Goal: Task Accomplishment & Management: Use online tool/utility

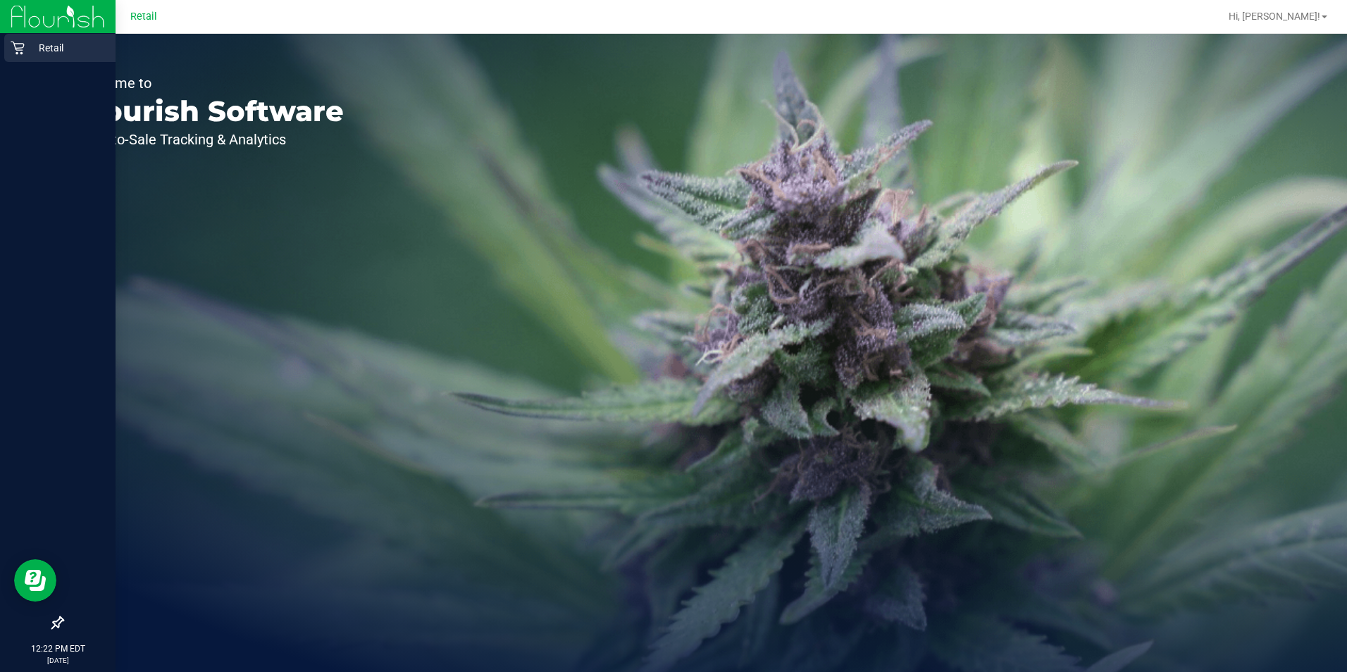
click at [16, 58] on div "Retail" at bounding box center [59, 48] width 111 height 28
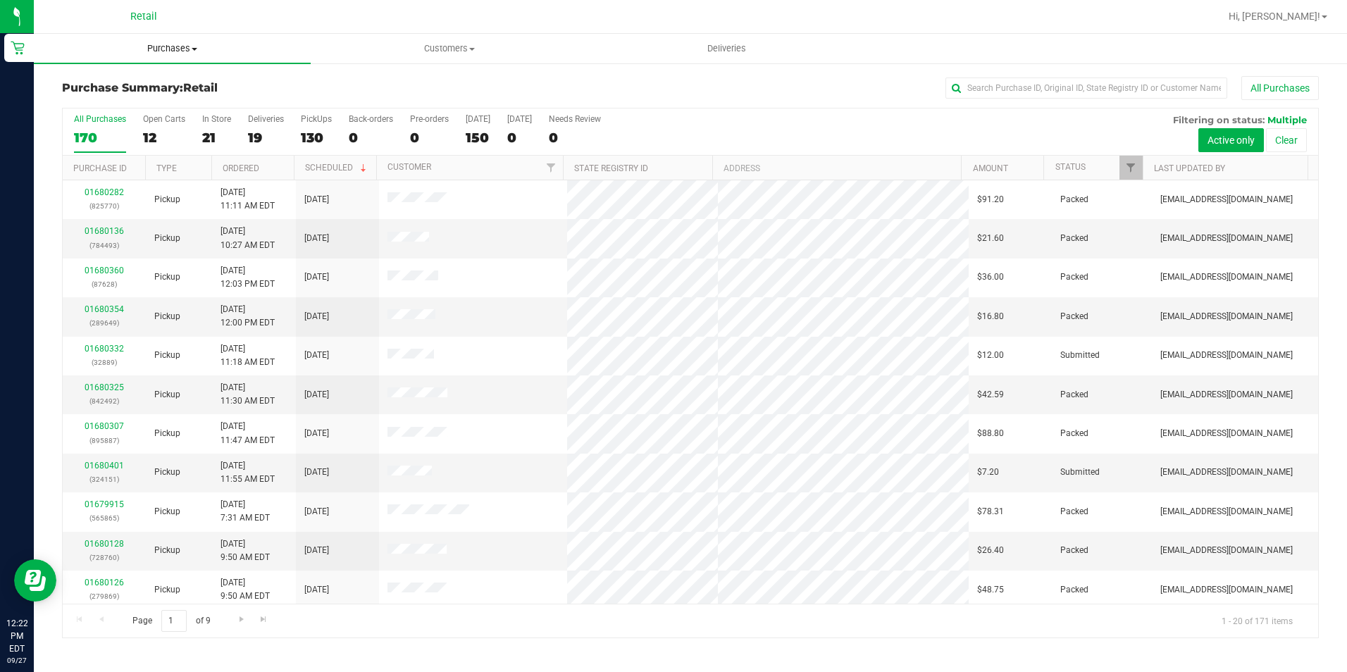
click at [159, 40] on uib-tab-heading "Purchases Summary of purchases Fulfillment All purchases" at bounding box center [172, 49] width 277 height 30
click at [127, 101] on li "Fulfillment" at bounding box center [172, 102] width 277 height 17
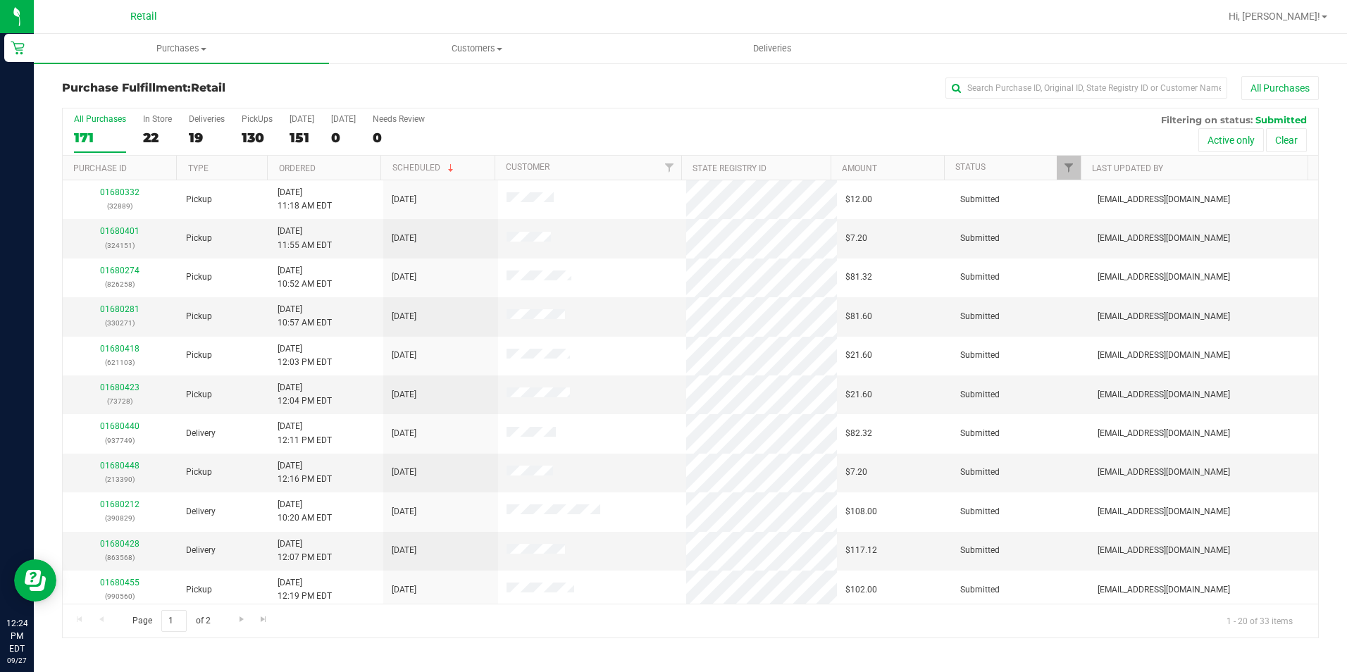
click at [643, 82] on div "All Purchases" at bounding box center [900, 88] width 838 height 24
click at [94, 150] on label "All Purchases 171" at bounding box center [100, 133] width 52 height 39
click at [0, 0] on input "All Purchases 171" at bounding box center [0, 0] width 0 height 0
click at [92, 140] on div "34" at bounding box center [100, 138] width 52 height 16
click at [0, 0] on input "All Purchases 34" at bounding box center [0, 0] width 0 height 0
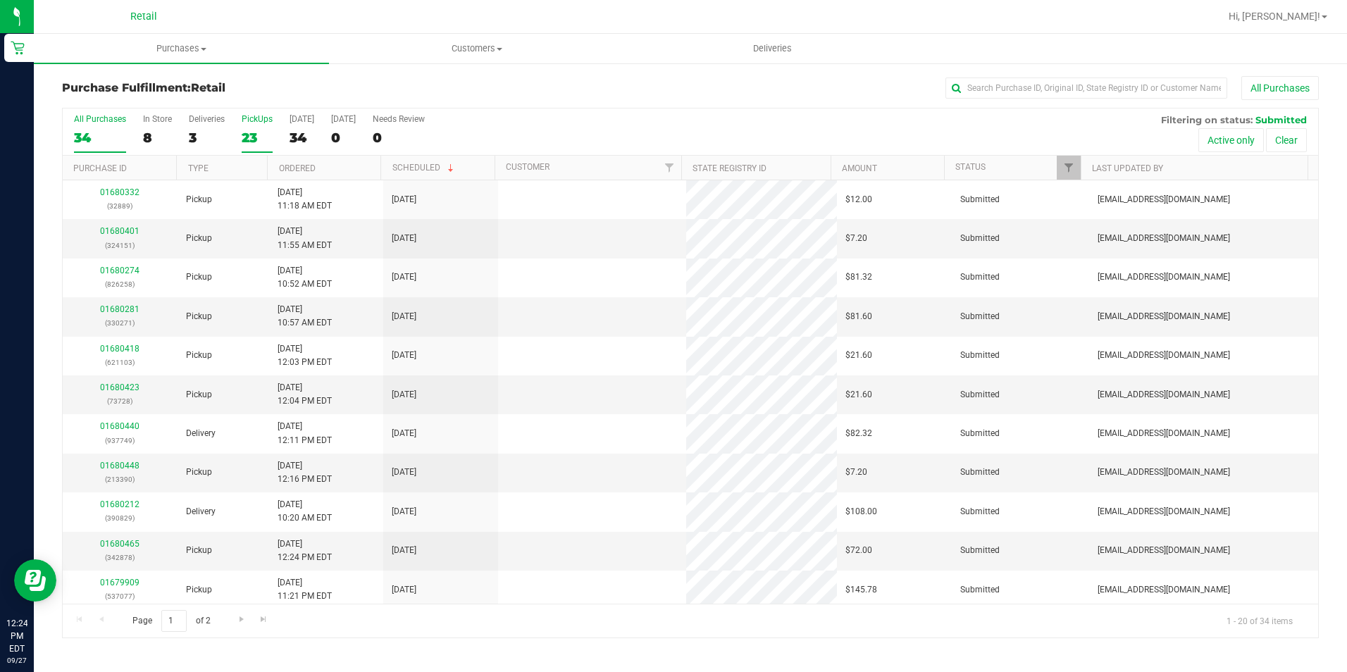
click at [247, 133] on div "23" at bounding box center [257, 138] width 31 height 16
click at [0, 0] on input "PickUps 23" at bounding box center [0, 0] width 0 height 0
click at [986, 78] on input "text" at bounding box center [1087, 88] width 282 height 21
click at [1073, 97] on input "text" at bounding box center [1087, 88] width 282 height 21
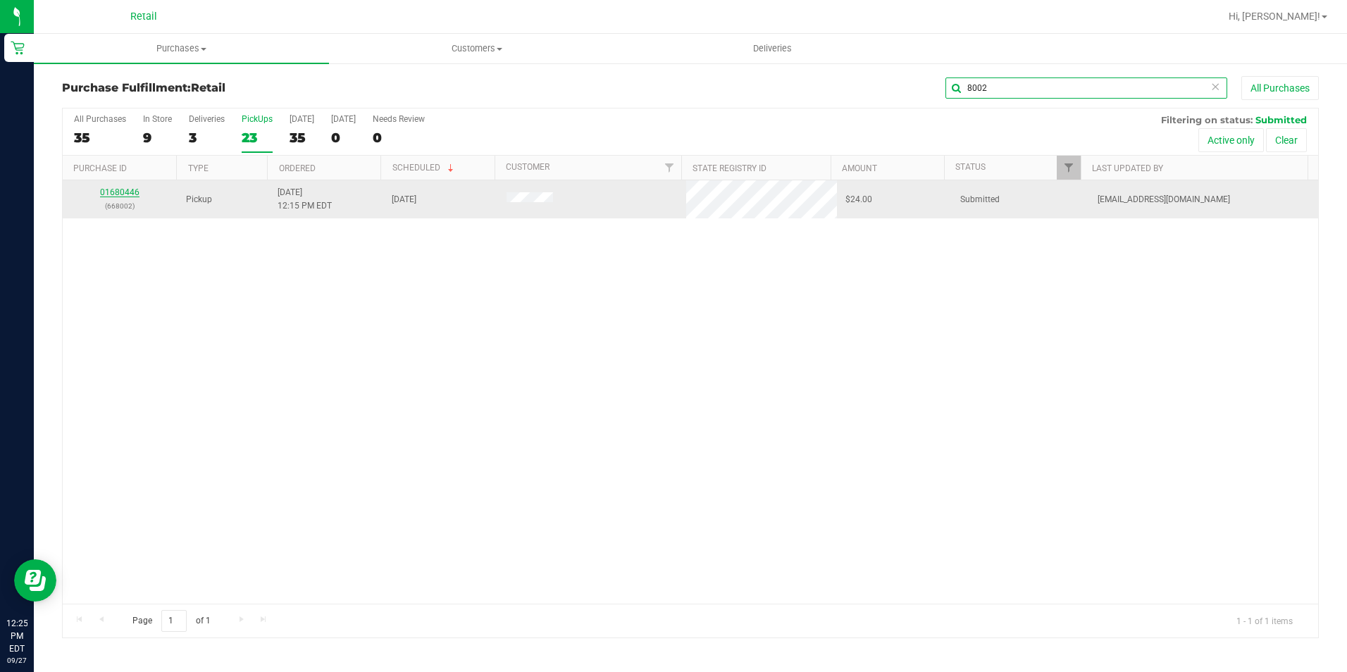
type input "8002"
click at [111, 196] on link "01680446" at bounding box center [119, 192] width 39 height 10
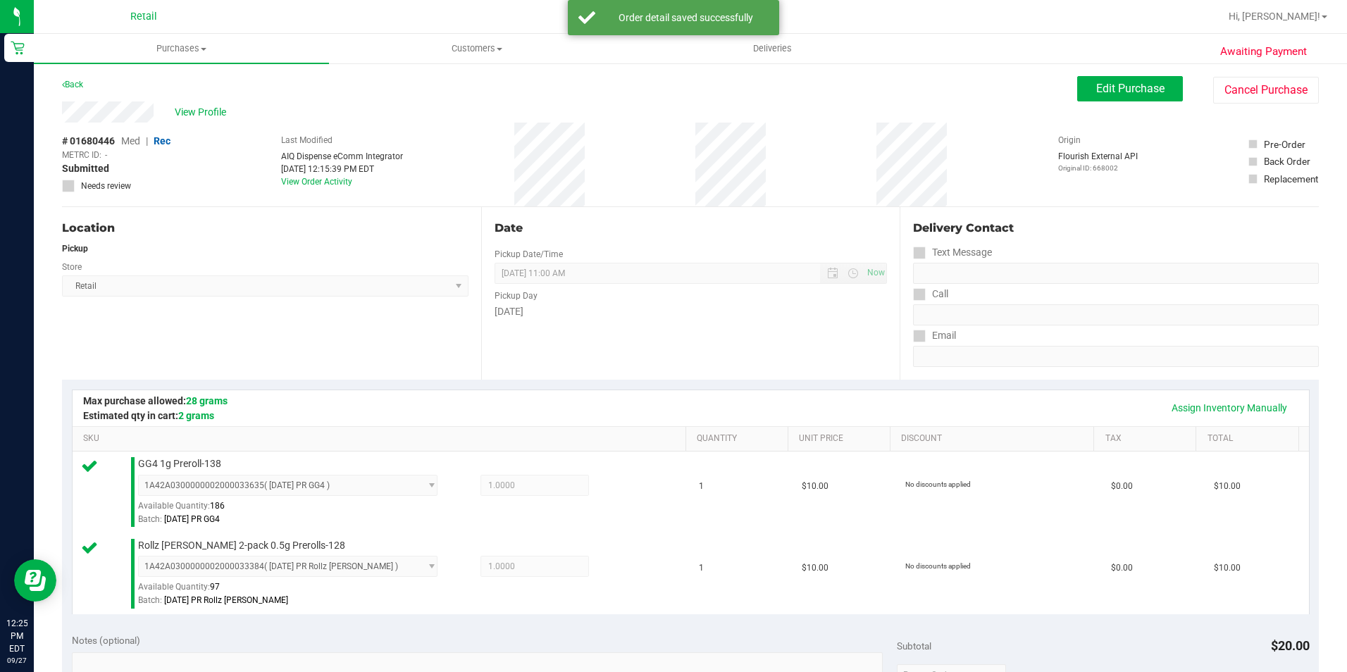
scroll to position [352, 0]
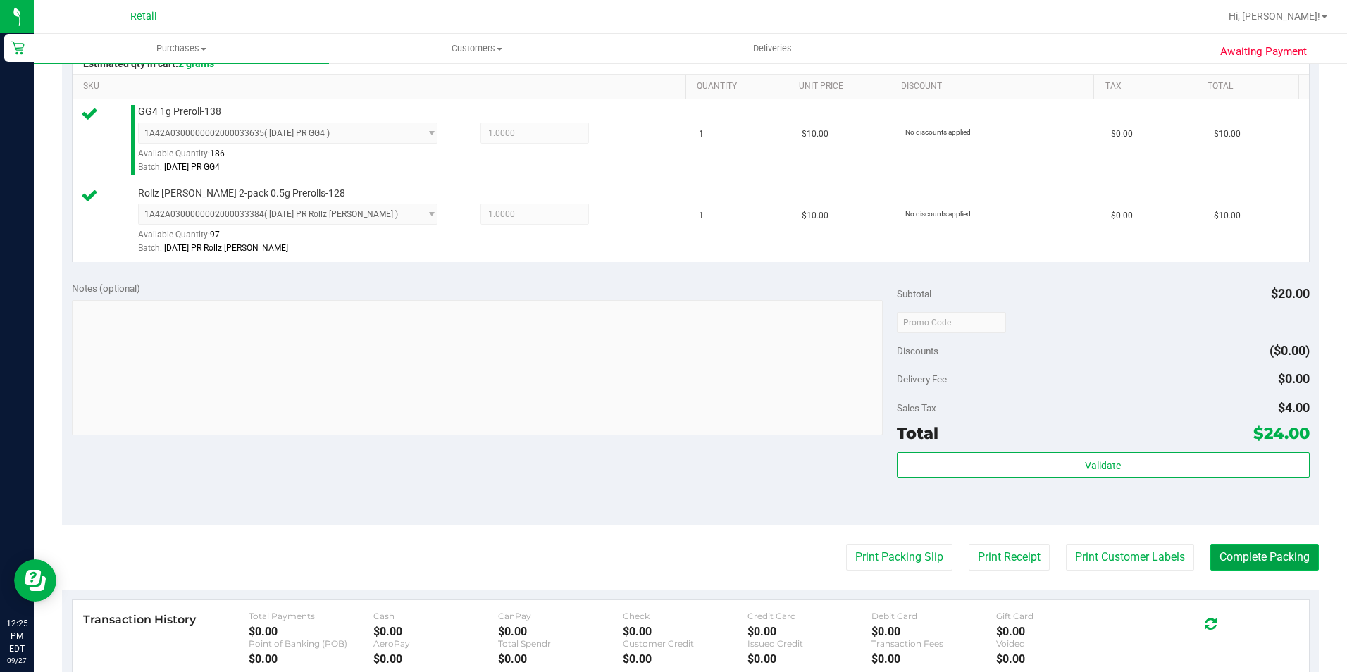
click at [1257, 554] on button "Complete Packing" at bounding box center [1265, 557] width 109 height 27
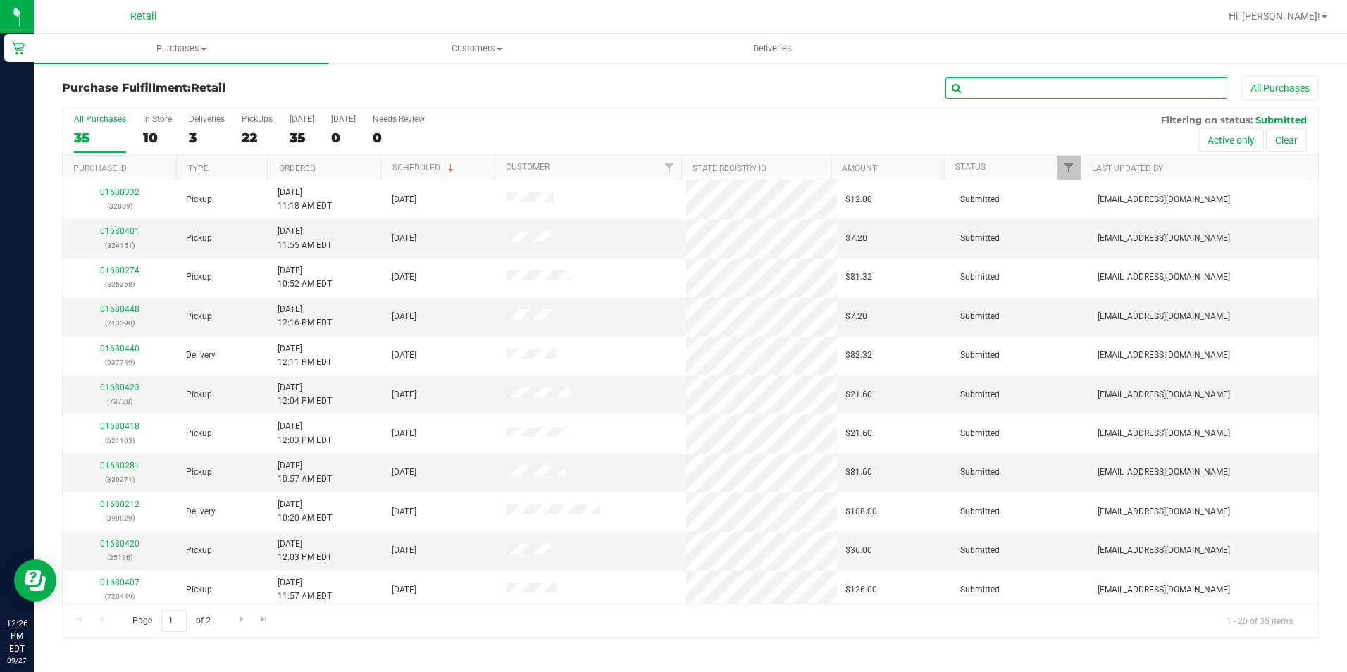
click at [1066, 87] on input "text" at bounding box center [1087, 88] width 282 height 21
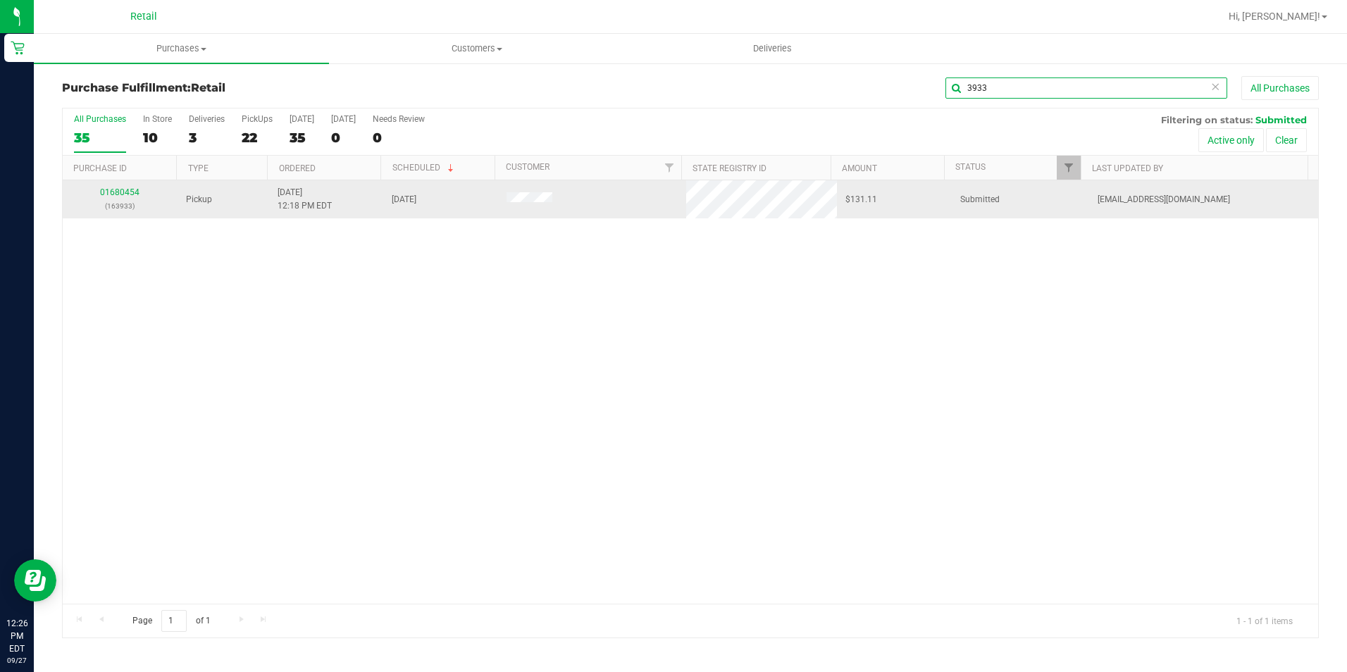
type input "3933"
click at [119, 182] on td "01680454 (163933)" at bounding box center [120, 199] width 115 height 38
click at [121, 199] on div "01680454 (163933)" at bounding box center [120, 199] width 98 height 27
click at [120, 192] on link "01680454" at bounding box center [119, 192] width 39 height 10
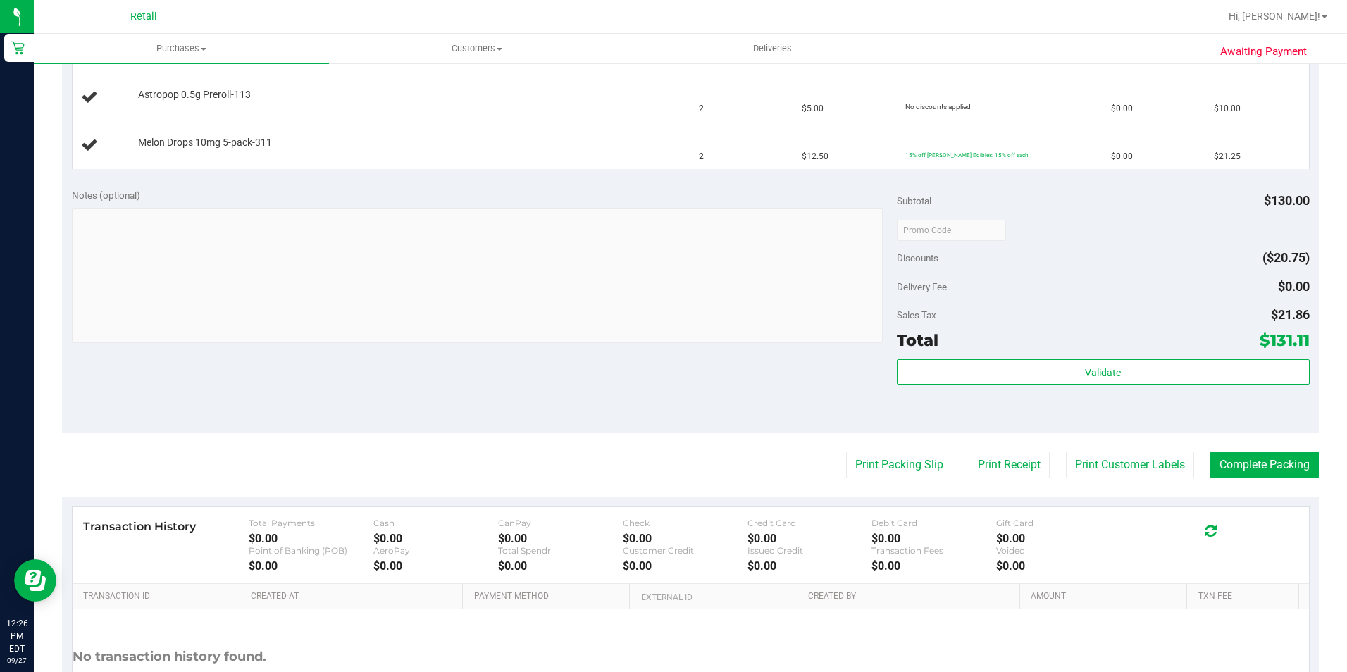
scroll to position [558, 0]
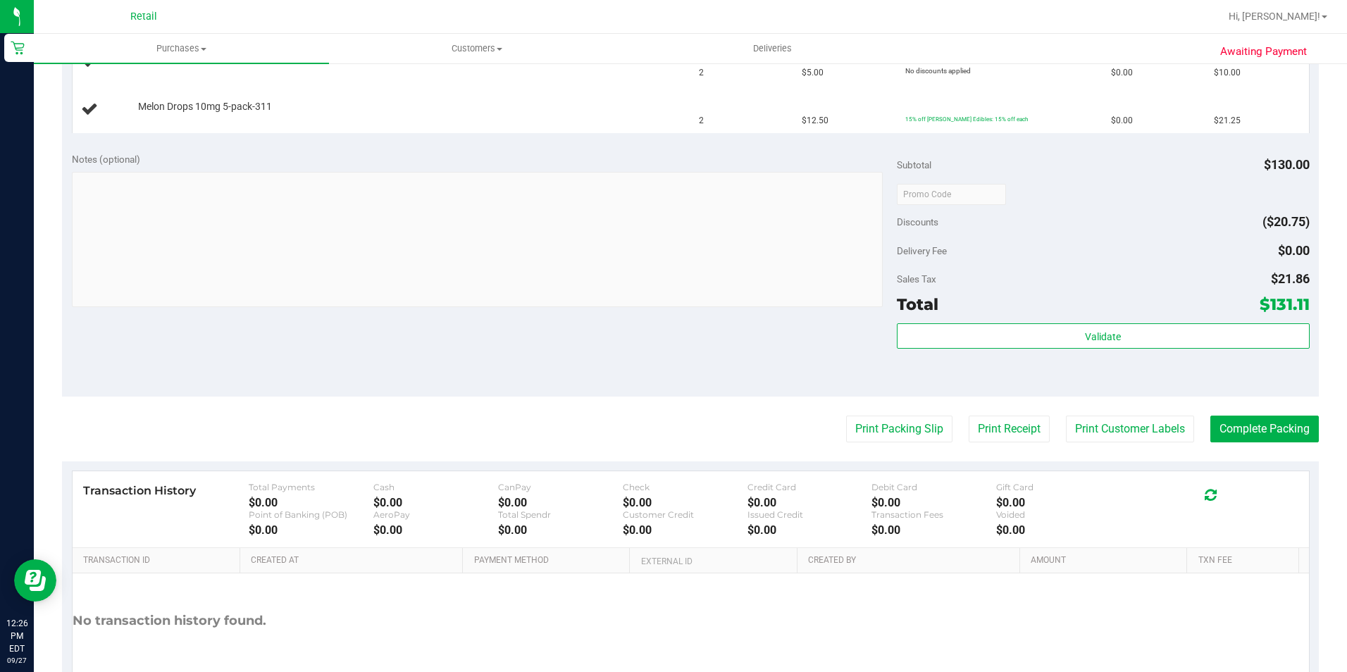
click at [855, 307] on div at bounding box center [477, 241] width 811 height 139
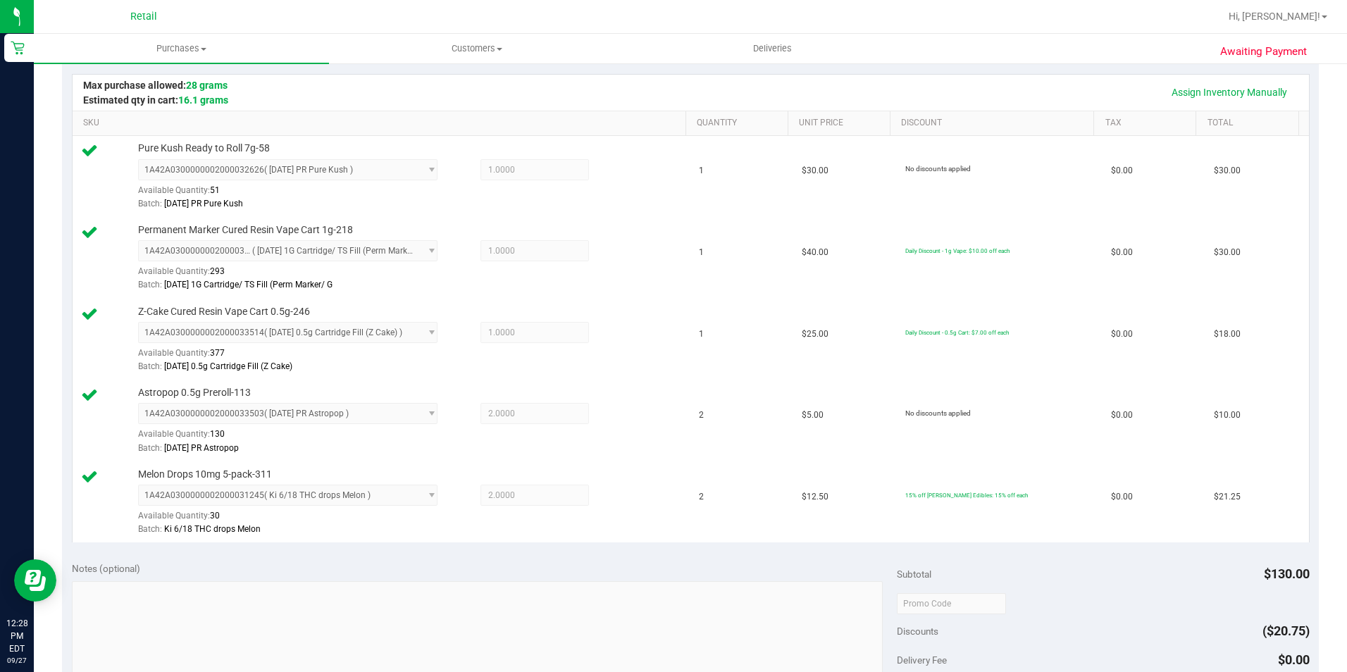
scroll to position [564, 0]
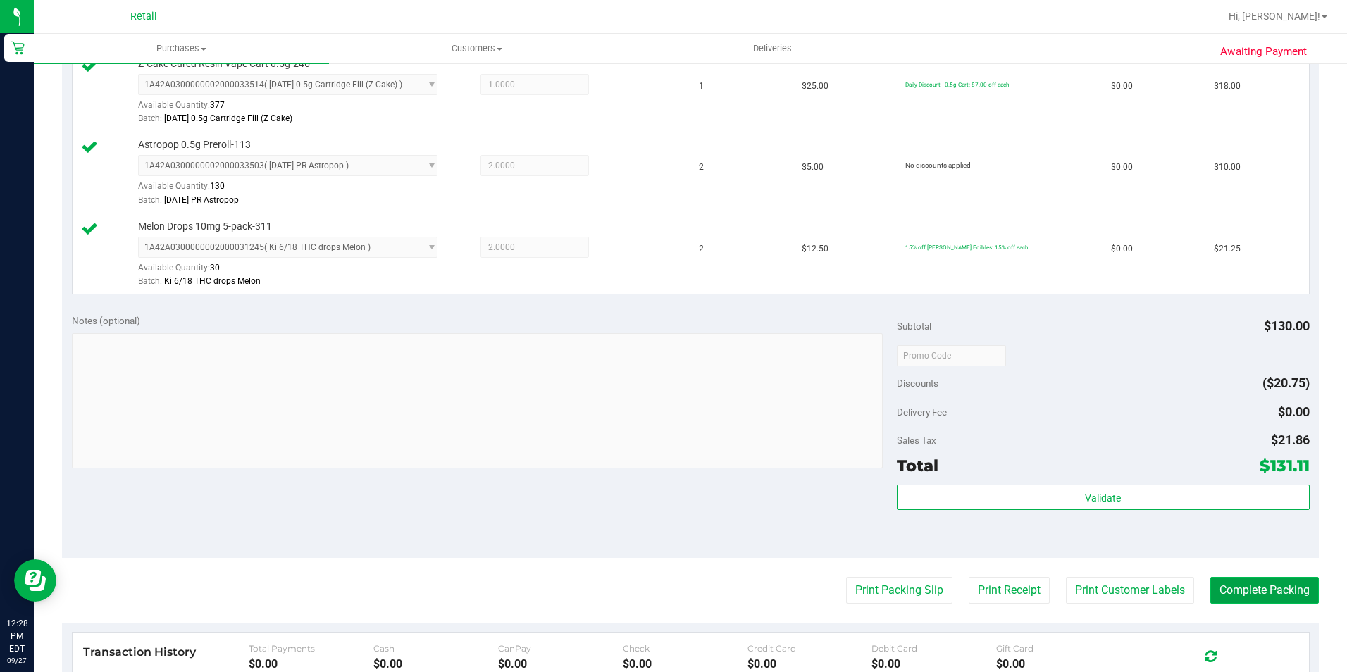
click at [1254, 588] on button "Complete Packing" at bounding box center [1265, 590] width 109 height 27
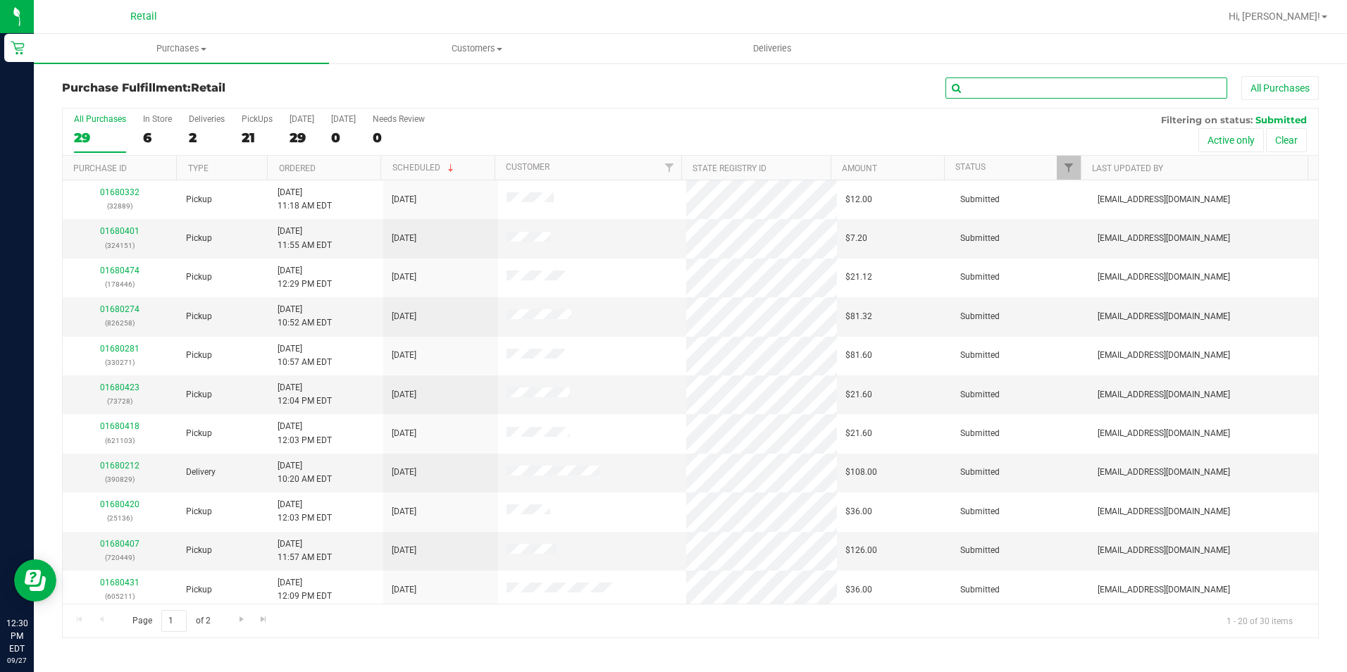
click at [1122, 85] on input "text" at bounding box center [1087, 88] width 282 height 21
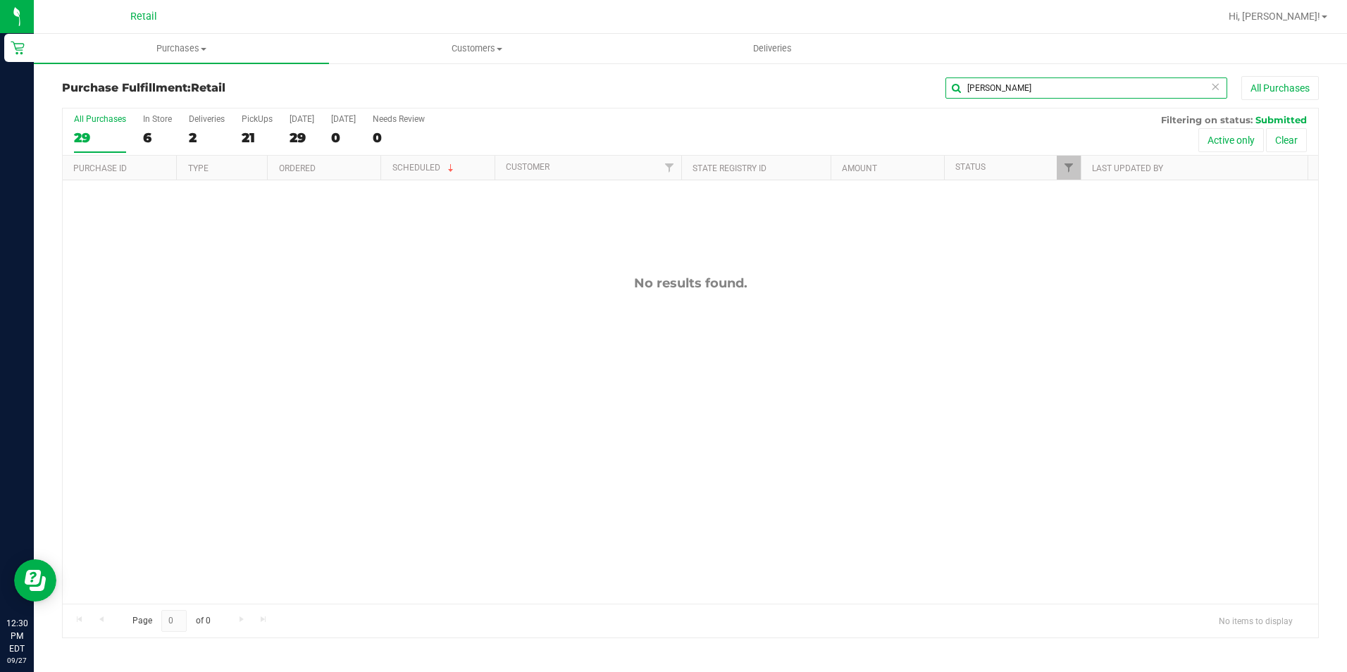
drag, startPoint x: 1004, startPoint y: 85, endPoint x: 863, endPoint y: 70, distance: 141.7
click at [891, 85] on div "[PERSON_NAME] All Purchases" at bounding box center [900, 88] width 838 height 24
type input "[PERSON_NAME]"
click at [1027, 78] on input "059" at bounding box center [1087, 88] width 282 height 21
drag, startPoint x: 1012, startPoint y: 85, endPoint x: 932, endPoint y: 91, distance: 79.8
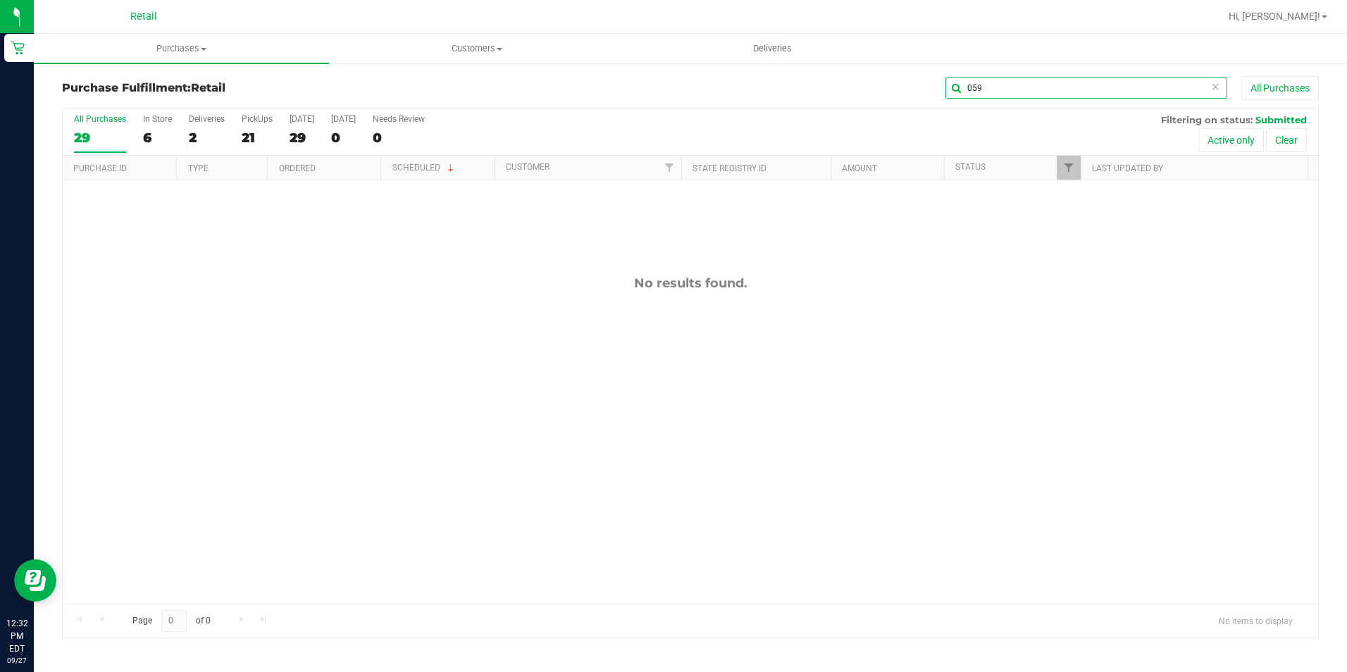
click at [932, 91] on div "059 All Purchases" at bounding box center [900, 88] width 838 height 24
drag, startPoint x: 1001, startPoint y: 90, endPoint x: 853, endPoint y: 65, distance: 149.3
click at [932, 80] on div "8059 All Purchases" at bounding box center [900, 88] width 838 height 24
type input "mich"
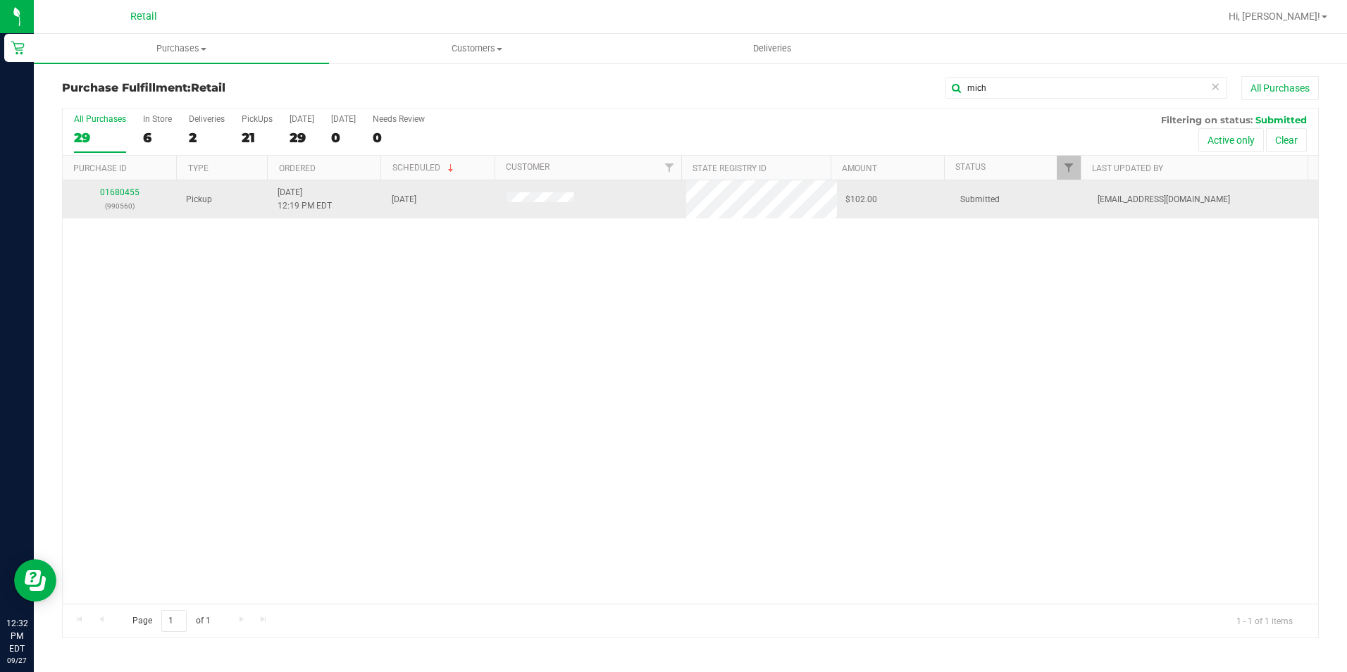
click at [104, 197] on div "01680455 (990560)" at bounding box center [120, 199] width 98 height 27
click at [113, 187] on div "01680455 (990560)" at bounding box center [120, 199] width 98 height 27
click at [115, 190] on link "01680455" at bounding box center [119, 192] width 39 height 10
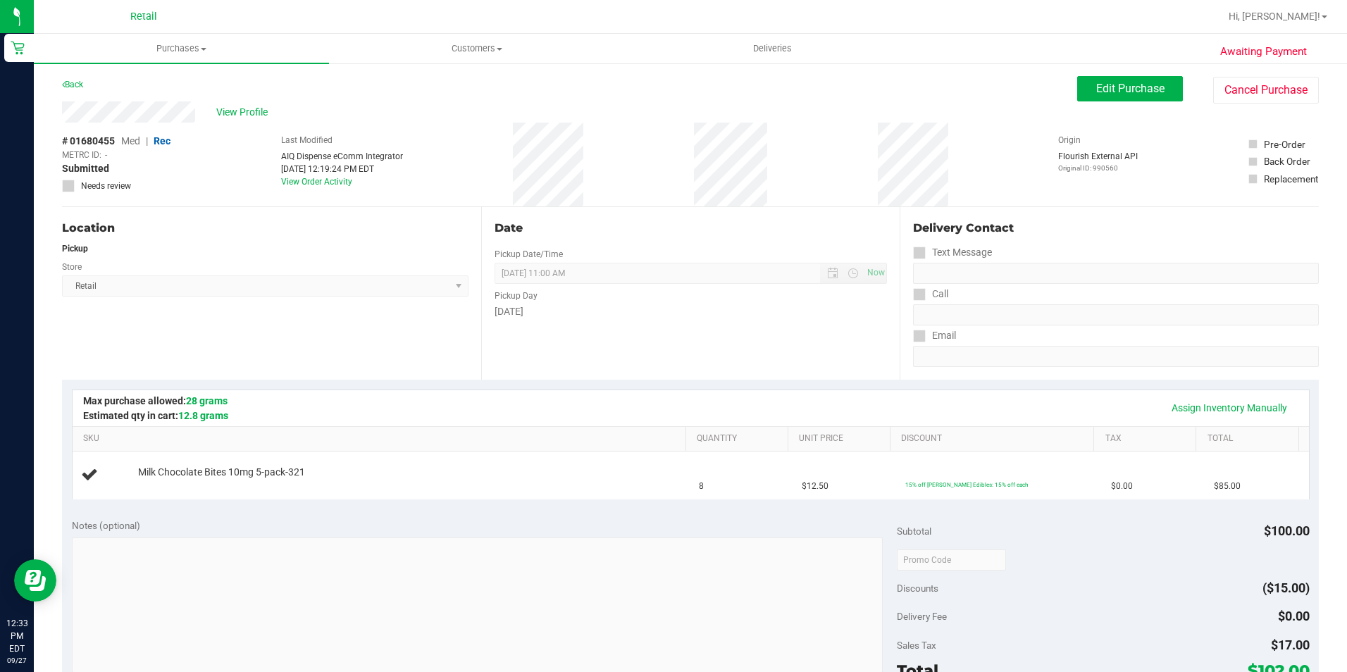
click at [736, 342] on div "Date Pickup Date/Time [DATE] Now [DATE] 11:00 AM Now Pickup Day [DATE]" at bounding box center [690, 293] width 419 height 173
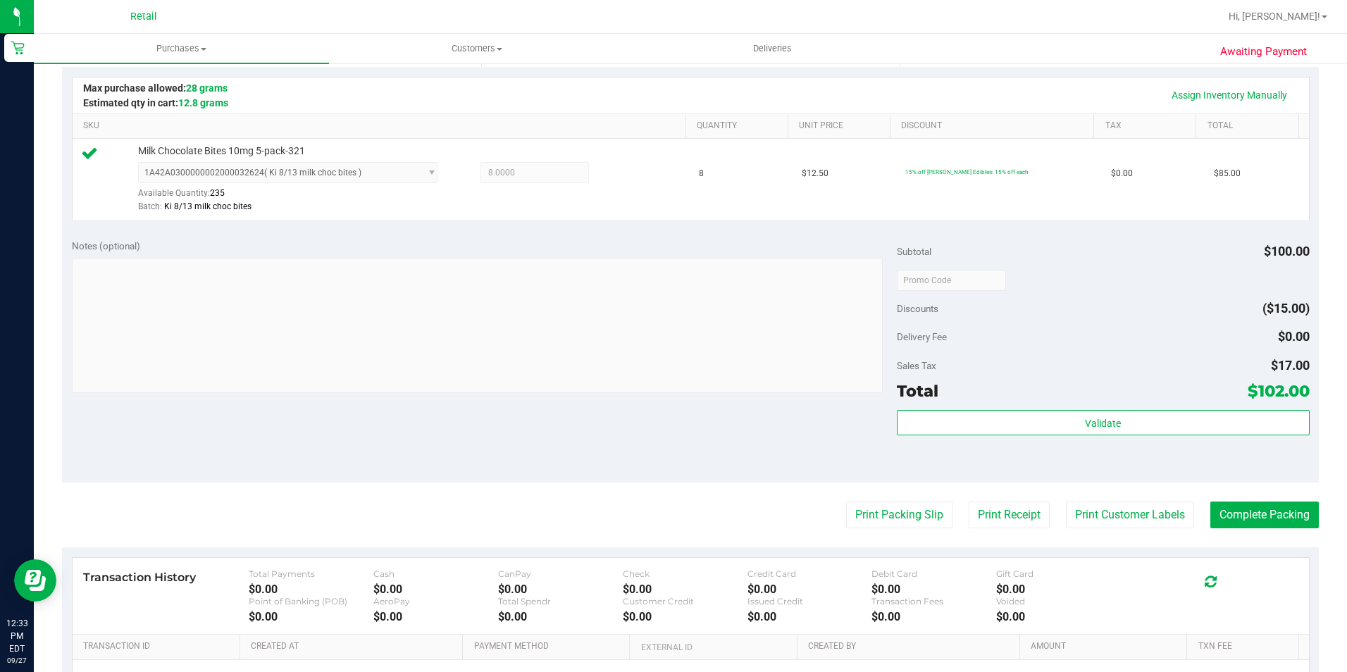
scroll to position [480, 0]
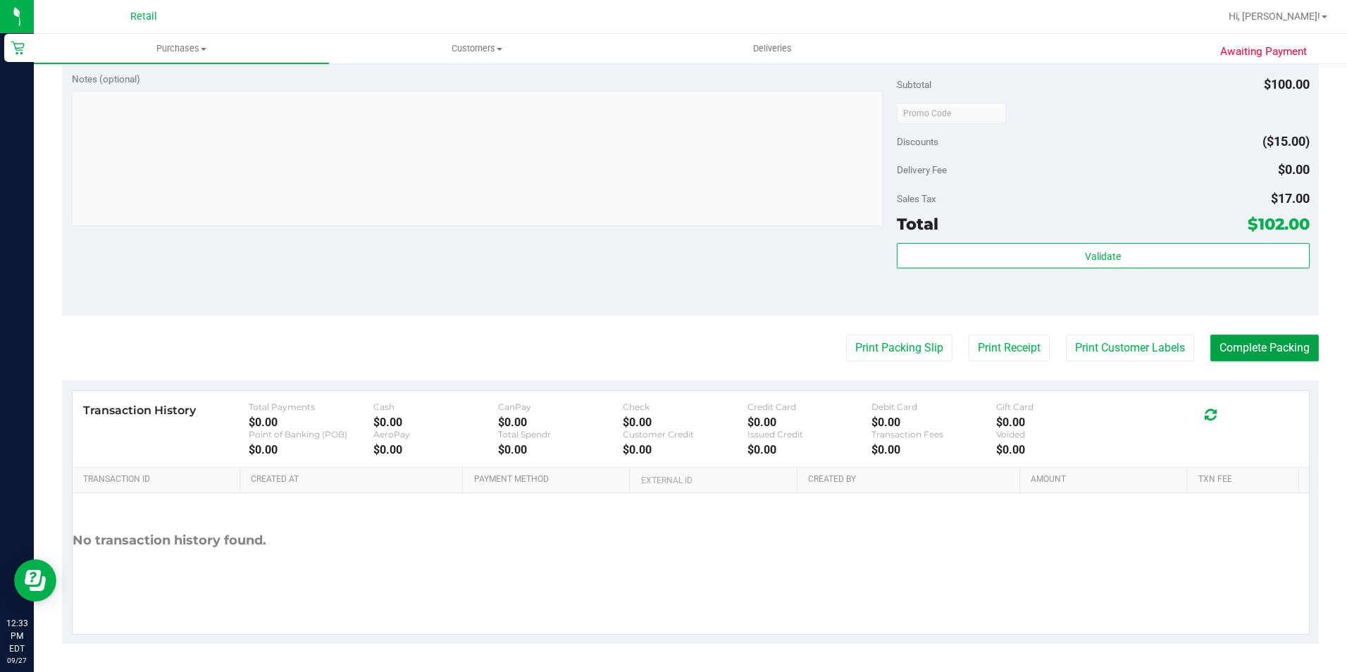
click at [1233, 352] on button "Complete Packing" at bounding box center [1265, 348] width 109 height 27
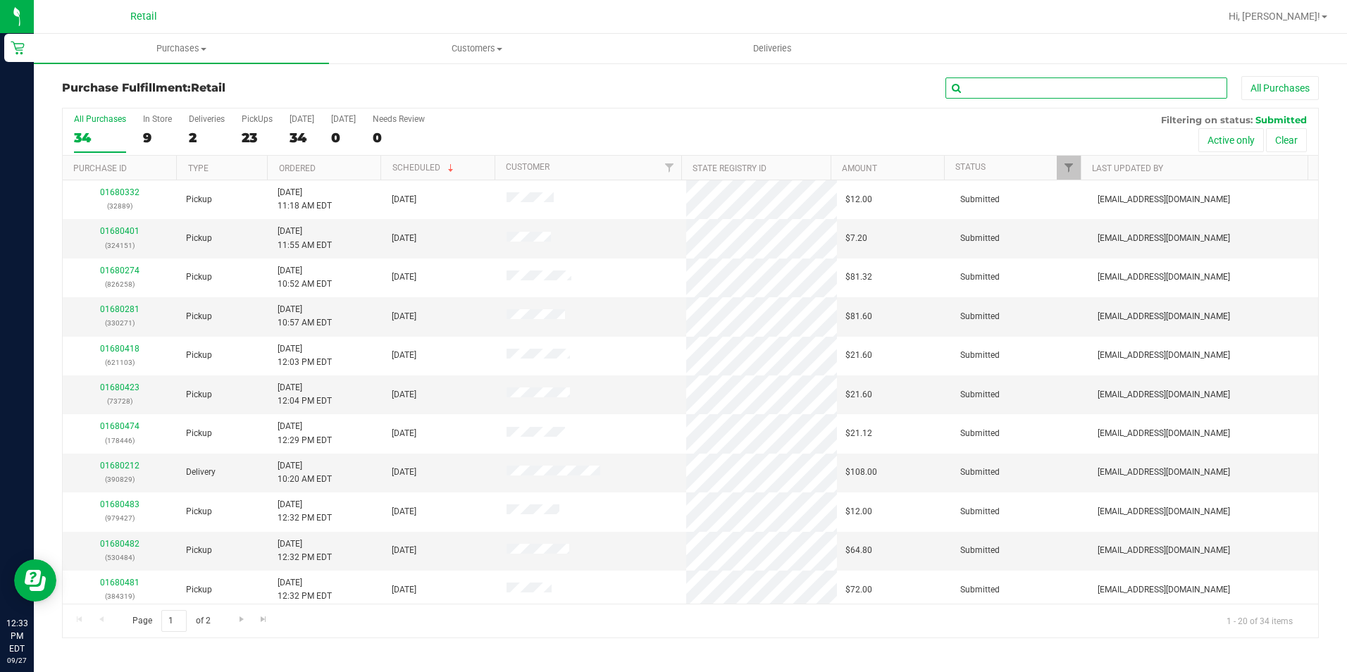
click at [1018, 80] on input "text" at bounding box center [1087, 88] width 282 height 21
click at [260, 130] on div "23" at bounding box center [257, 138] width 31 height 16
click at [0, 0] on input "PickUps 23" at bounding box center [0, 0] width 0 height 0
click at [295, 162] on th "Ordered" at bounding box center [323, 168] width 113 height 25
click at [985, 84] on input "text" at bounding box center [1087, 88] width 282 height 21
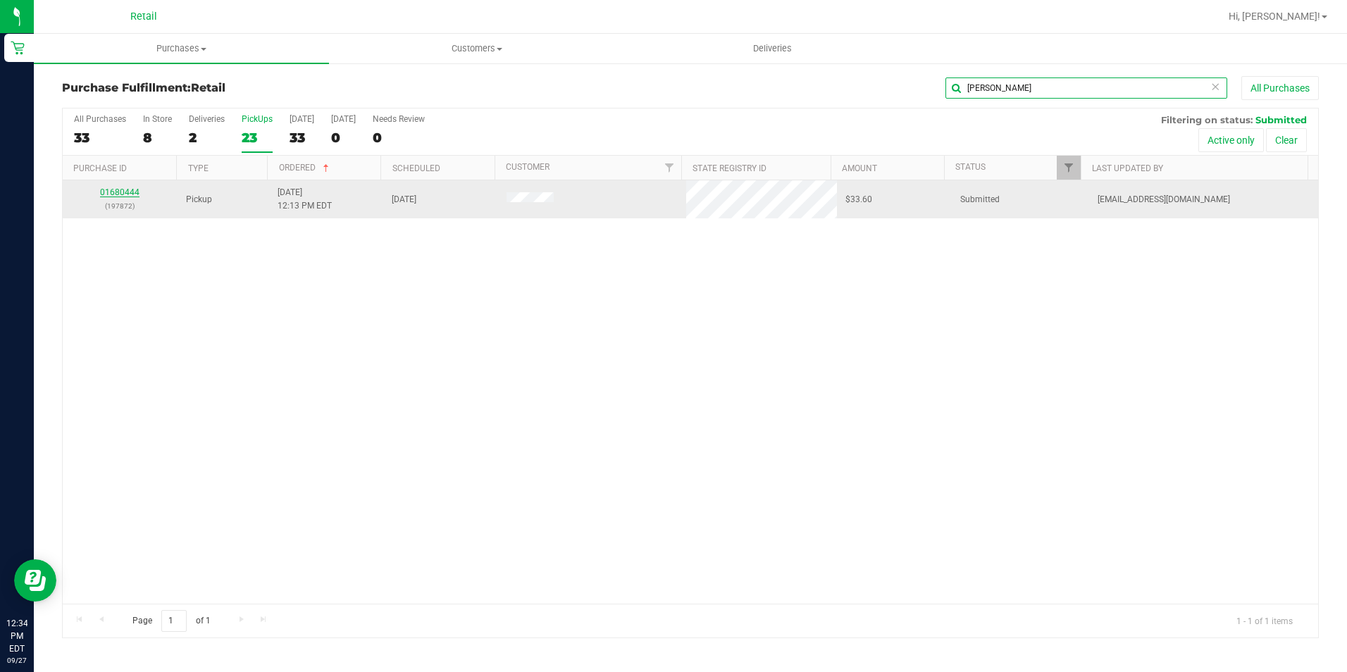
type input "[PERSON_NAME]"
click at [103, 190] on link "01680444" at bounding box center [119, 192] width 39 height 10
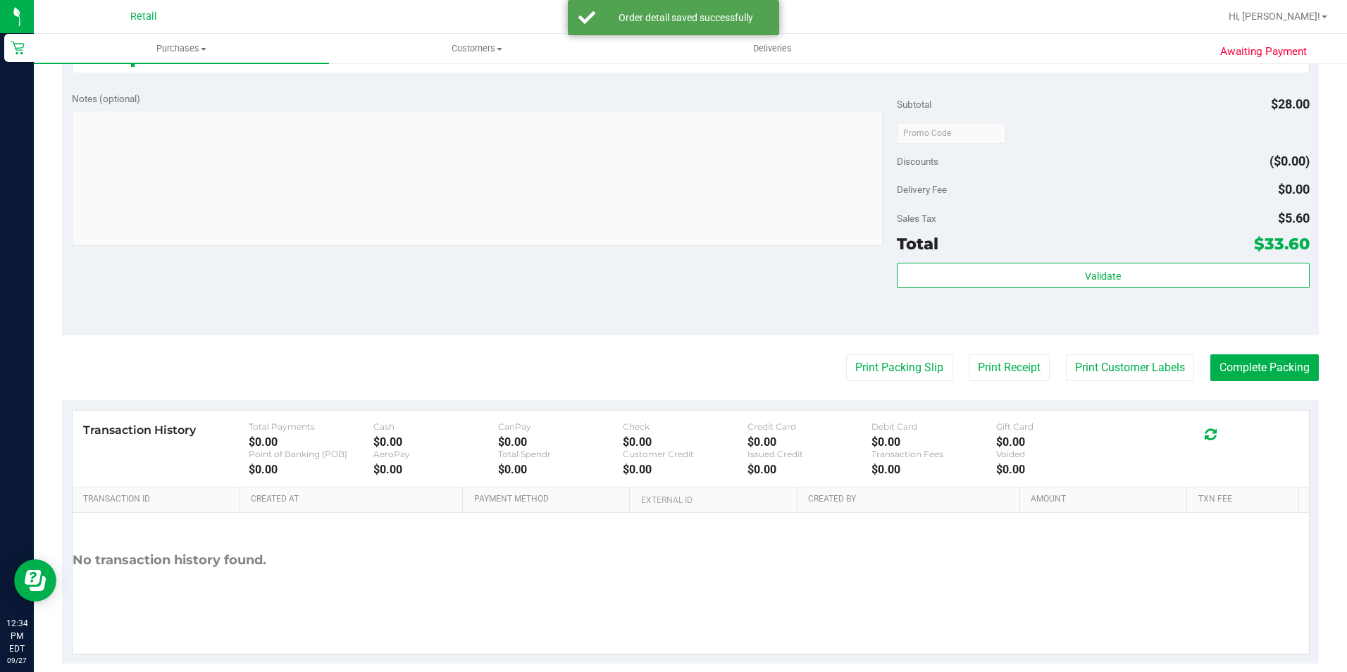
scroll to position [480, 0]
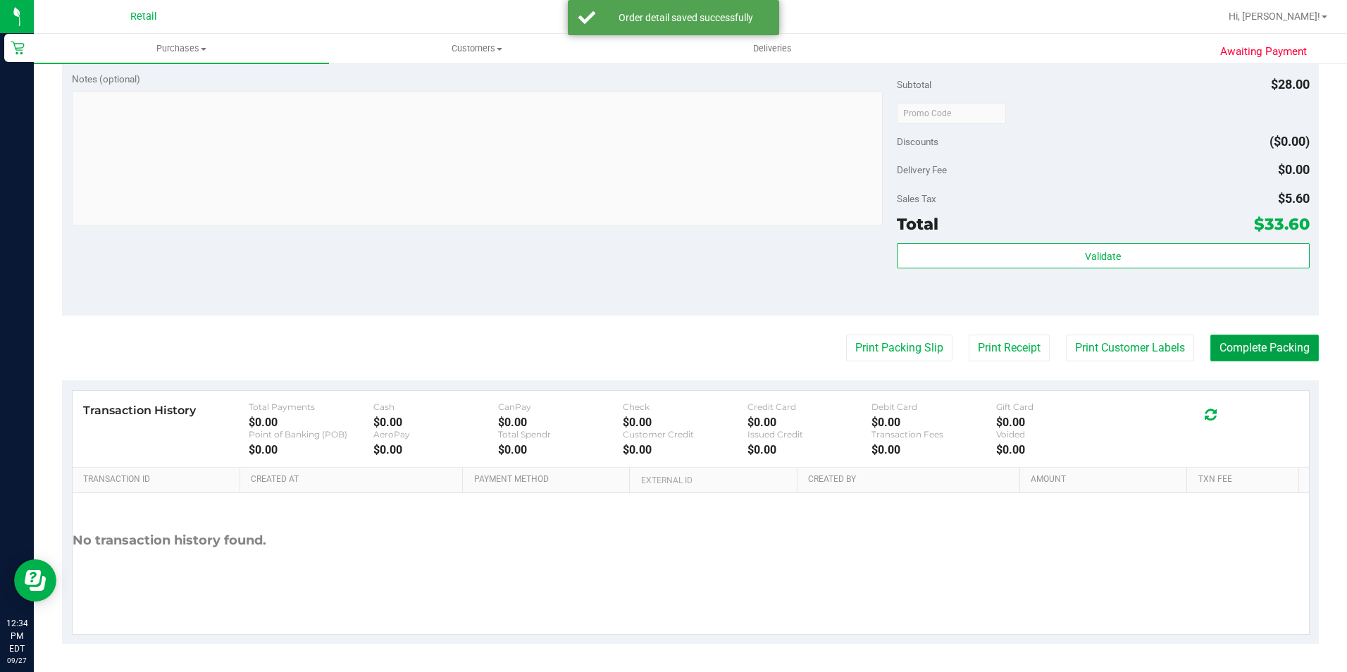
click at [1269, 356] on button "Complete Packing" at bounding box center [1265, 348] width 109 height 27
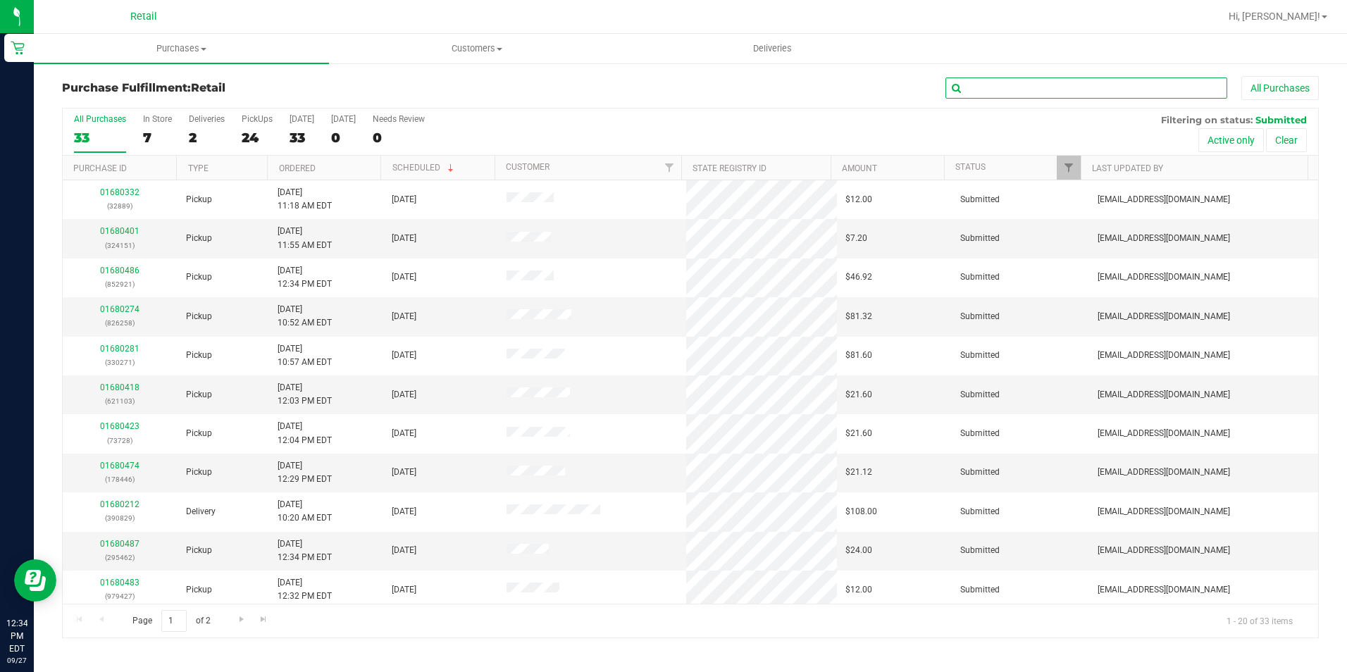
click at [1004, 81] on input "text" at bounding box center [1087, 88] width 282 height 21
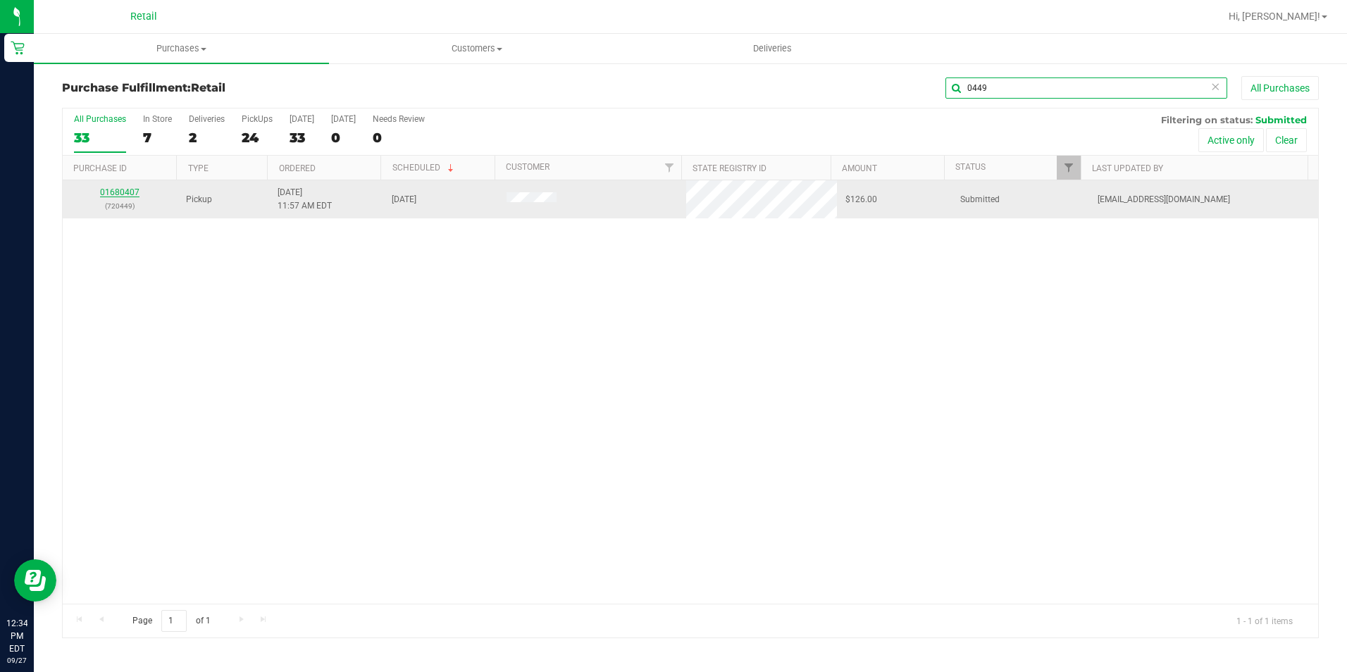
type input "0449"
click at [130, 197] on link "01680407" at bounding box center [119, 192] width 39 height 10
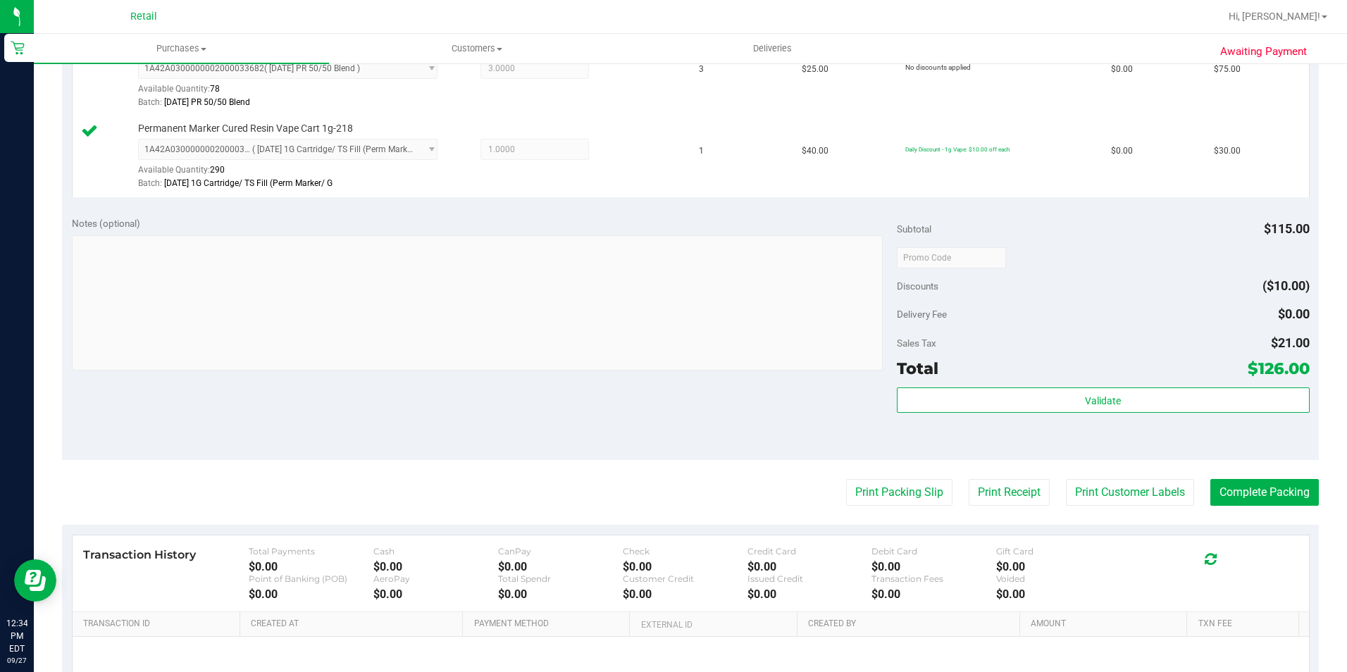
scroll to position [493, 0]
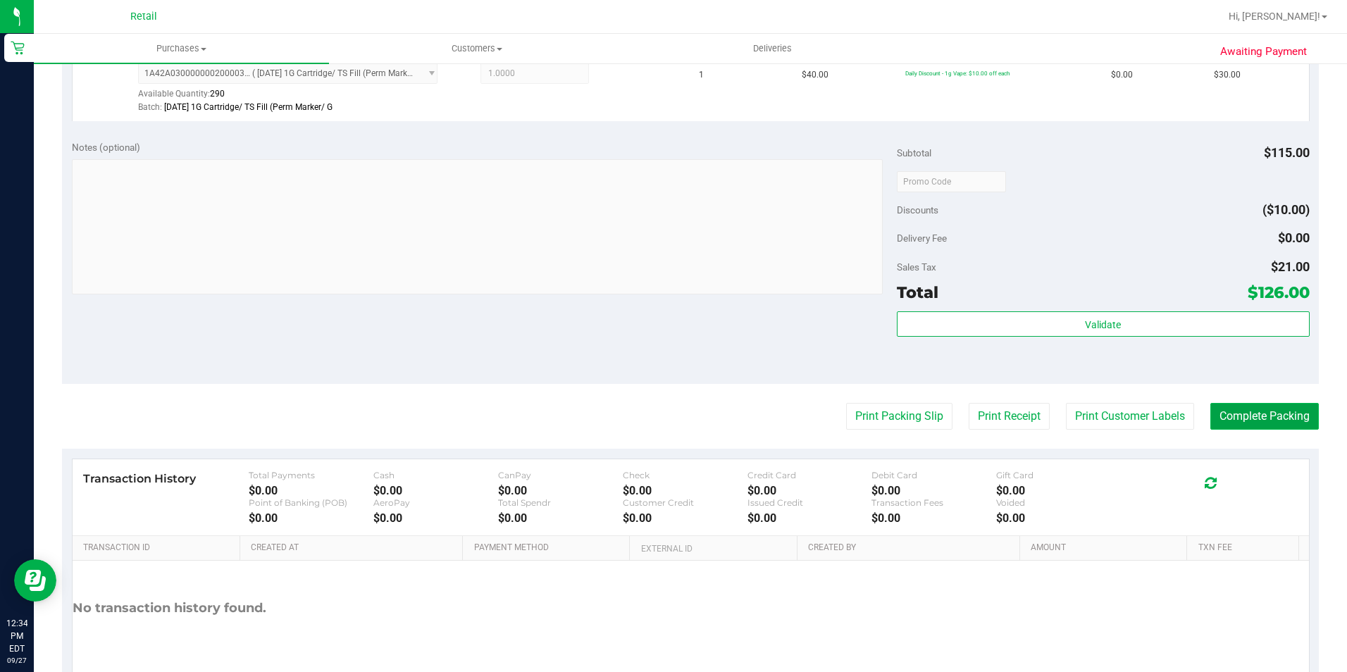
click at [1256, 428] on button "Complete Packing" at bounding box center [1265, 416] width 109 height 27
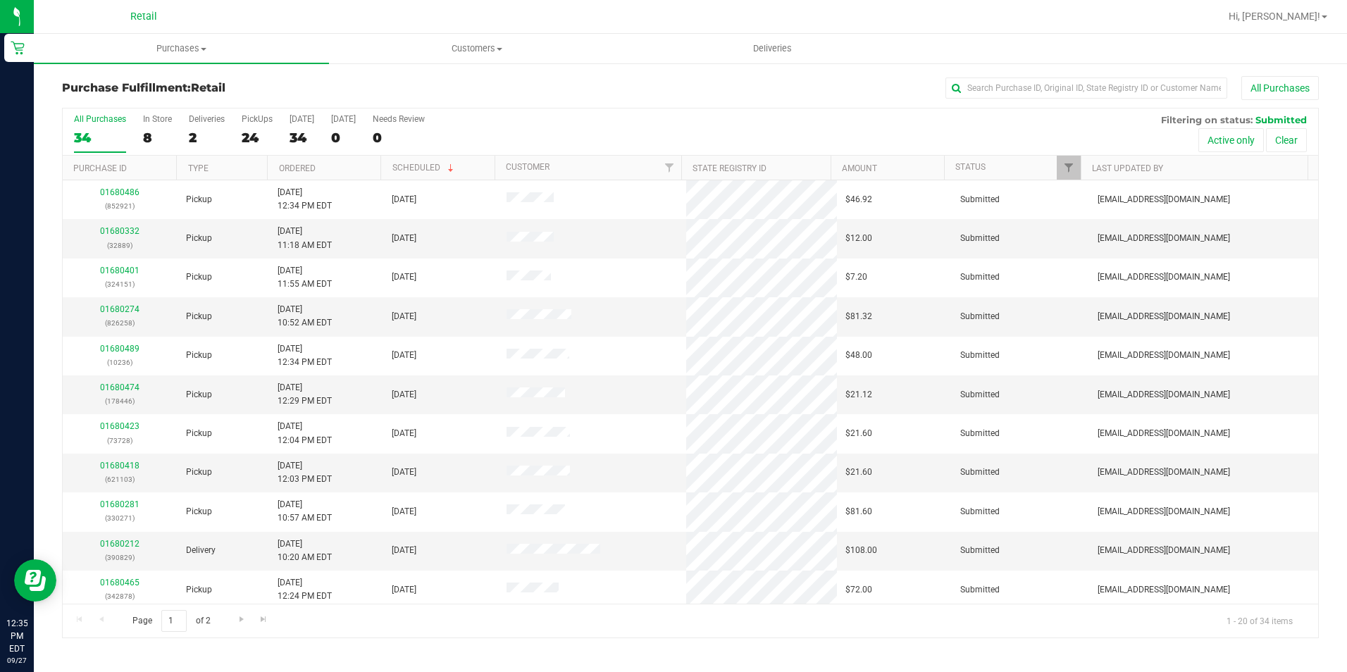
click at [1009, 72] on div "Purchase Fulfillment: Retail All Purchases All Purchases 34 In Store 8 Deliveri…" at bounding box center [691, 357] width 1314 height 591
click at [1004, 91] on input "text" at bounding box center [1087, 88] width 282 height 21
type input "7280"
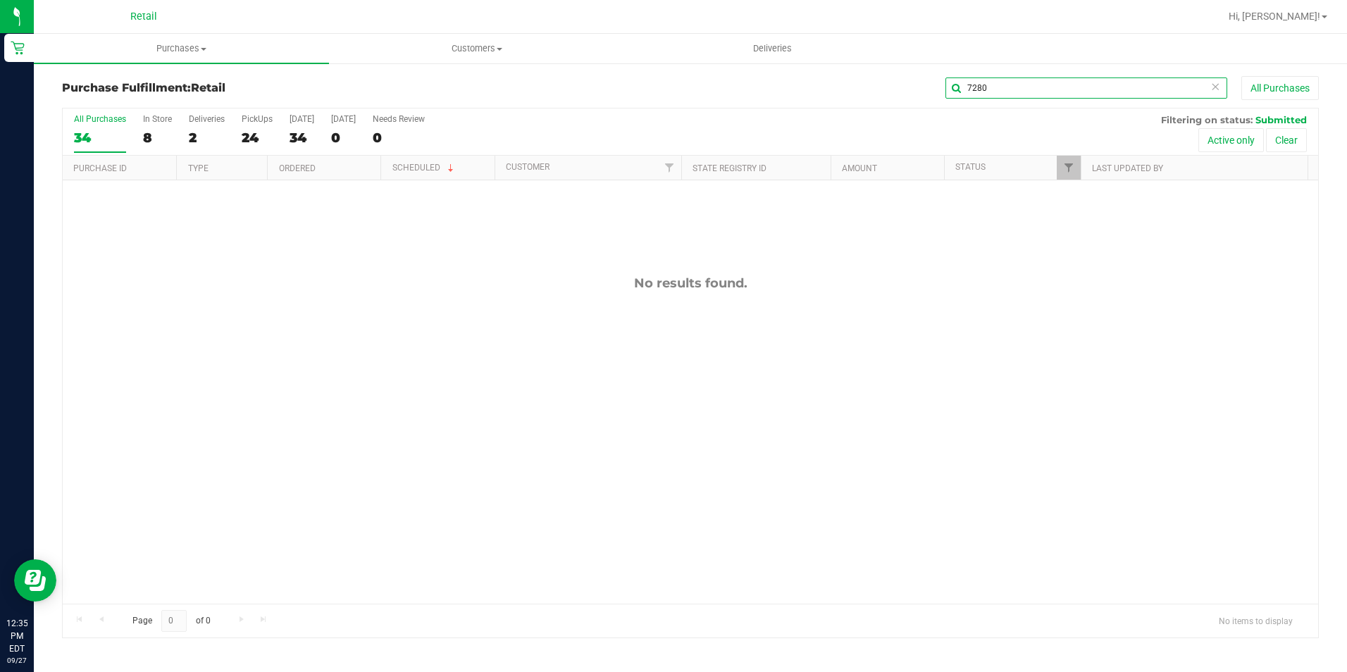
drag, startPoint x: 1011, startPoint y: 83, endPoint x: 939, endPoint y: 83, distance: 71.9
click at [939, 83] on div "7280 All Purchases" at bounding box center [900, 88] width 838 height 24
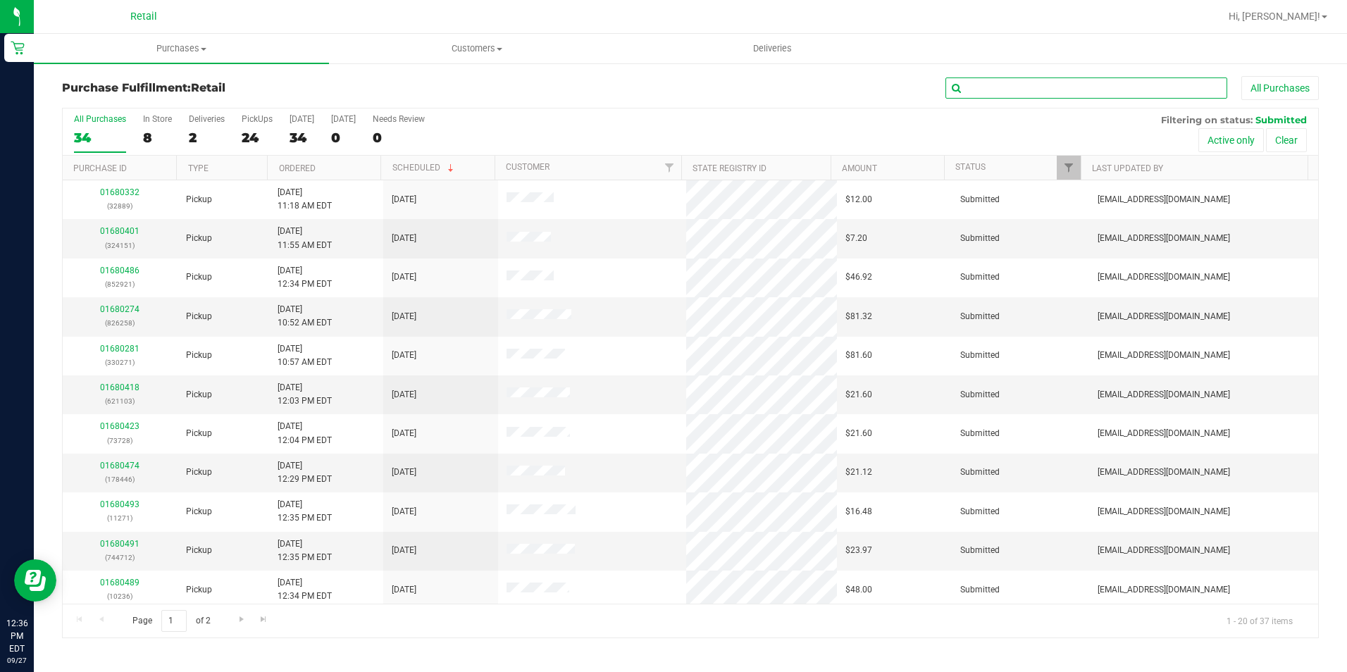
click at [986, 84] on input "text" at bounding box center [1087, 88] width 282 height 21
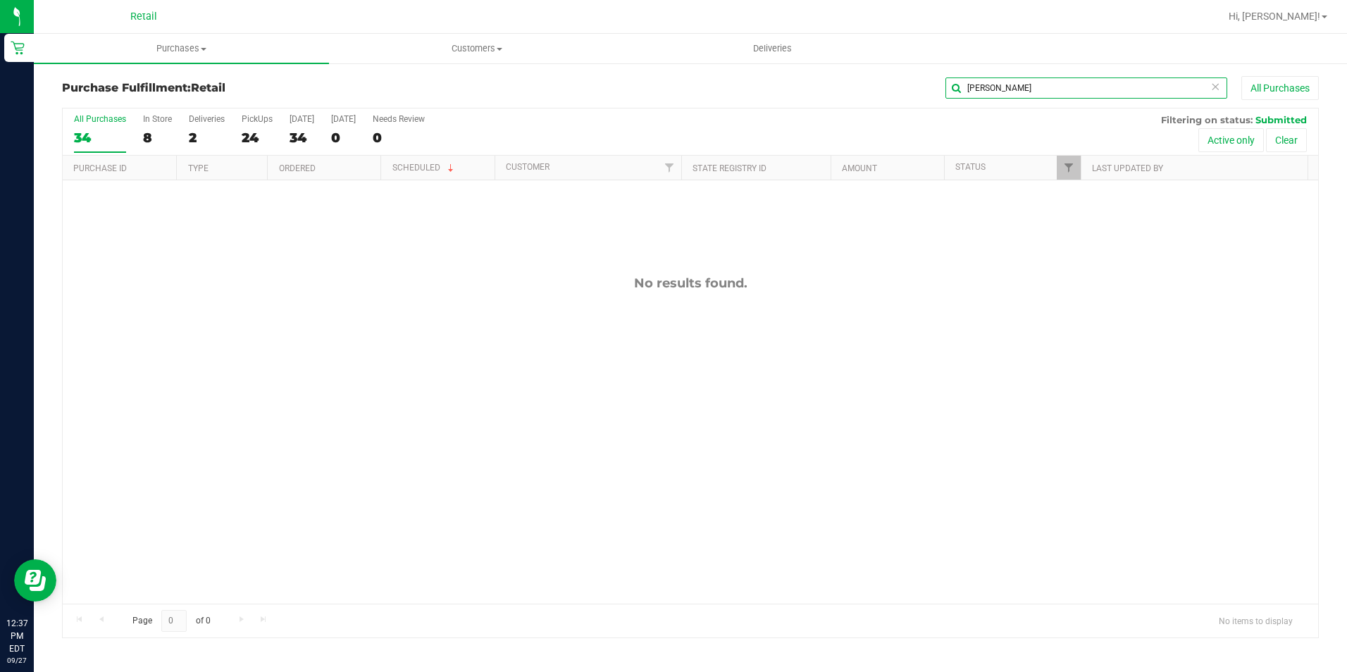
click at [921, 102] on div "Purchase Fulfillment: Retail [PERSON_NAME] All Purchases" at bounding box center [690, 91] width 1257 height 31
drag, startPoint x: 1043, startPoint y: 87, endPoint x: 839, endPoint y: 50, distance: 207.6
click at [891, 67] on div "Purchase Fulfillment: Retail [PERSON_NAME] All Purchases All Purchases 34 In St…" at bounding box center [691, 357] width 1314 height 591
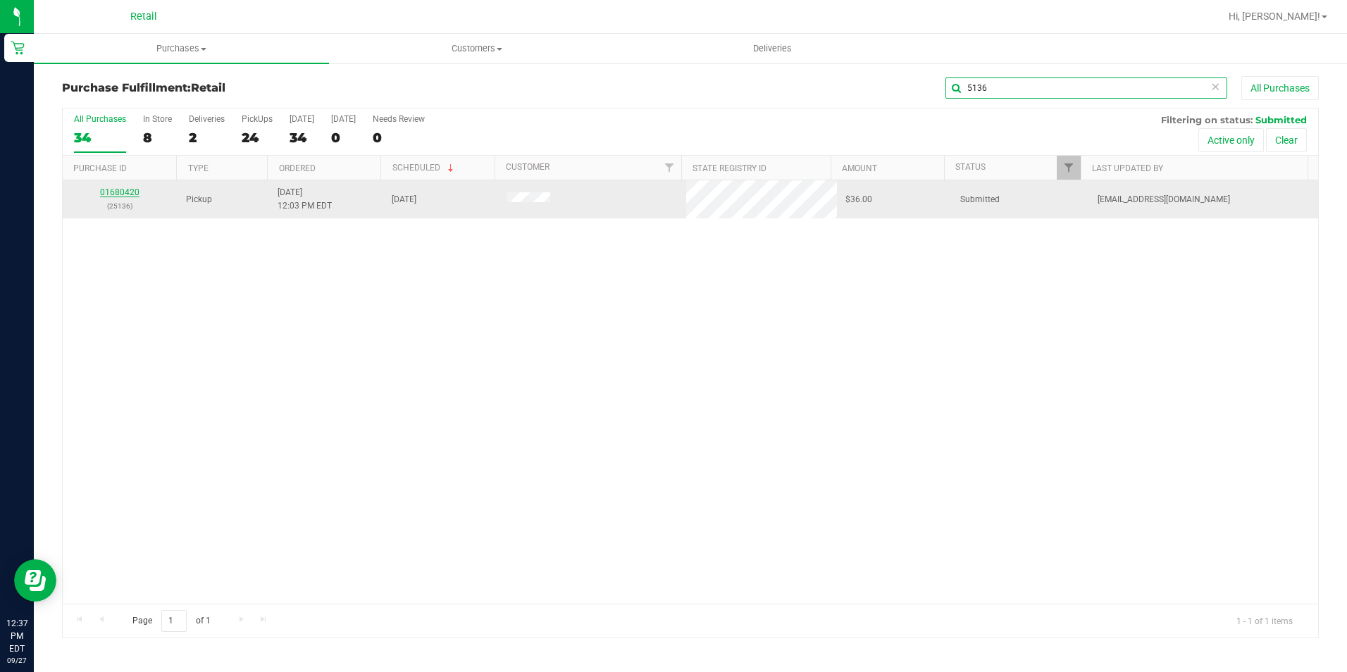
type input "5136"
click at [121, 192] on link "01680420" at bounding box center [119, 192] width 39 height 10
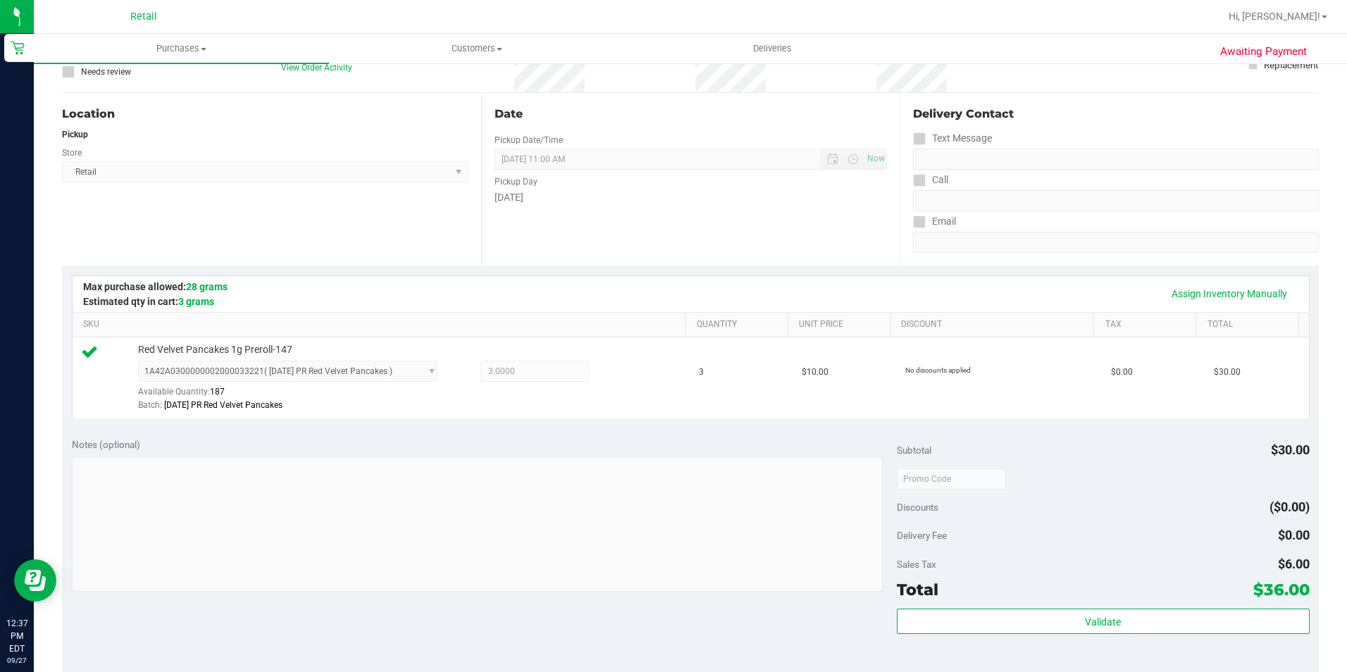
scroll to position [282, 0]
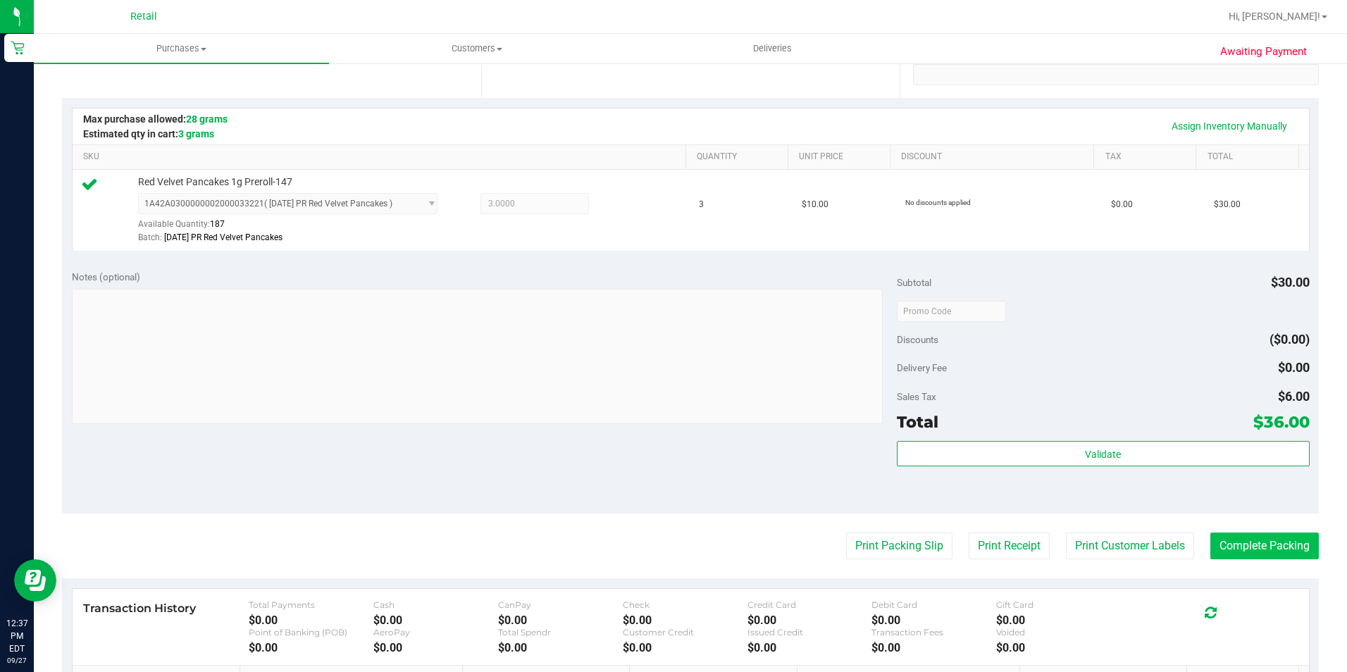
drag, startPoint x: 1277, startPoint y: 565, endPoint x: 1262, endPoint y: 548, distance: 23.0
click at [1277, 565] on purchase-details "Back Edit Purchase Cancel Purchase View Profile # 01680420 Med | Rec METRC ID: …" at bounding box center [690, 318] width 1257 height 1048
click at [1259, 543] on button "Complete Packing" at bounding box center [1265, 546] width 109 height 27
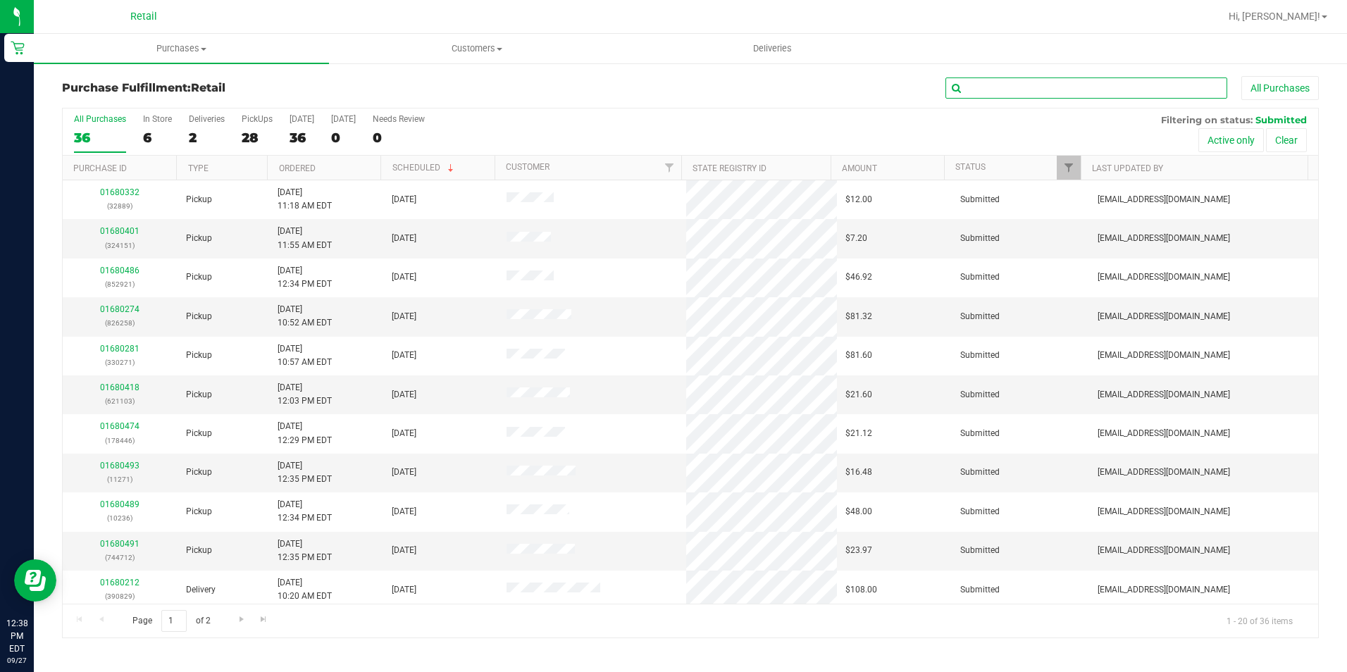
click at [999, 92] on input "text" at bounding box center [1087, 88] width 282 height 21
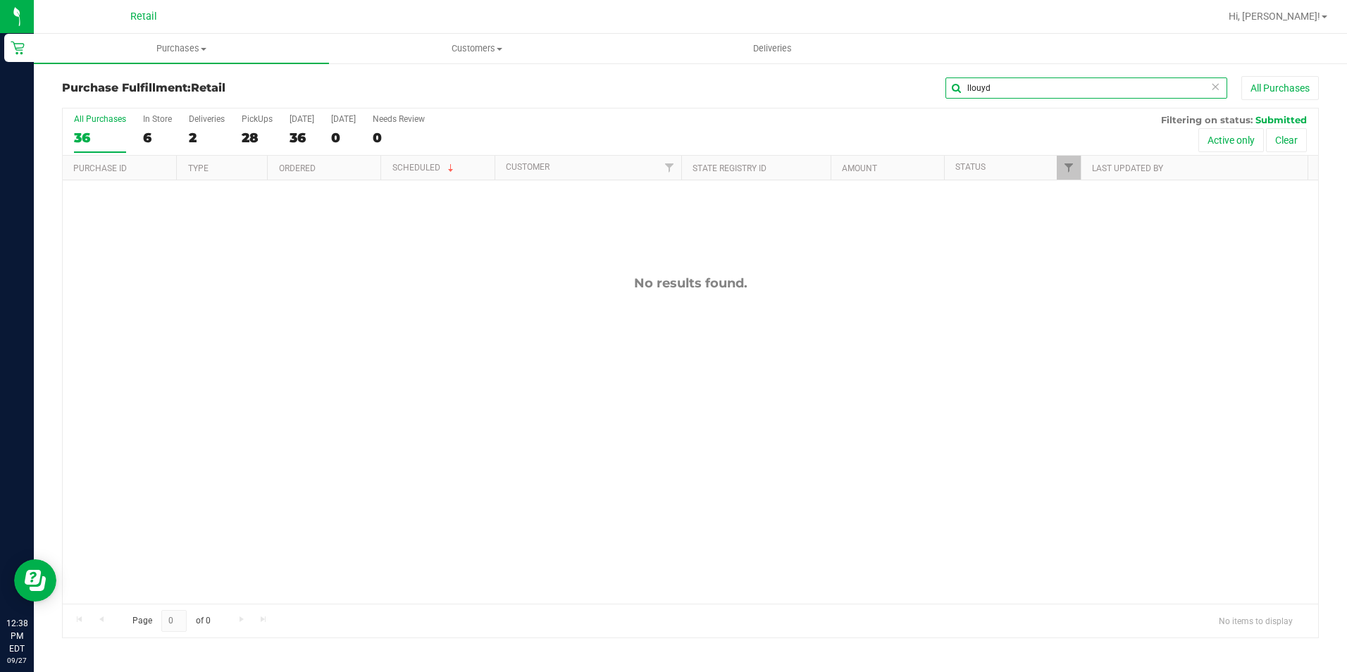
click at [988, 85] on input "llouyd" at bounding box center [1087, 88] width 282 height 21
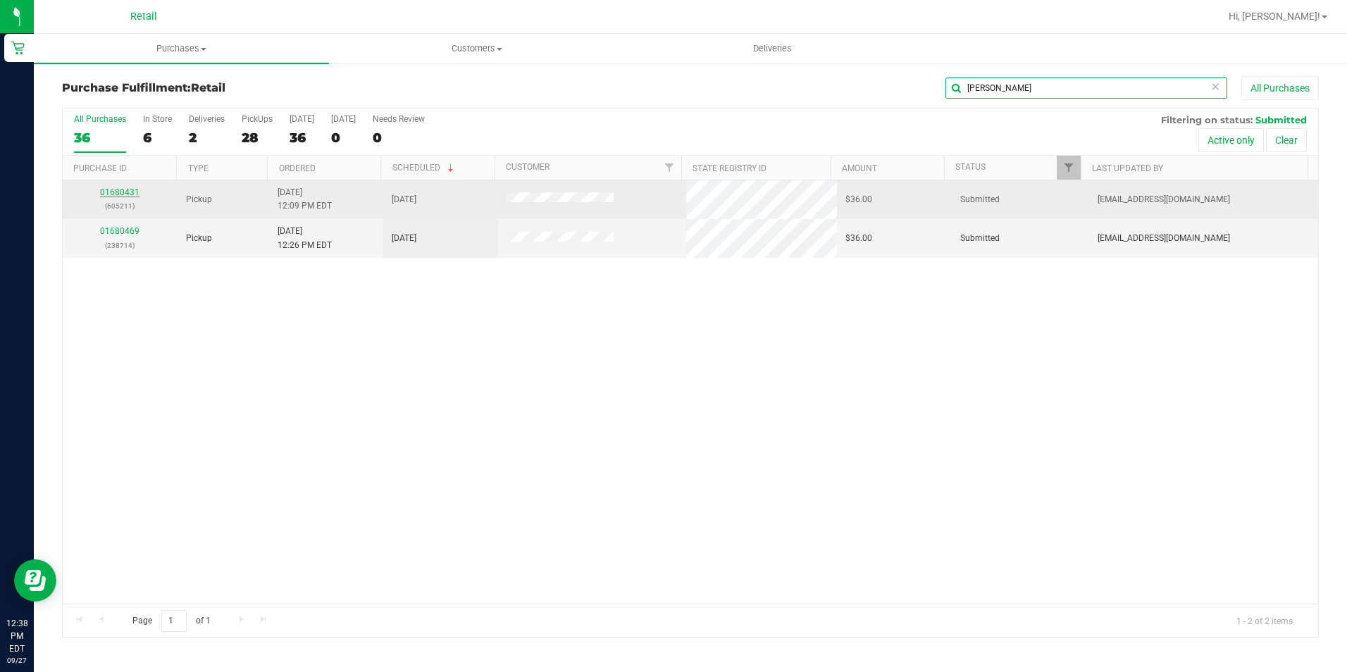
type input "[PERSON_NAME]"
click at [126, 190] on link "01680431" at bounding box center [119, 192] width 39 height 10
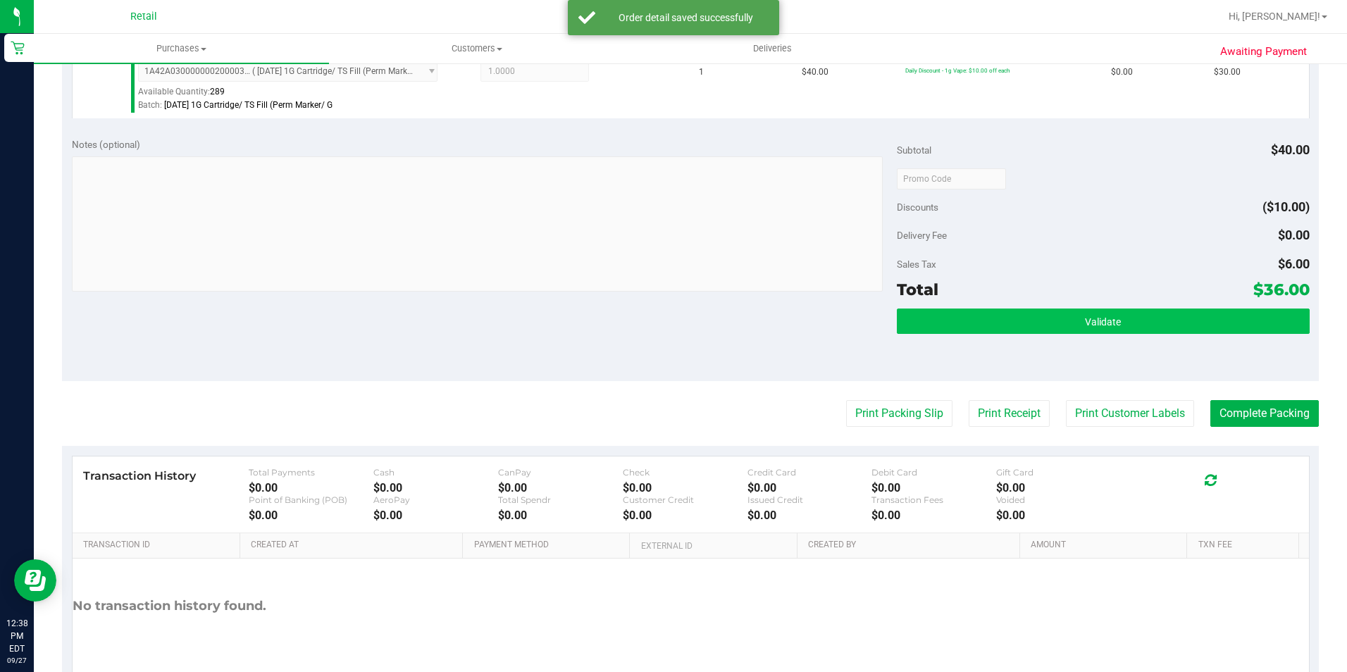
scroll to position [480, 0]
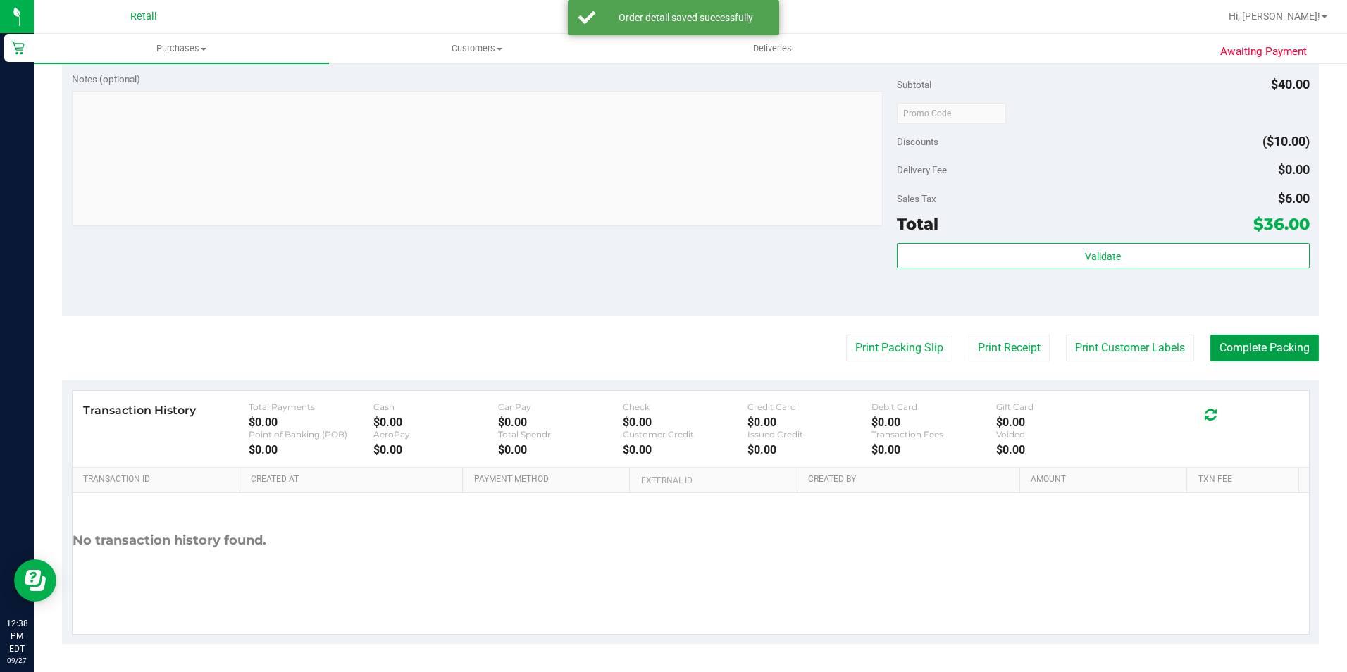
click at [1217, 342] on button "Complete Packing" at bounding box center [1265, 348] width 109 height 27
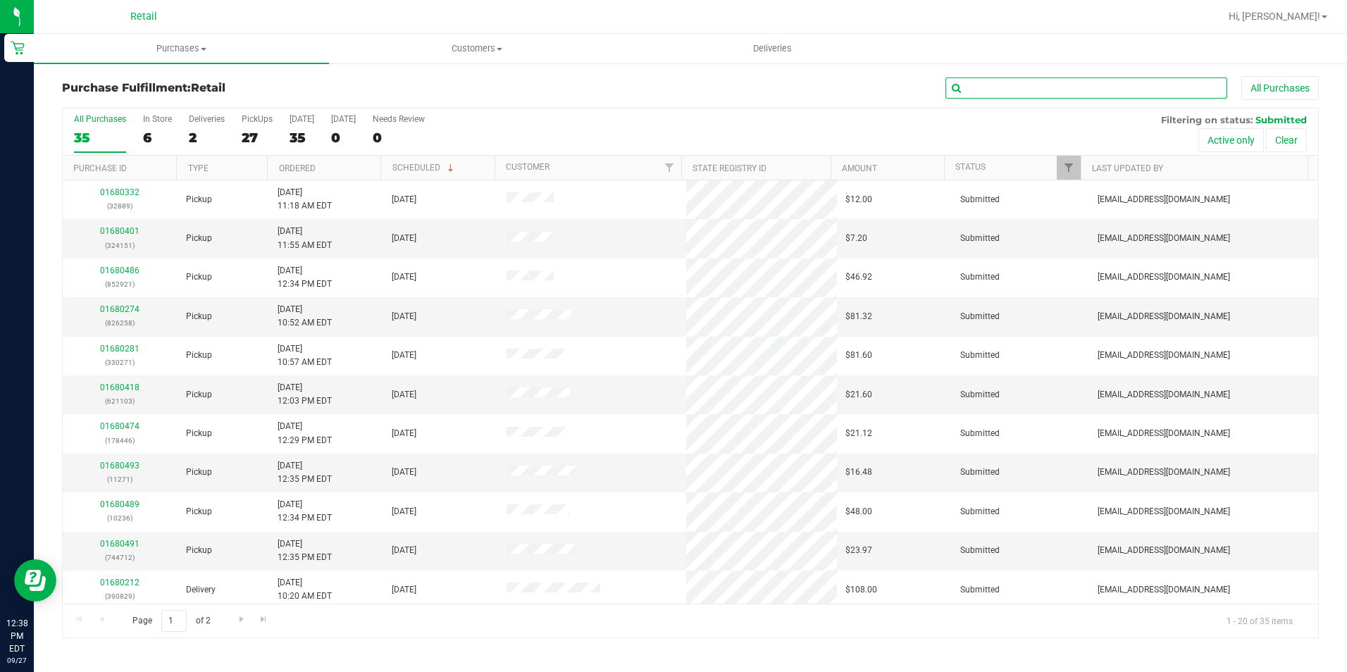
click at [1051, 89] on input "text" at bounding box center [1087, 88] width 282 height 21
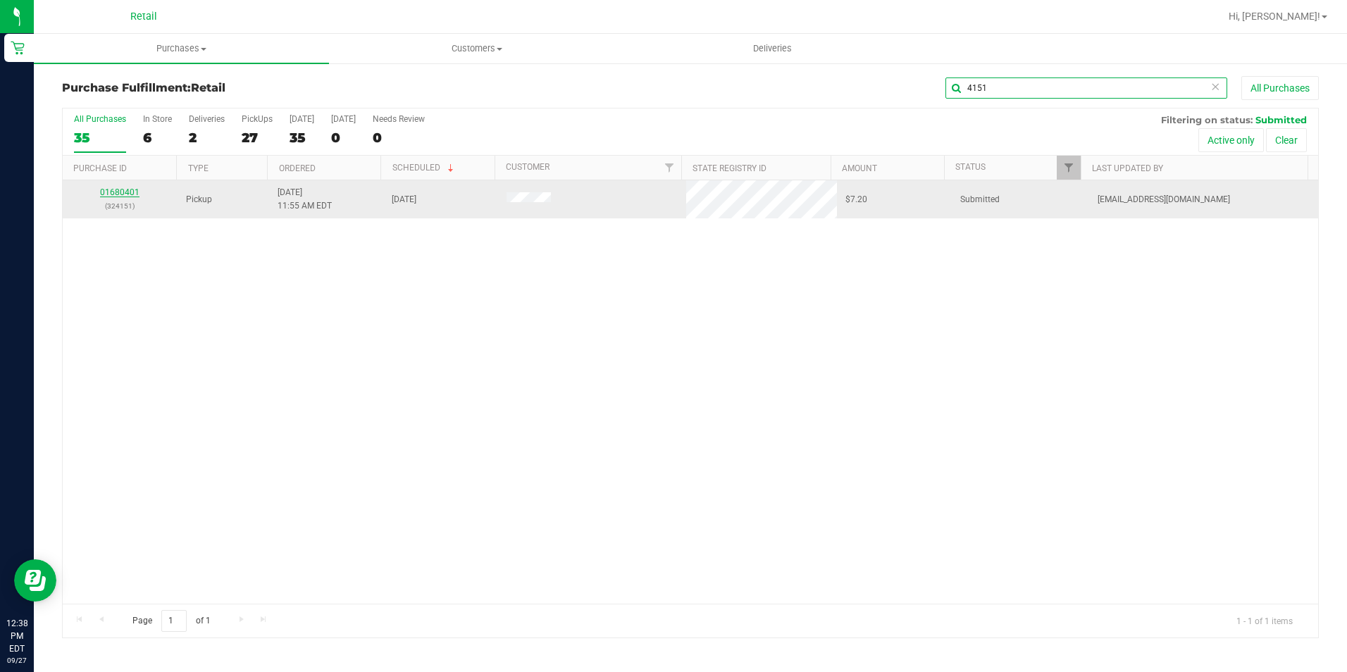
type input "4151"
click at [123, 191] on link "01680401" at bounding box center [119, 192] width 39 height 10
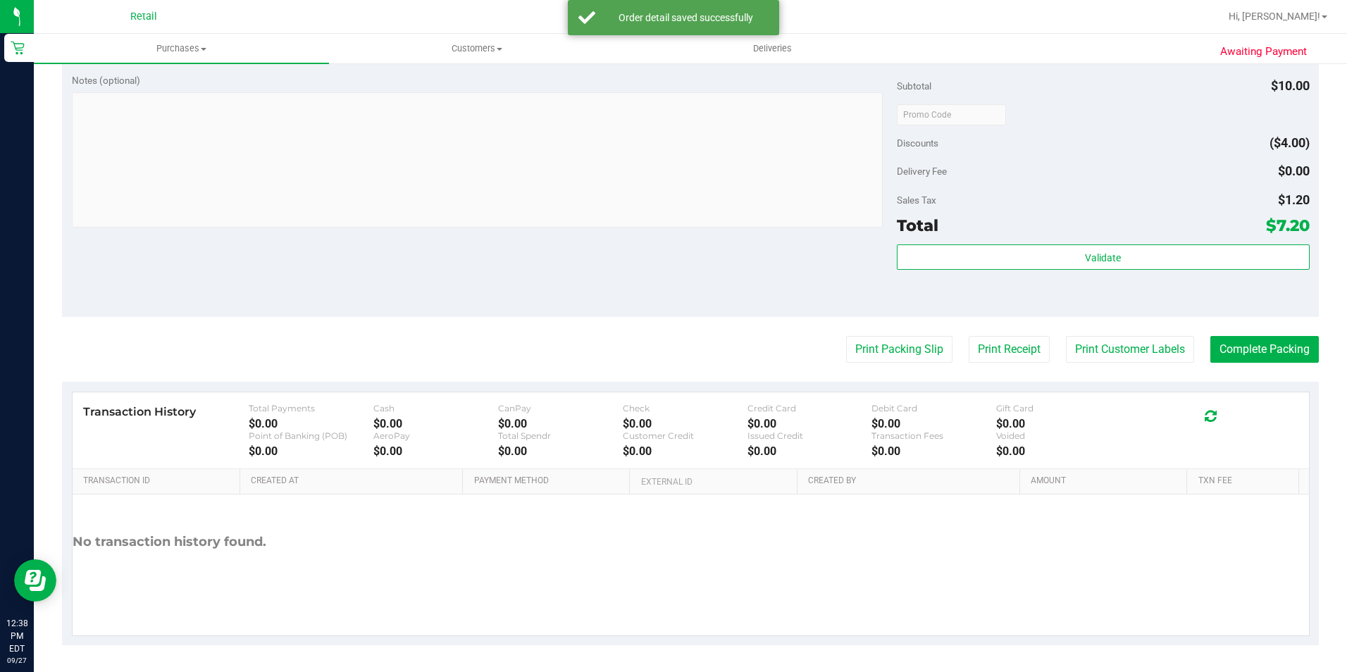
scroll to position [480, 0]
click at [1264, 338] on button "Complete Packing" at bounding box center [1265, 348] width 109 height 27
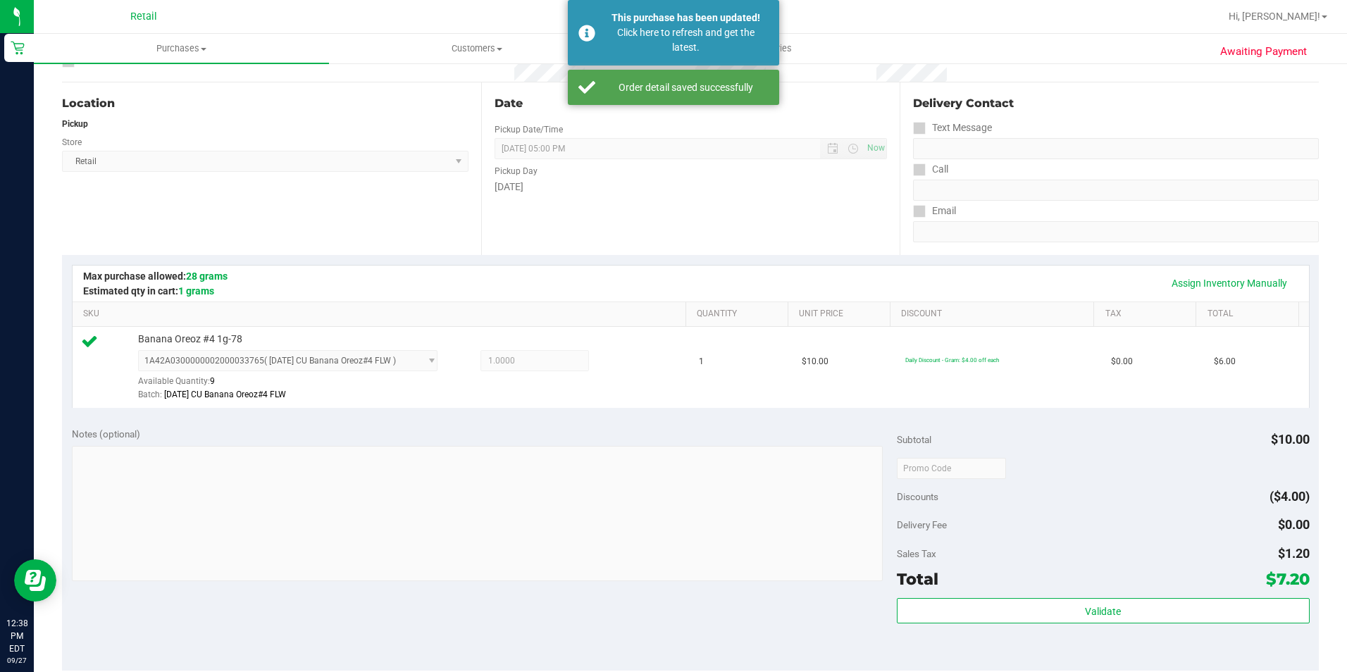
scroll to position [0, 0]
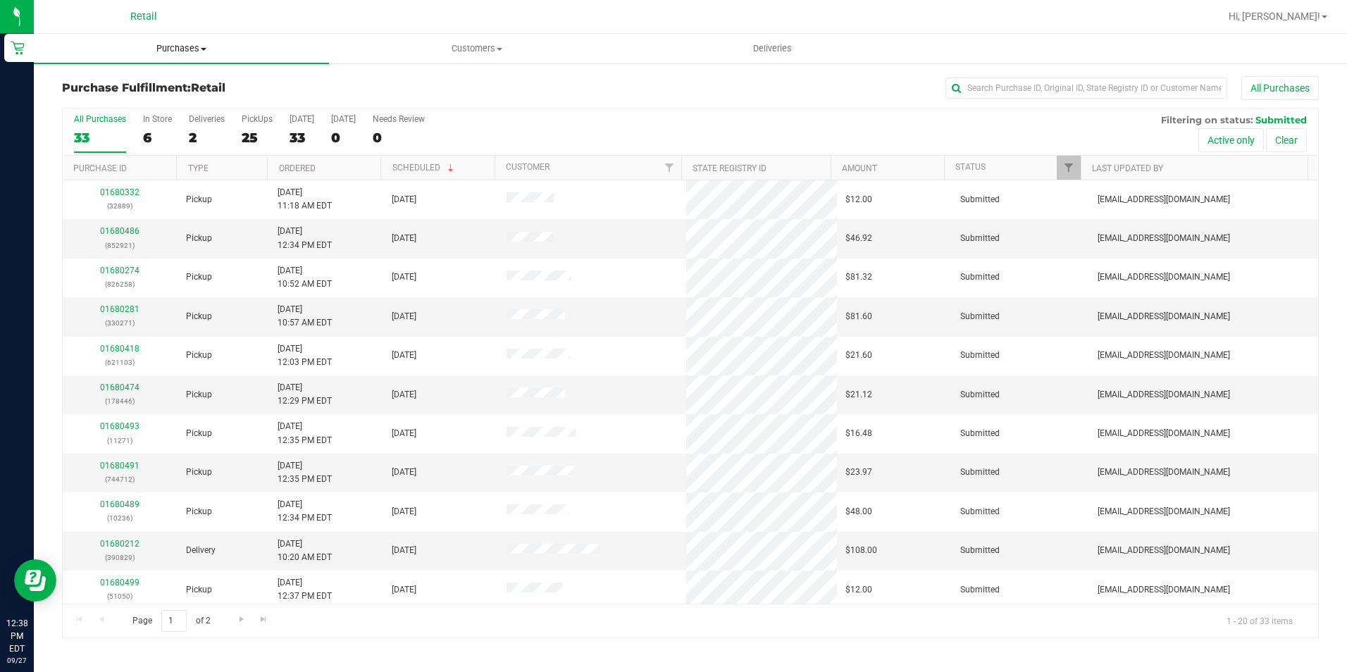
click at [174, 41] on uib-tab-heading "Purchases Summary of purchases Fulfillment All purchases" at bounding box center [181, 49] width 295 height 30
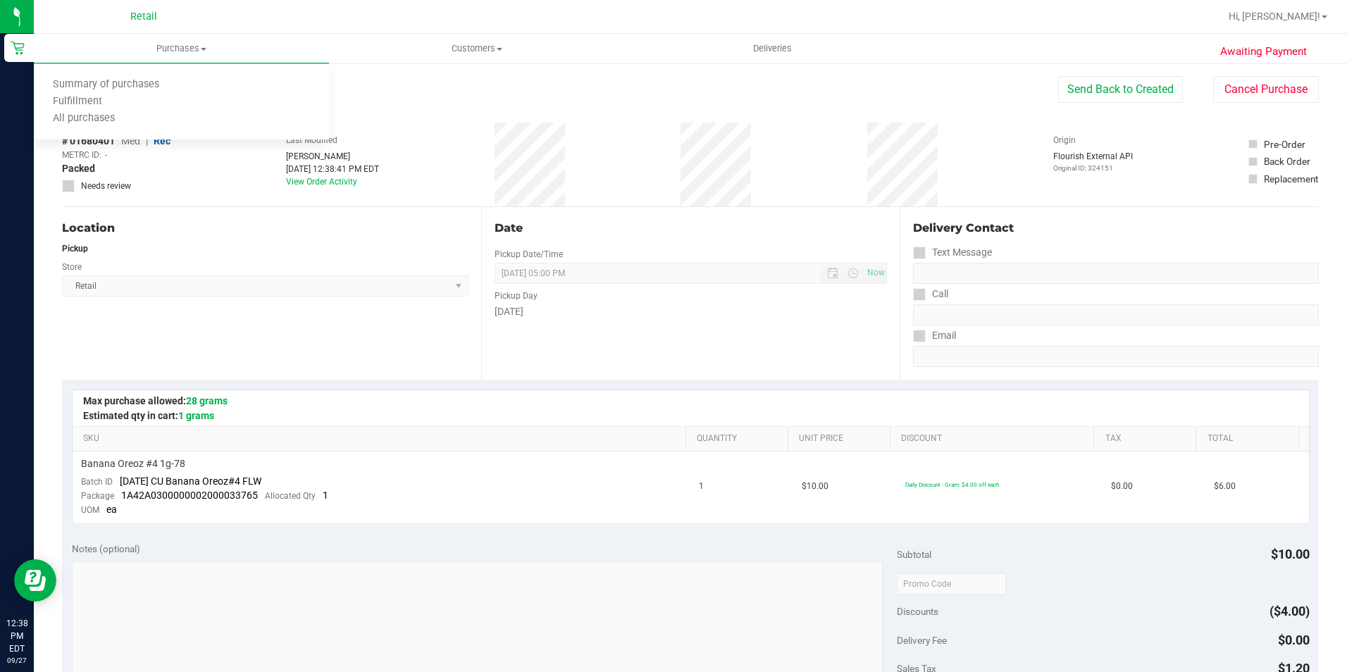
click at [683, 227] on div "Date" at bounding box center [691, 228] width 393 height 17
click at [1130, 86] on button "Send Back to Created" at bounding box center [1121, 89] width 125 height 27
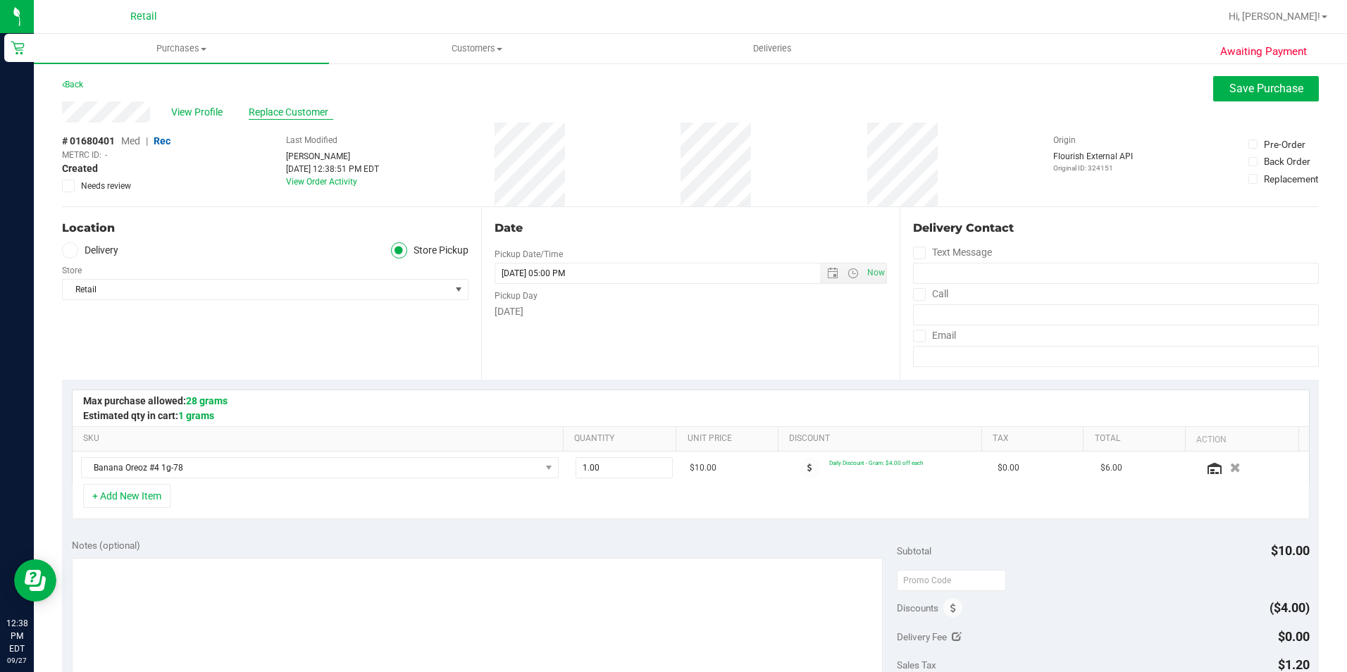
click at [302, 113] on span "Replace Customer" at bounding box center [291, 112] width 85 height 15
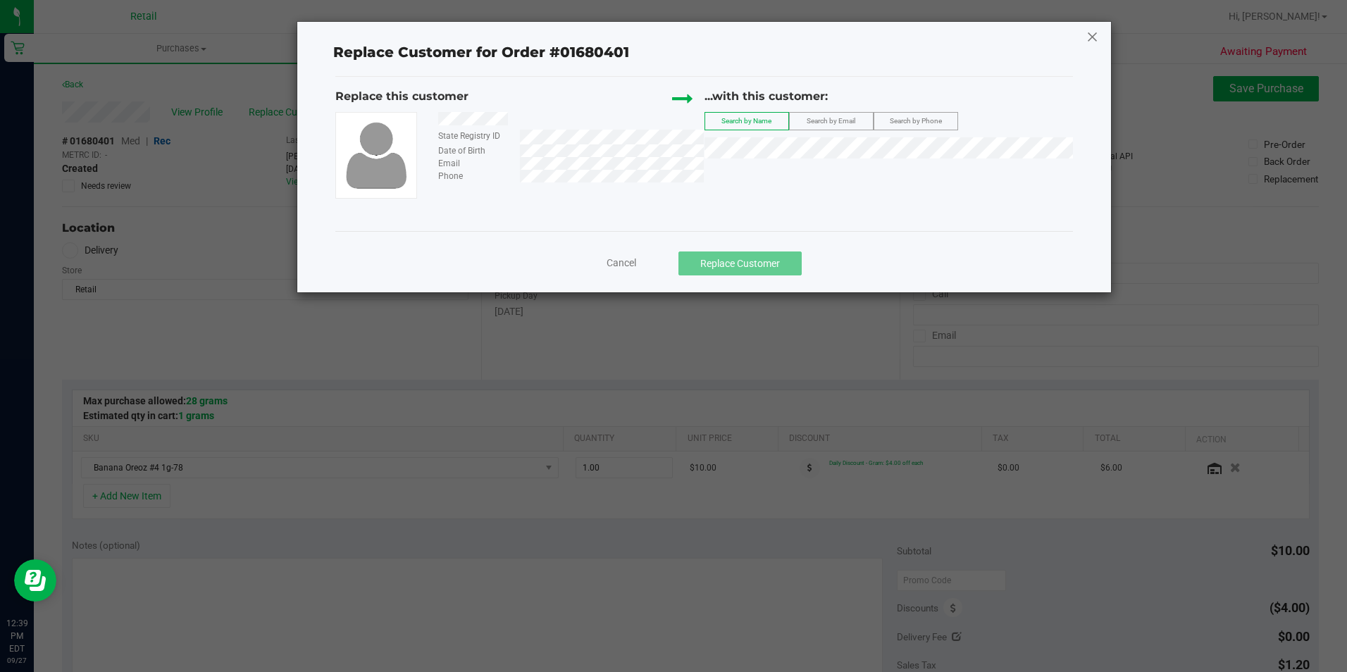
click at [1097, 39] on icon at bounding box center [1093, 36] width 13 height 23
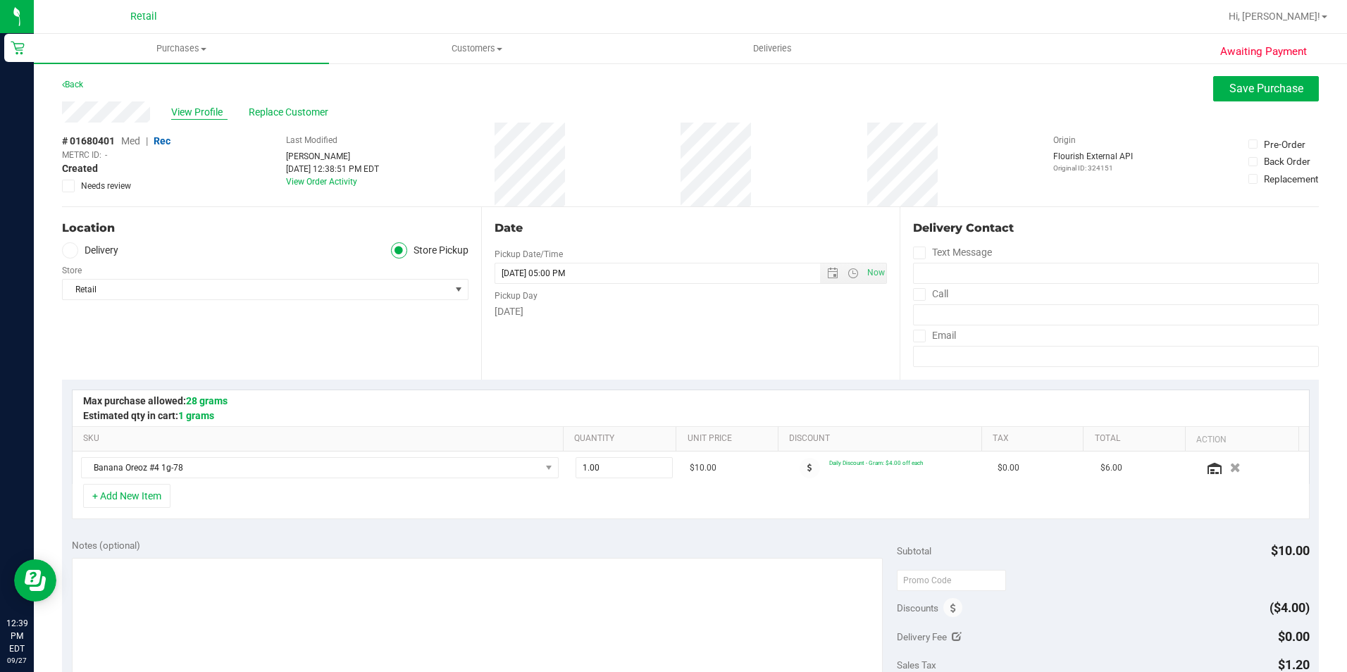
click at [204, 111] on span "View Profile" at bounding box center [199, 112] width 56 height 15
click at [1271, 90] on span "Save Purchase" at bounding box center [1267, 88] width 74 height 13
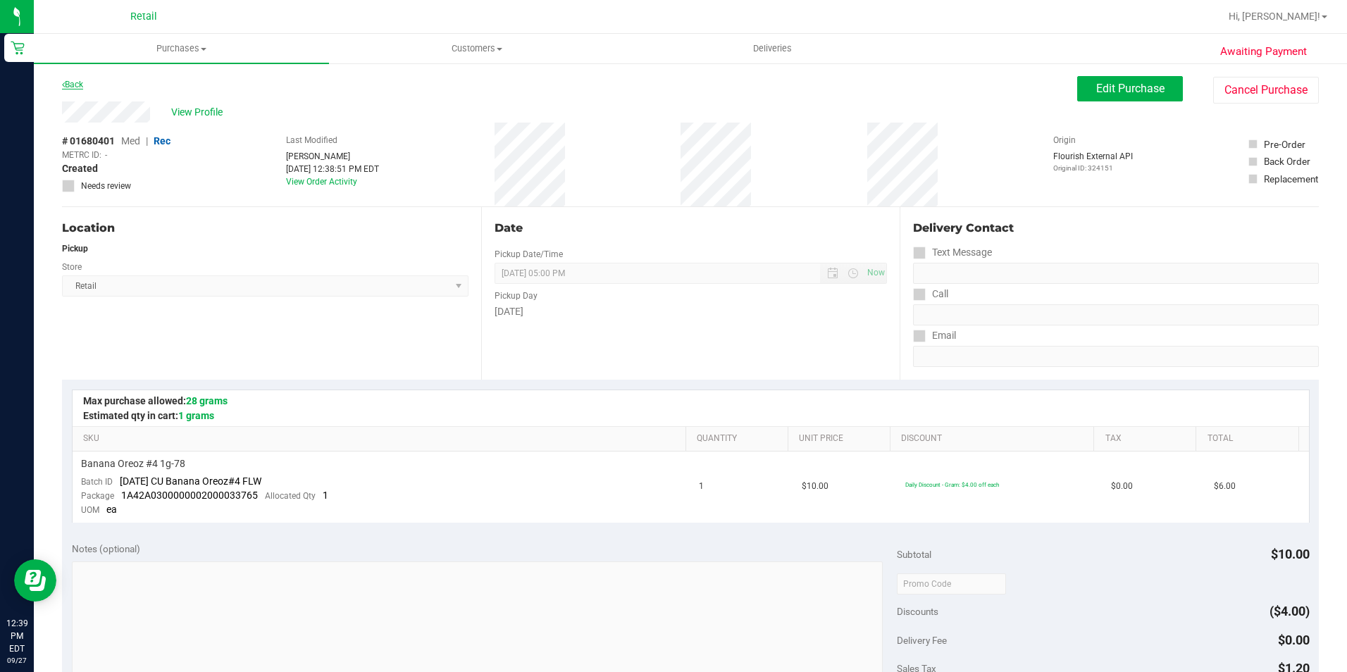
click at [71, 85] on link "Back" at bounding box center [72, 85] width 21 height 10
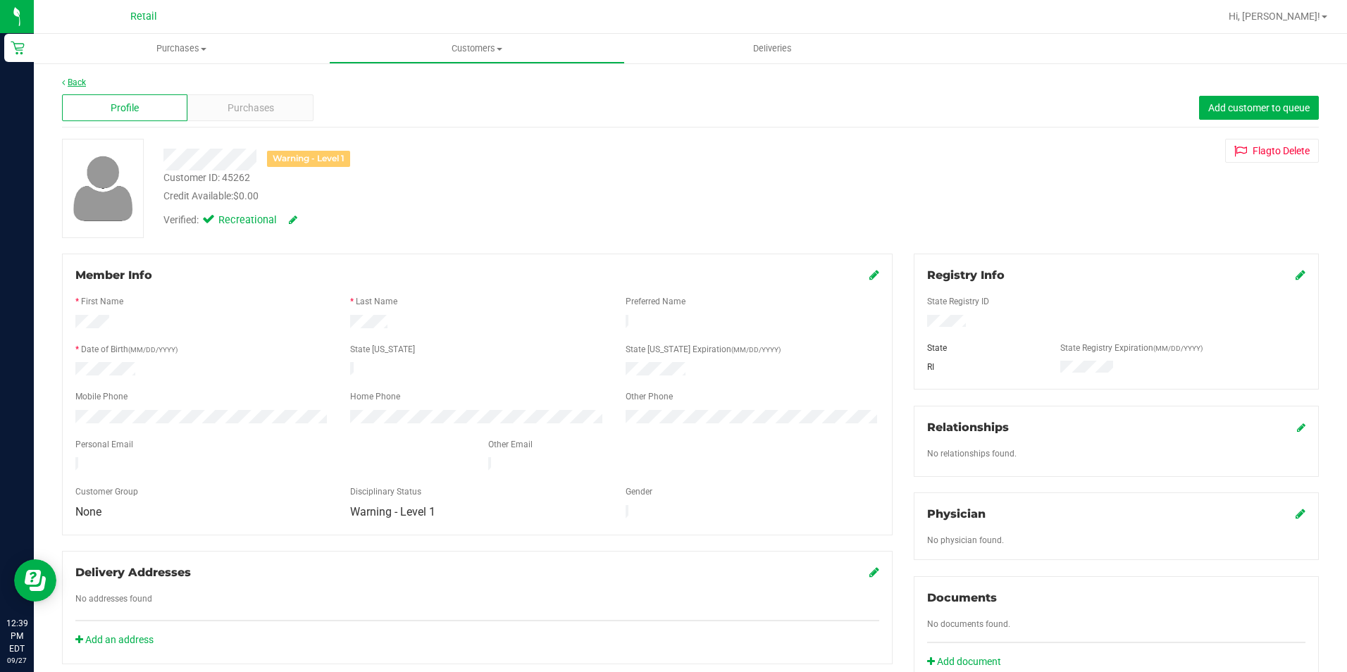
click at [70, 84] on link "Back" at bounding box center [74, 83] width 24 height 10
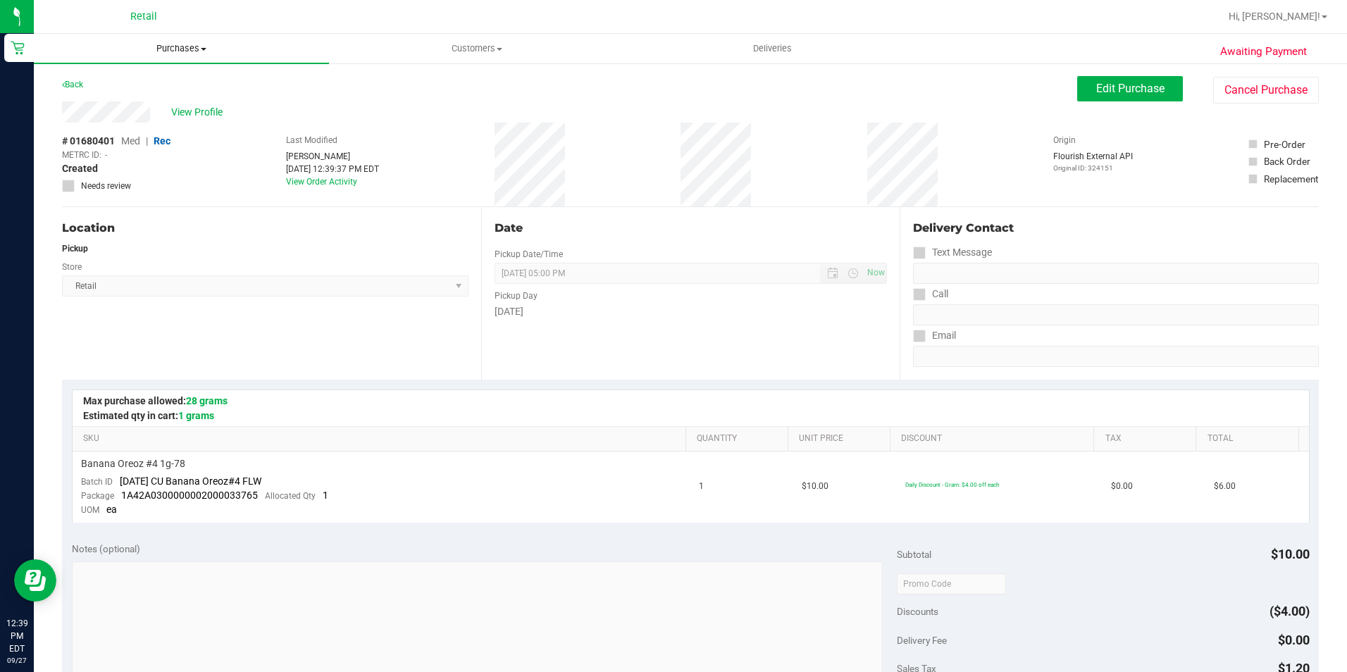
click at [182, 42] on span "Purchases" at bounding box center [181, 48] width 295 height 13
click at [193, 49] on span "Purchases" at bounding box center [181, 48] width 295 height 13
click at [120, 106] on li "Fulfillment" at bounding box center [181, 102] width 295 height 17
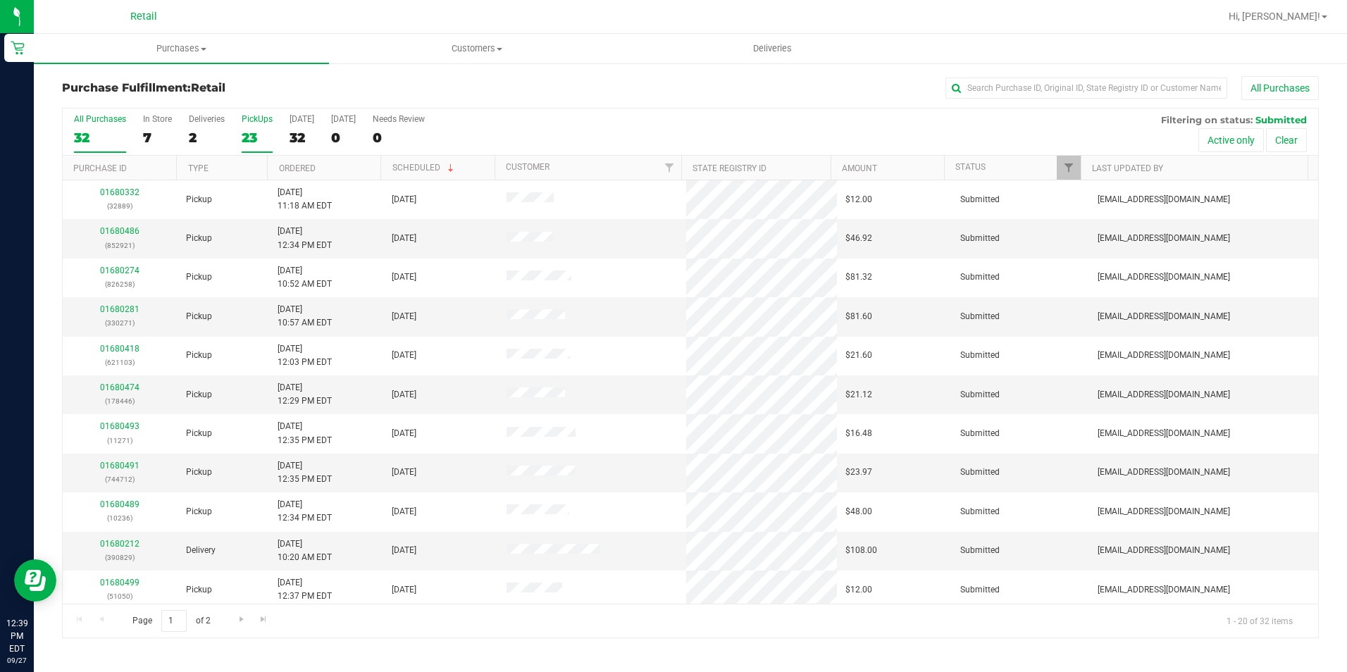
click at [255, 131] on div "23" at bounding box center [257, 138] width 31 height 16
click at [0, 0] on input "PickUps 23" at bounding box center [0, 0] width 0 height 0
click at [1043, 108] on div "All Purchases 32 In Store 7 Deliveries 2 PickUps 23 [DATE] 32 [DATE] 0 Needs Re…" at bounding box center [690, 373] width 1257 height 531
click at [1000, 68] on div "Purchase Fulfillment: Retail All Purchases All Purchases 32 In Store 7 Deliveri…" at bounding box center [691, 357] width 1314 height 591
click at [1004, 80] on input "text" at bounding box center [1087, 88] width 282 height 21
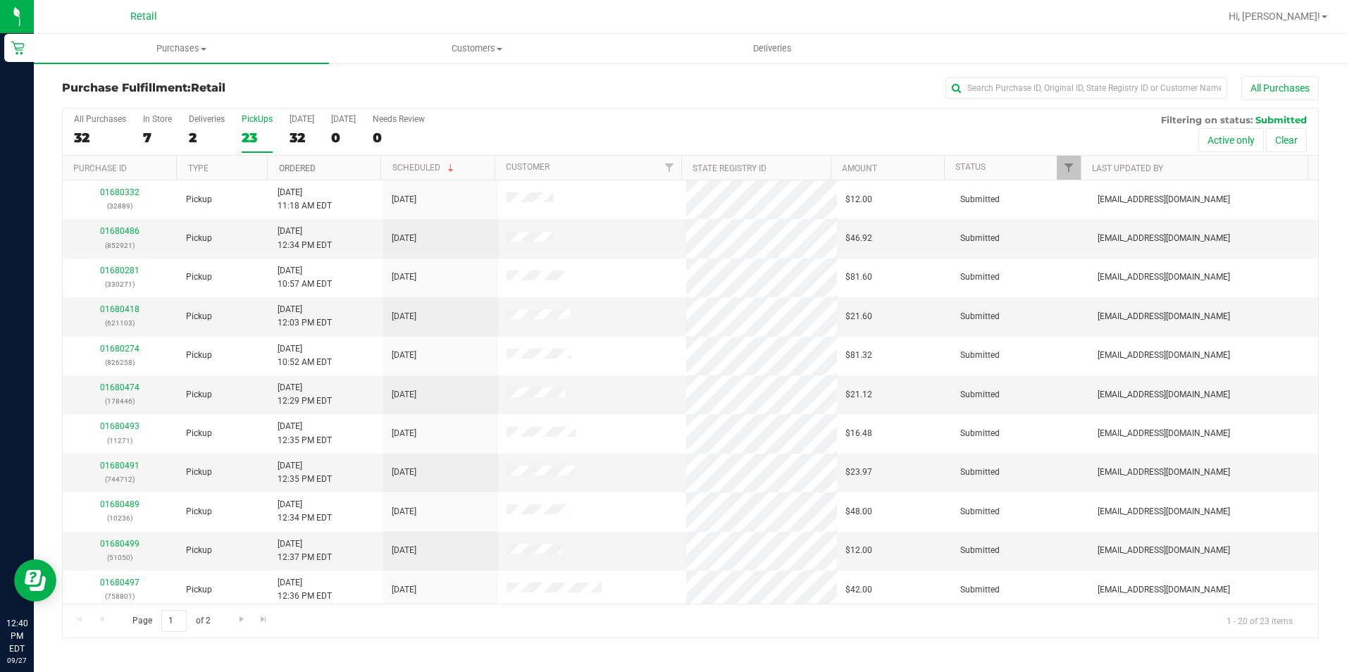
click at [302, 163] on link "Ordered" at bounding box center [297, 168] width 37 height 10
click at [117, 310] on link "01680418" at bounding box center [119, 309] width 39 height 10
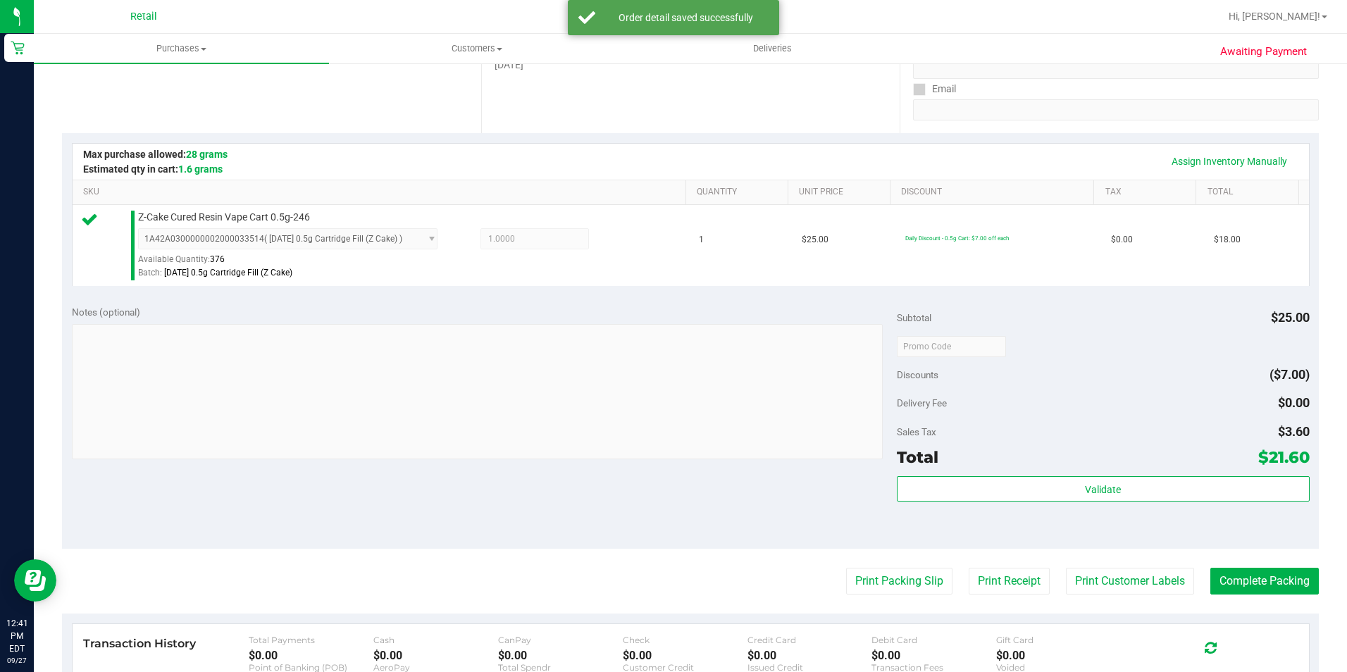
scroll to position [480, 0]
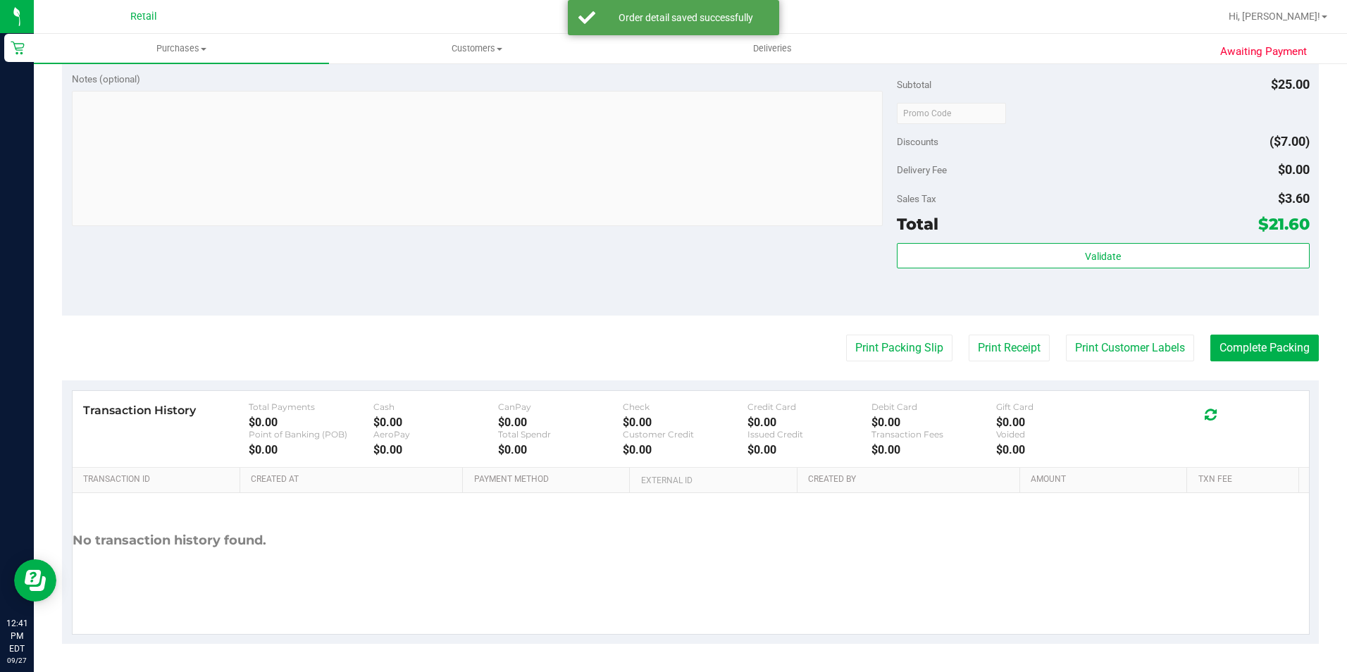
click at [1241, 365] on purchase-details "Back Edit Purchase Cancel Purchase View Profile # 01680418 Med | Rec METRC ID: …" at bounding box center [690, 120] width 1257 height 1048
click at [1241, 351] on button "Complete Packing" at bounding box center [1265, 348] width 109 height 27
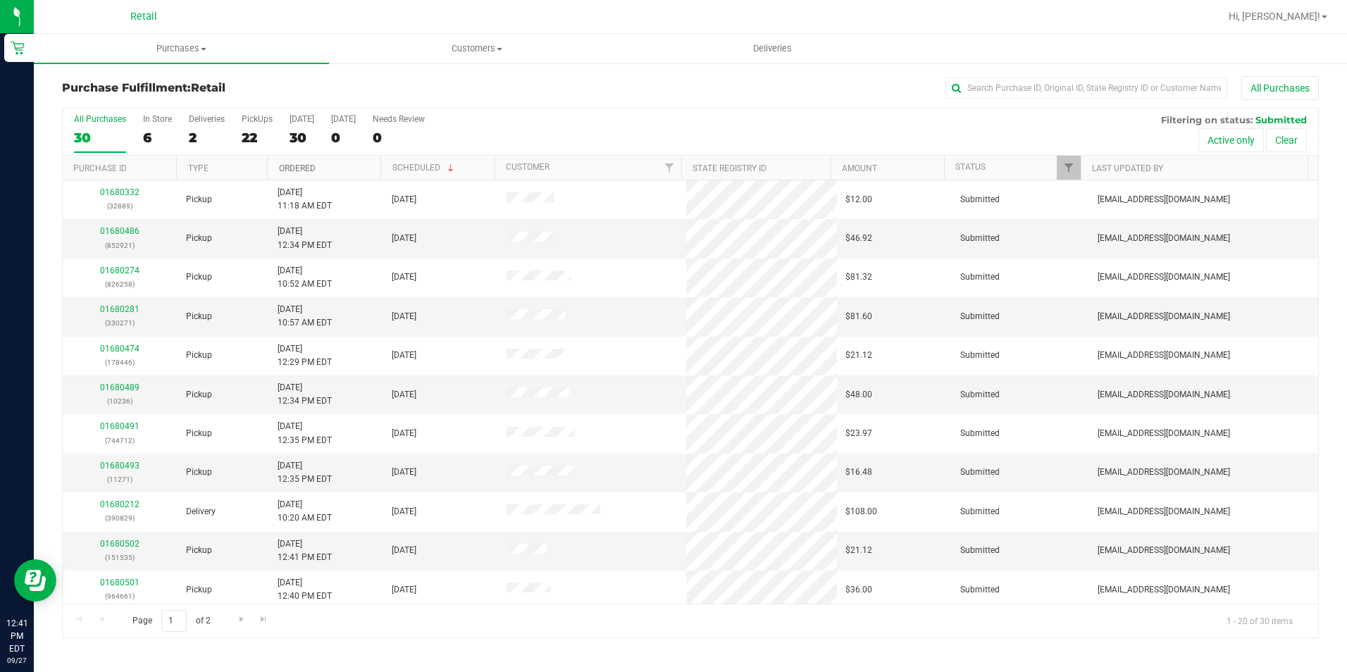
click at [296, 167] on link "Ordered" at bounding box center [297, 168] width 37 height 10
click at [249, 130] on div "22" at bounding box center [257, 138] width 31 height 16
click at [0, 0] on input "PickUps 22" at bounding box center [0, 0] width 0 height 0
click at [112, 309] on link "01680464" at bounding box center [119, 309] width 39 height 10
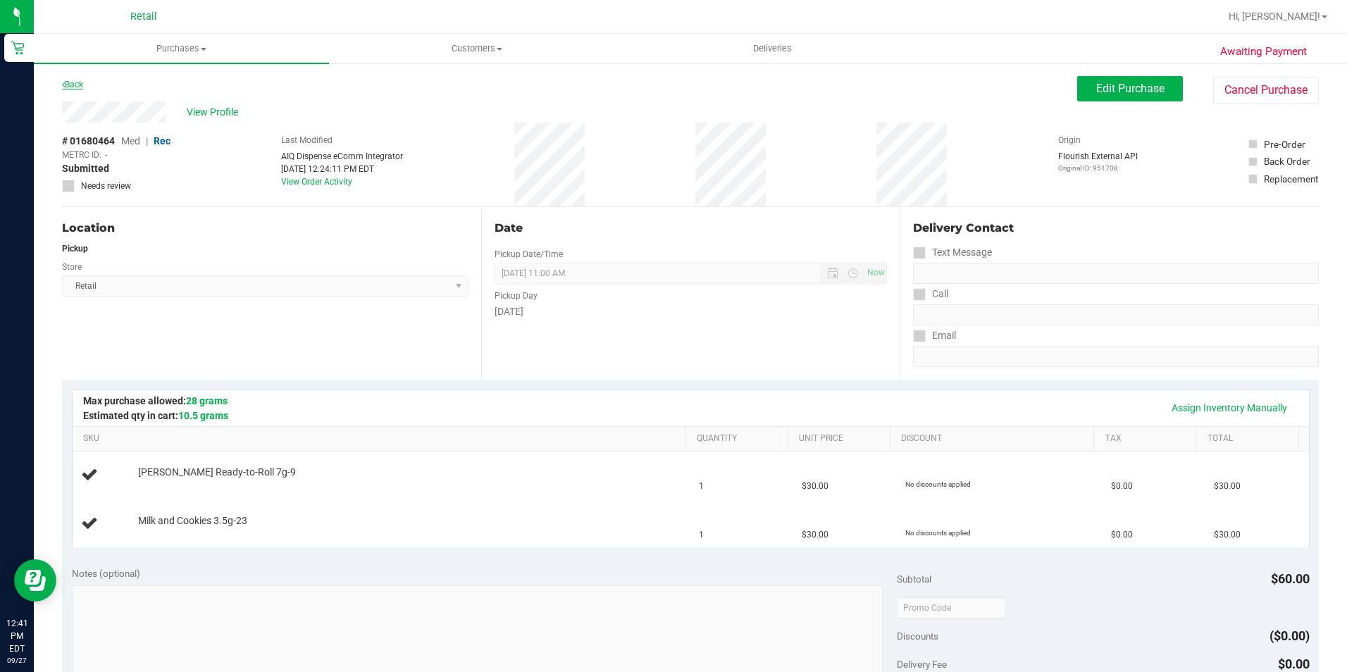
click at [68, 81] on link "Back" at bounding box center [72, 85] width 21 height 10
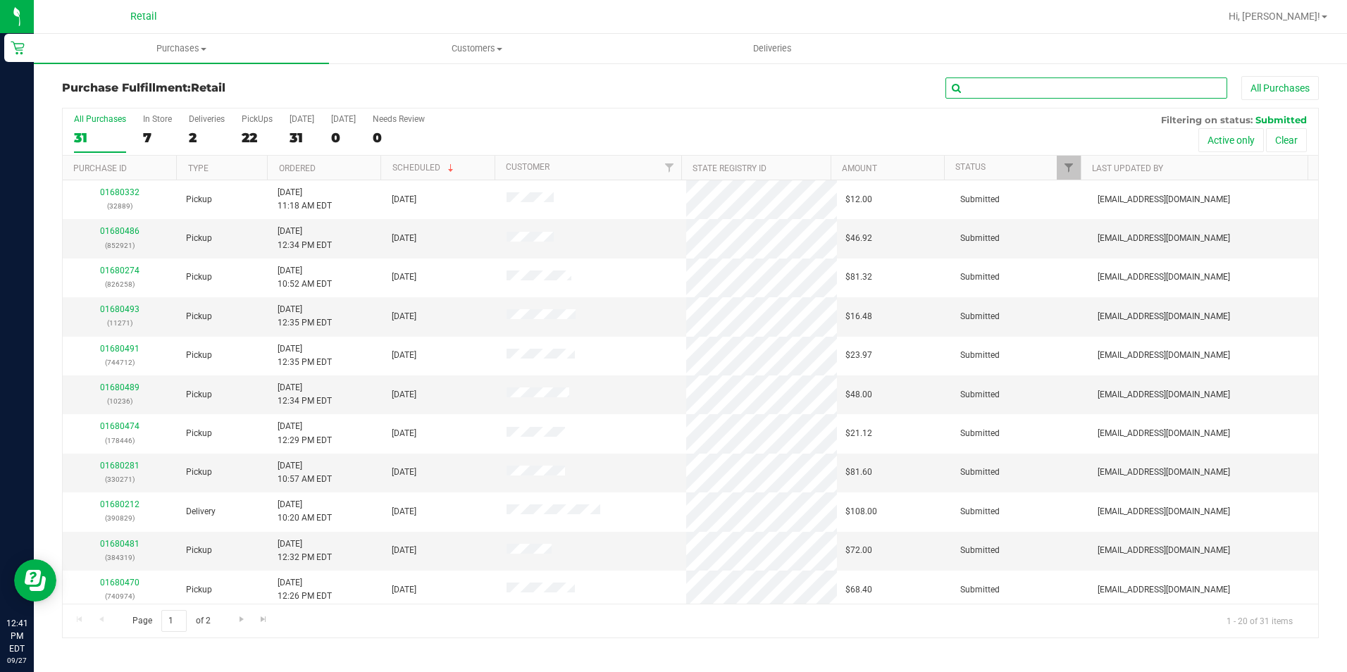
click at [977, 85] on input "text" at bounding box center [1087, 88] width 282 height 21
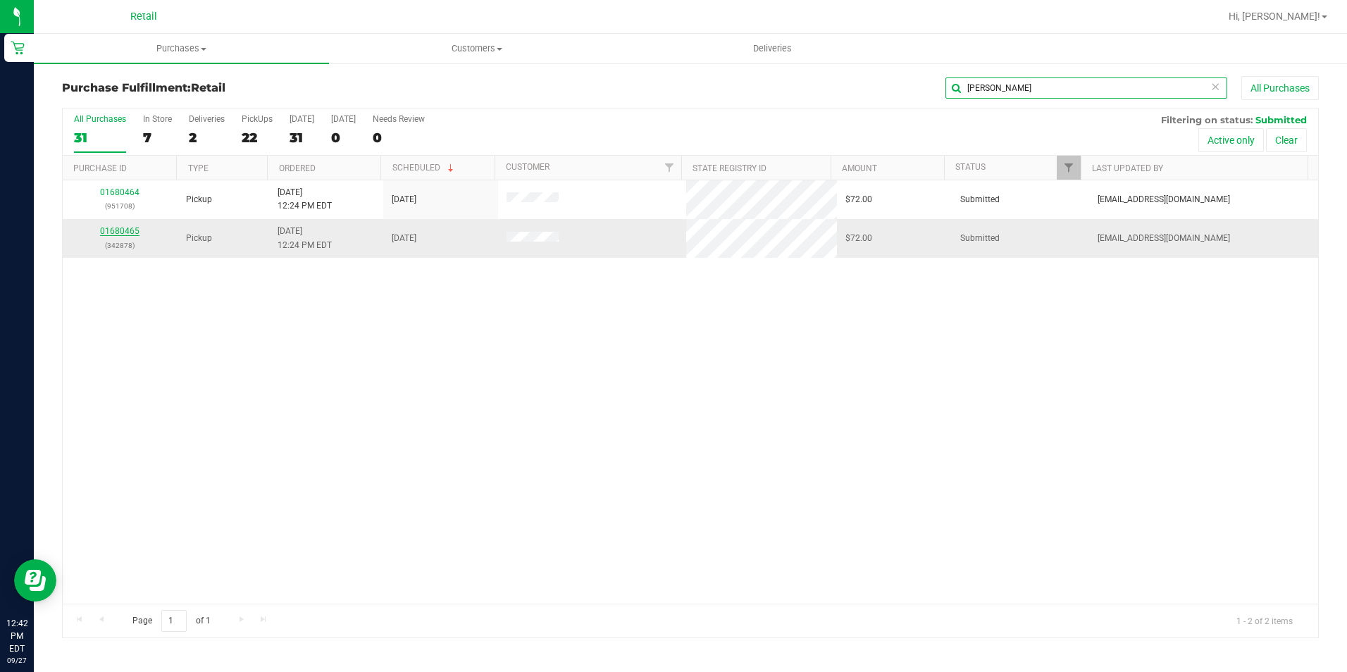
type input "[PERSON_NAME]"
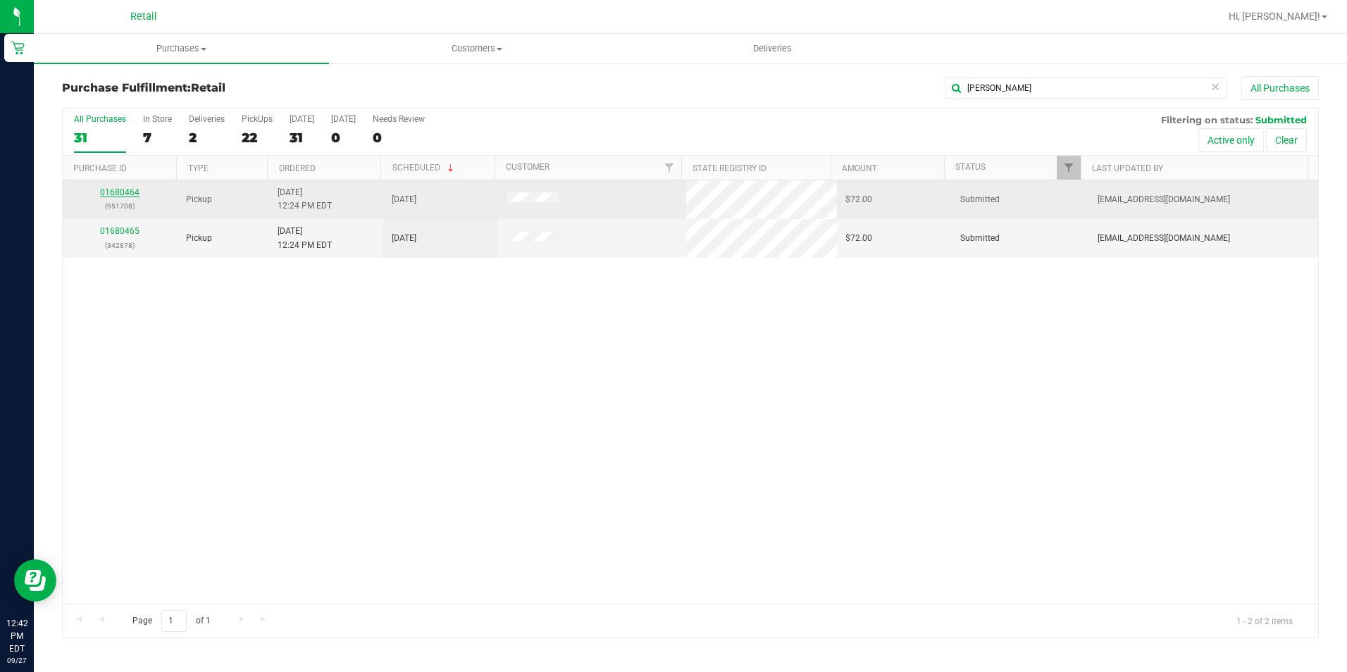
click at [132, 190] on link "01680464" at bounding box center [119, 192] width 39 height 10
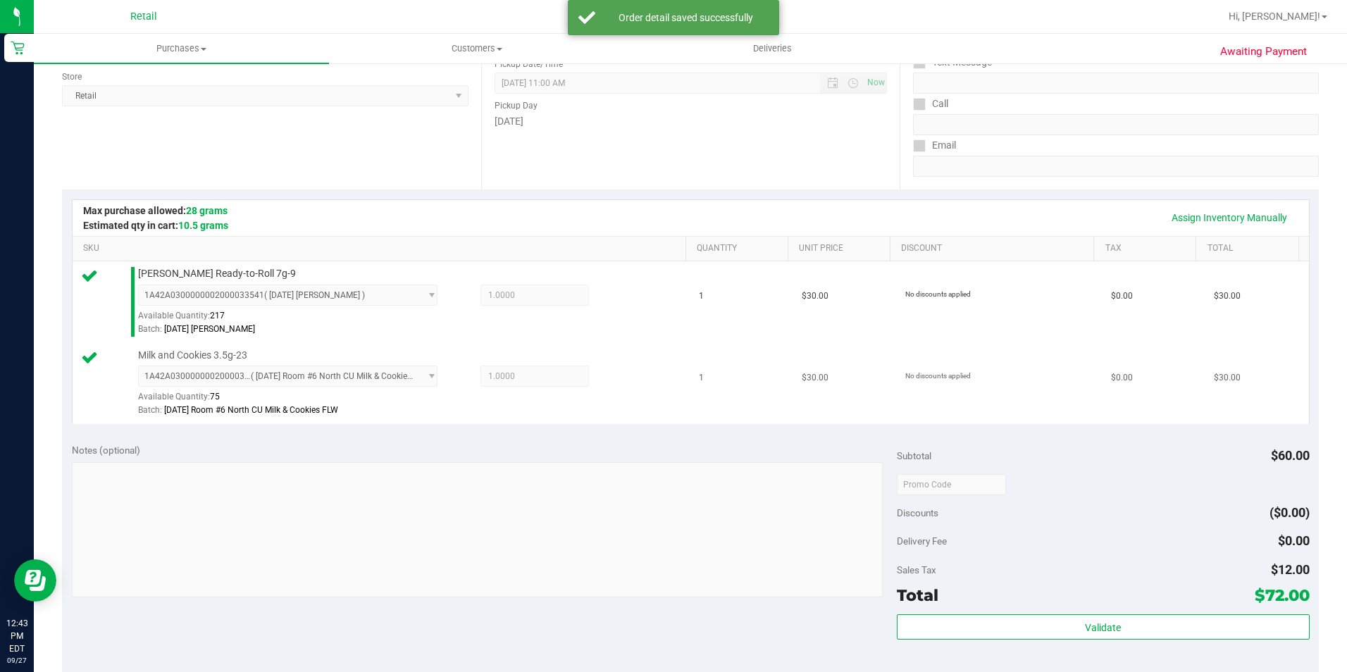
scroll to position [423, 0]
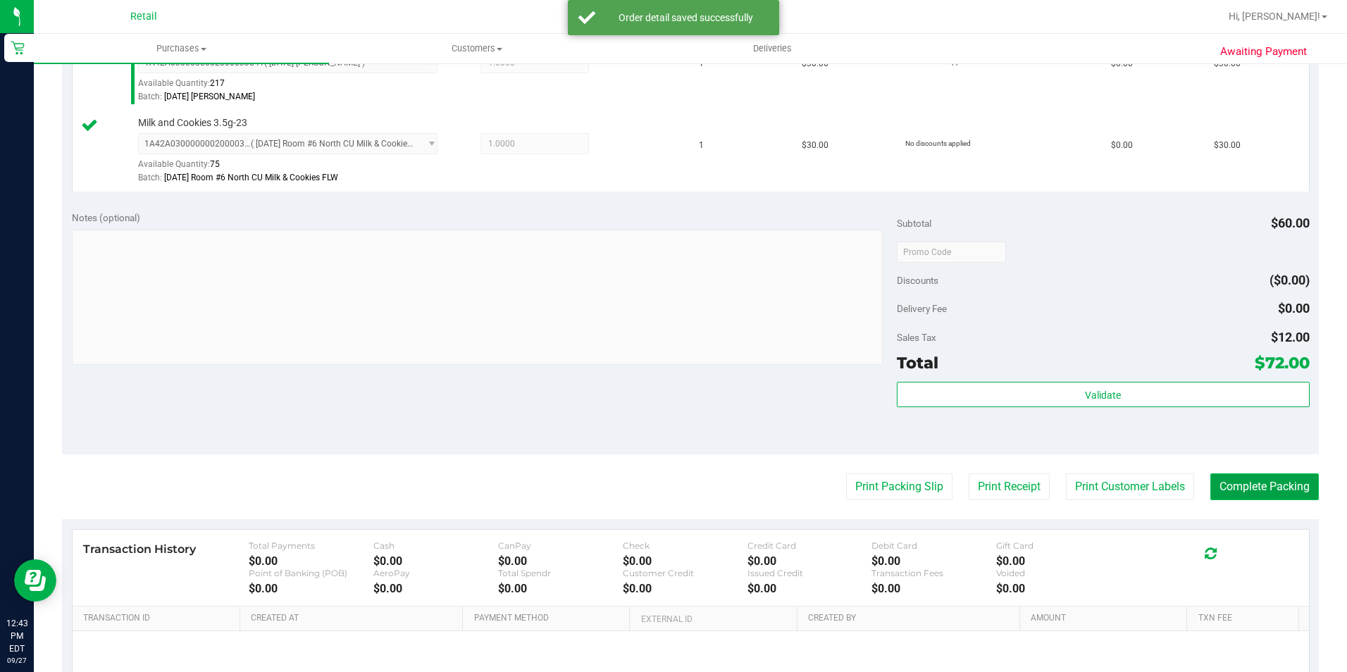
click at [1245, 485] on button "Complete Packing" at bounding box center [1265, 487] width 109 height 27
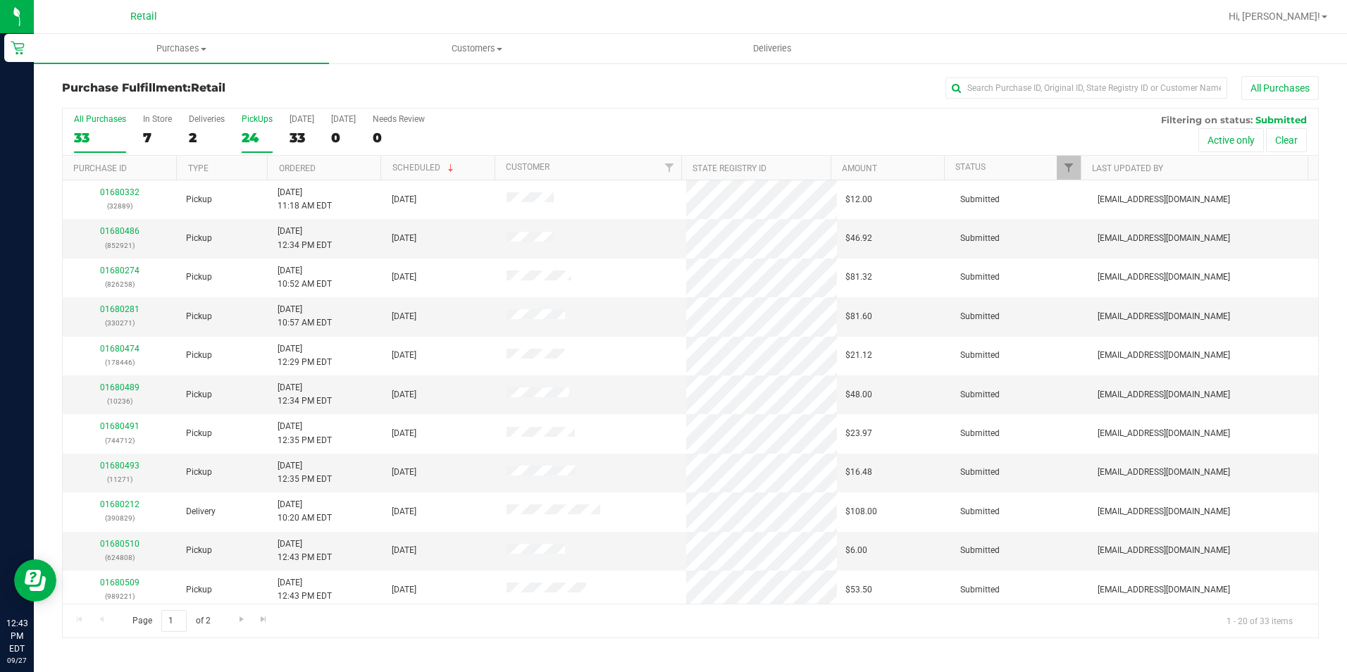
click at [248, 137] on div "24" at bounding box center [257, 138] width 31 height 16
click at [0, 0] on input "PickUps 24" at bounding box center [0, 0] width 0 height 0
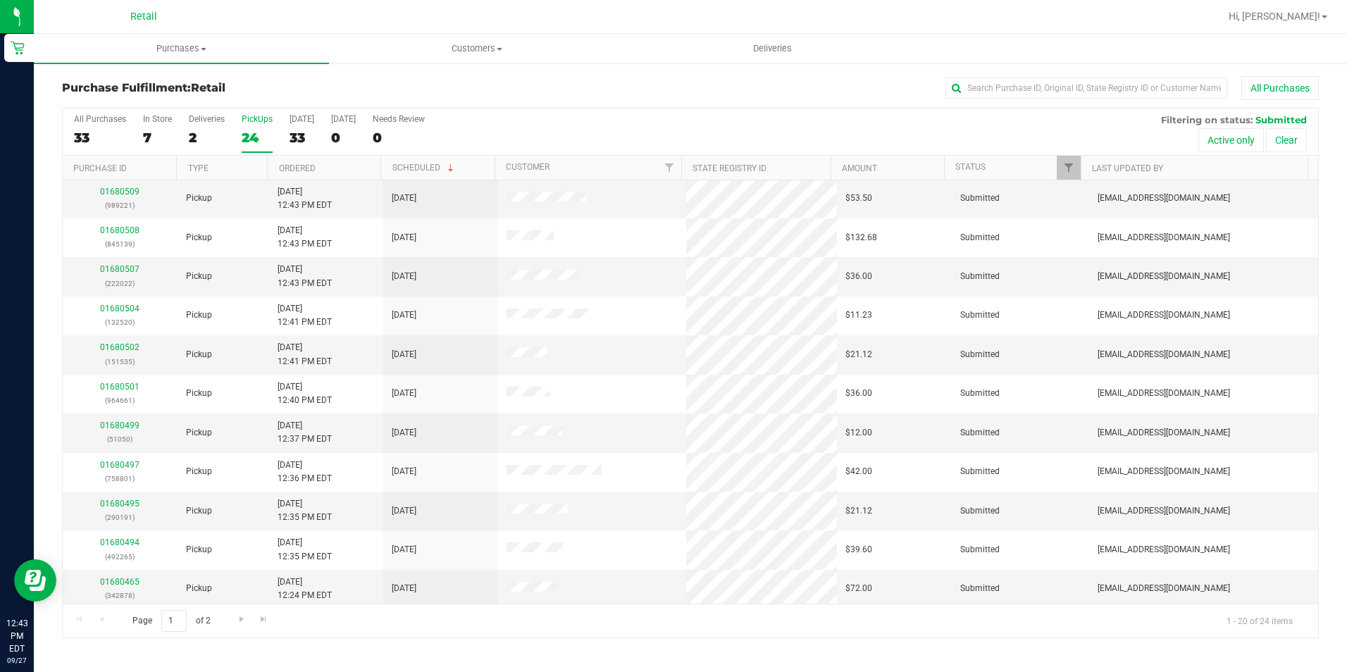
scroll to position [357, 0]
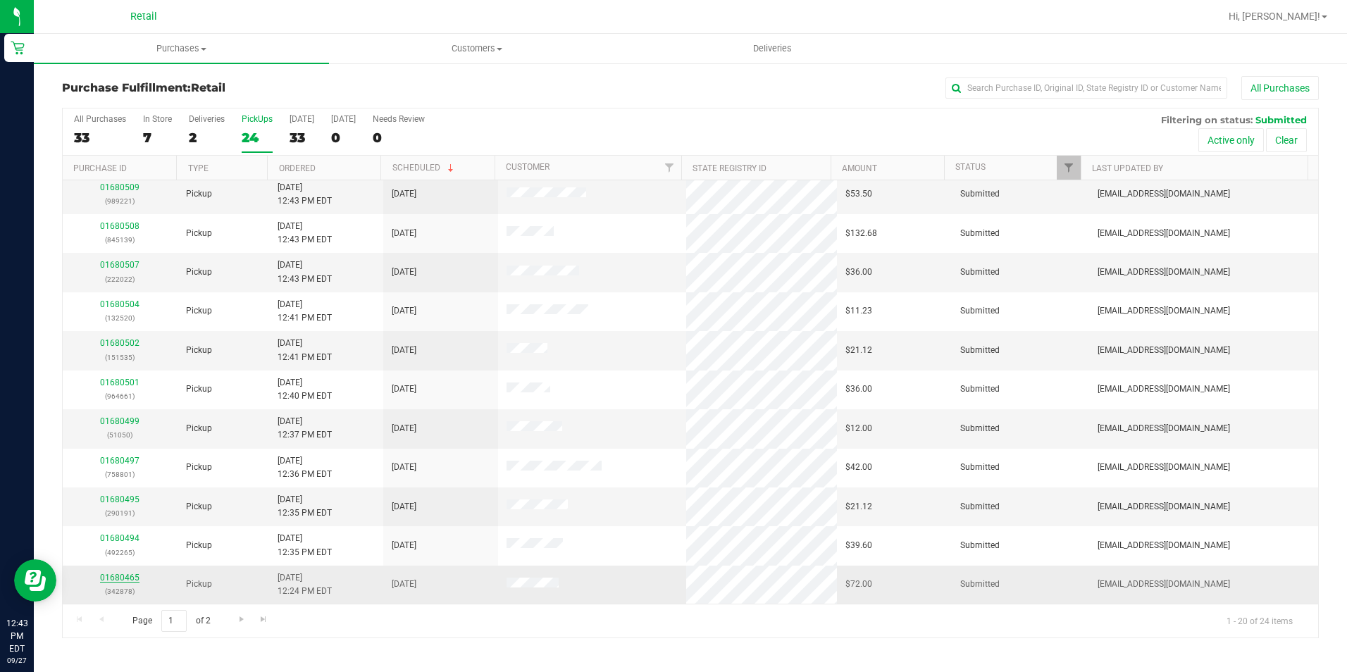
click at [117, 573] on link "01680465" at bounding box center [119, 578] width 39 height 10
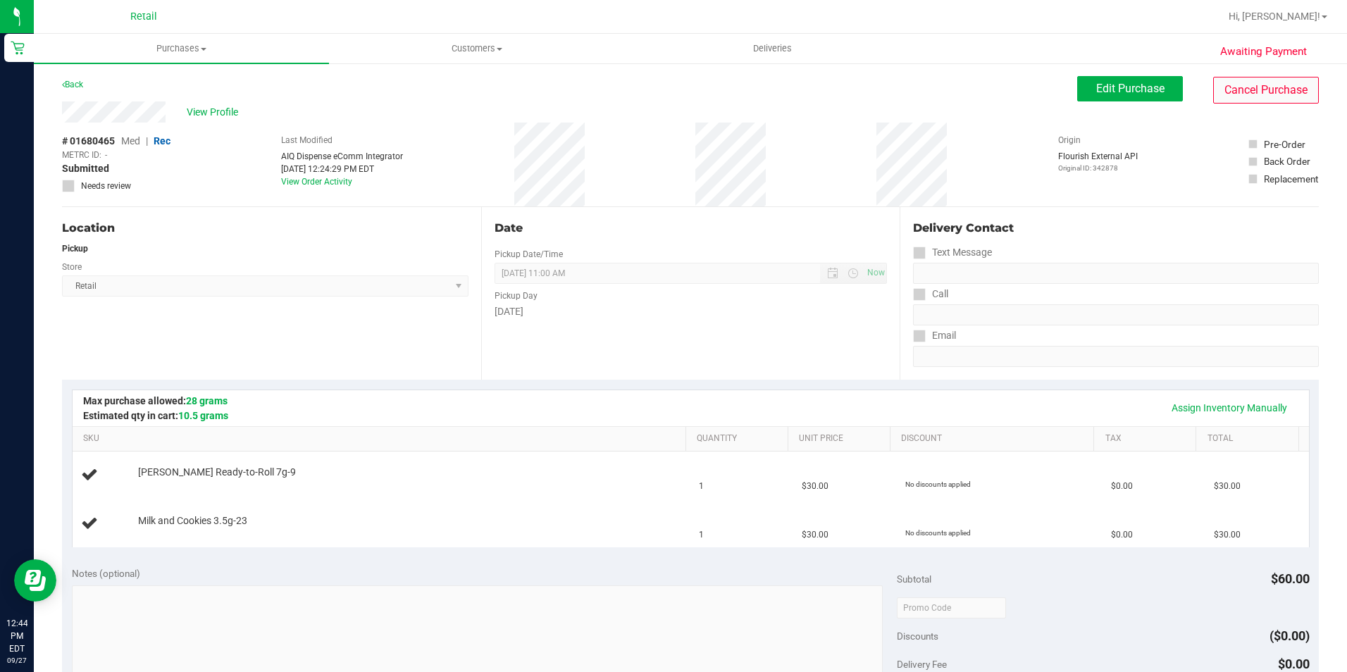
click at [1254, 75] on div "Awaiting Payment Back Edit Purchase Cancel Purchase View Profile # 01680465 Med…" at bounding box center [691, 614] width 1314 height 1105
click at [1249, 97] on button "Cancel Purchase" at bounding box center [1267, 90] width 106 height 27
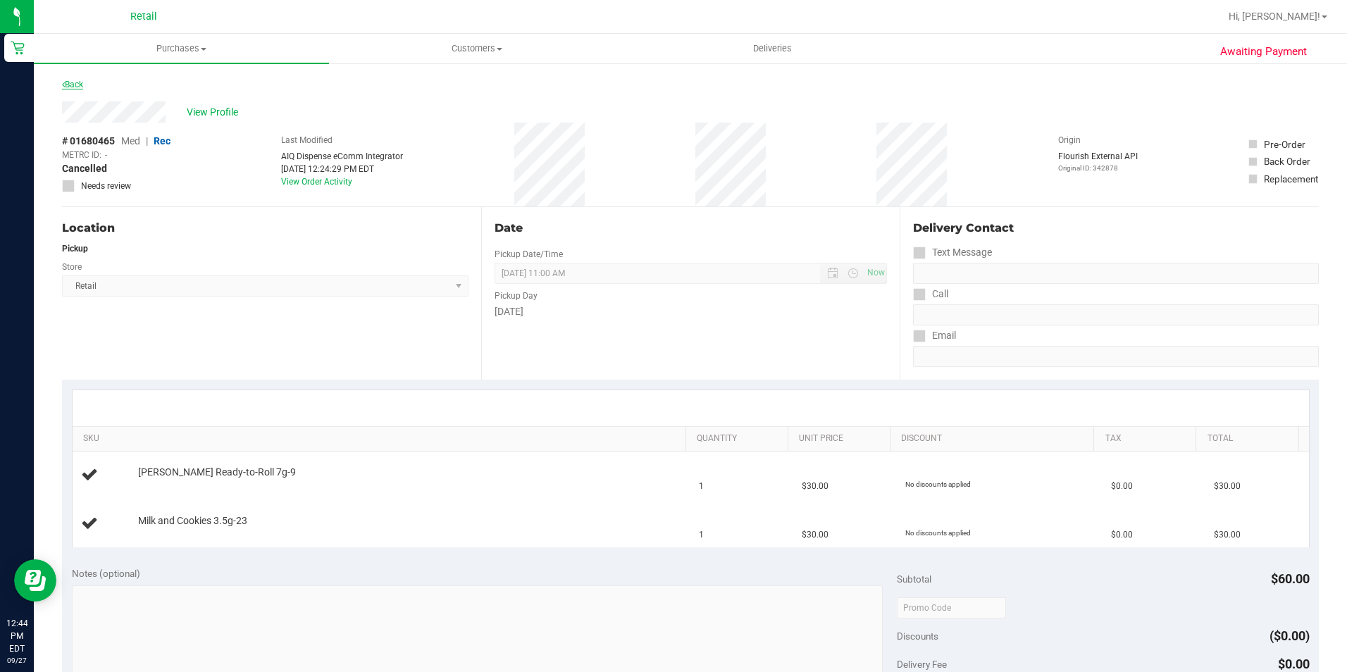
click at [73, 80] on link "Back" at bounding box center [72, 85] width 21 height 10
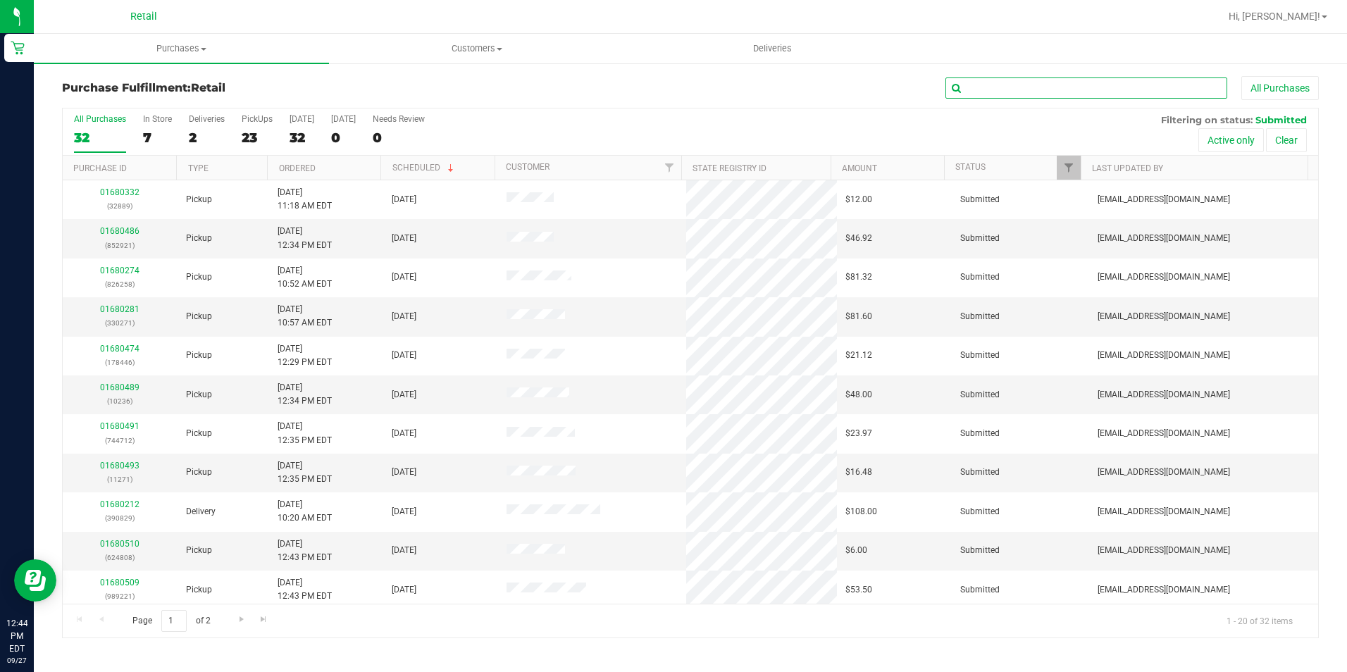
click at [1056, 80] on input "text" at bounding box center [1087, 88] width 282 height 21
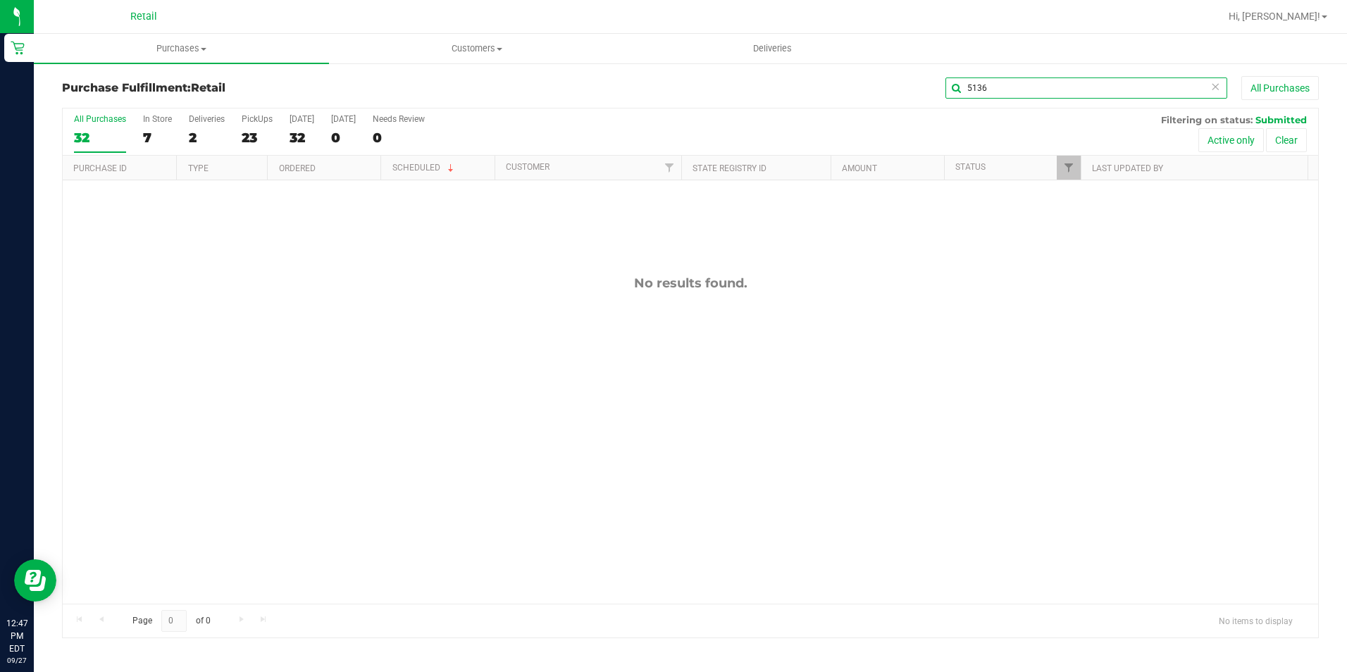
click at [1008, 80] on input "5136" at bounding box center [1087, 88] width 282 height 21
drag, startPoint x: 1008, startPoint y: 81, endPoint x: 896, endPoint y: 66, distance: 113.1
click at [939, 82] on div "5136 All Purchases" at bounding box center [900, 88] width 838 height 24
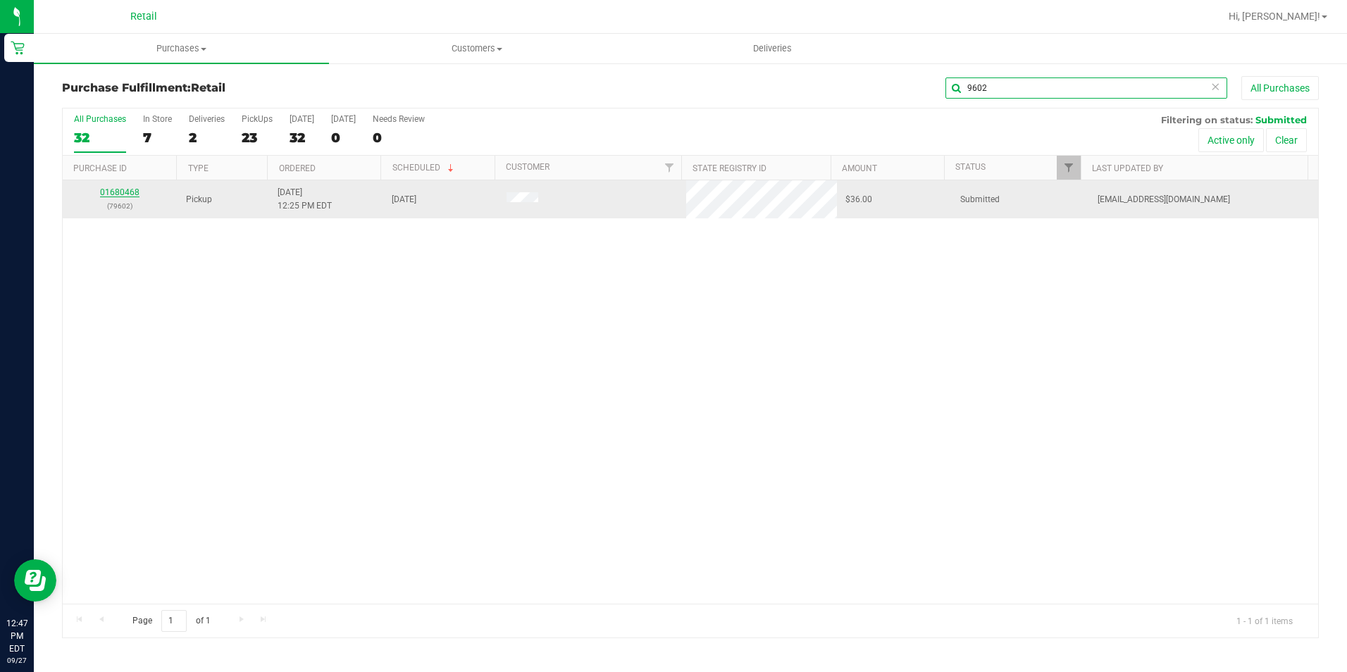
type input "9602"
click at [125, 194] on link "01680468" at bounding box center [119, 192] width 39 height 10
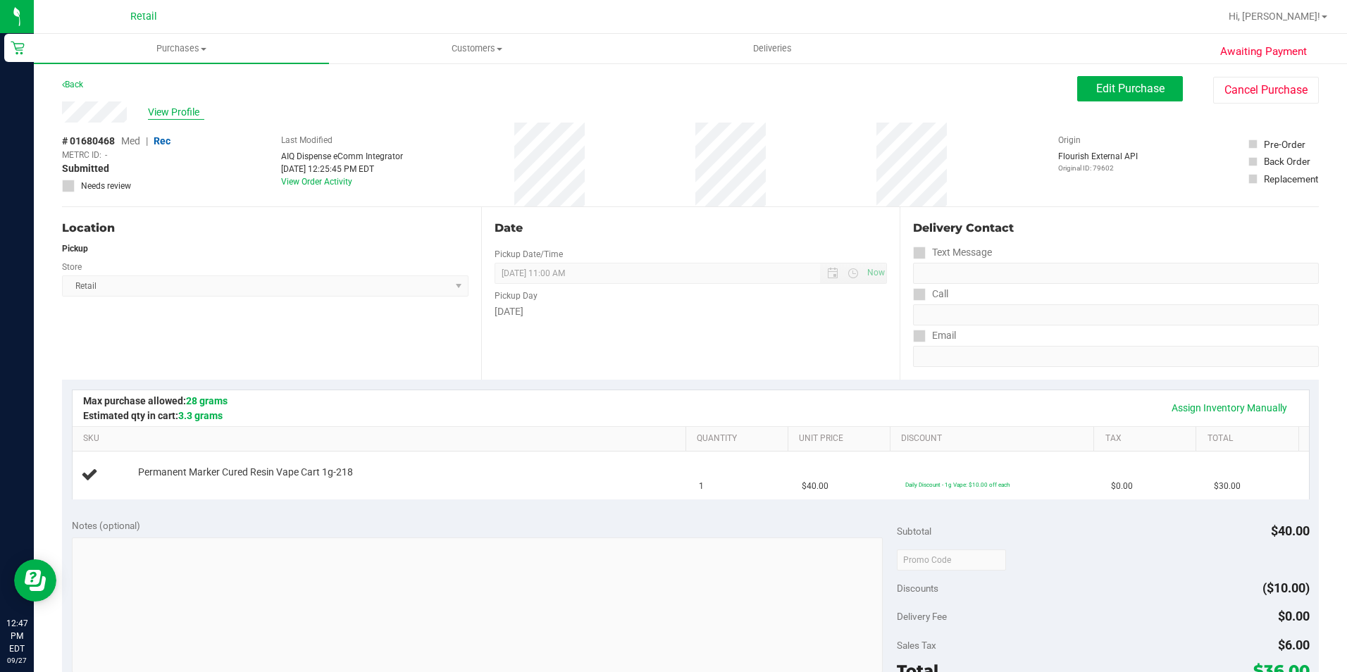
click at [185, 111] on span "View Profile" at bounding box center [176, 112] width 56 height 15
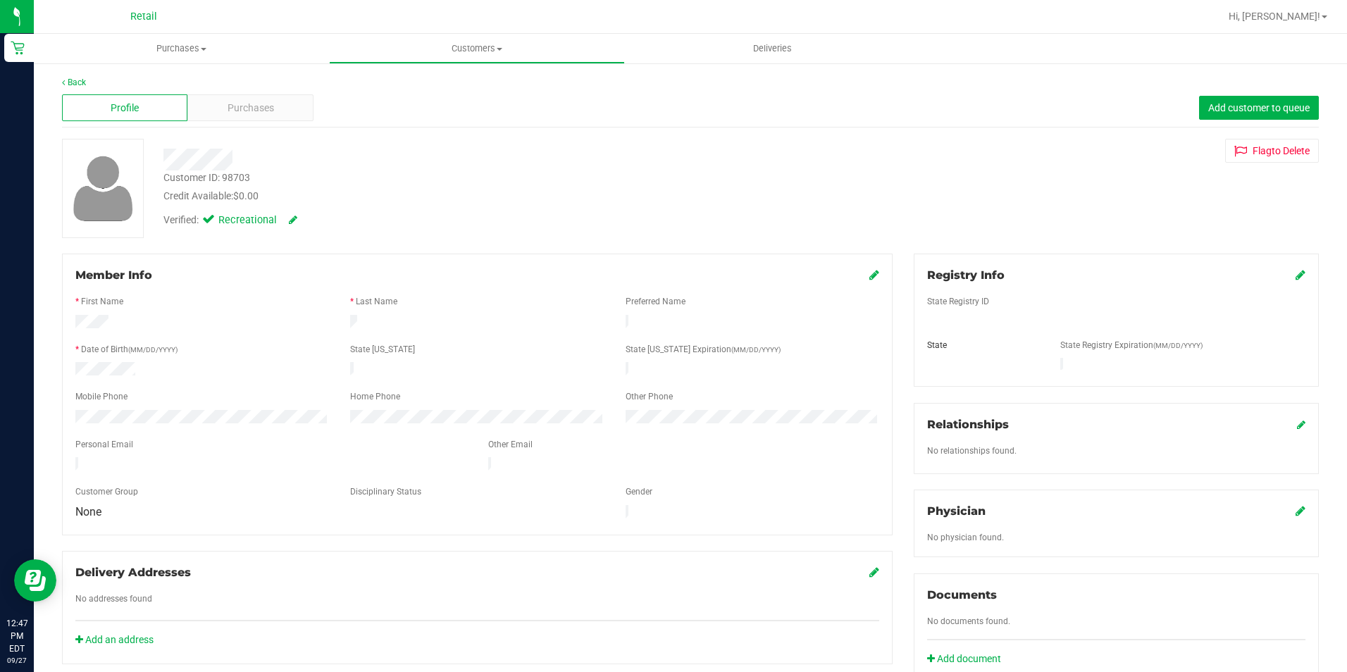
click at [872, 278] on icon at bounding box center [875, 274] width 10 height 11
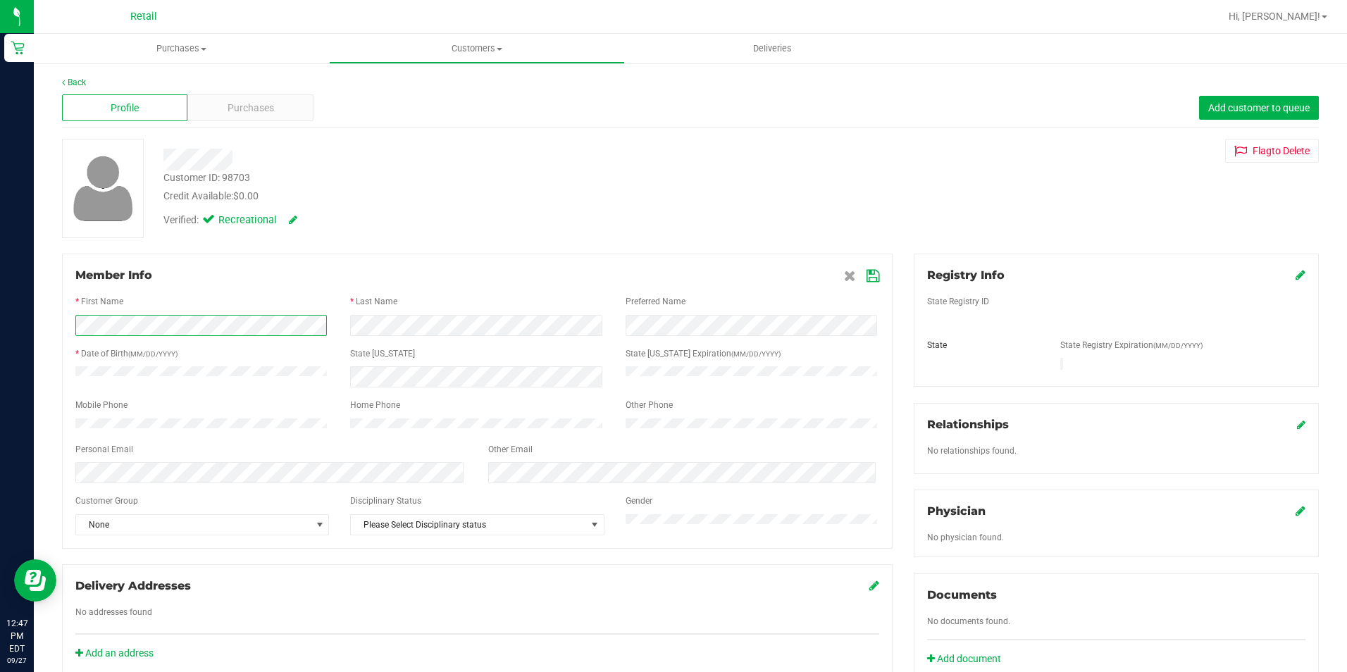
click at [49, 328] on div "Back Profile Purchases Add customer to queue Customer ID: 98703 Credit Availabl…" at bounding box center [691, 539] width 1314 height 954
click at [383, 313] on div at bounding box center [477, 313] width 804 height 4
click at [869, 275] on icon at bounding box center [873, 276] width 13 height 11
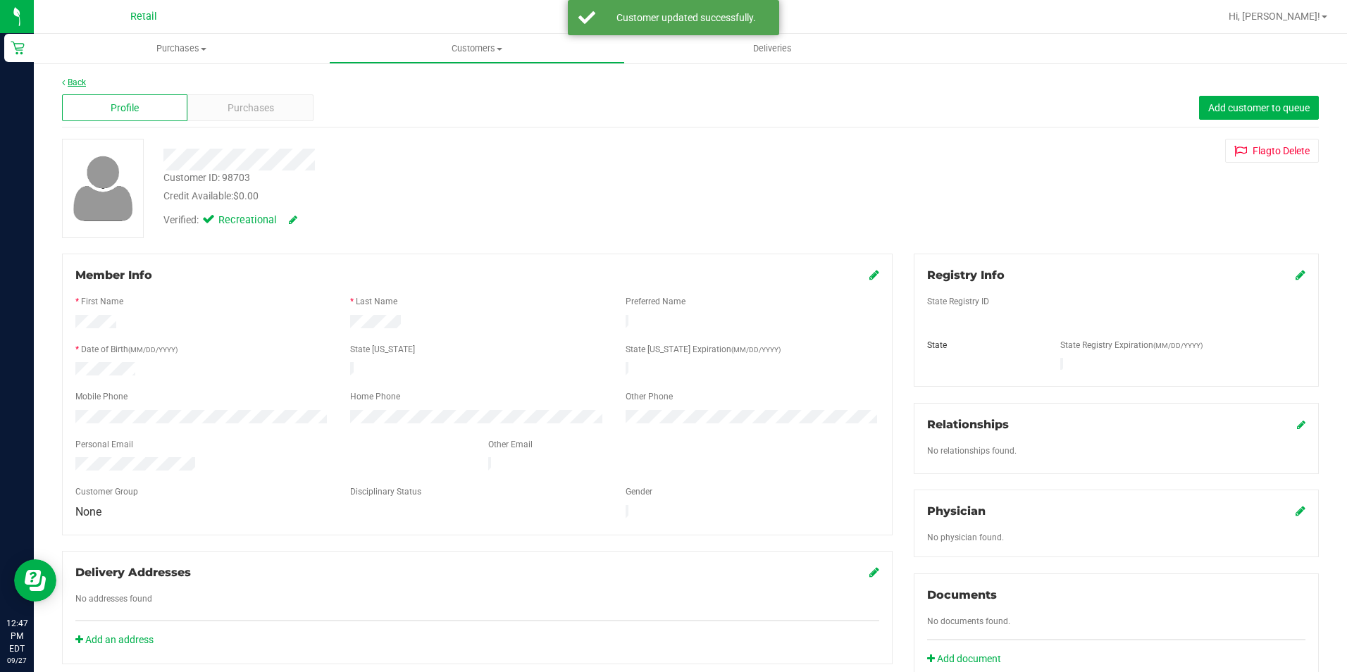
click at [74, 79] on link "Back" at bounding box center [74, 83] width 24 height 10
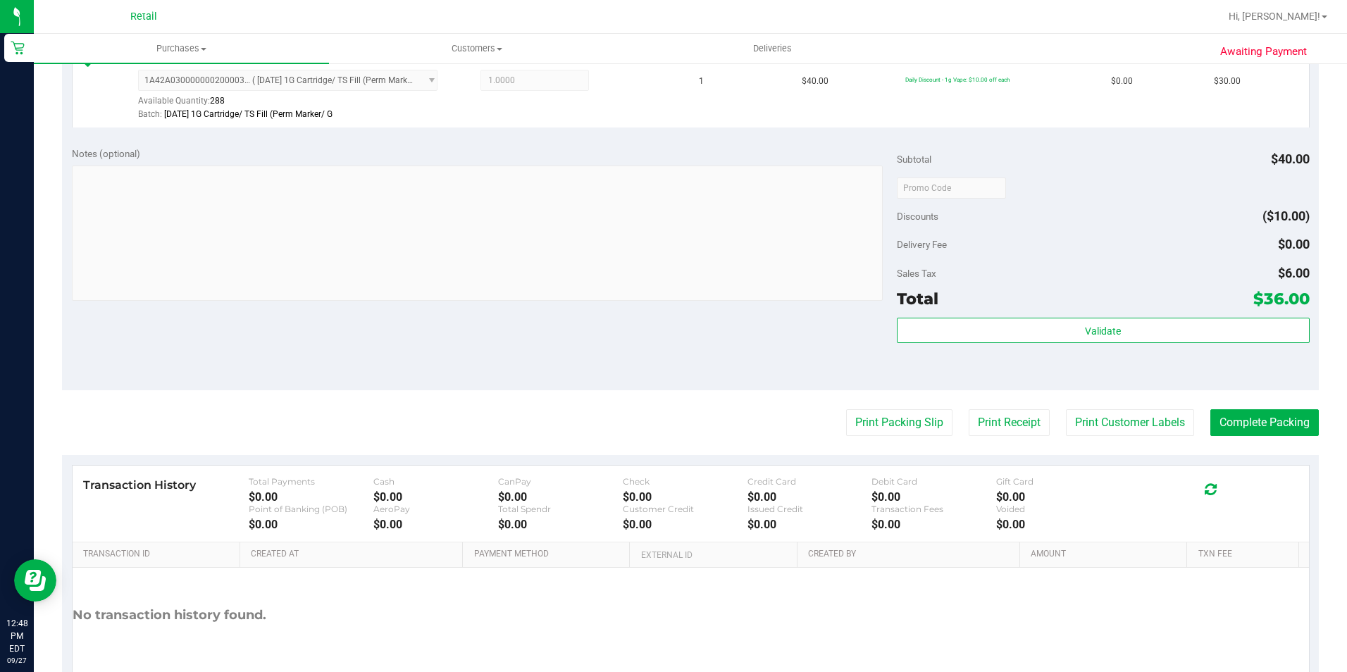
scroll to position [423, 0]
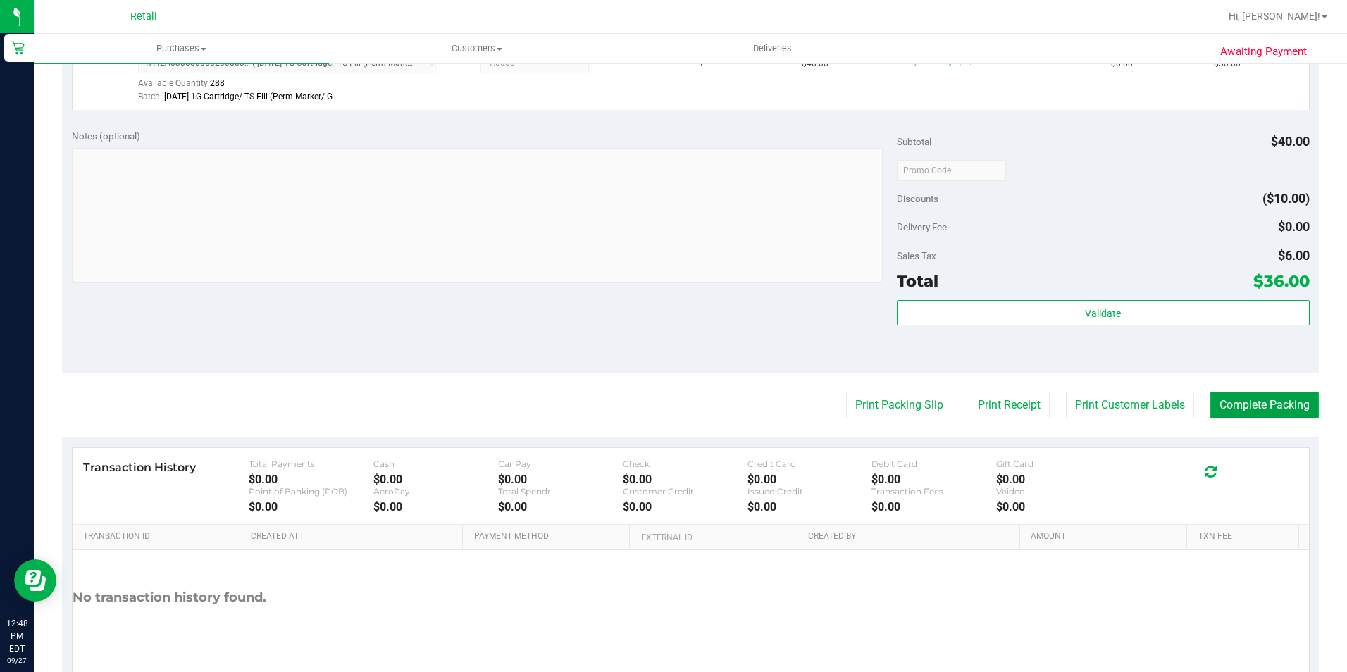
click at [1261, 400] on button "Complete Packing" at bounding box center [1265, 405] width 109 height 27
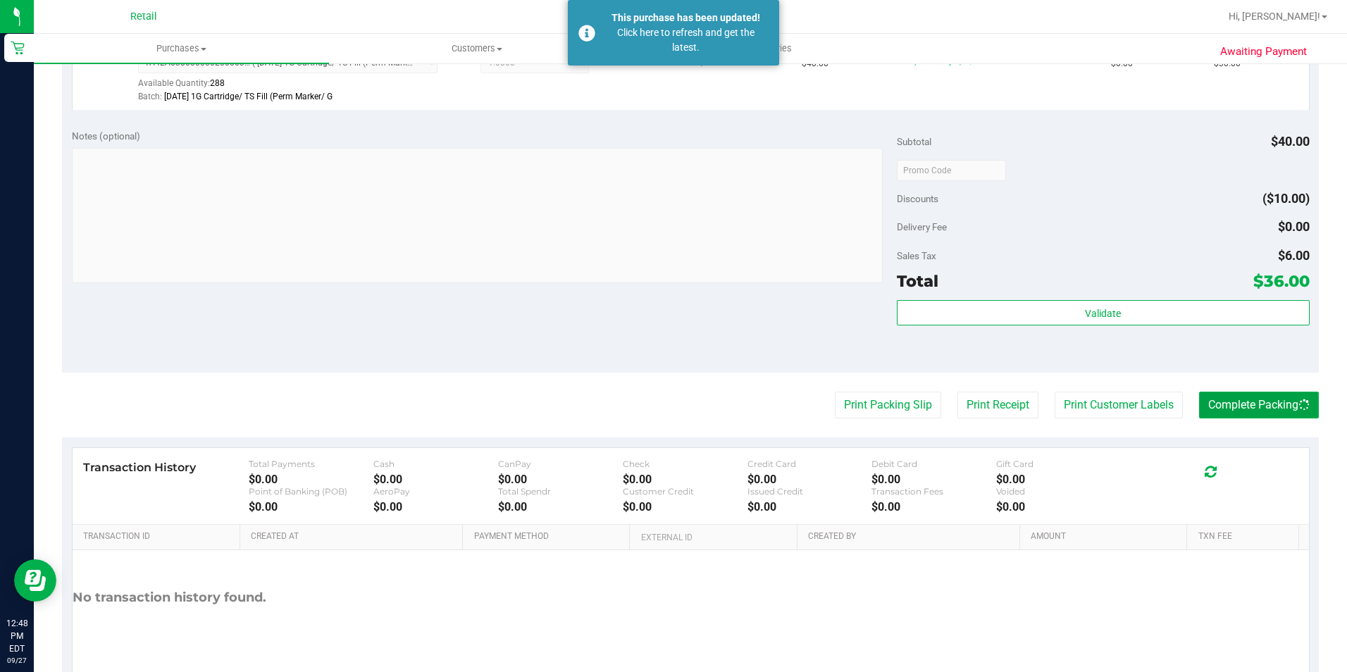
scroll to position [0, 0]
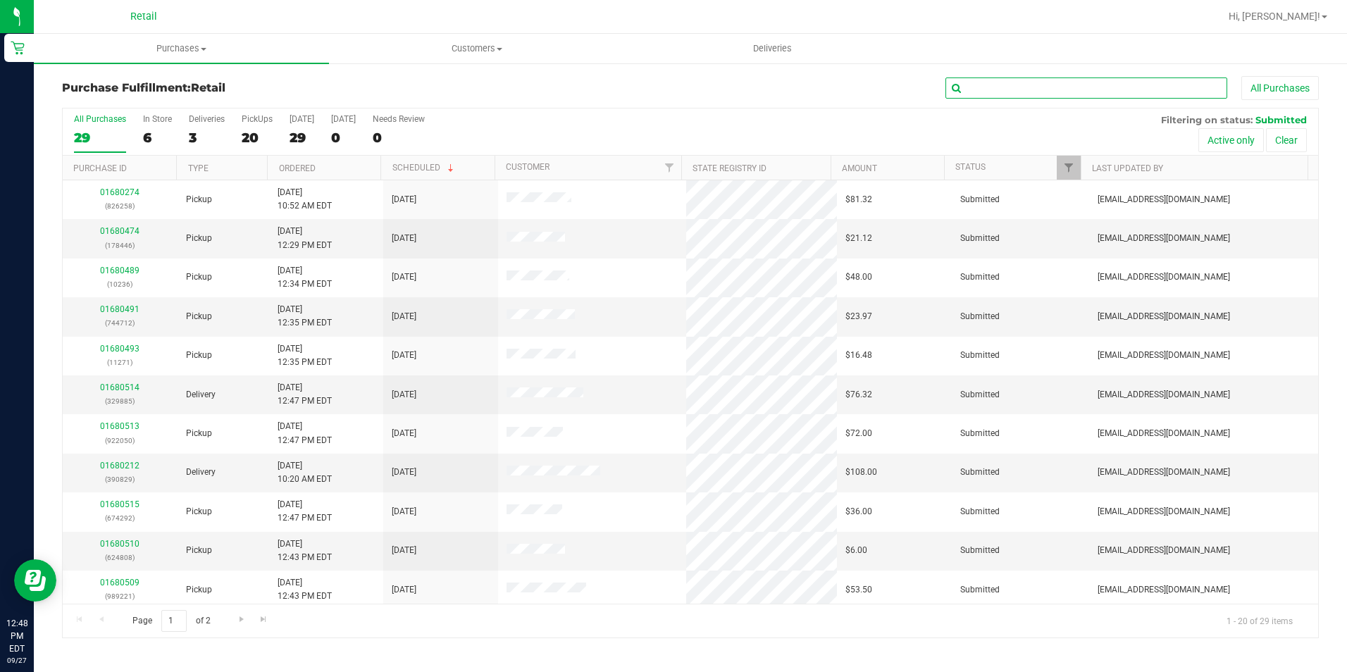
click at [989, 90] on input "text" at bounding box center [1087, 88] width 282 height 21
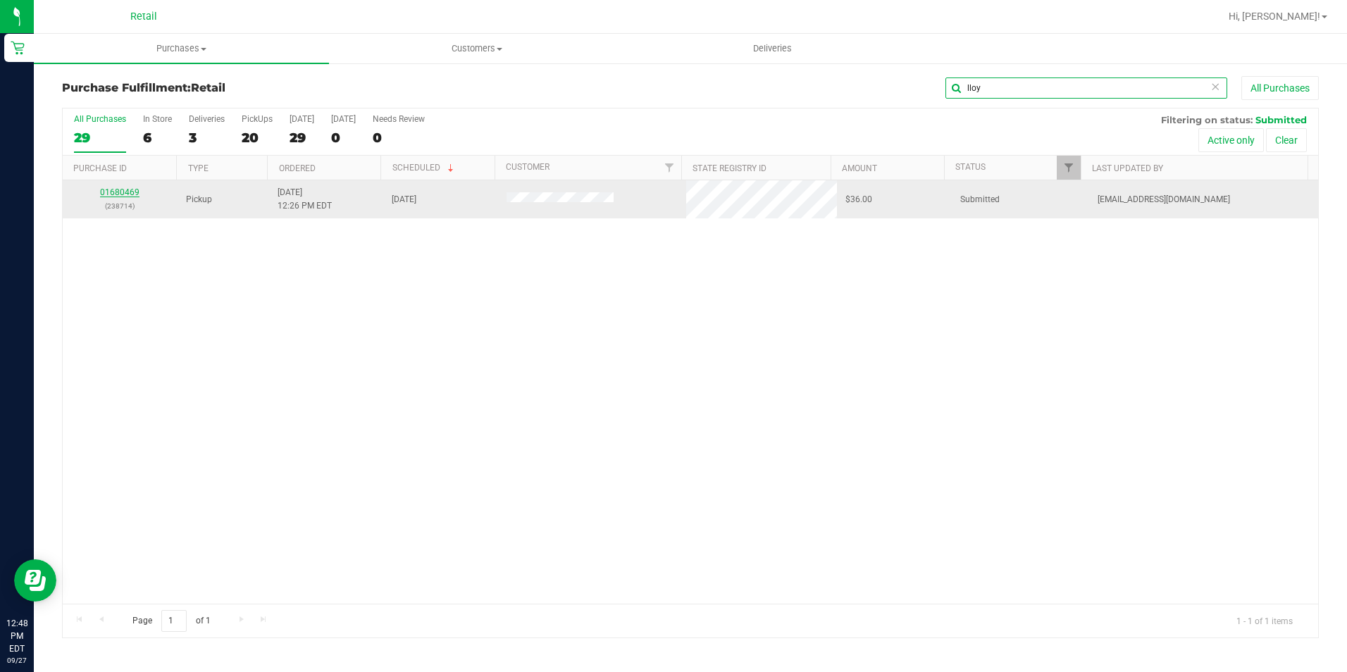
type input "lloy"
click at [128, 188] on link "01680469" at bounding box center [119, 192] width 39 height 10
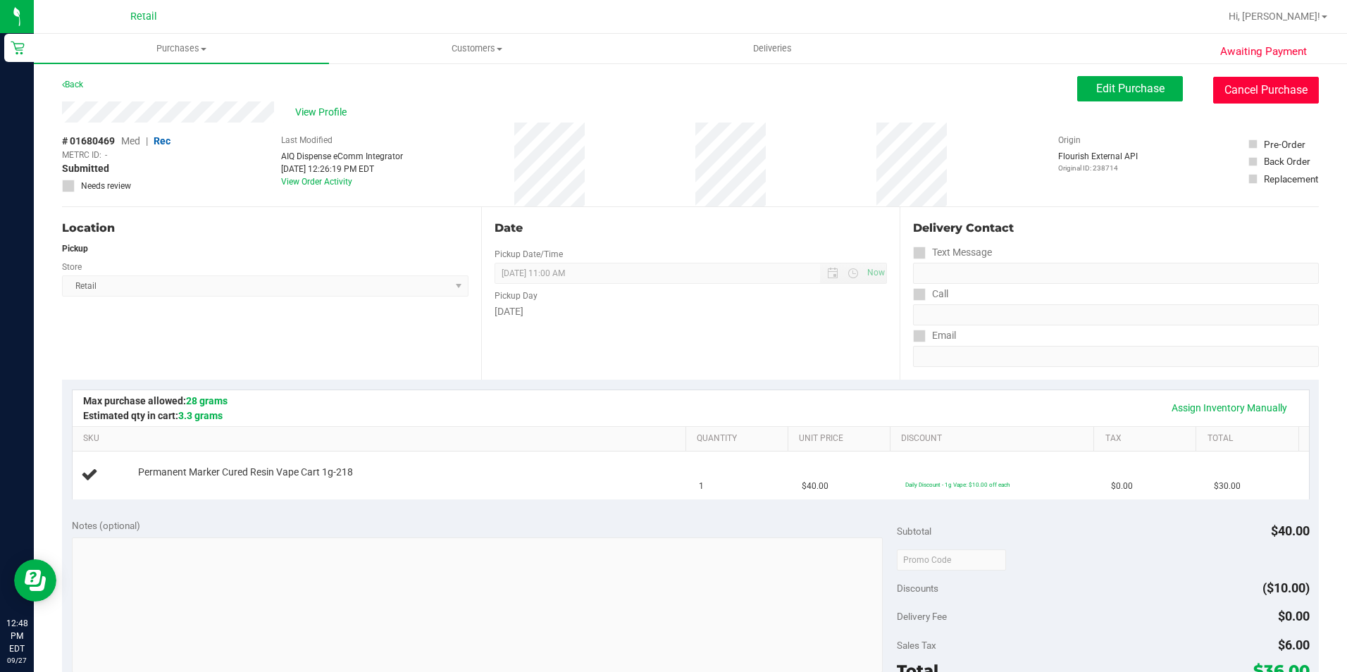
click at [1249, 78] on button "Cancel Purchase" at bounding box center [1267, 90] width 106 height 27
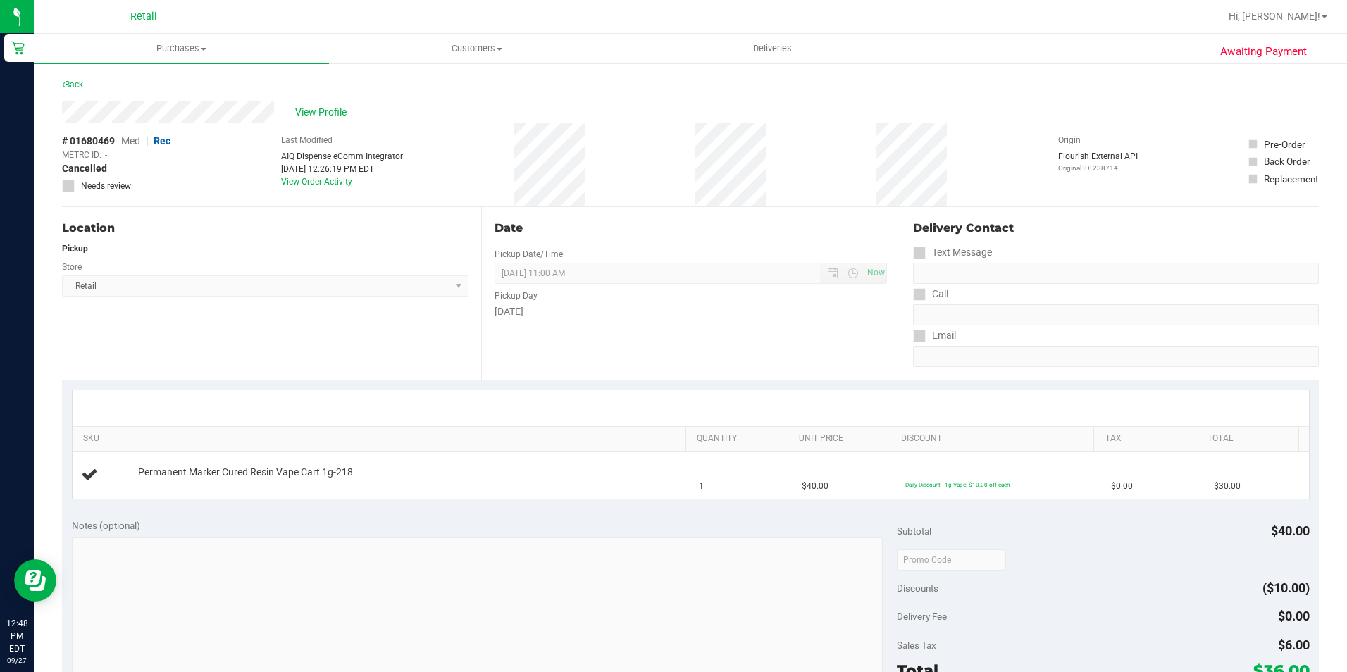
click at [76, 82] on link "Back" at bounding box center [72, 85] width 21 height 10
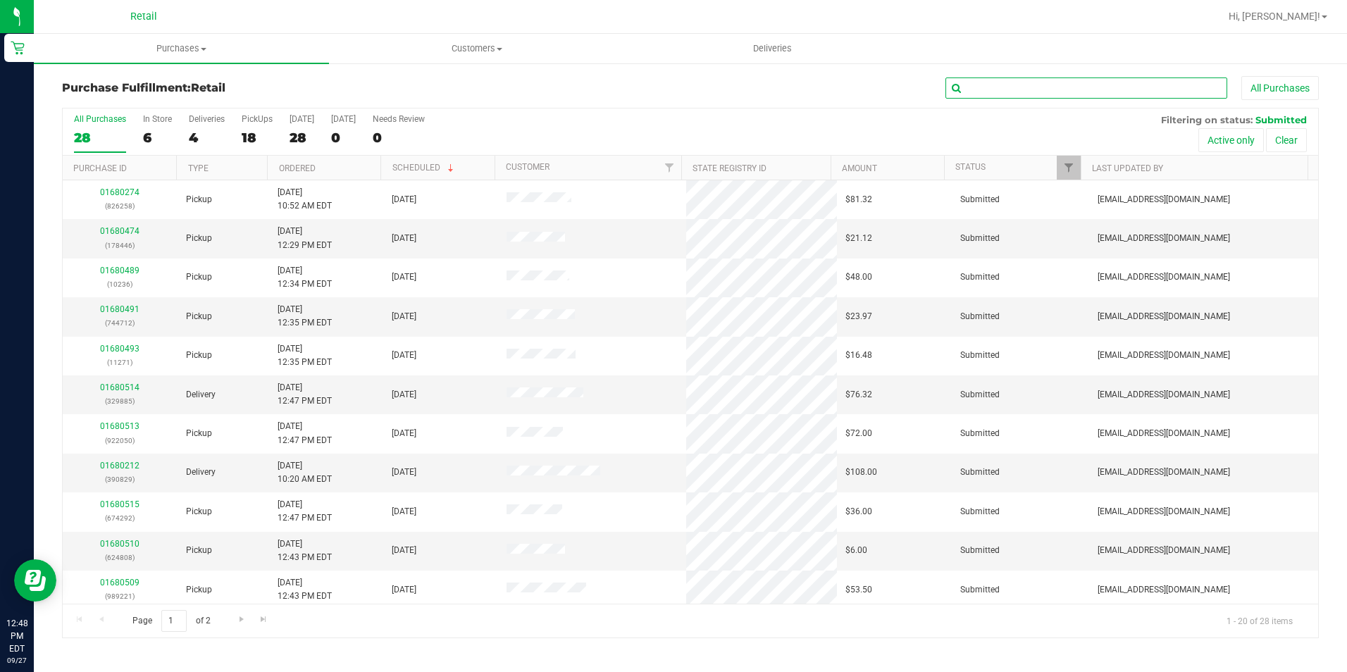
click at [1035, 96] on input "text" at bounding box center [1087, 88] width 282 height 21
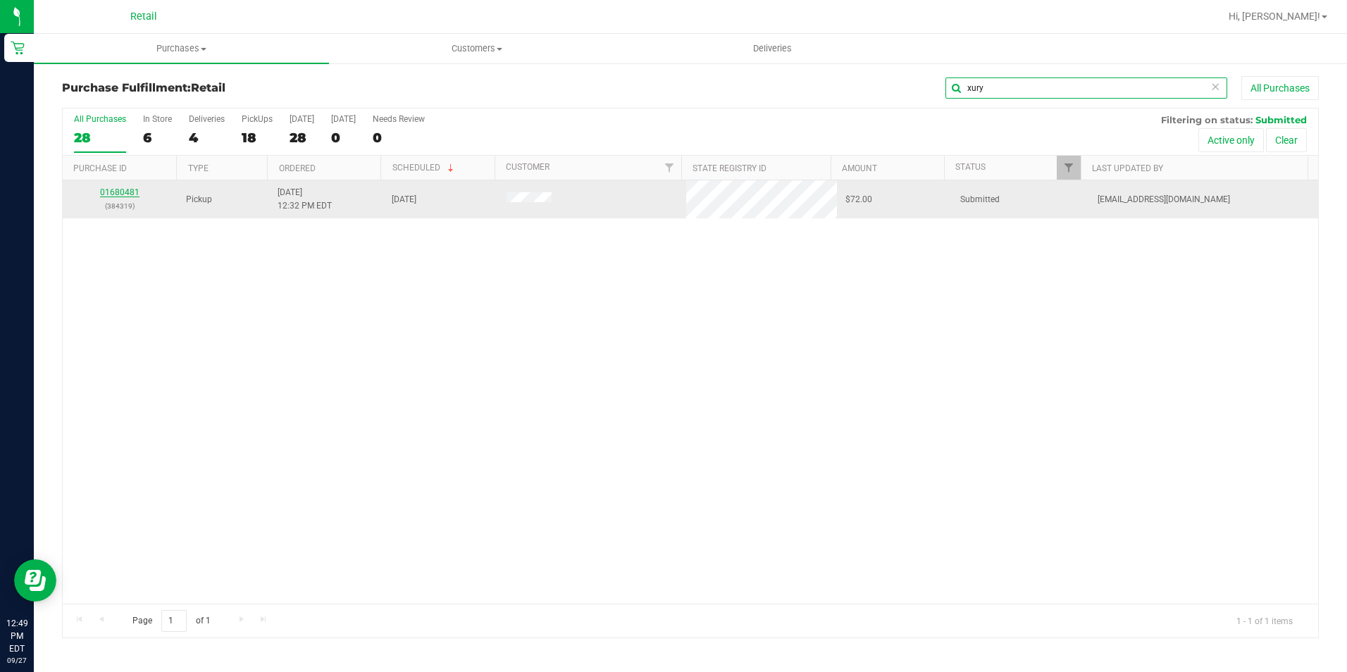
type input "xury"
click at [116, 190] on link "01680481" at bounding box center [119, 192] width 39 height 10
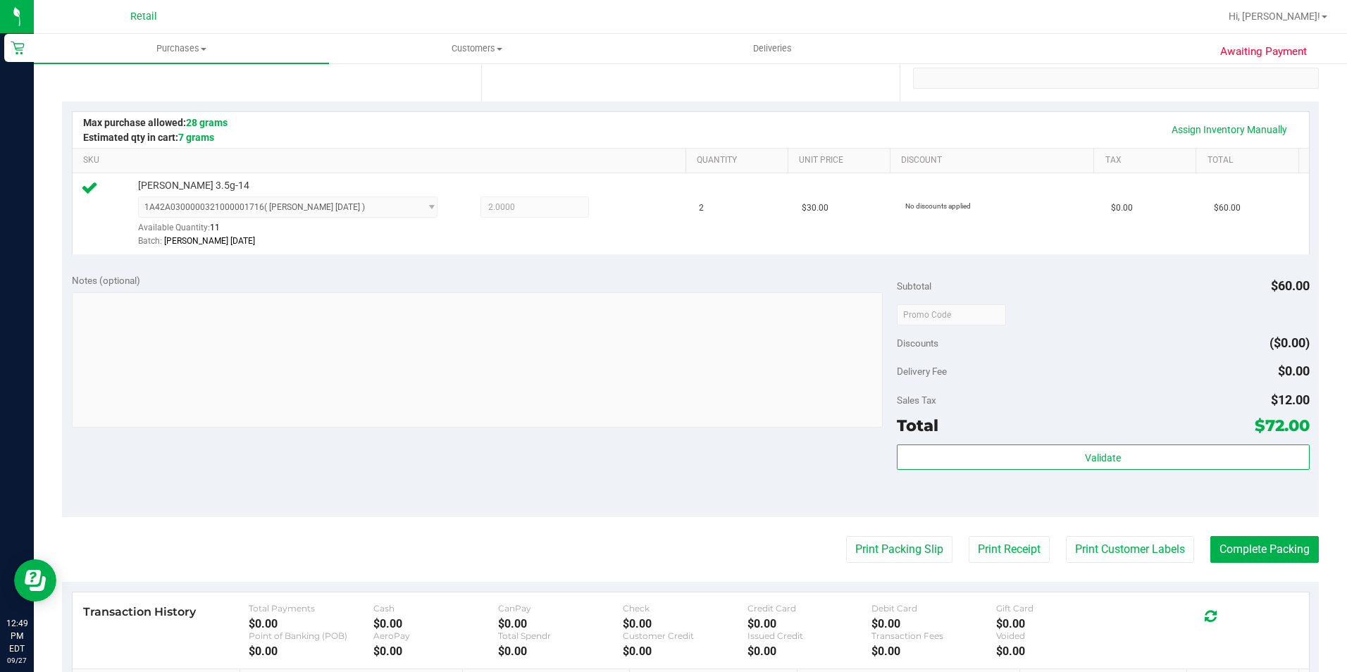
scroll to position [480, 0]
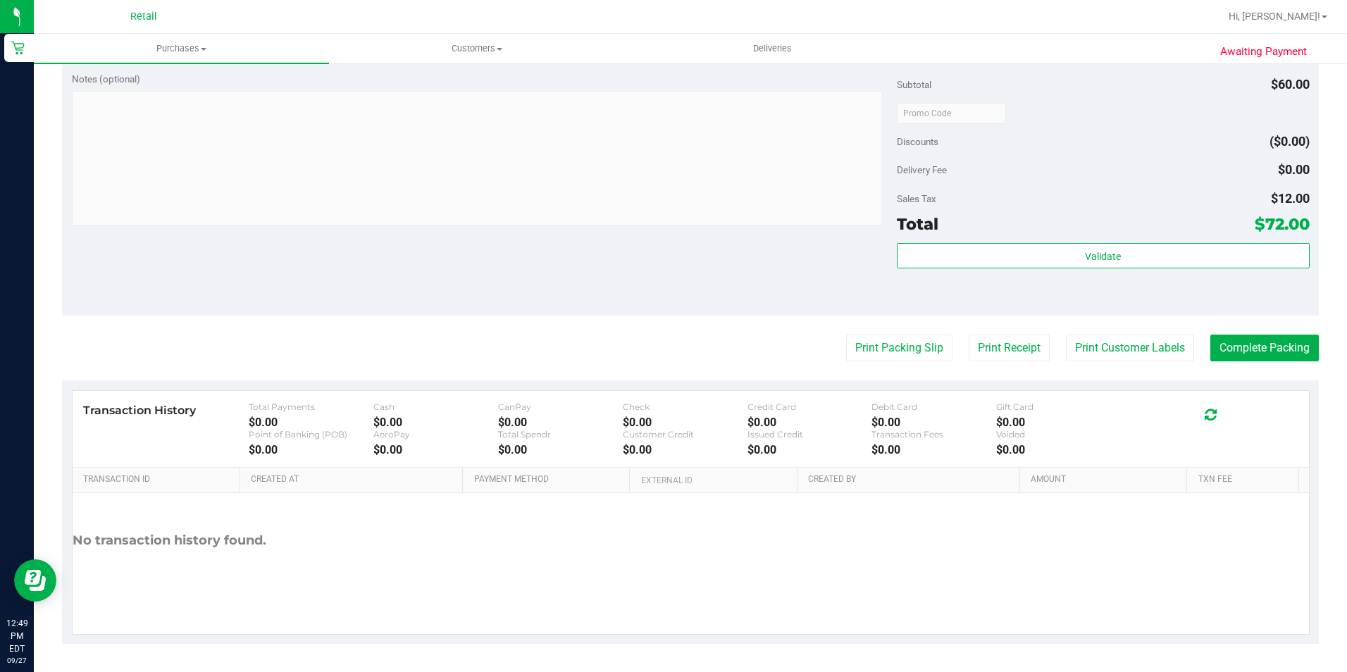
click at [1259, 318] on purchase-details "Back Edit Purchase Cancel Purchase View Profile # 01680481 Med | Rec METRC ID: …" at bounding box center [690, 120] width 1257 height 1048
click at [1262, 347] on button "Complete Packing" at bounding box center [1265, 348] width 109 height 27
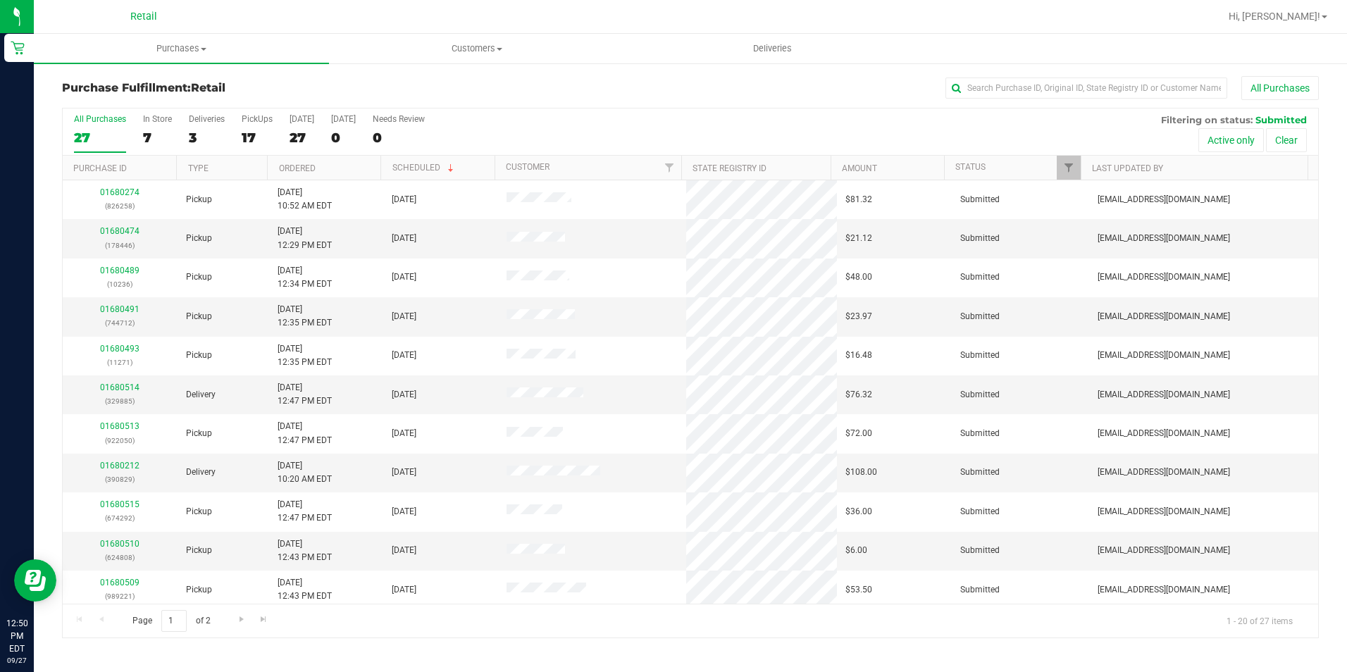
click at [1055, 73] on div "Purchase Fulfillment: Retail All Purchases All Purchases 27 In Store 7 Deliveri…" at bounding box center [691, 357] width 1314 height 591
click at [1045, 97] on input "text" at bounding box center [1087, 88] width 282 height 21
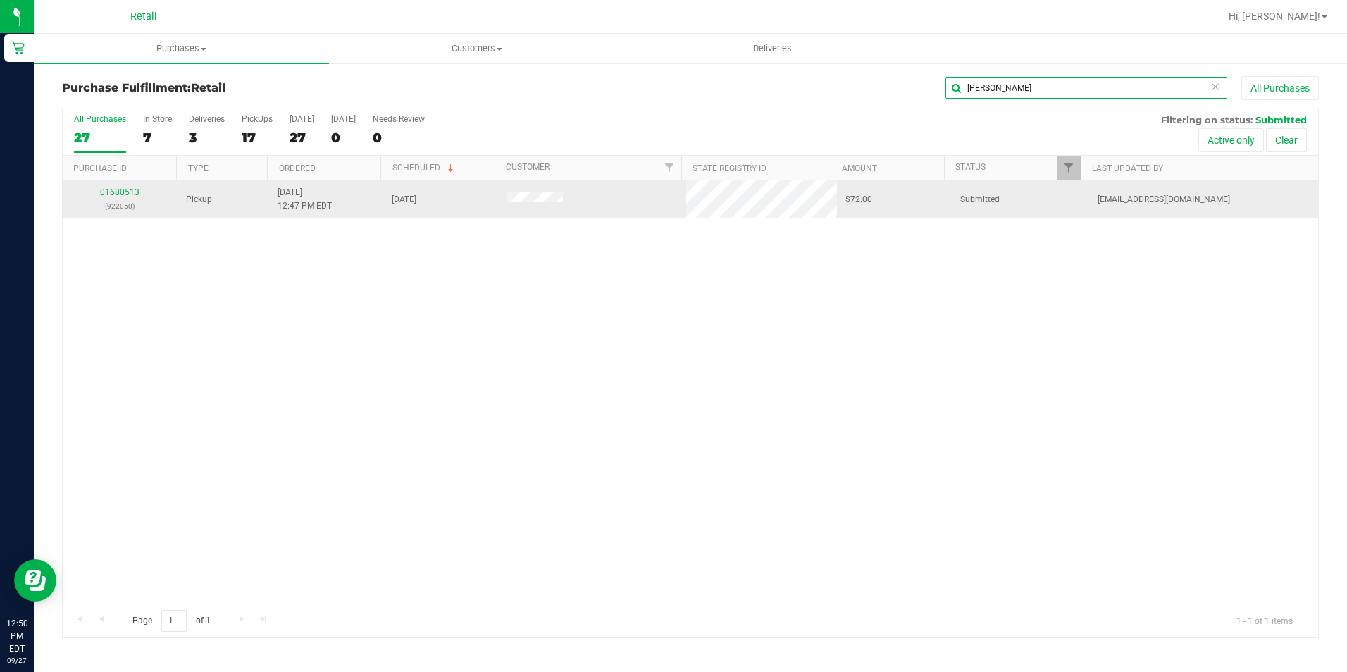
type input "[PERSON_NAME]"
click at [118, 196] on link "01680513" at bounding box center [119, 192] width 39 height 10
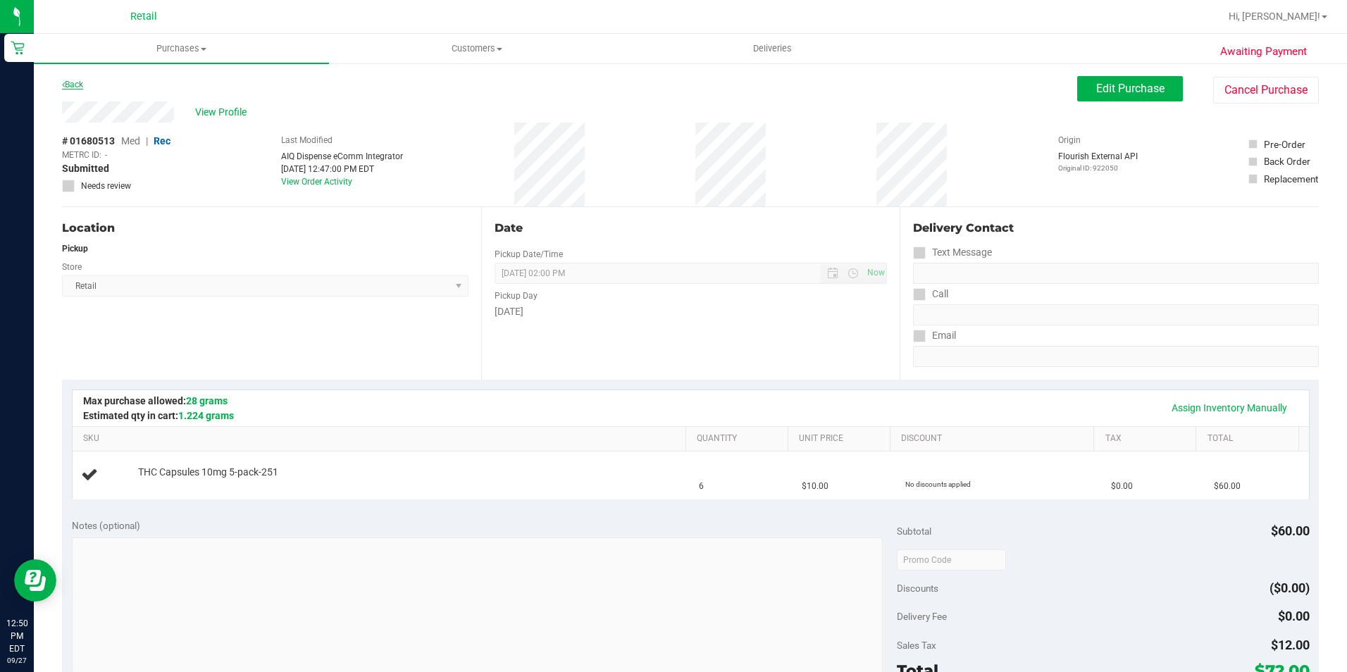
click at [76, 89] on link "Back" at bounding box center [72, 85] width 21 height 10
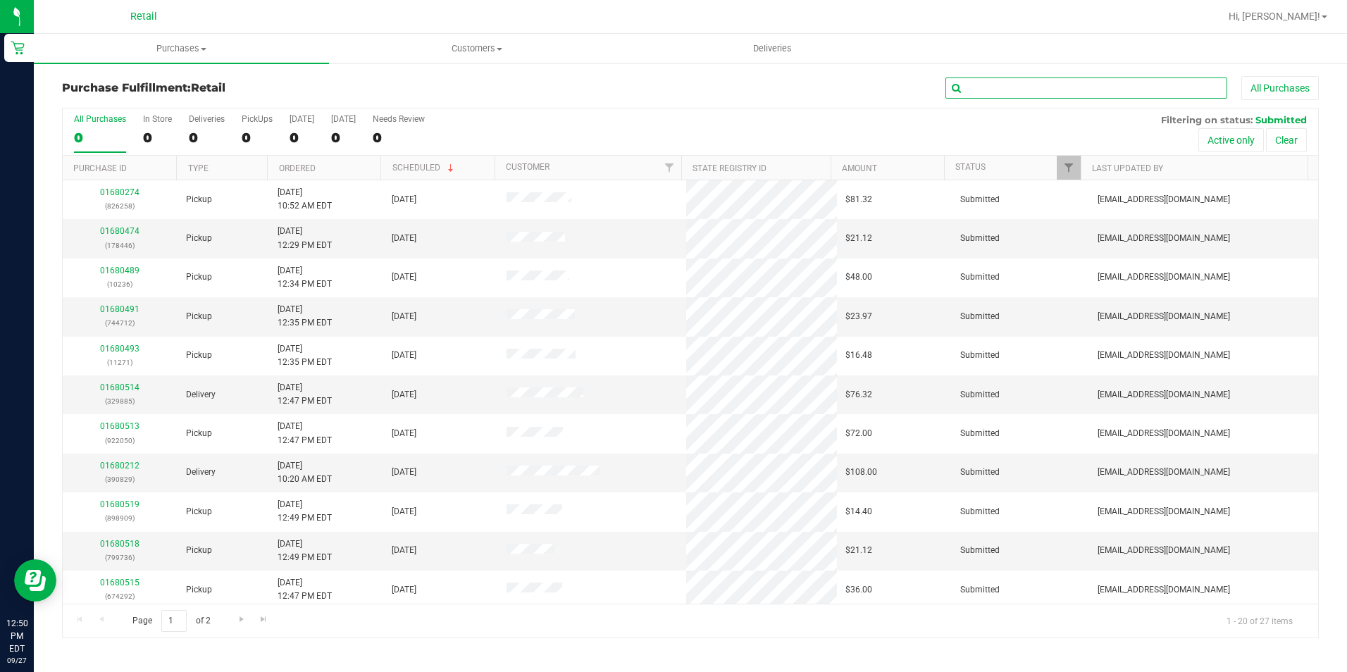
click at [1023, 94] on input "text" at bounding box center [1087, 88] width 282 height 21
type input "[PERSON_NAME]"
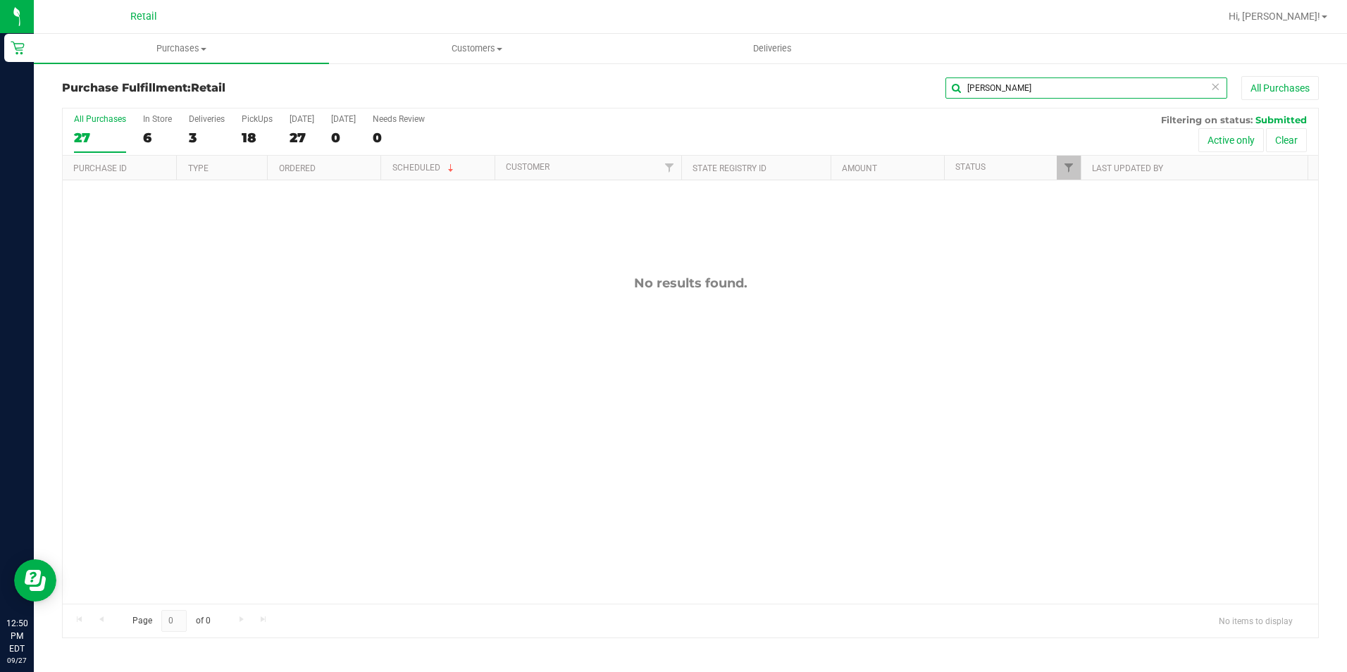
drag, startPoint x: 1027, startPoint y: 91, endPoint x: 1010, endPoint y: 97, distance: 17.8
click at [1010, 97] on input "[PERSON_NAME]" at bounding box center [1087, 88] width 282 height 21
drag, startPoint x: 1010, startPoint y: 97, endPoint x: 751, endPoint y: 109, distance: 258.9
click at [884, 97] on div "[PERSON_NAME] All Purchases" at bounding box center [900, 88] width 838 height 24
type input "j"
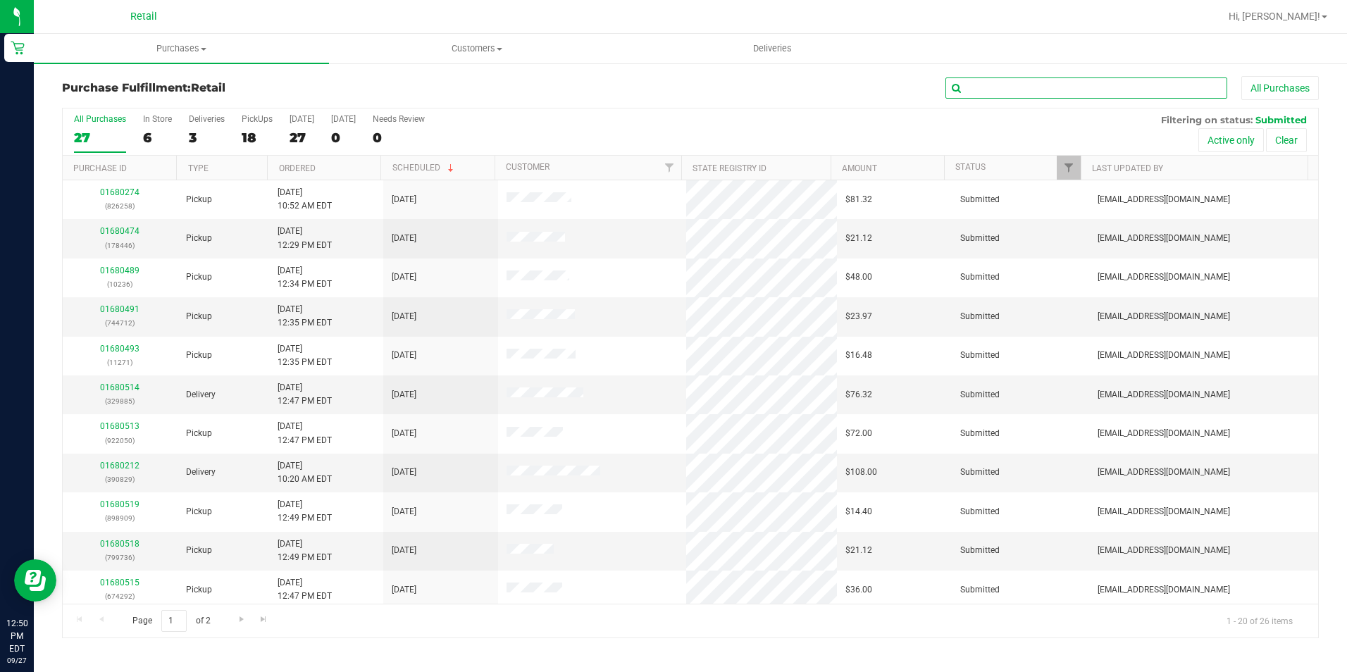
click at [1050, 90] on input "text" at bounding box center [1087, 88] width 282 height 21
click at [249, 123] on div "PickUps" at bounding box center [257, 119] width 31 height 10
click at [0, 0] on input "PickUps 18" at bounding box center [0, 0] width 0 height 0
click at [1044, 80] on input "text" at bounding box center [1087, 88] width 282 height 21
click at [1033, 85] on input "text" at bounding box center [1087, 88] width 282 height 21
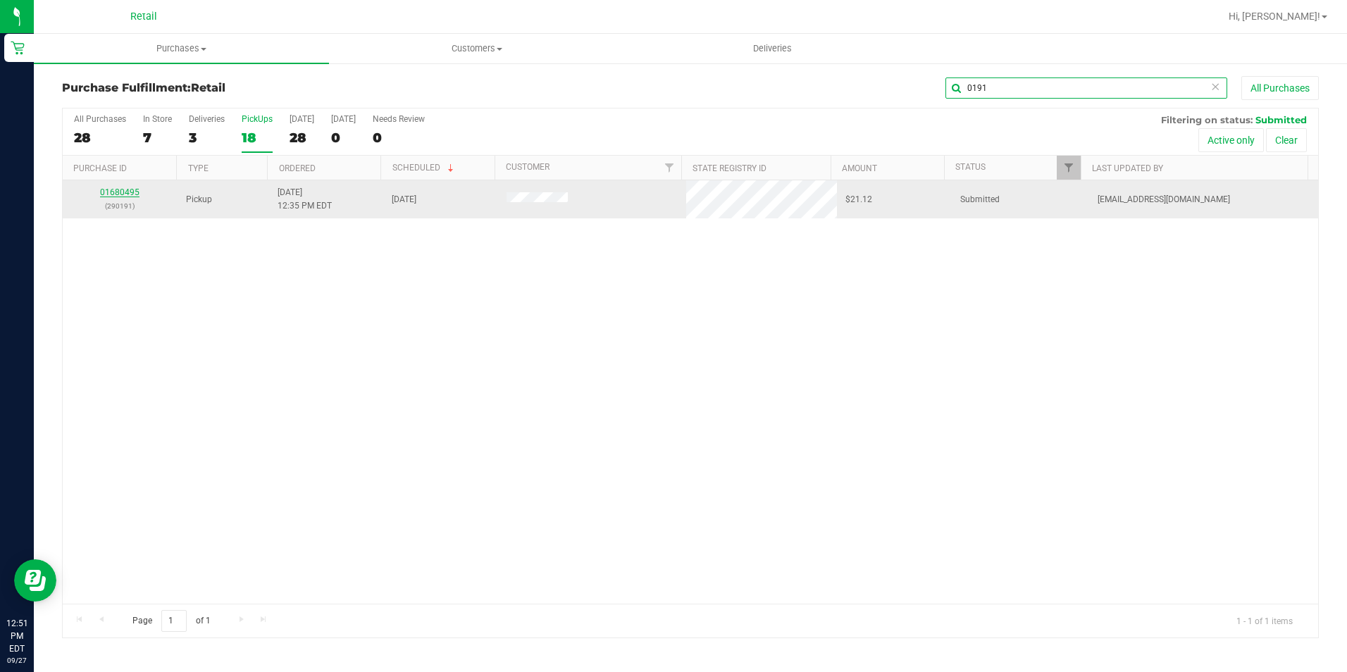
type input "0191"
click at [109, 194] on link "01680495" at bounding box center [119, 192] width 39 height 10
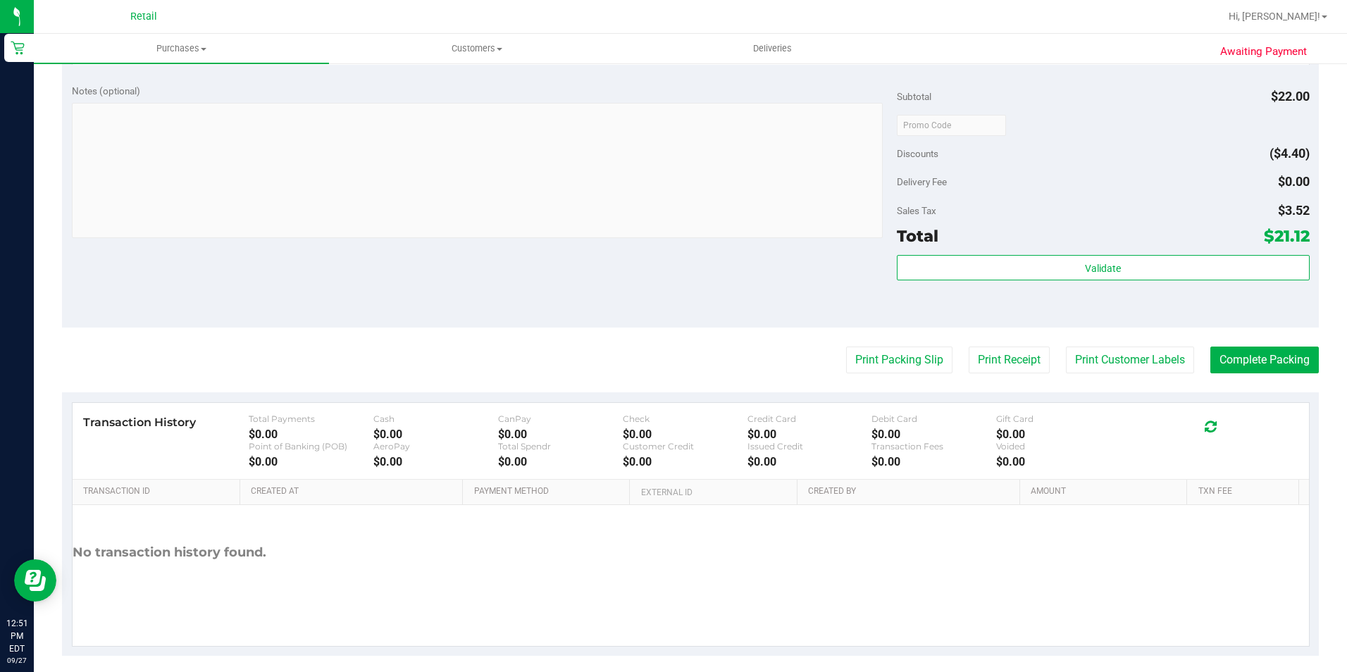
scroll to position [477, 0]
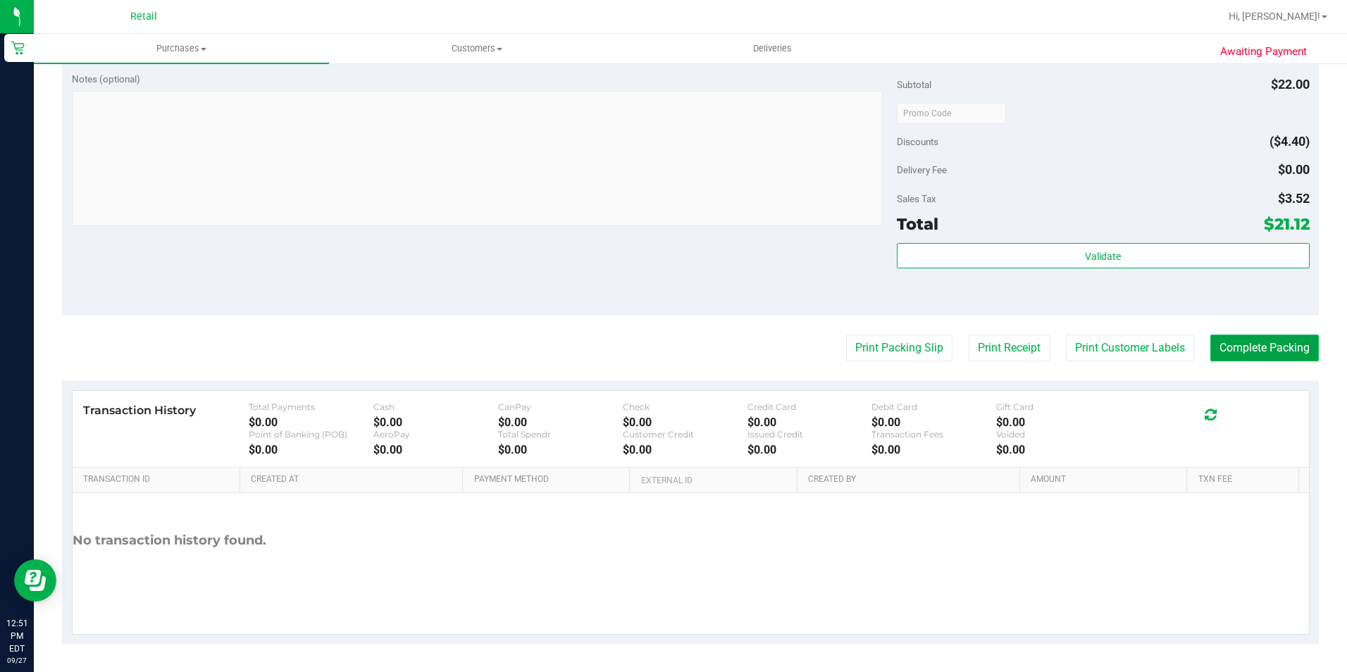
click at [1222, 351] on button "Complete Packing" at bounding box center [1265, 348] width 109 height 27
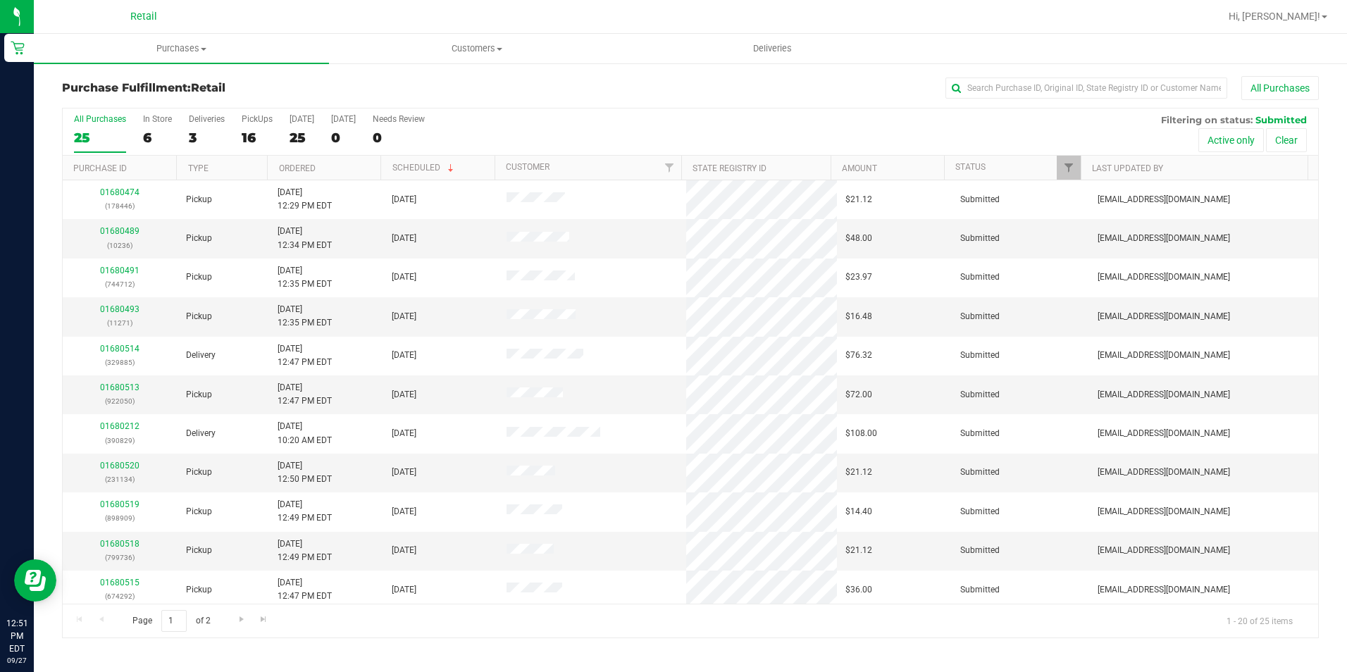
click at [1022, 73] on div "Purchase Fulfillment: Retail All Purchases All Purchases 25 In Store 6 Deliveri…" at bounding box center [691, 357] width 1314 height 591
click at [1022, 85] on input "text" at bounding box center [1087, 88] width 282 height 21
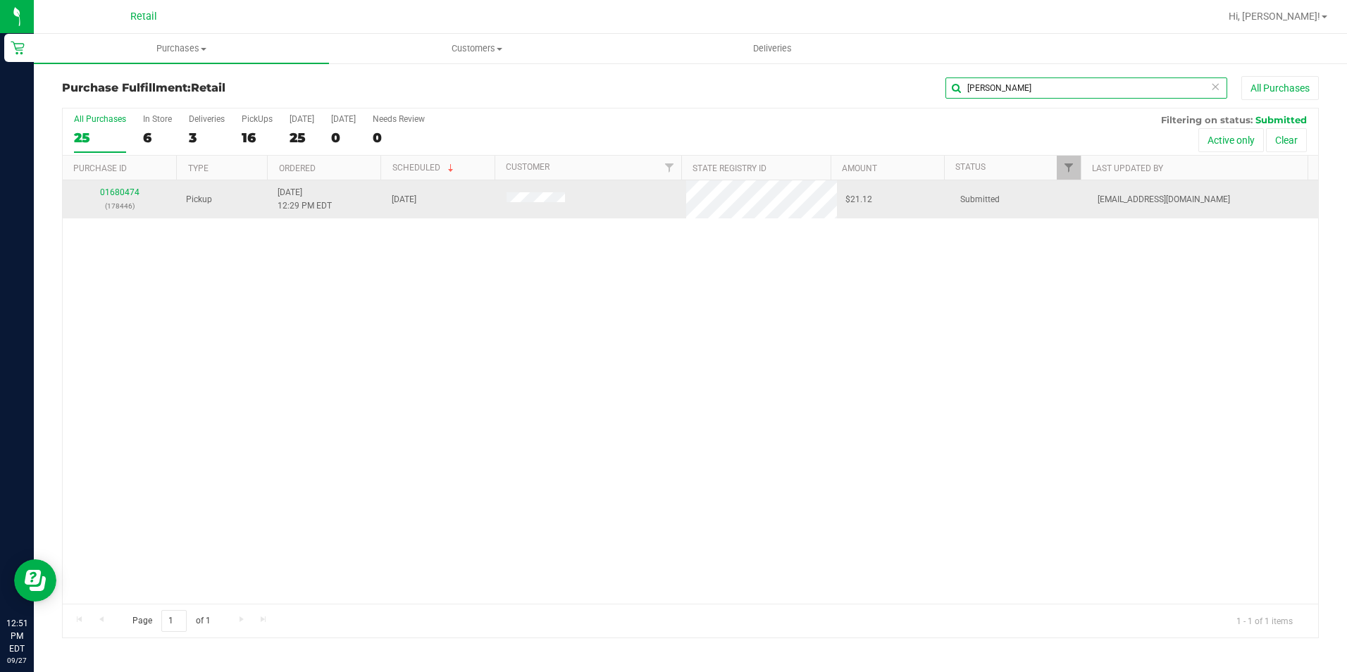
type input "[PERSON_NAME]"
click at [121, 187] on div "01680474 (178446)" at bounding box center [120, 199] width 98 height 27
click at [119, 191] on link "01680474" at bounding box center [119, 192] width 39 height 10
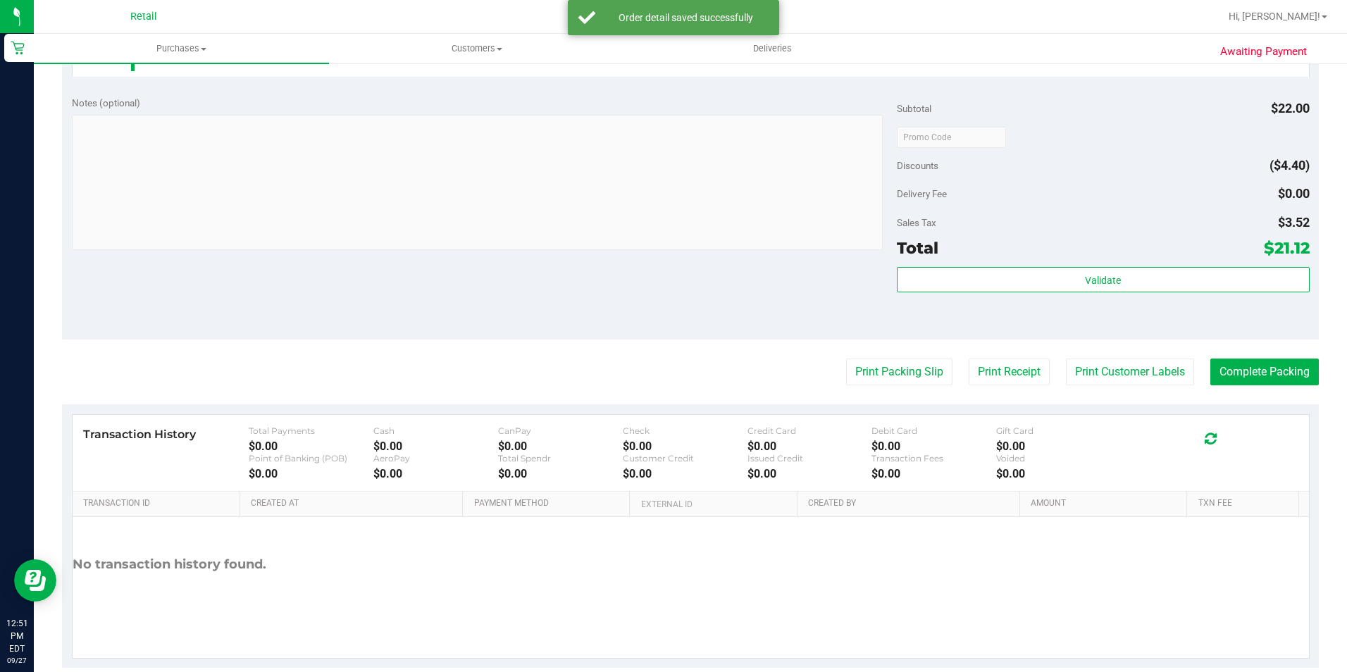
scroll to position [477, 0]
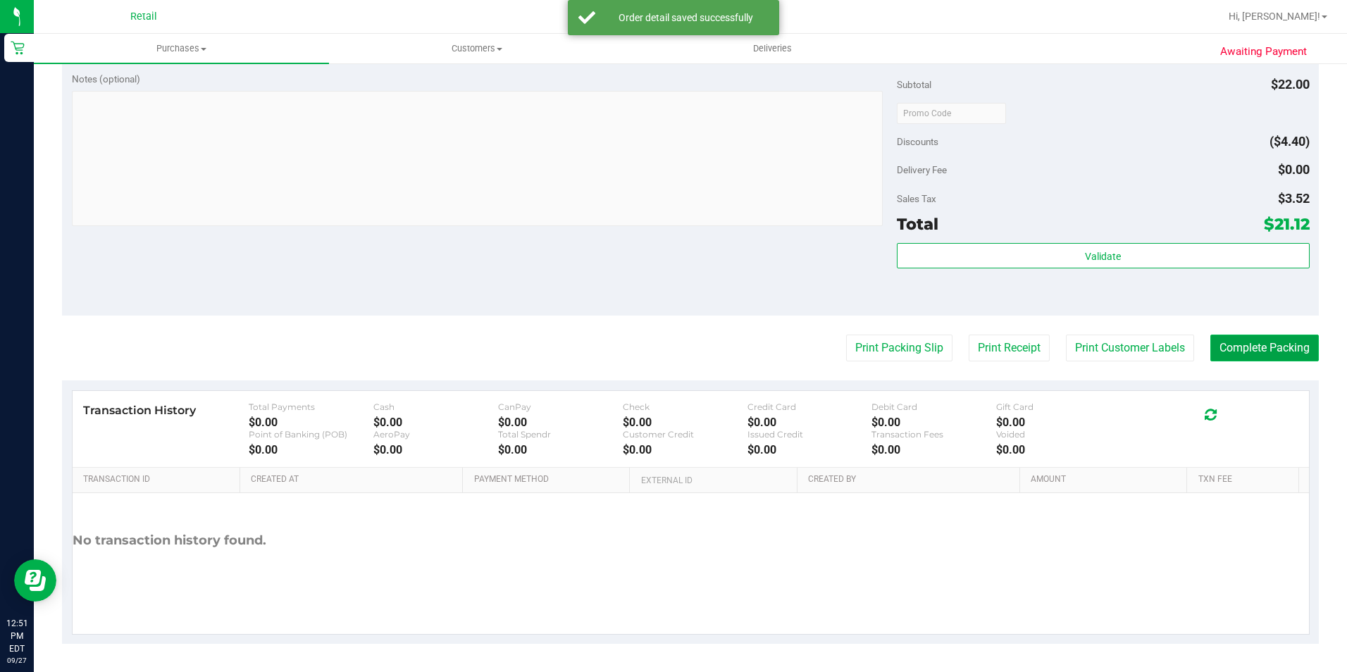
click at [1250, 335] on button "Complete Packing" at bounding box center [1265, 348] width 109 height 27
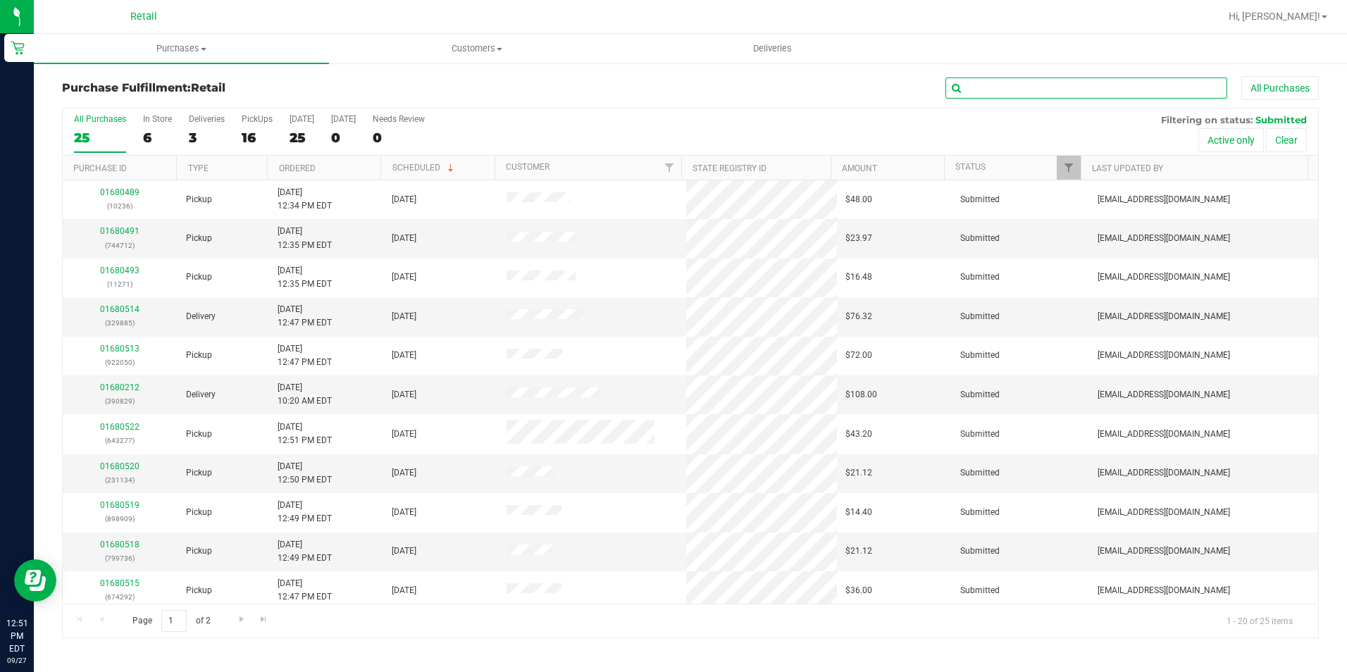
click at [1053, 89] on input "text" at bounding box center [1087, 88] width 282 height 21
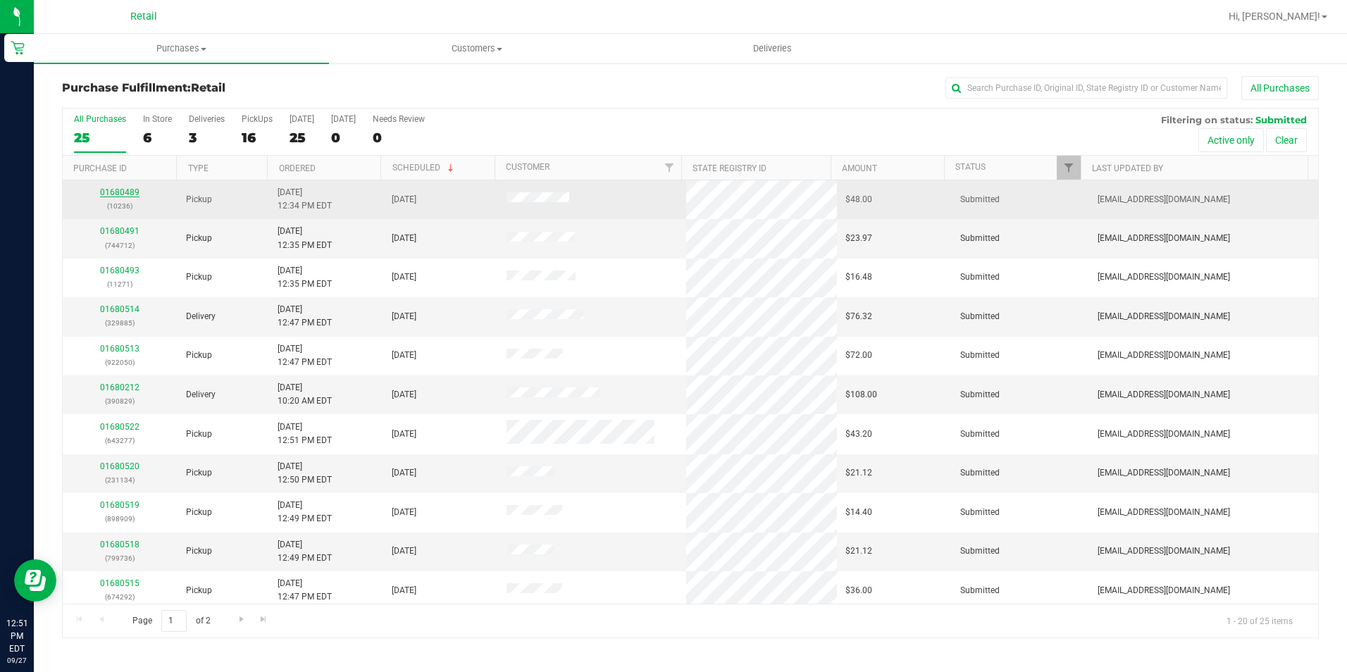
click at [128, 192] on link "01680489" at bounding box center [119, 192] width 39 height 10
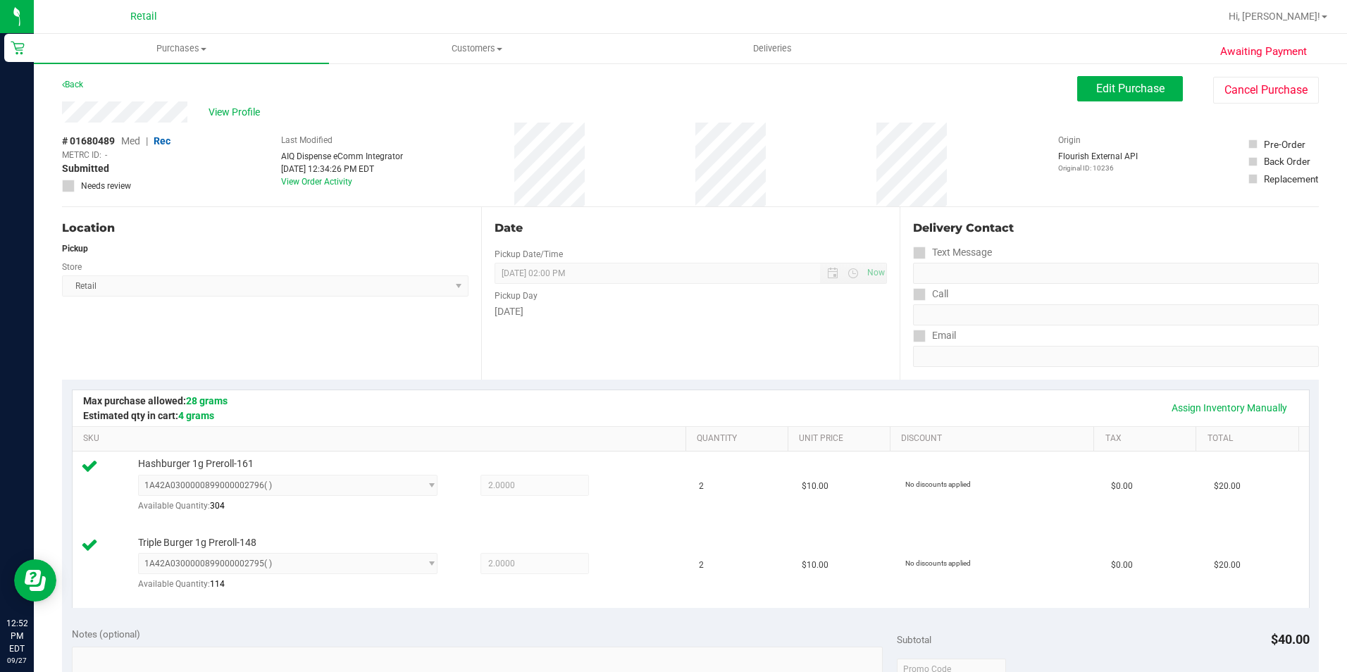
scroll to position [423, 0]
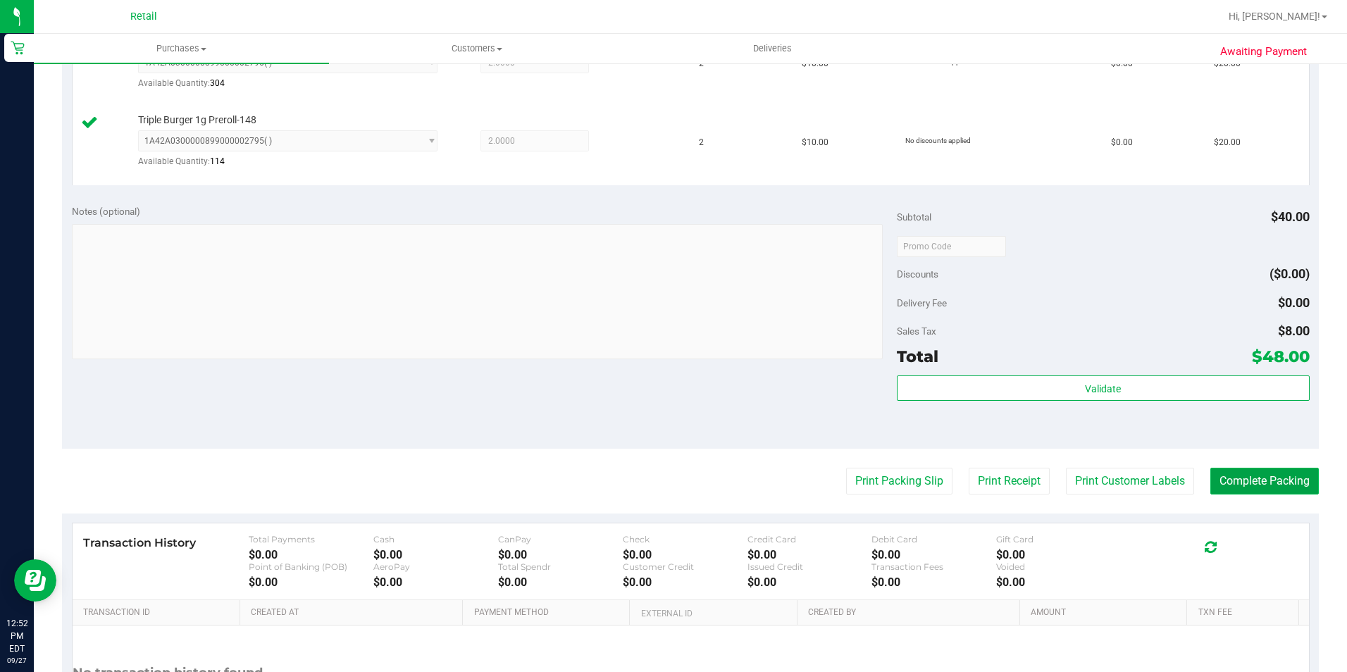
click at [1274, 474] on button "Complete Packing" at bounding box center [1265, 481] width 109 height 27
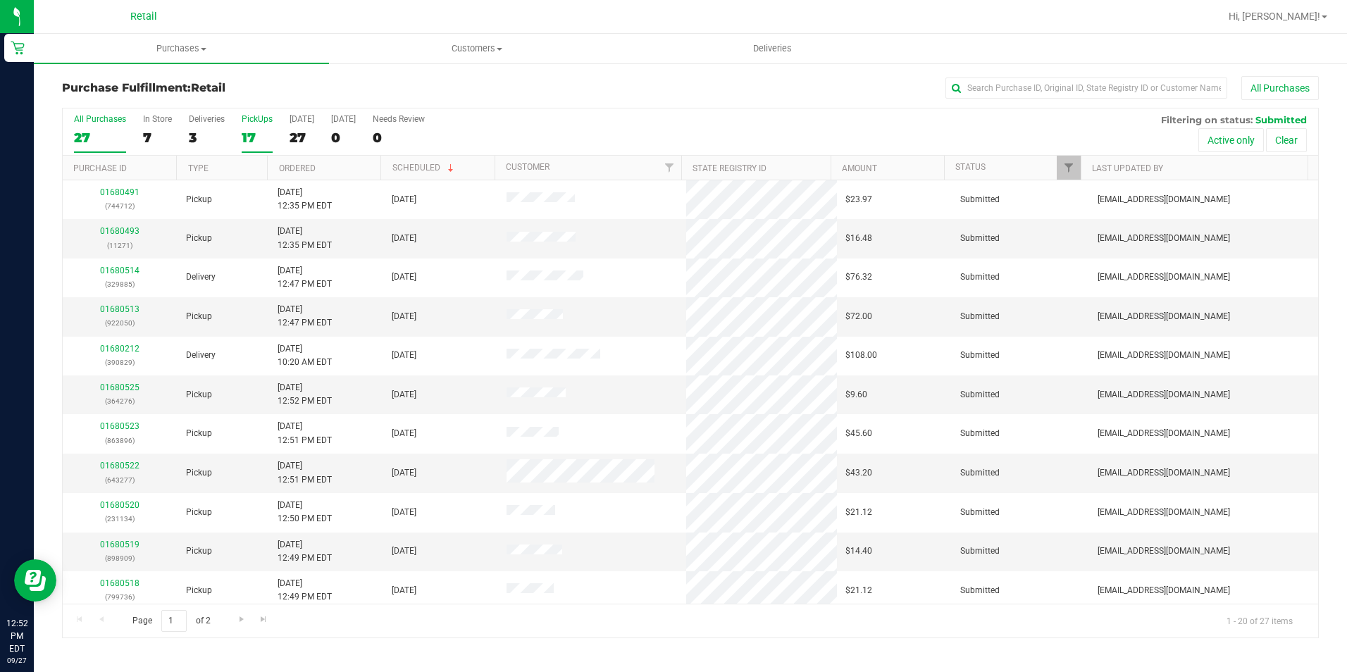
click at [248, 123] on div "PickUps" at bounding box center [257, 119] width 31 height 10
click at [0, 0] on input "PickUps 17" at bounding box center [0, 0] width 0 height 0
click at [1082, 89] on input "text" at bounding box center [1087, 88] width 282 height 21
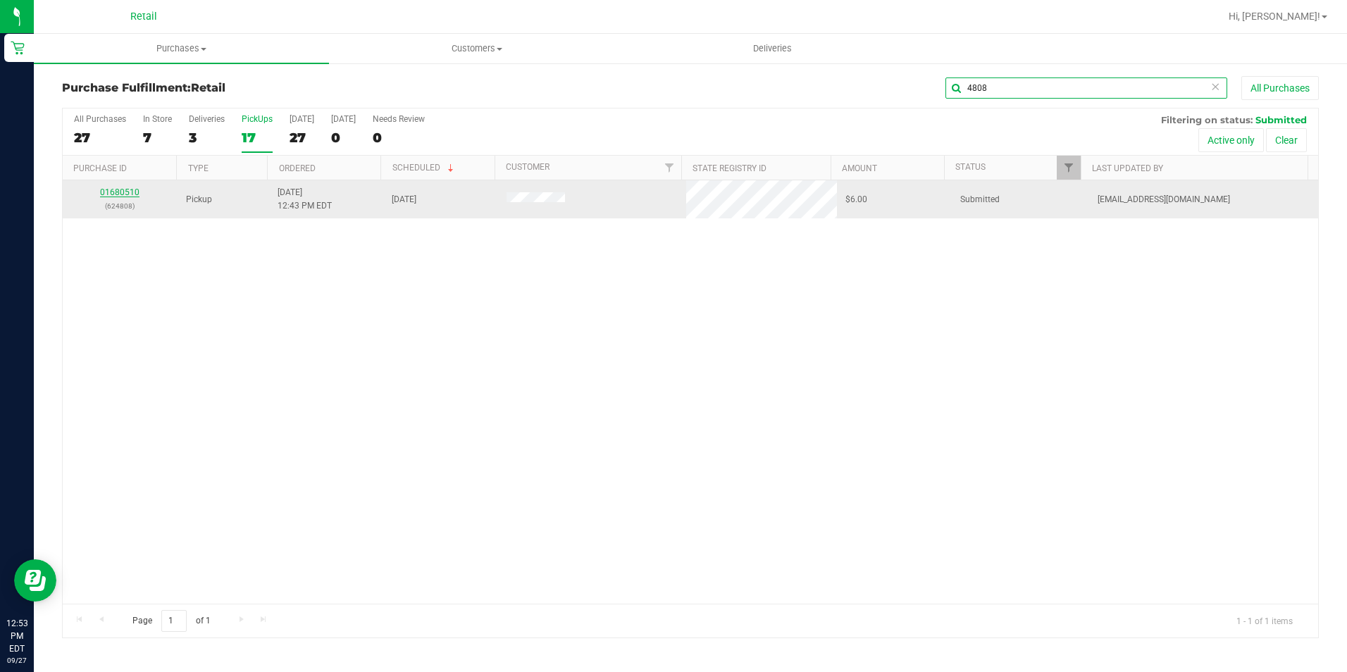
type input "4808"
click at [112, 192] on link "01680510" at bounding box center [119, 192] width 39 height 10
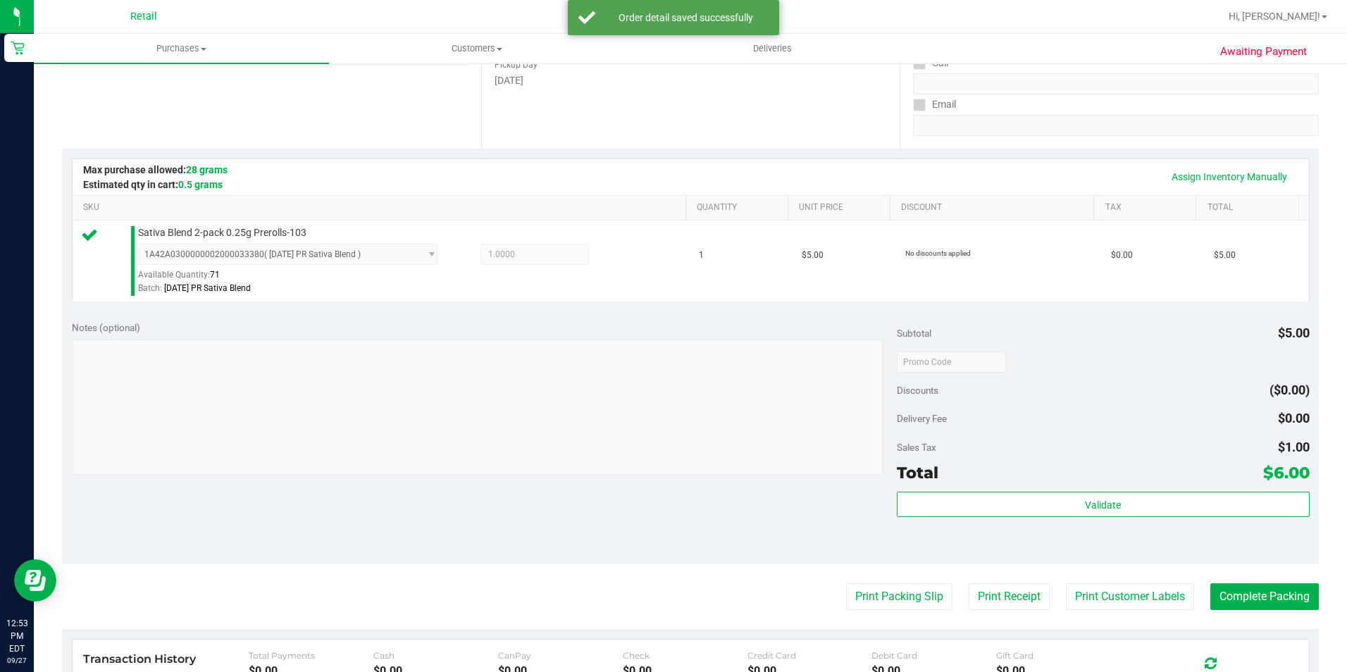
scroll to position [240, 0]
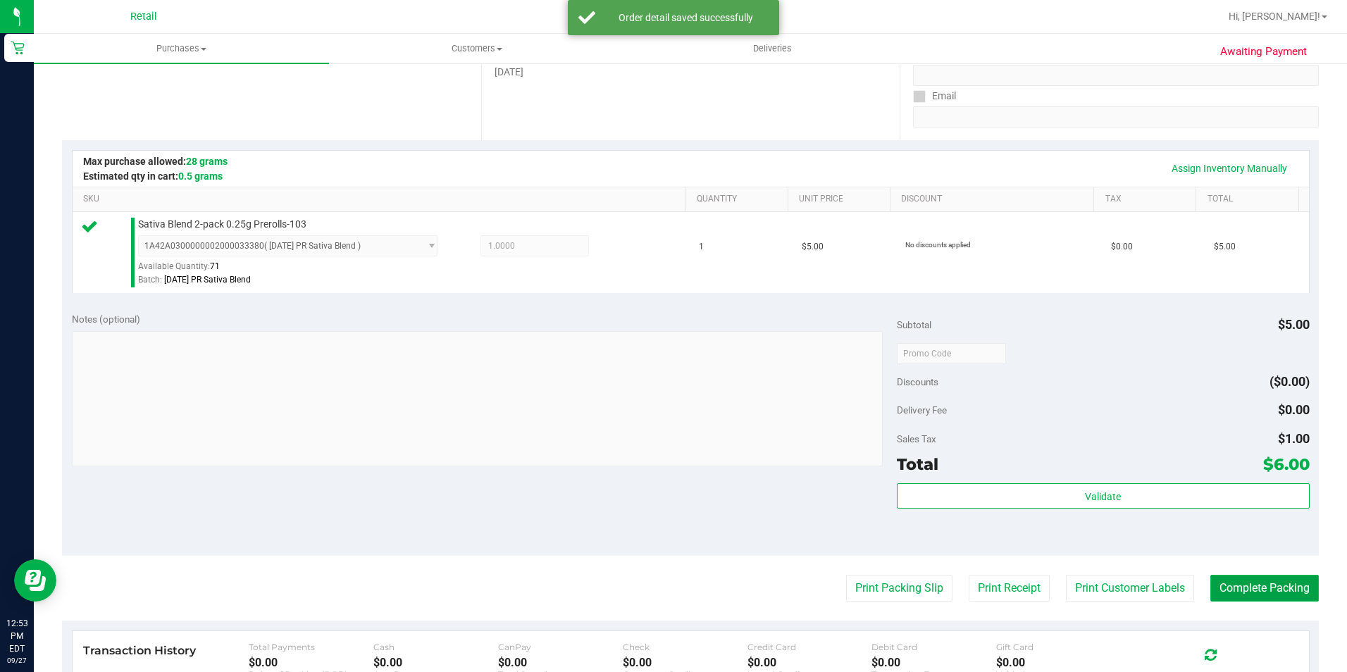
click at [1239, 591] on button "Complete Packing" at bounding box center [1265, 588] width 109 height 27
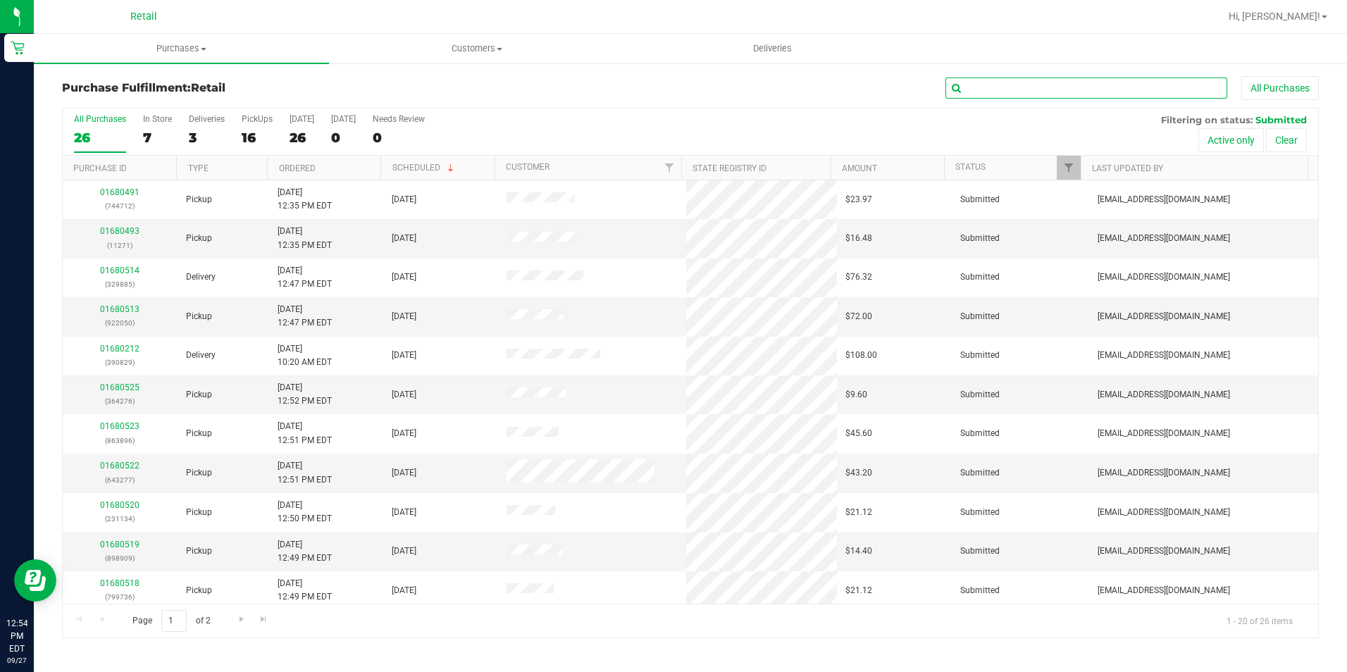
click at [1037, 89] on input "text" at bounding box center [1087, 88] width 282 height 21
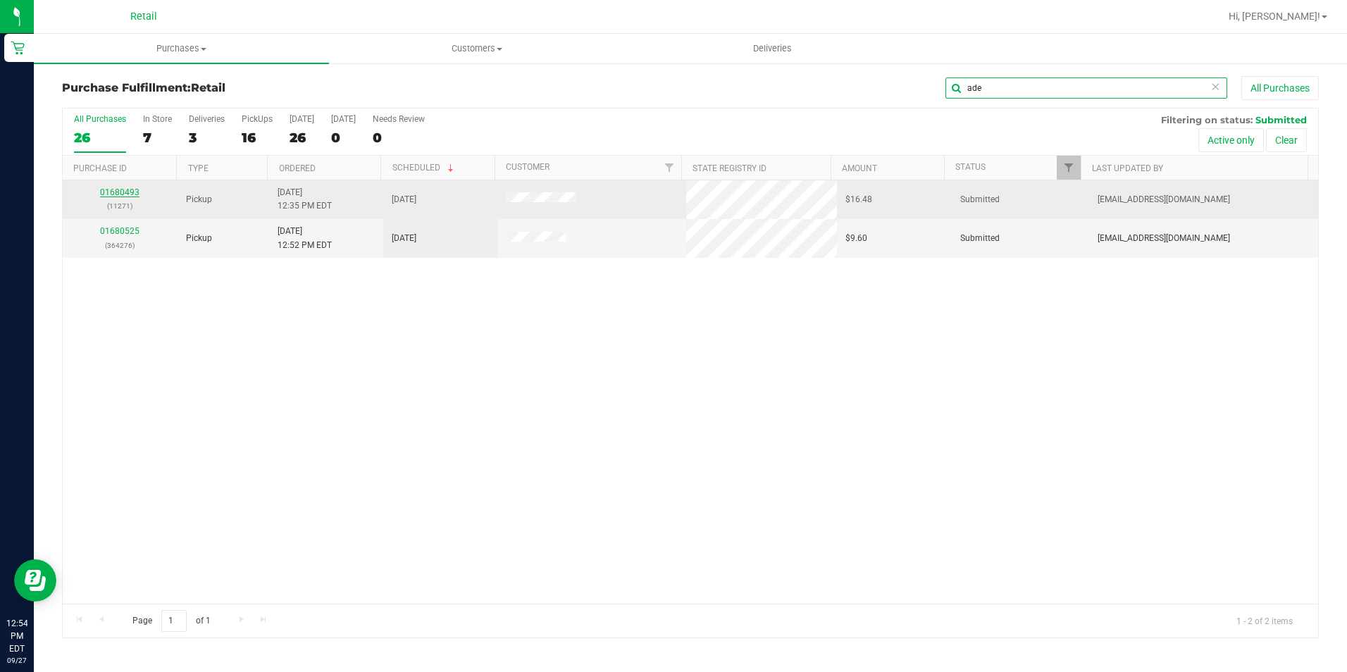
type input "ade"
click at [124, 190] on link "01680493" at bounding box center [119, 192] width 39 height 10
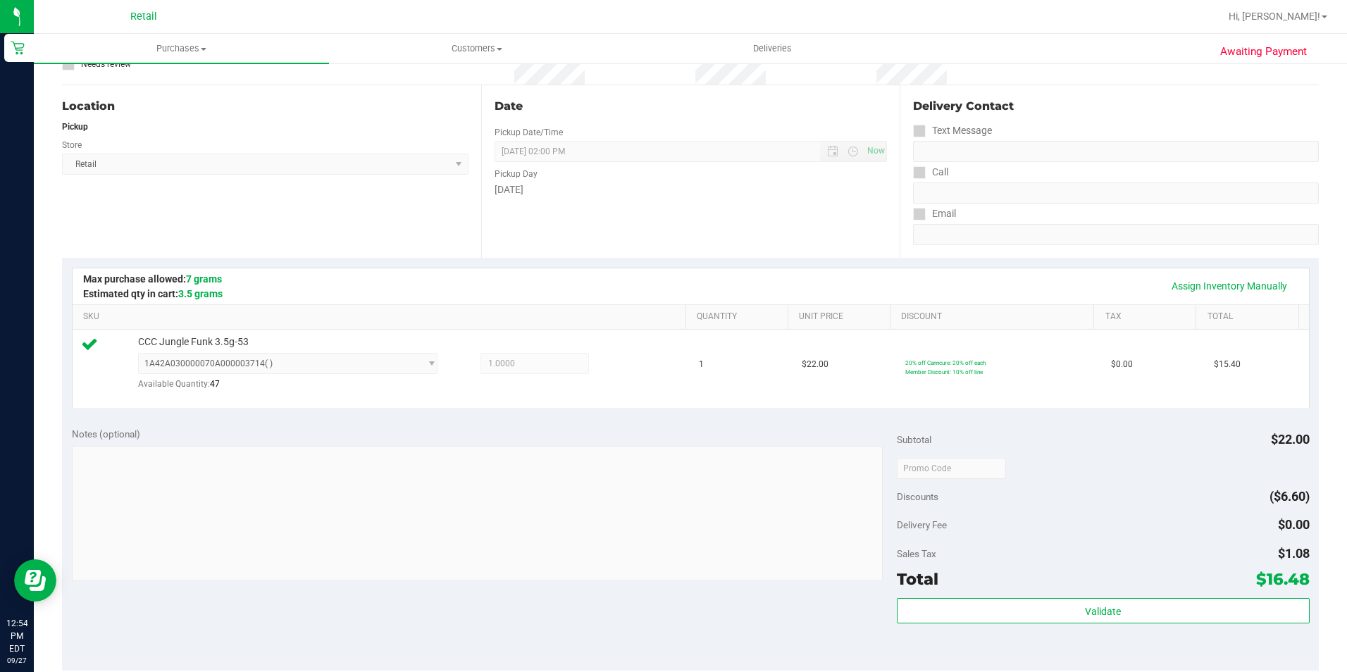
scroll to position [423, 0]
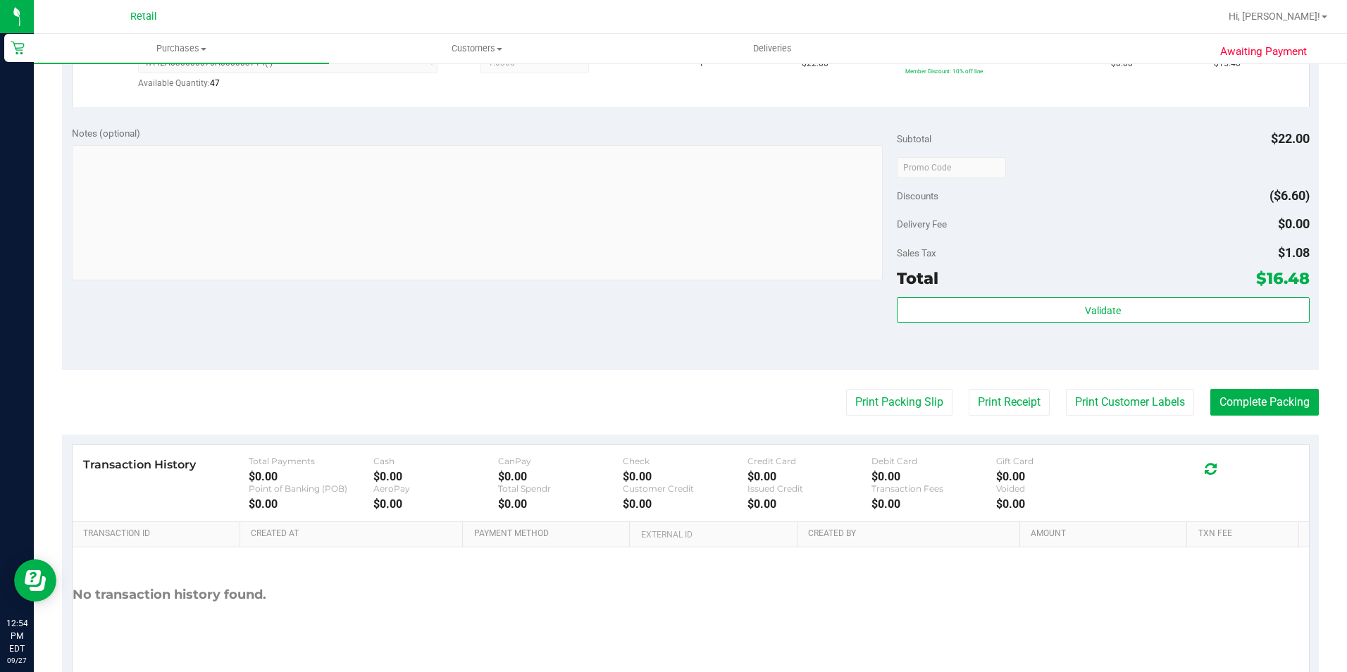
click at [1269, 416] on purchase-details "Back Edit Purchase Cancel Purchase View Profile # 01680493 Med | Rec METRC ID: …" at bounding box center [690, 175] width 1257 height 1045
click at [1270, 409] on button "Complete Packing" at bounding box center [1265, 402] width 109 height 27
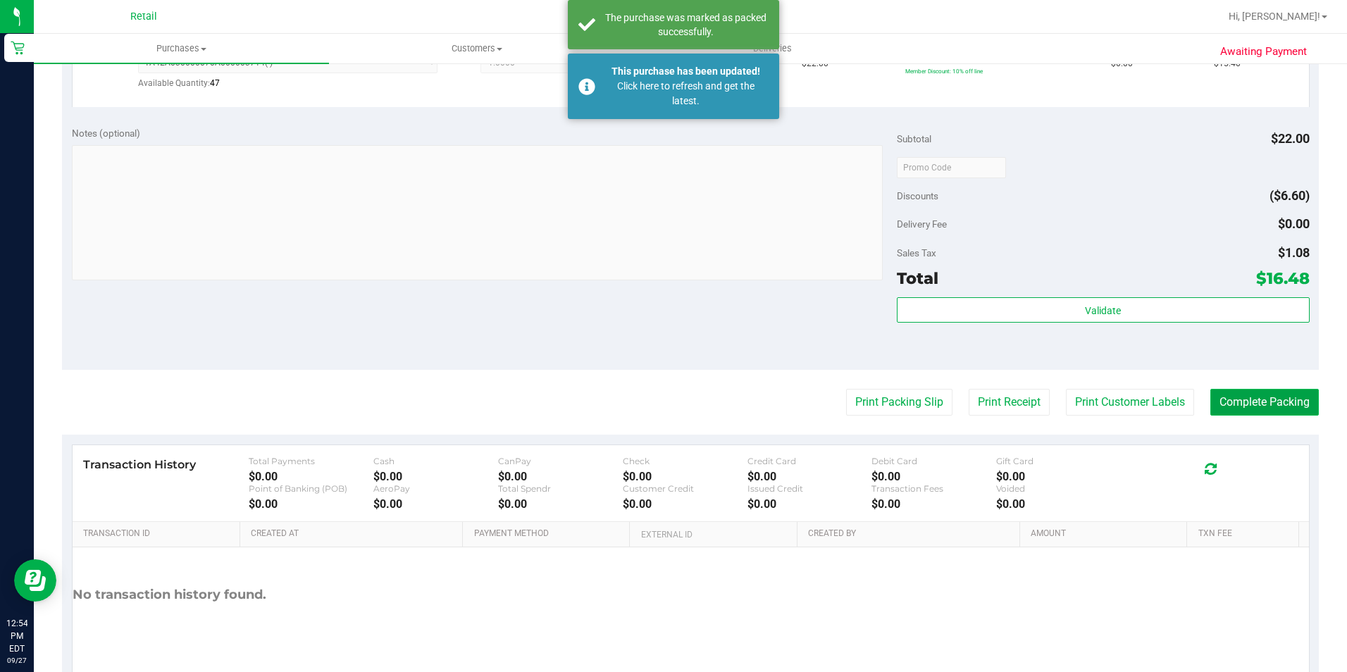
scroll to position [0, 0]
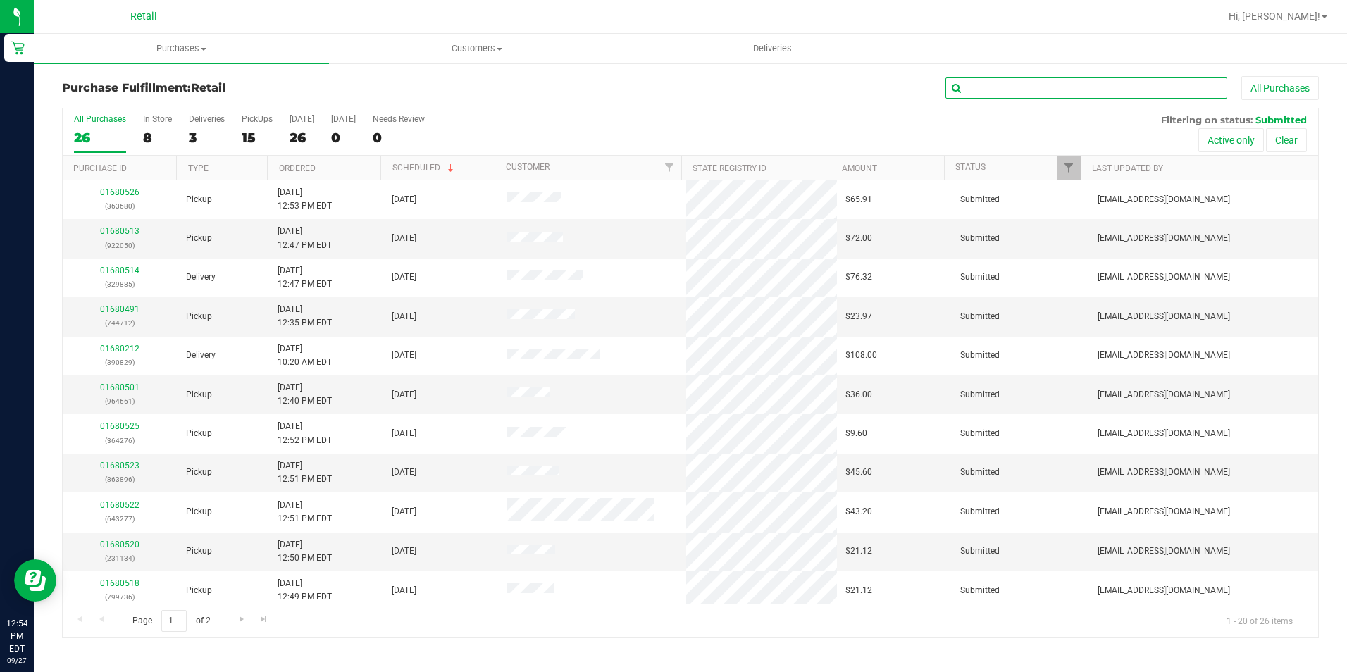
click at [1006, 94] on input "text" at bounding box center [1087, 88] width 282 height 21
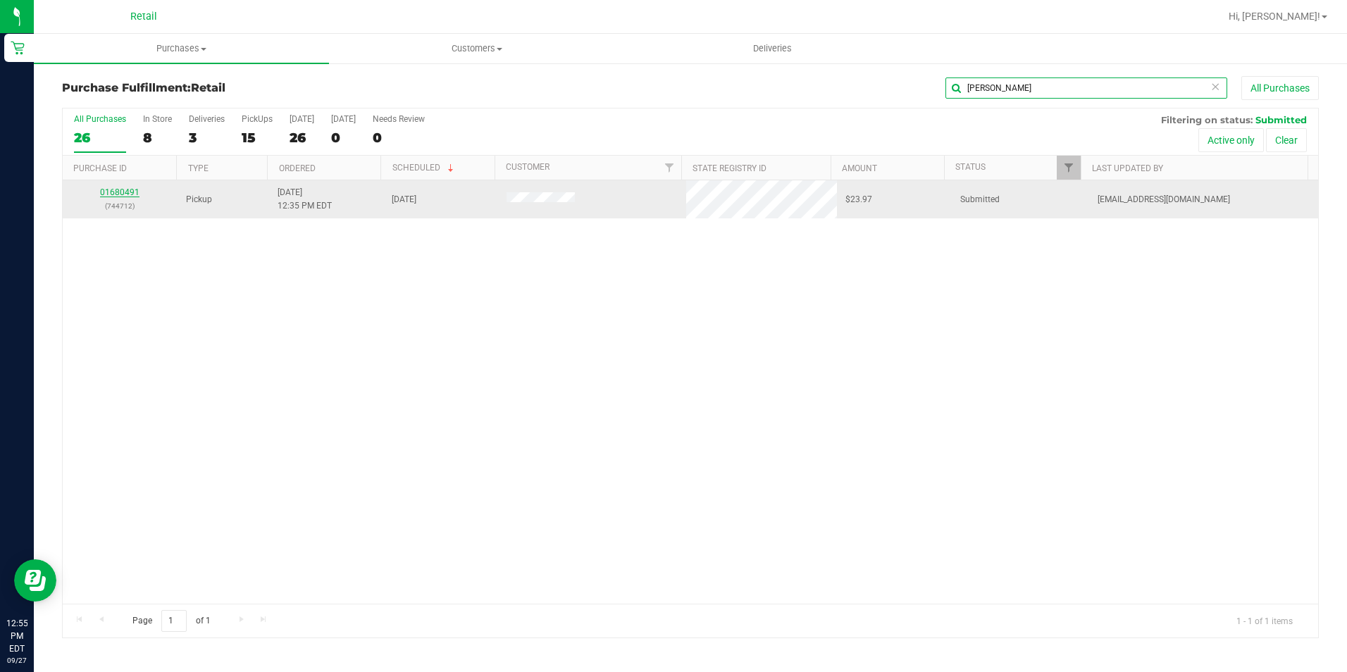
type input "[PERSON_NAME]"
click at [123, 192] on link "01680491" at bounding box center [119, 192] width 39 height 10
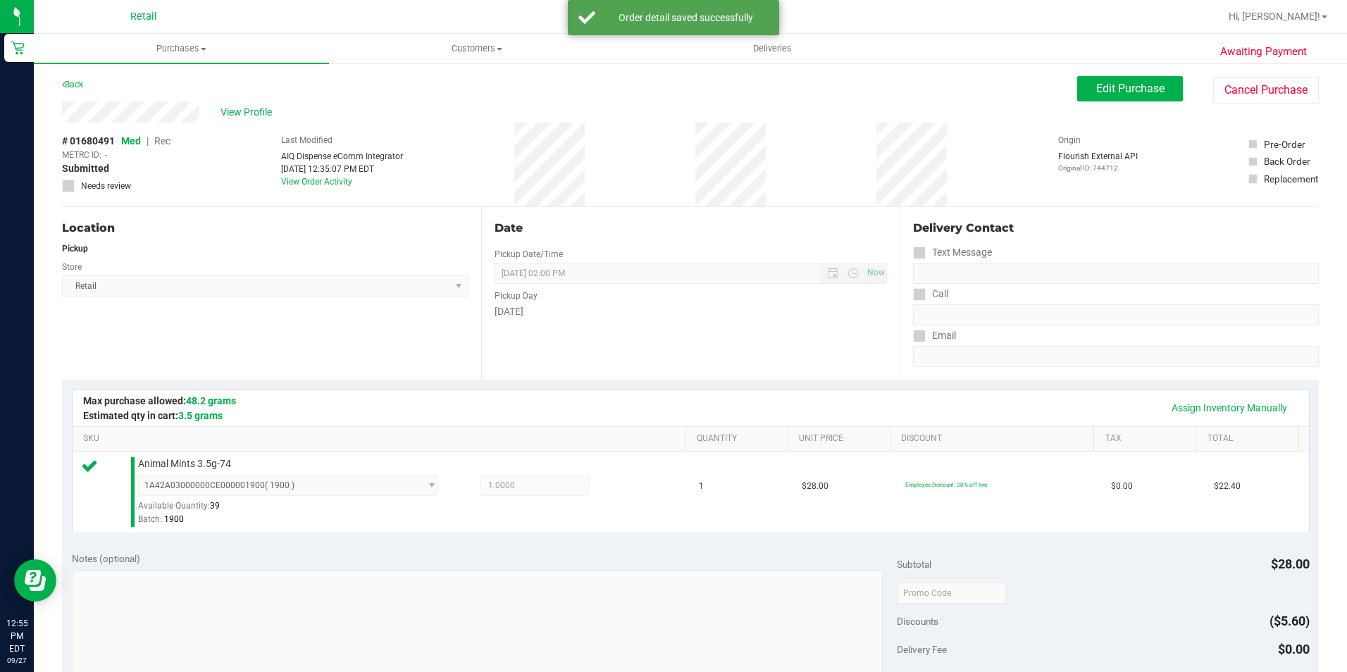
scroll to position [352, 0]
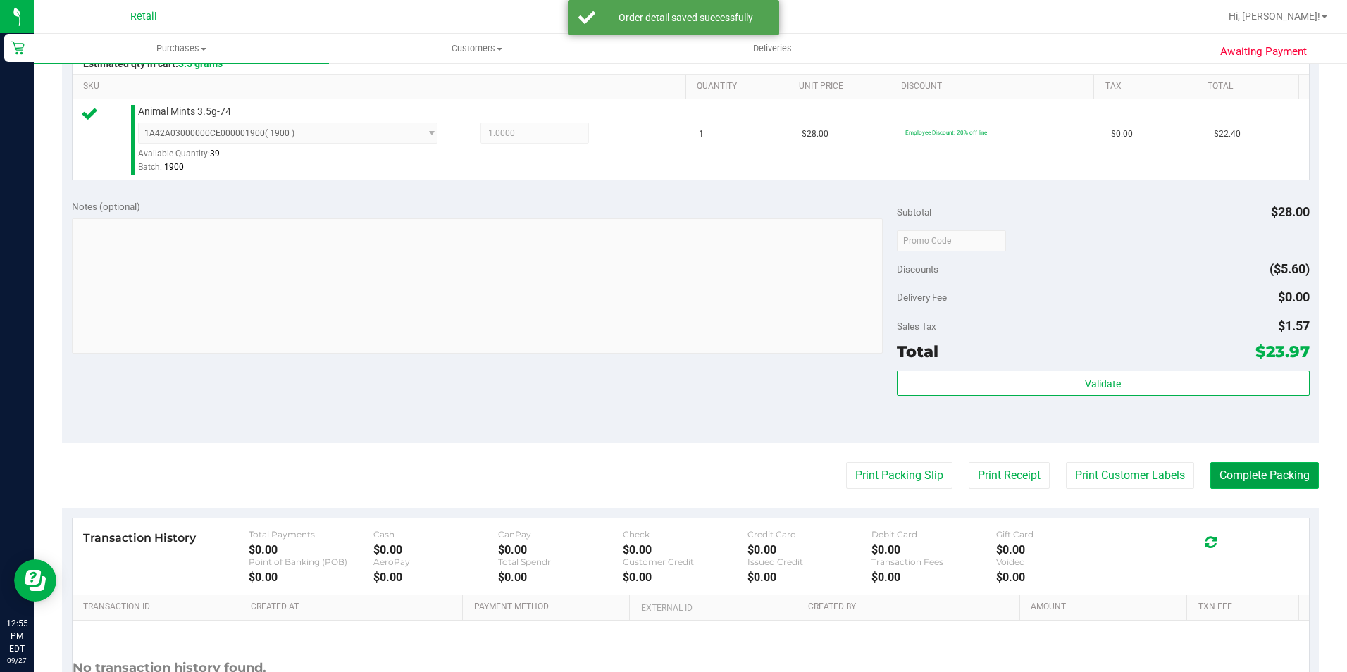
click at [1274, 476] on button "Complete Packing" at bounding box center [1265, 475] width 109 height 27
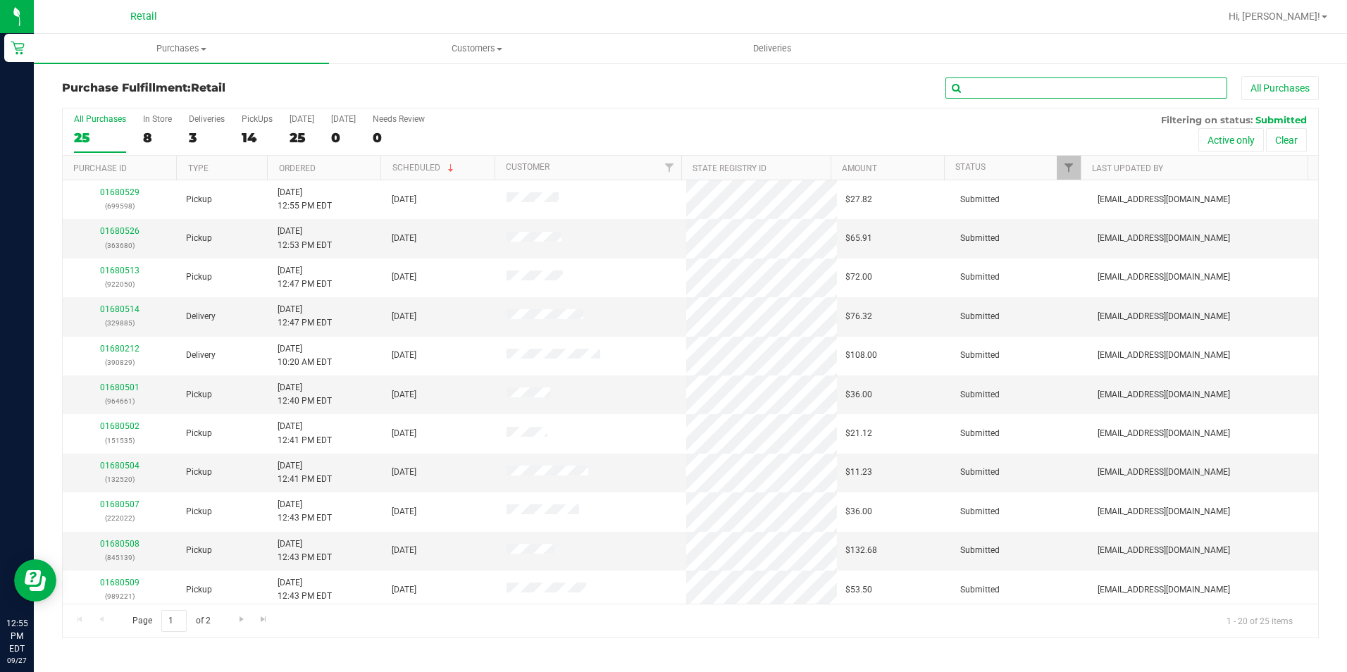
click at [996, 88] on input "text" at bounding box center [1087, 88] width 282 height 21
type input "4151"
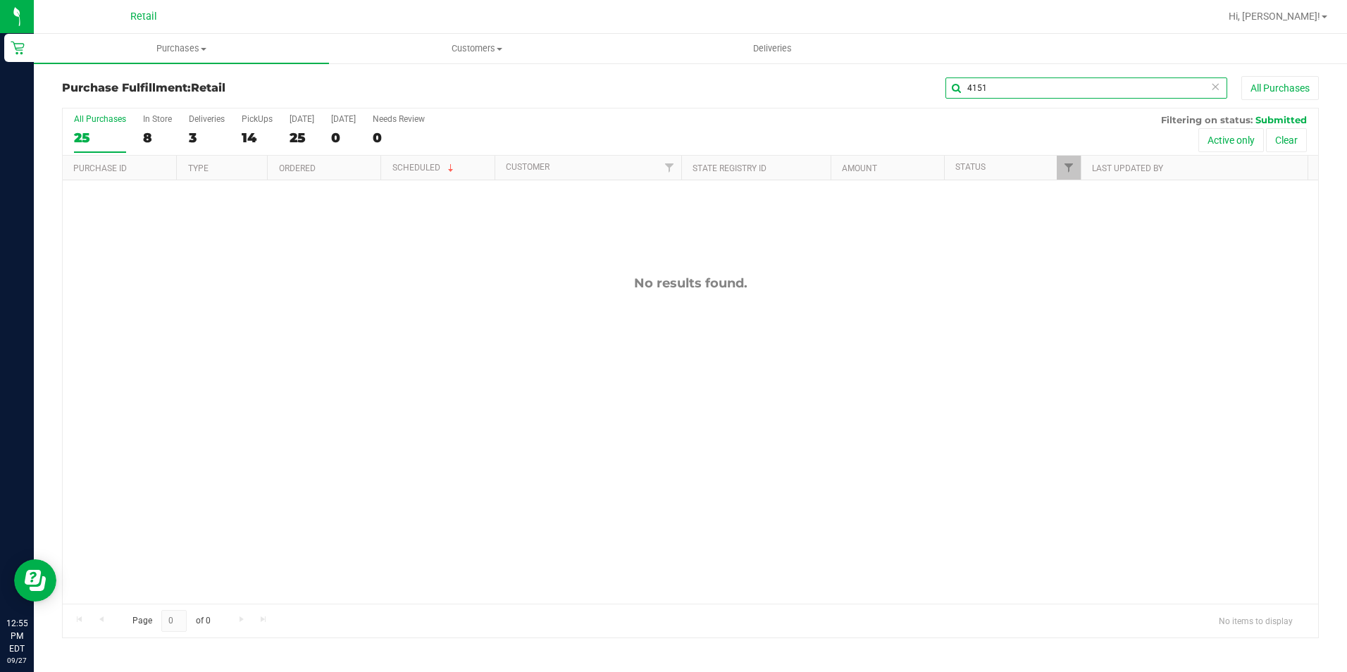
drag, startPoint x: 1051, startPoint y: 96, endPoint x: 932, endPoint y: 90, distance: 119.2
click at [956, 95] on input "4151" at bounding box center [1087, 88] width 282 height 21
drag, startPoint x: 1016, startPoint y: 81, endPoint x: 743, endPoint y: 135, distance: 277.3
click at [947, 85] on input "[PERSON_NAME]" at bounding box center [1087, 88] width 282 height 21
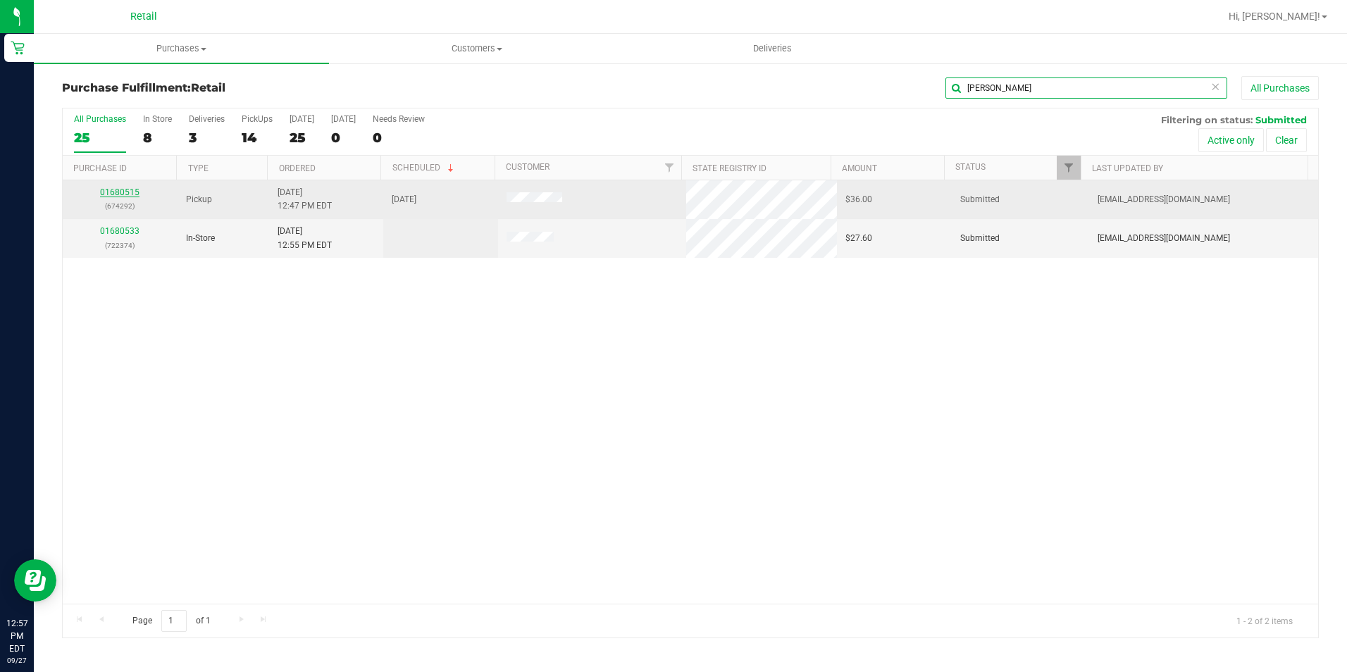
type input "[PERSON_NAME]"
click at [117, 187] on link "01680515" at bounding box center [119, 192] width 39 height 10
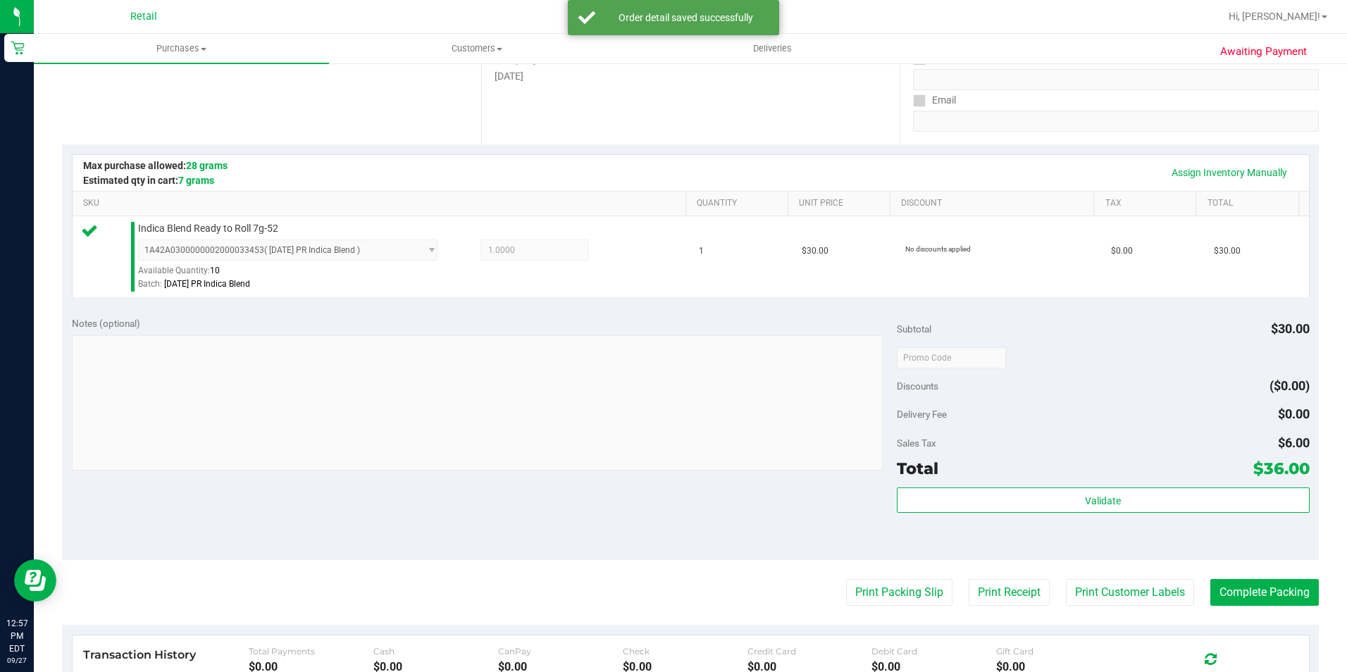
scroll to position [480, 0]
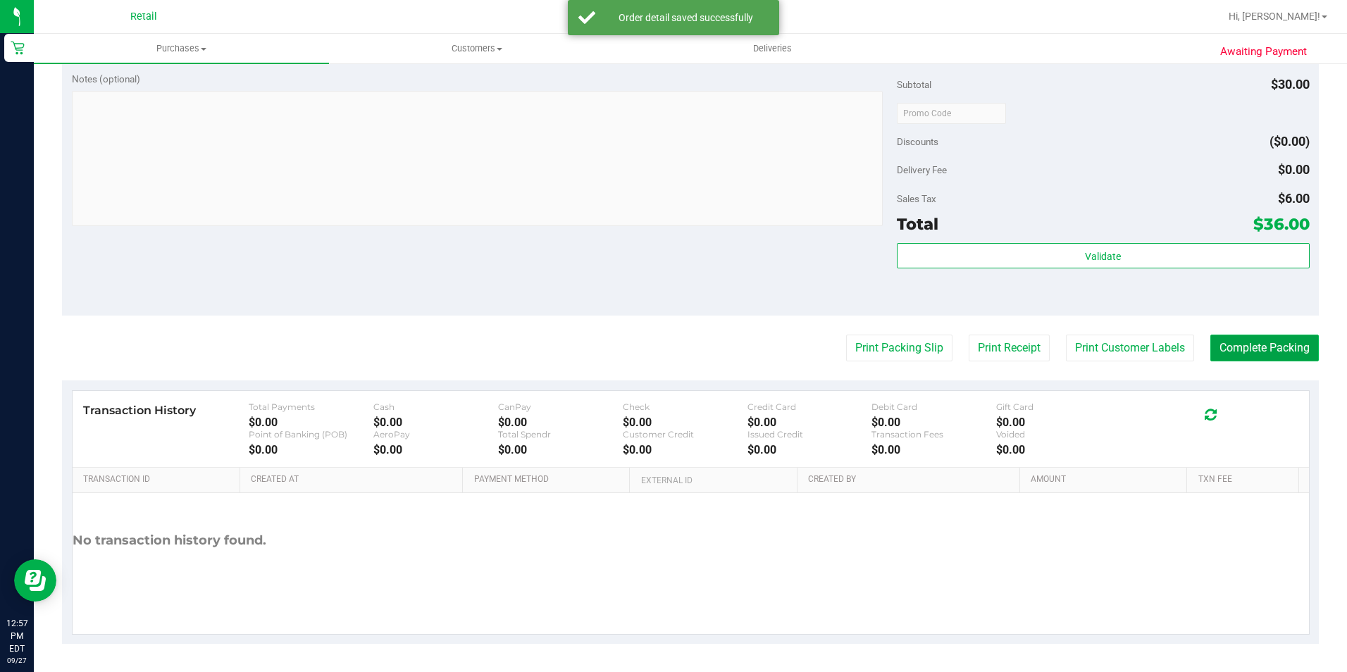
click at [1276, 348] on button "Complete Packing" at bounding box center [1265, 348] width 109 height 27
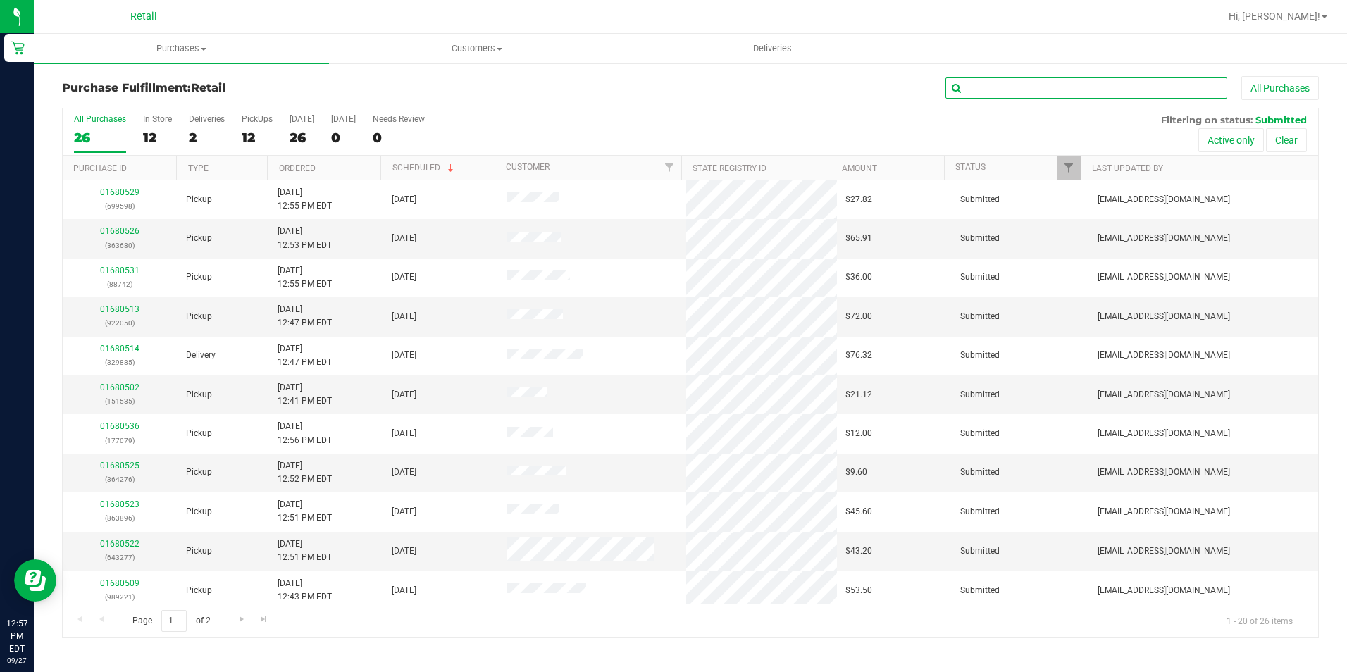
click at [1072, 78] on input "text" at bounding box center [1087, 88] width 282 height 21
click at [1052, 94] on input "text" at bounding box center [1087, 88] width 282 height 21
click at [1044, 81] on input "text" at bounding box center [1087, 88] width 282 height 21
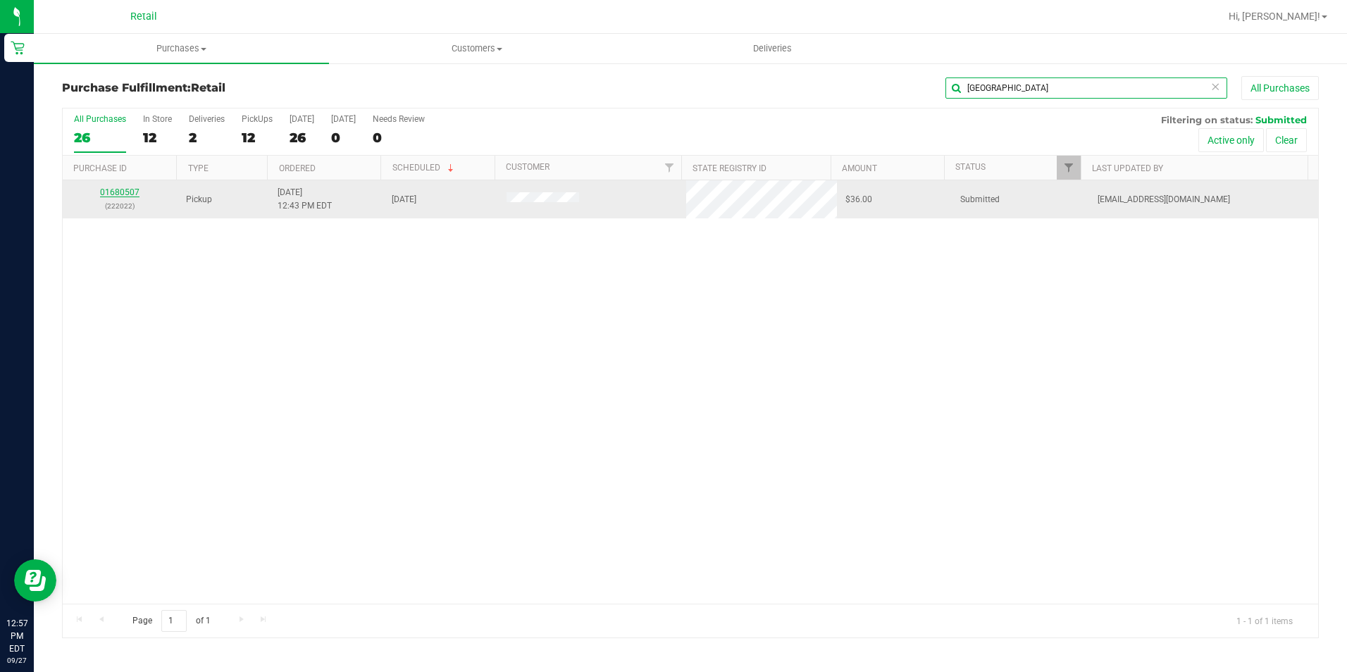
type input "[GEOGRAPHIC_DATA]"
click at [111, 194] on link "01680507" at bounding box center [119, 192] width 39 height 10
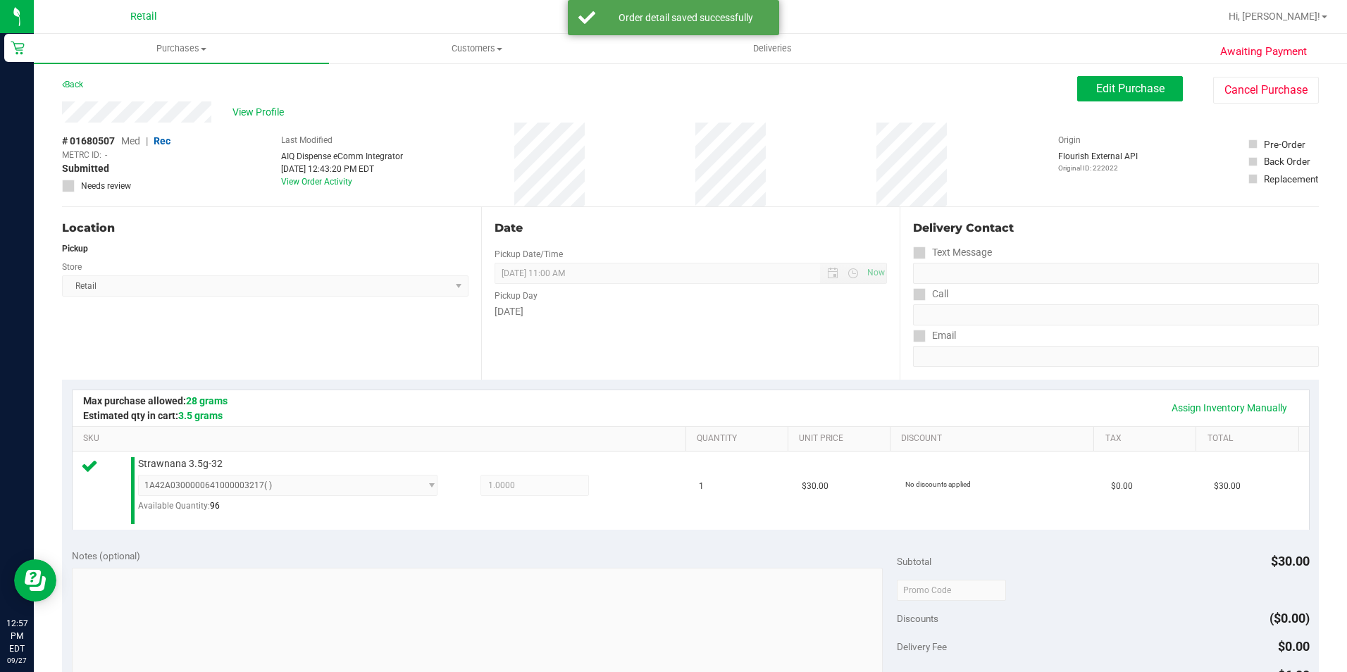
scroll to position [477, 0]
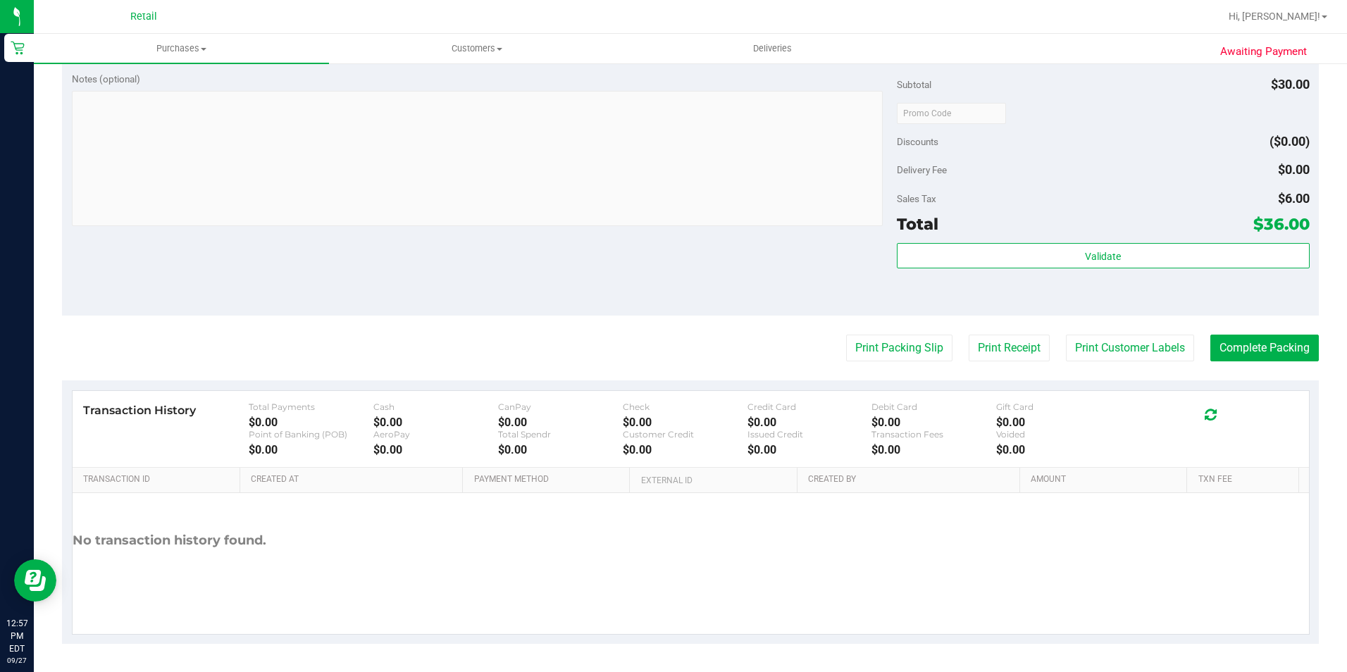
click at [1261, 326] on purchase-details "Back Edit Purchase Cancel Purchase View Profile # 01680507 Med | Rec METRC ID: …" at bounding box center [690, 121] width 1257 height 1045
click at [1261, 345] on button "Complete Packing" at bounding box center [1265, 348] width 109 height 27
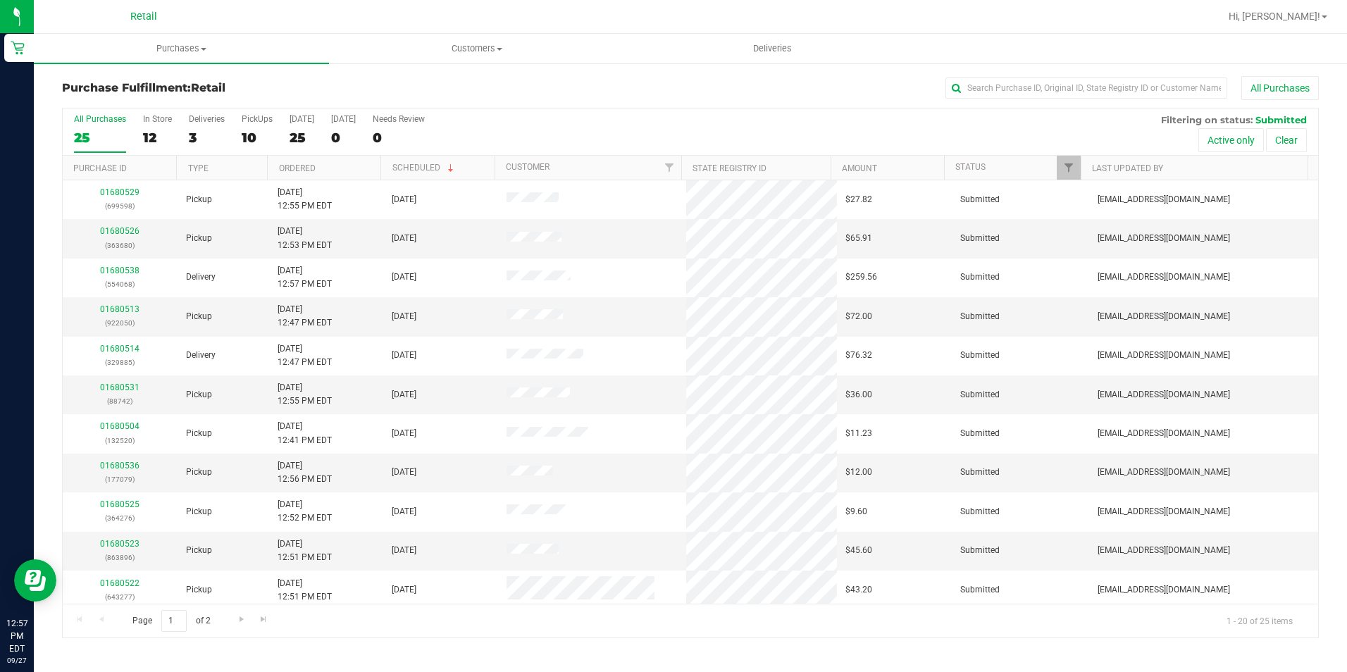
click at [1102, 73] on div "Purchase Fulfillment: Retail All Purchases All Purchases 25 In Store 12 Deliver…" at bounding box center [691, 357] width 1314 height 591
drag, startPoint x: 1102, startPoint y: 73, endPoint x: 1099, endPoint y: 80, distance: 7.4
click at [1099, 79] on input "text" at bounding box center [1087, 88] width 282 height 21
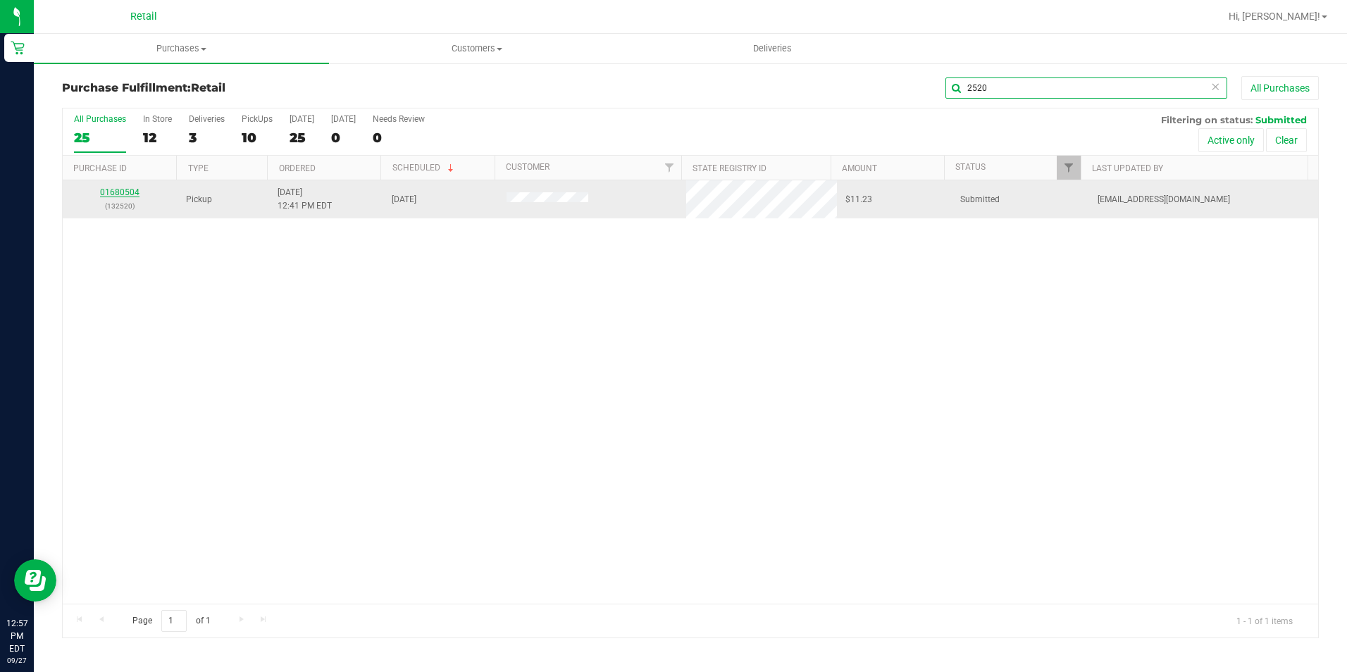
type input "2520"
click at [114, 190] on link "01680504" at bounding box center [119, 192] width 39 height 10
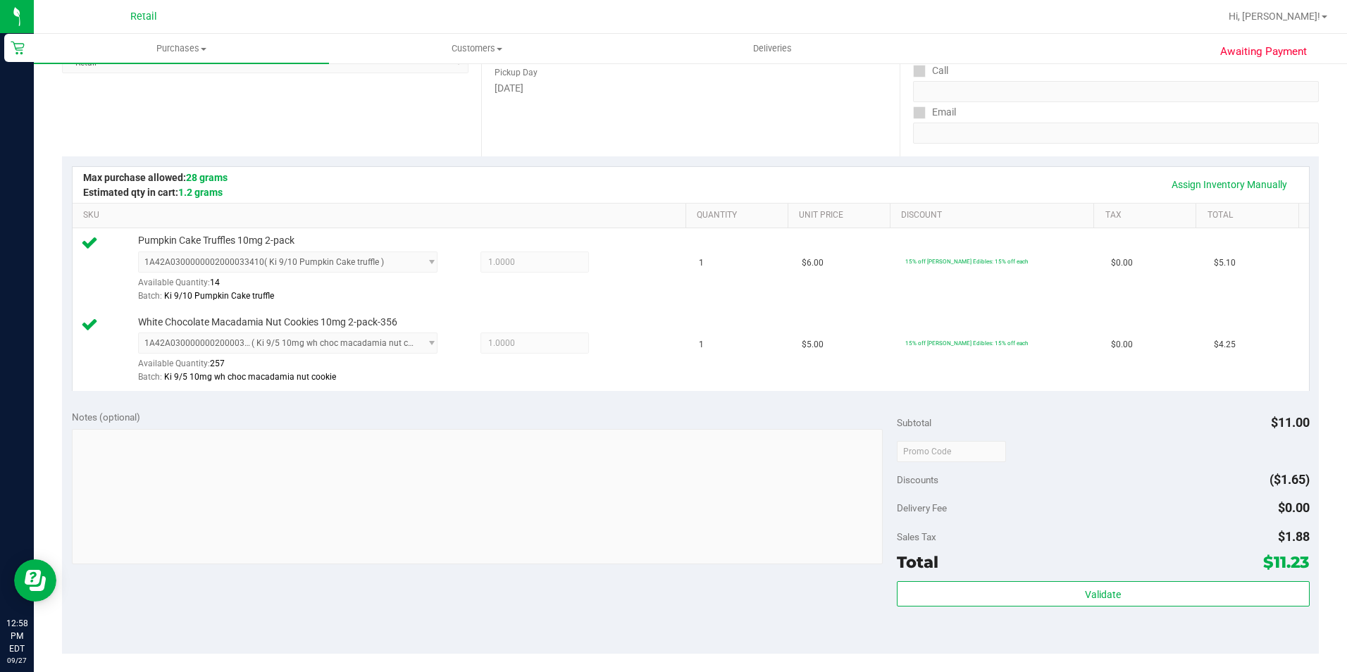
scroll to position [493, 0]
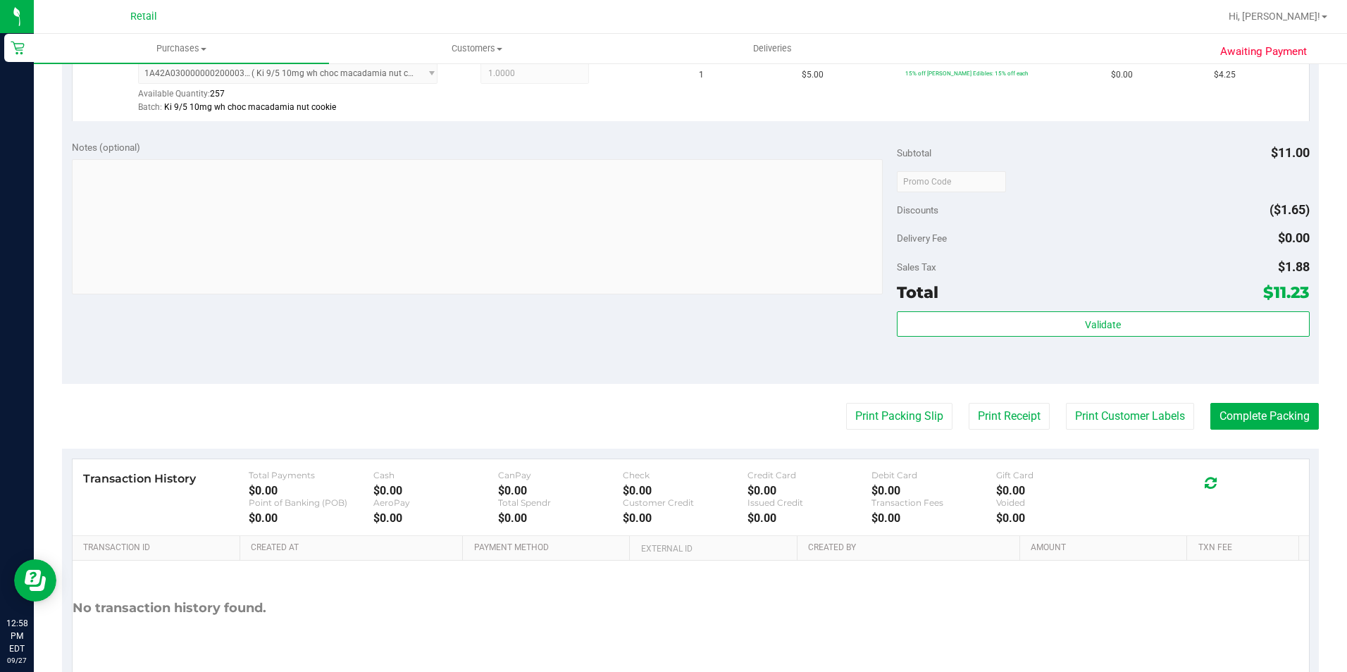
click at [1272, 400] on purchase-details "Back Edit Purchase Cancel Purchase View Profile # 01680504 Med | Rec METRC ID: …" at bounding box center [690, 148] width 1257 height 1130
click at [1272, 428] on button "Complete Packing" at bounding box center [1265, 416] width 109 height 27
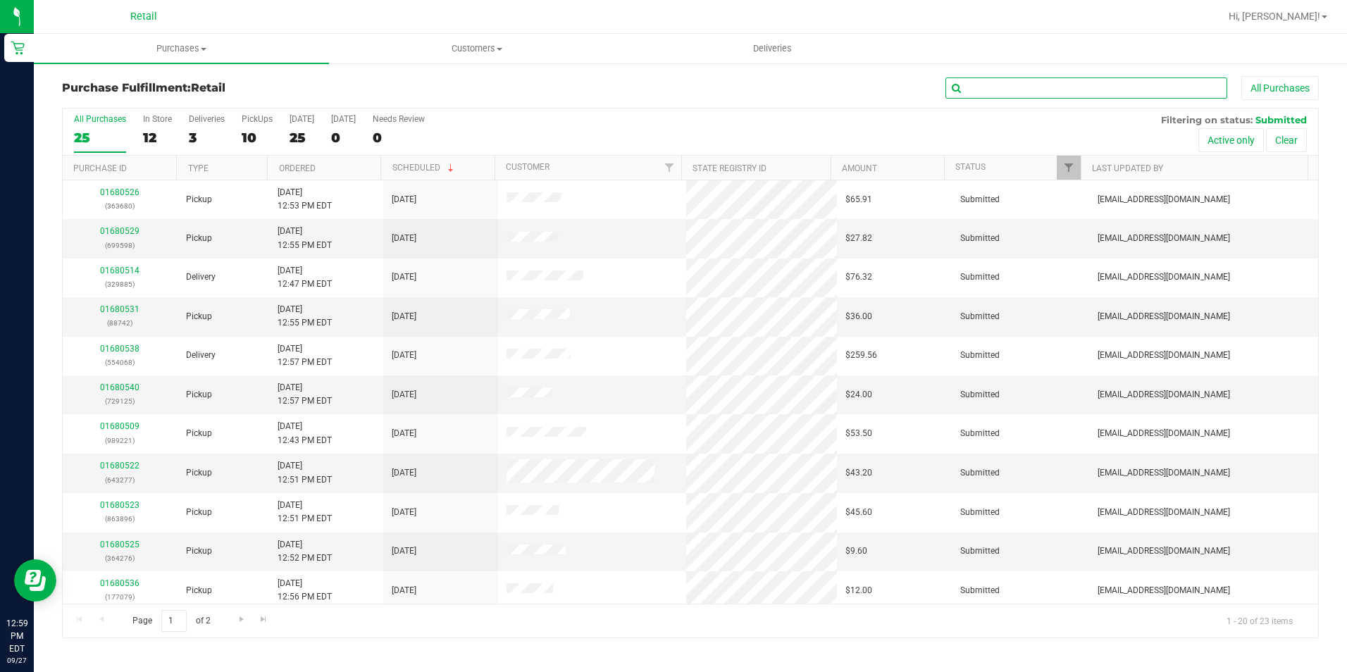
click at [1047, 90] on input "text" at bounding box center [1087, 88] width 282 height 21
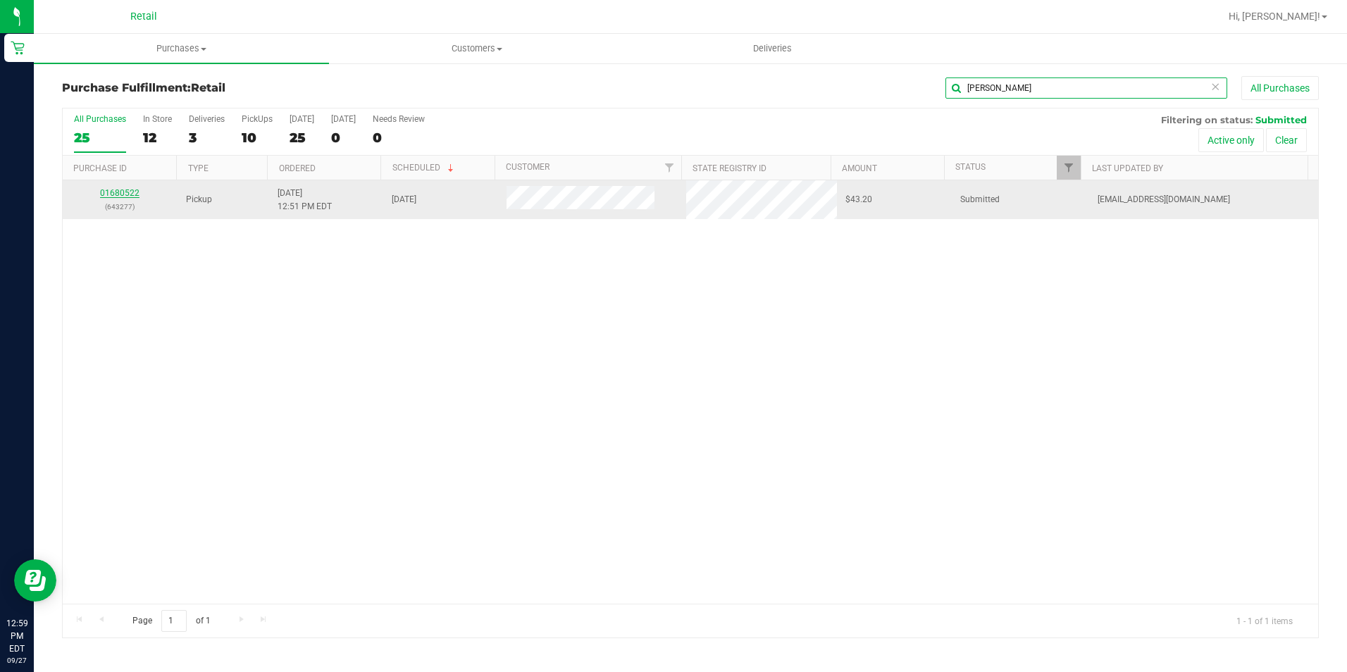
type input "[PERSON_NAME]"
click at [116, 190] on link "01680522" at bounding box center [119, 193] width 39 height 10
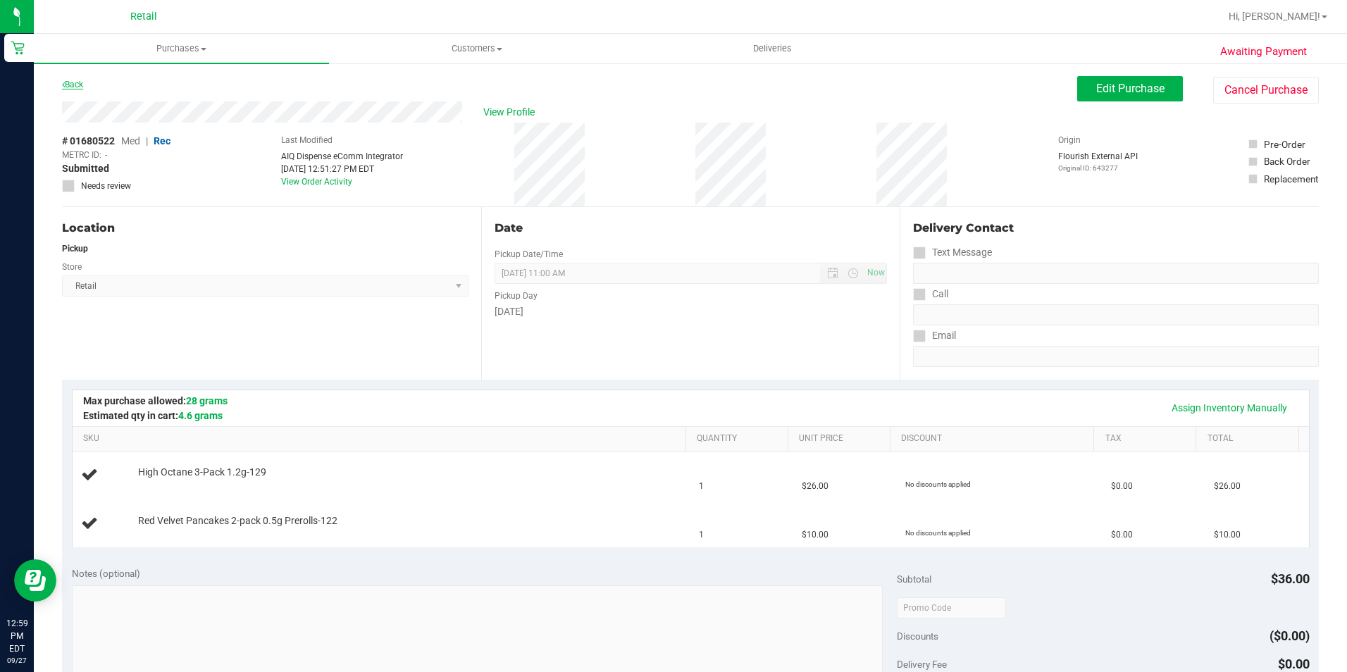
click at [73, 87] on link "Back" at bounding box center [72, 85] width 21 height 10
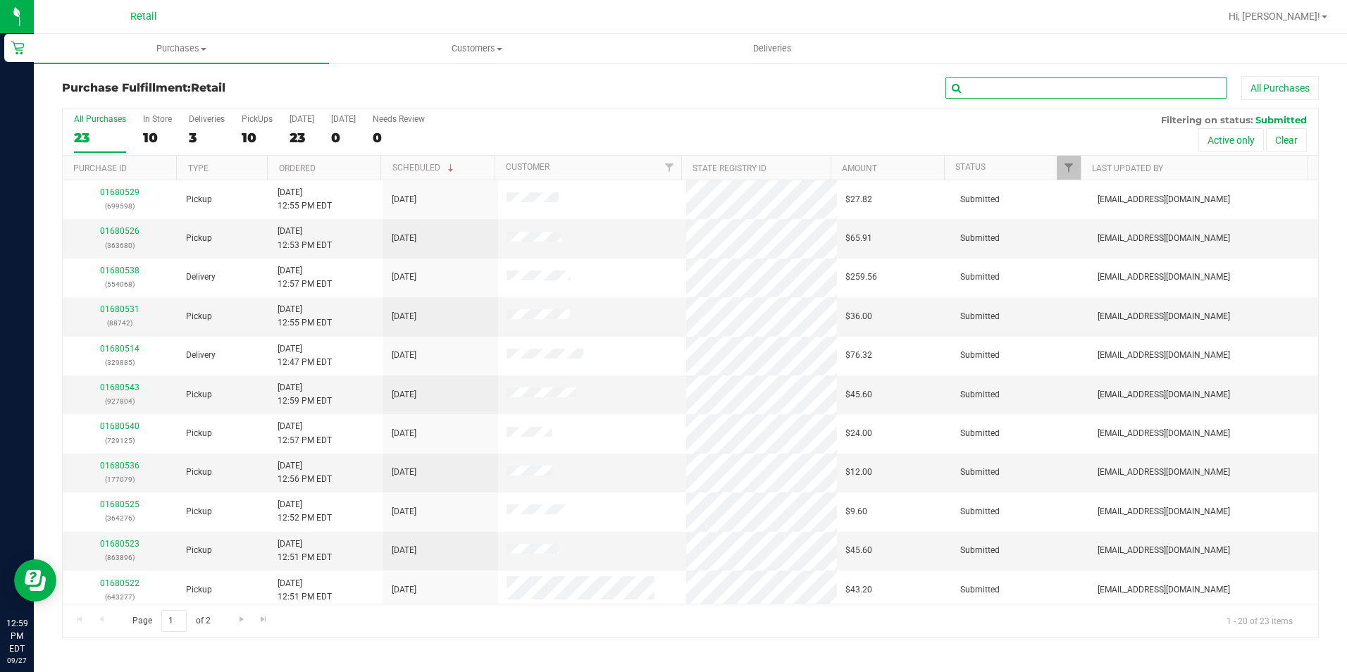
click at [986, 85] on input "text" at bounding box center [1087, 88] width 282 height 21
drag, startPoint x: 991, startPoint y: 74, endPoint x: 994, endPoint y: 83, distance: 9.8
click at [991, 74] on div "Purchase Fulfillment: Retail All Purchases All Purchases 23 In Store 10 Deliver…" at bounding box center [691, 357] width 1314 height 591
click at [995, 85] on input "text" at bounding box center [1087, 88] width 282 height 21
click at [1001, 89] on input "text" at bounding box center [1087, 88] width 282 height 21
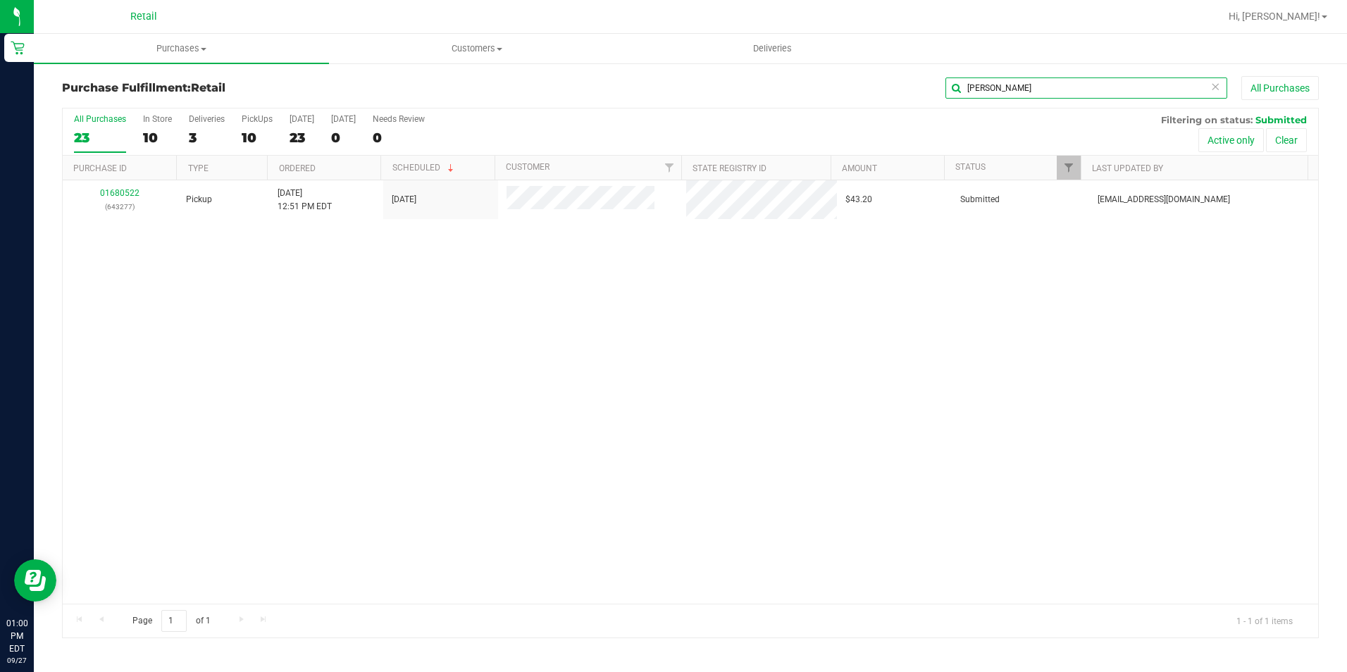
drag, startPoint x: 1019, startPoint y: 81, endPoint x: 918, endPoint y: 93, distance: 102.2
click at [918, 93] on div "[PERSON_NAME] All Purchases" at bounding box center [900, 88] width 838 height 24
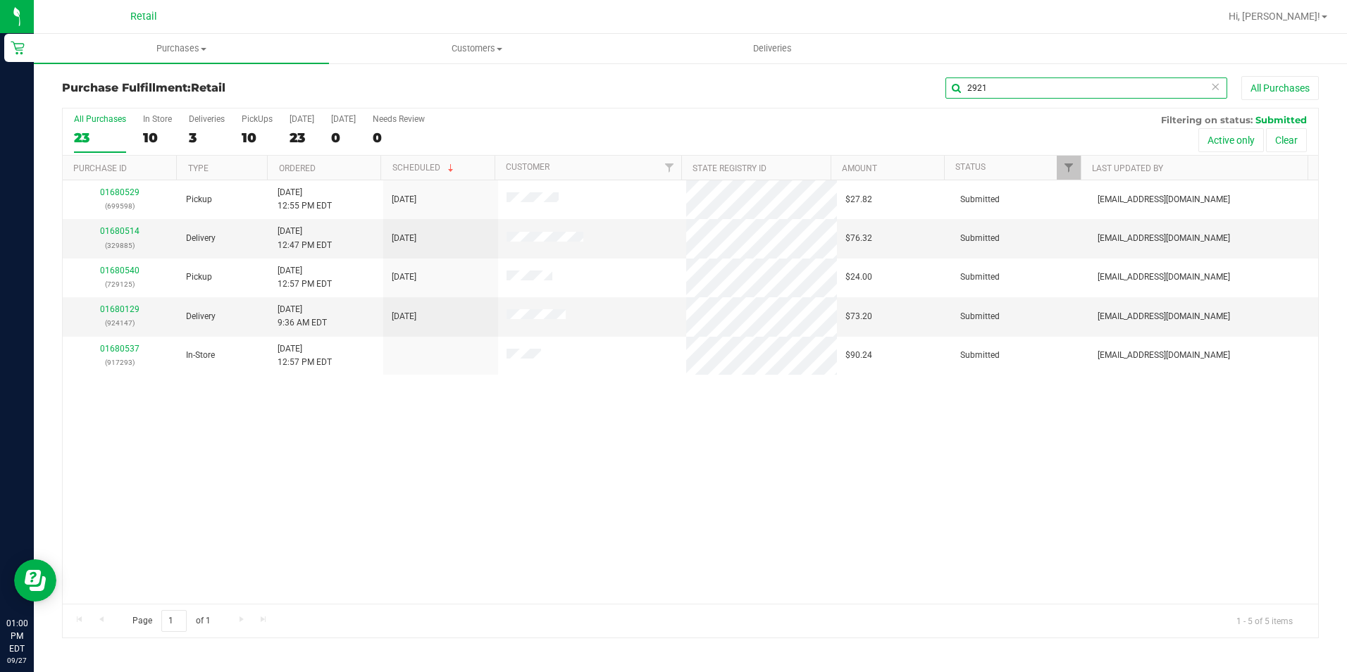
type input "2921"
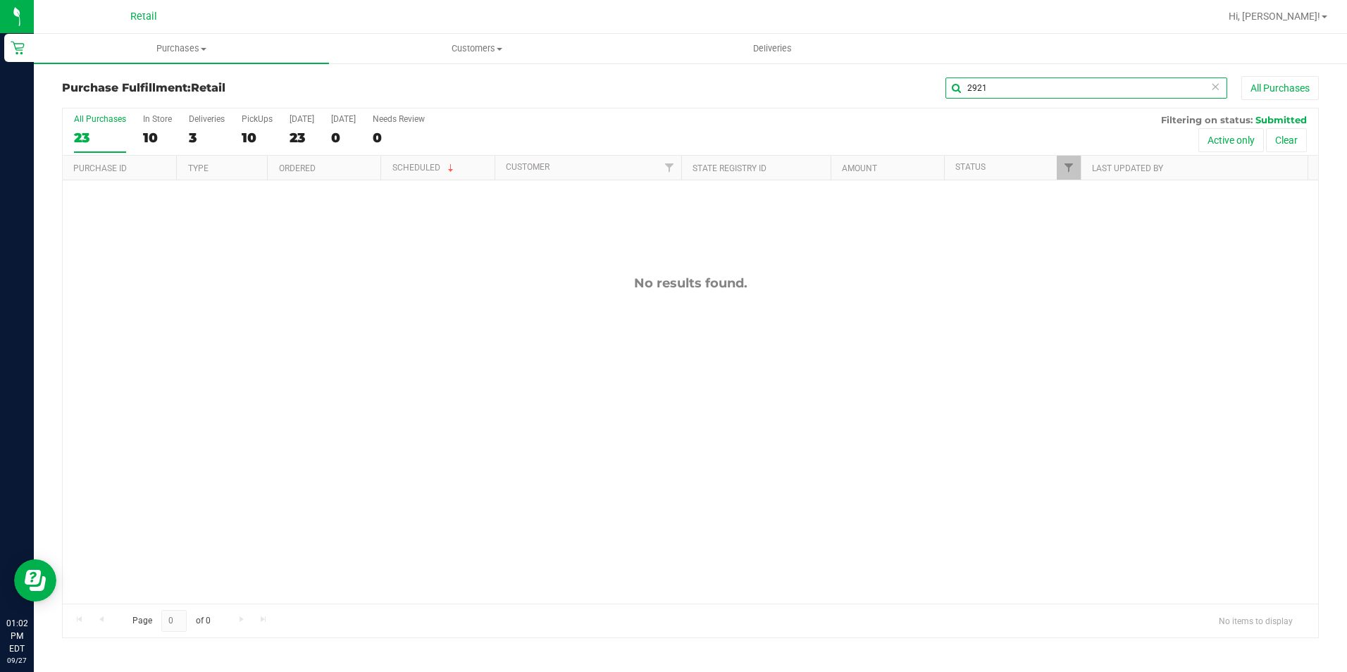
drag, startPoint x: 1042, startPoint y: 87, endPoint x: 916, endPoint y: 89, distance: 126.2
click at [916, 89] on div "2921 All Purchases" at bounding box center [900, 88] width 838 height 24
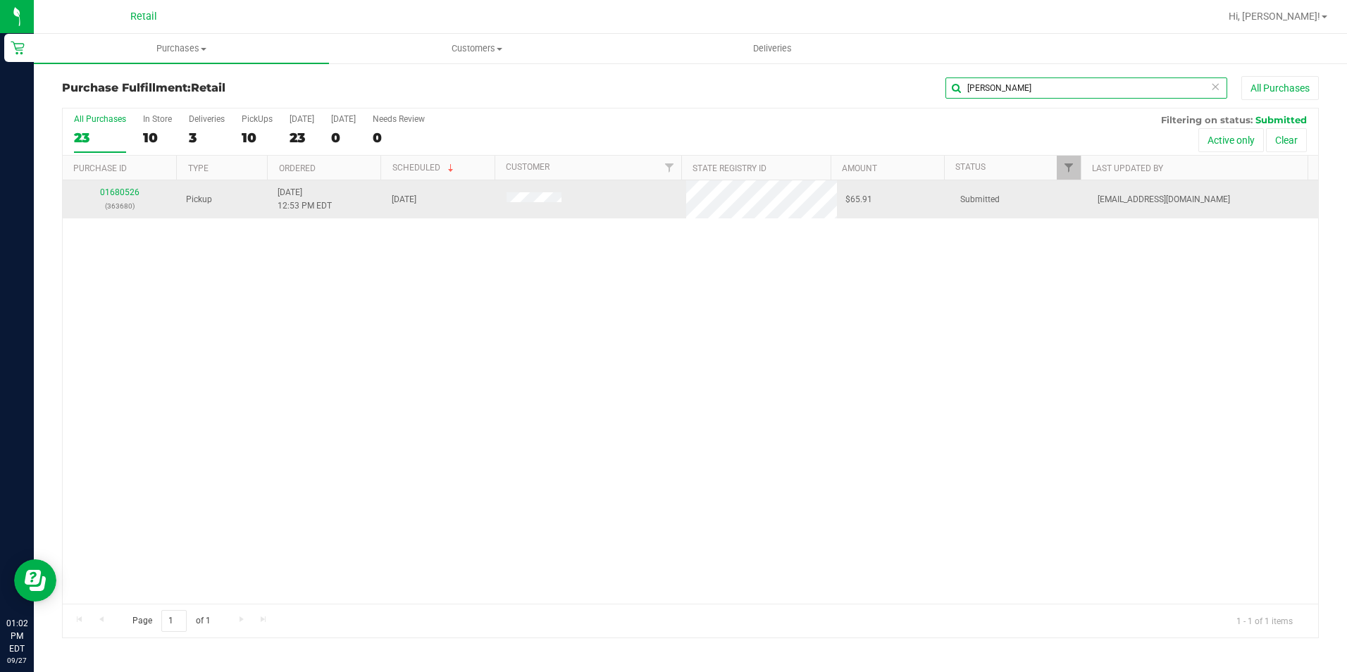
type input "[PERSON_NAME]"
click at [122, 187] on div "01680526 (363680)" at bounding box center [120, 199] width 98 height 27
click at [122, 189] on link "01680526" at bounding box center [119, 192] width 39 height 10
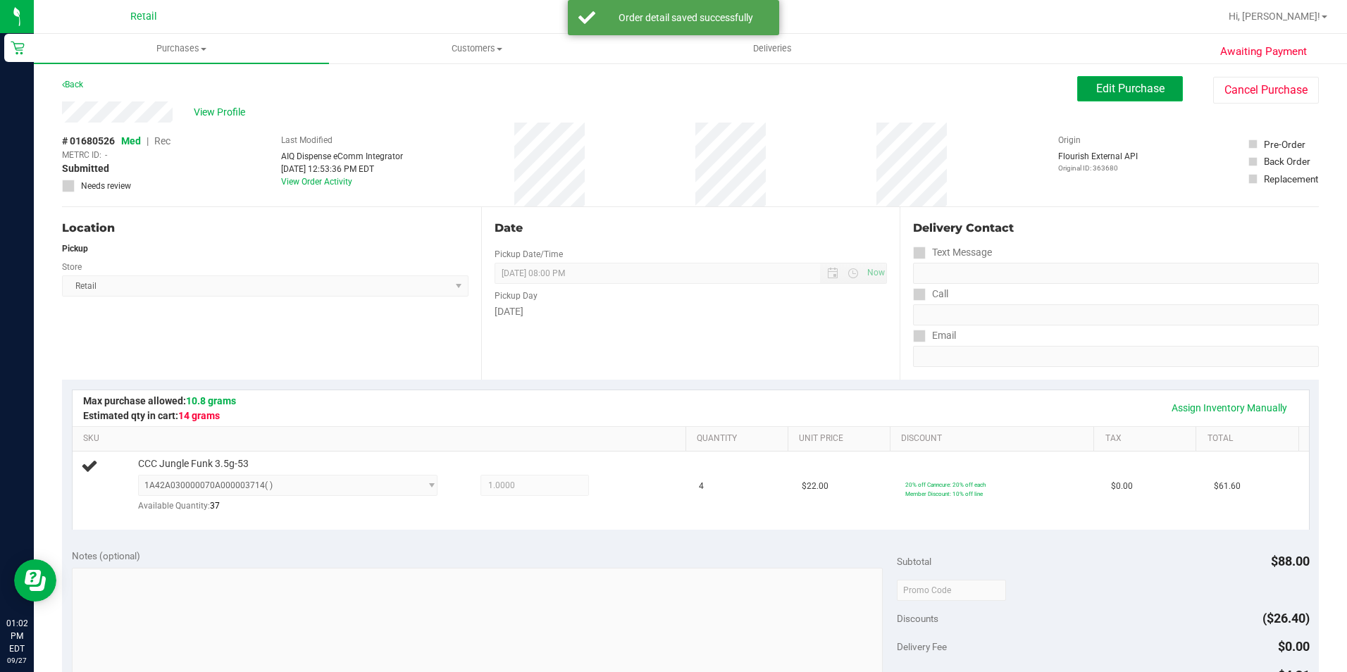
click at [1126, 84] on span "Edit Purchase" at bounding box center [1131, 88] width 68 height 13
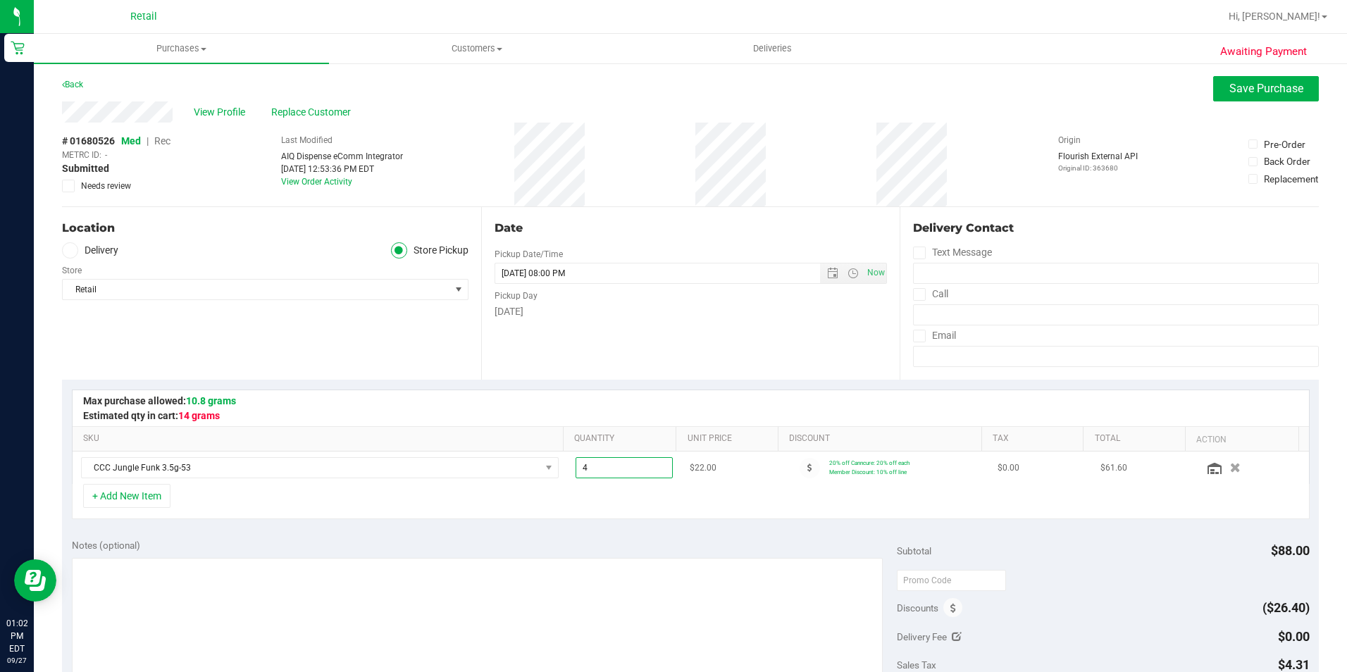
click at [628, 462] on span "4.00 4" at bounding box center [624, 467] width 97 height 21
type input "2"
click at [677, 352] on div "Date Pickup Date/Time [DATE] Now [DATE] 08:00 PM Now Pickup Day [DATE]" at bounding box center [690, 293] width 419 height 173
click at [599, 471] on span "2.00 2" at bounding box center [624, 467] width 97 height 21
type input "3"
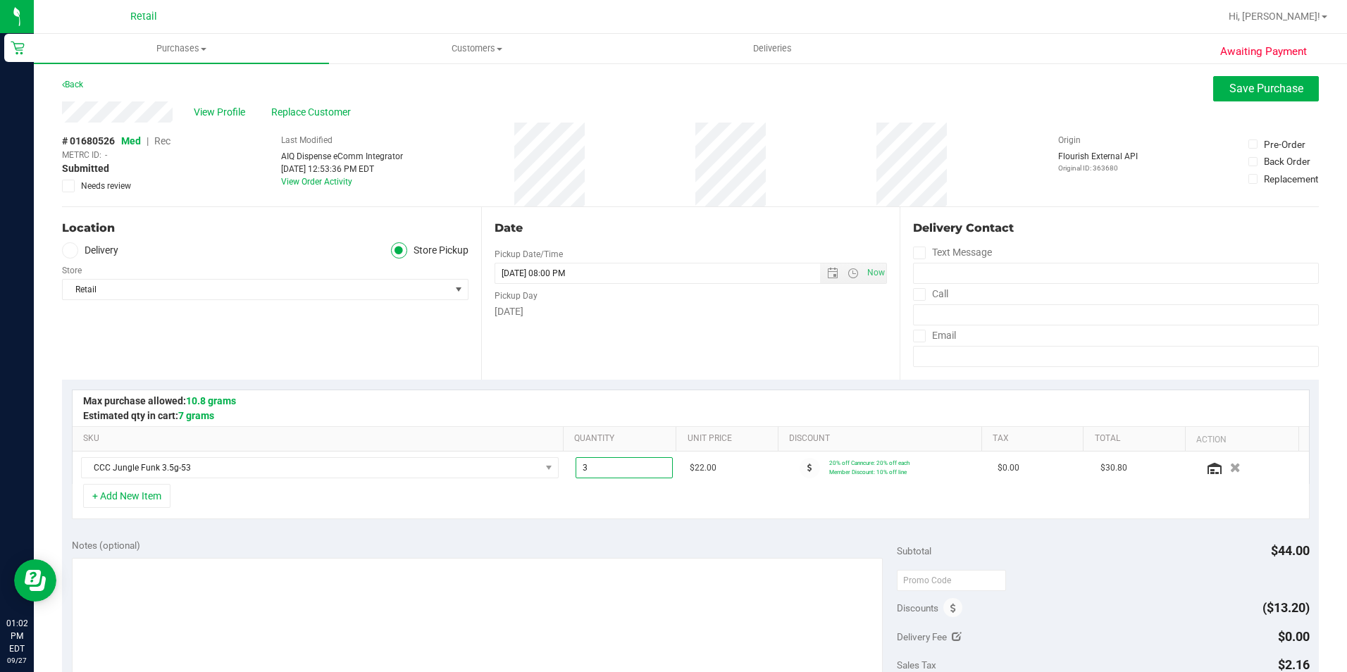
type input "3.00"
click at [669, 379] on div "Date Pickup Date/Time [DATE] Now [DATE] 08:00 PM Now Pickup Day [DATE]" at bounding box center [690, 293] width 419 height 173
click at [1276, 101] on div "View Profile Replace Customer" at bounding box center [690, 111] width 1257 height 21
click at [1253, 85] on span "Save Purchase" at bounding box center [1267, 88] width 74 height 13
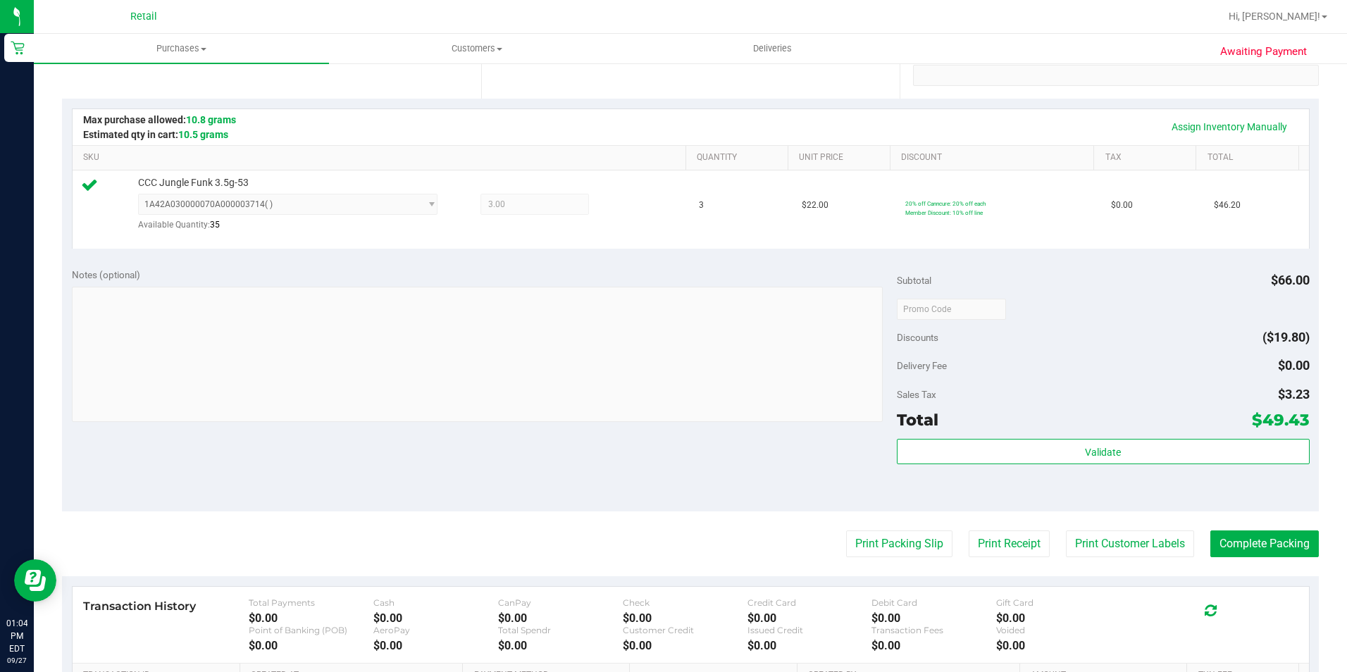
scroll to position [477, 0]
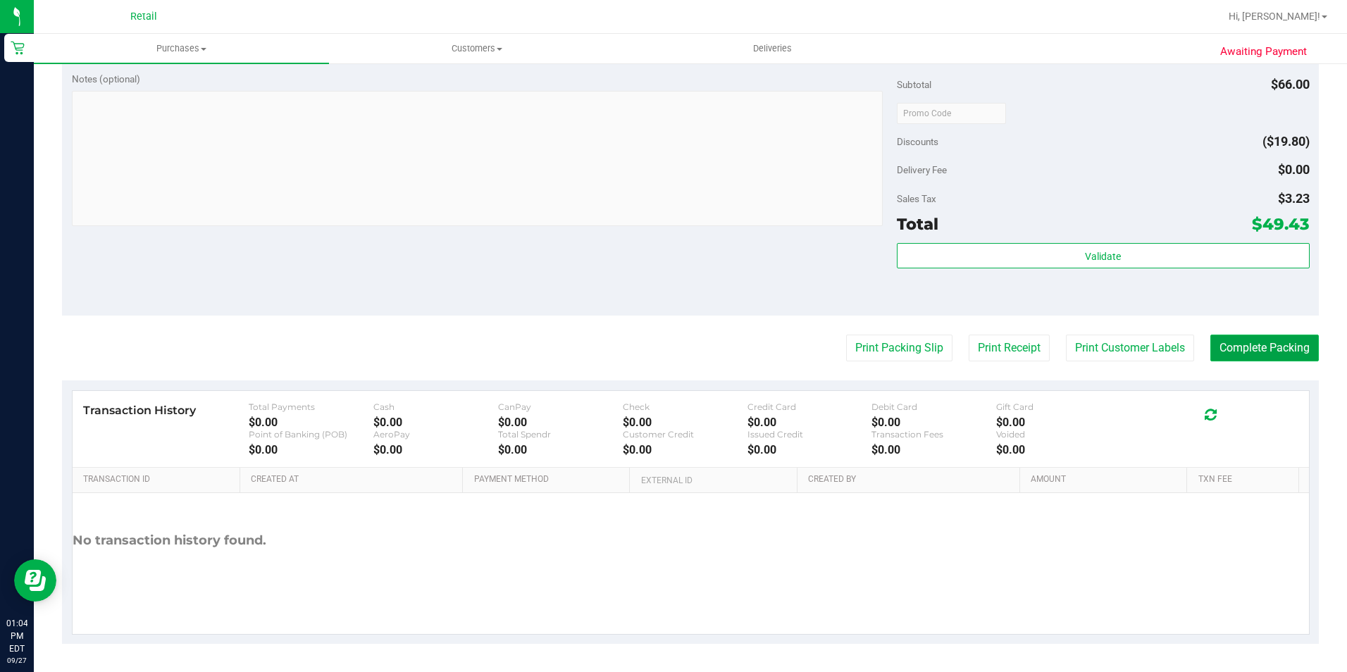
click at [1252, 350] on button "Complete Packing" at bounding box center [1265, 348] width 109 height 27
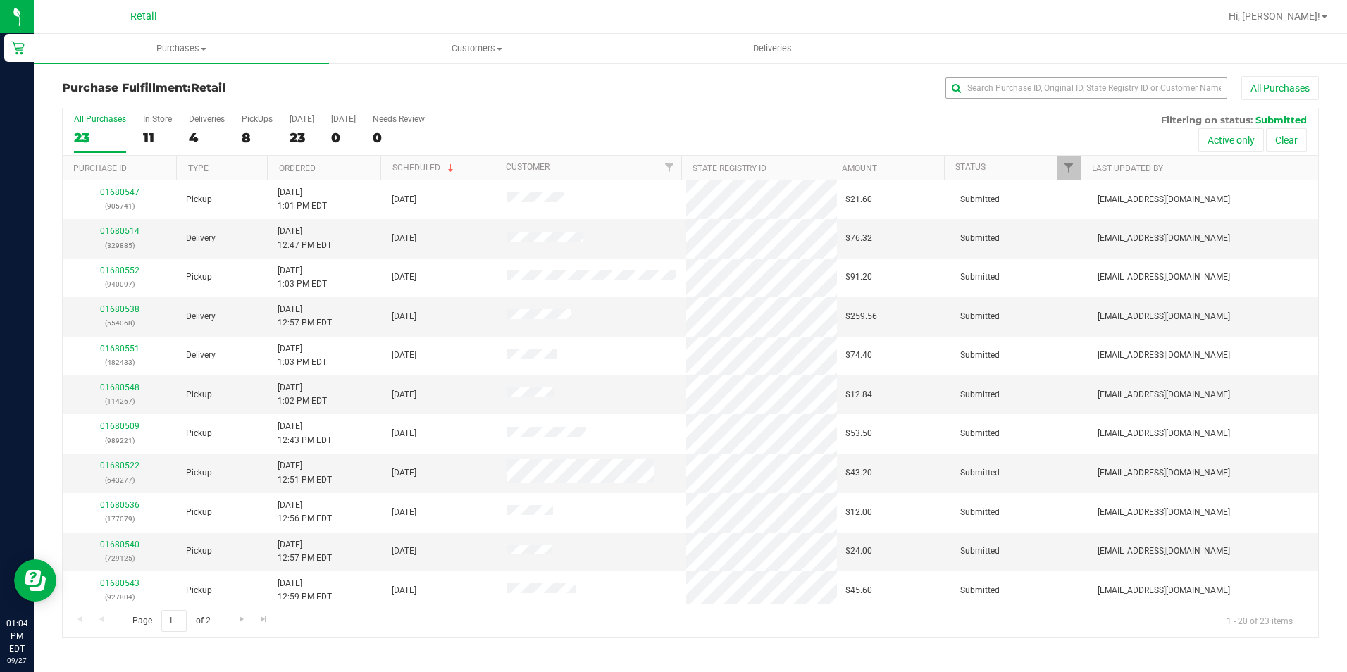
drag, startPoint x: 1080, startPoint y: 72, endPoint x: 1070, endPoint y: 79, distance: 12.7
click at [1080, 73] on div "Purchase Fulfillment: Retail All Purchases All Purchases 23 In Store 11 Deliver…" at bounding box center [691, 357] width 1314 height 591
click at [1068, 80] on input "text" at bounding box center [1087, 88] width 282 height 21
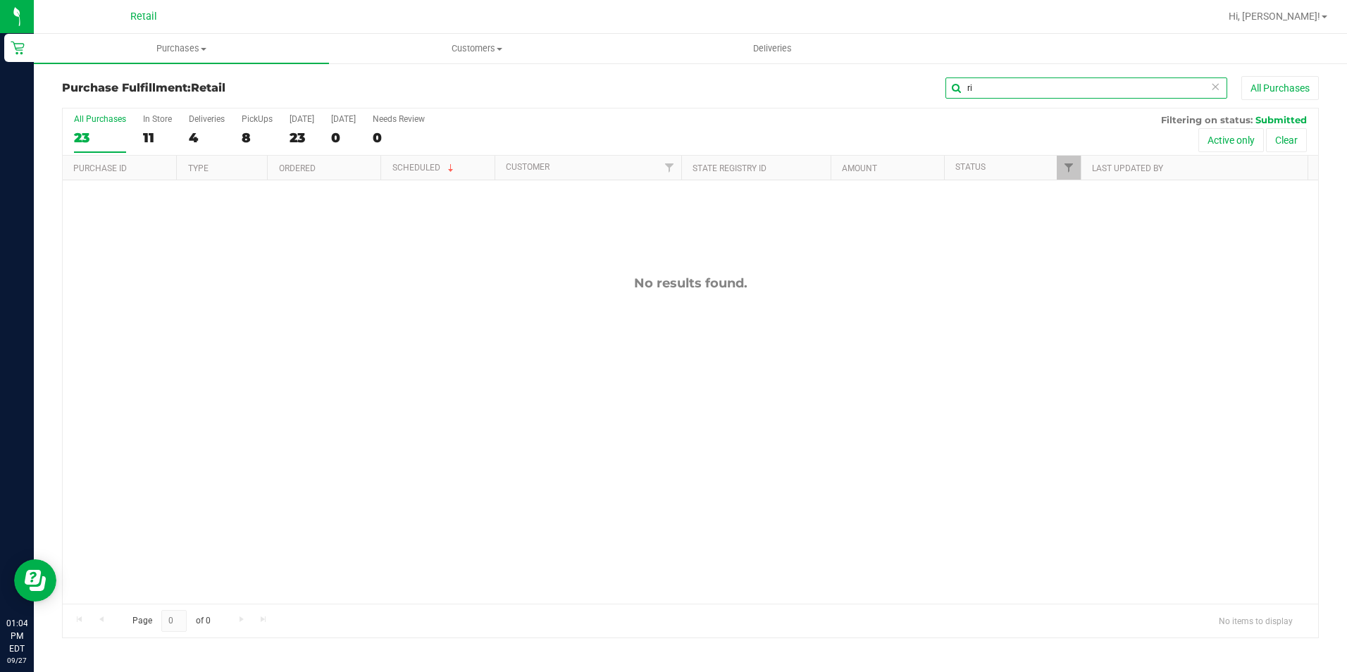
type input "r"
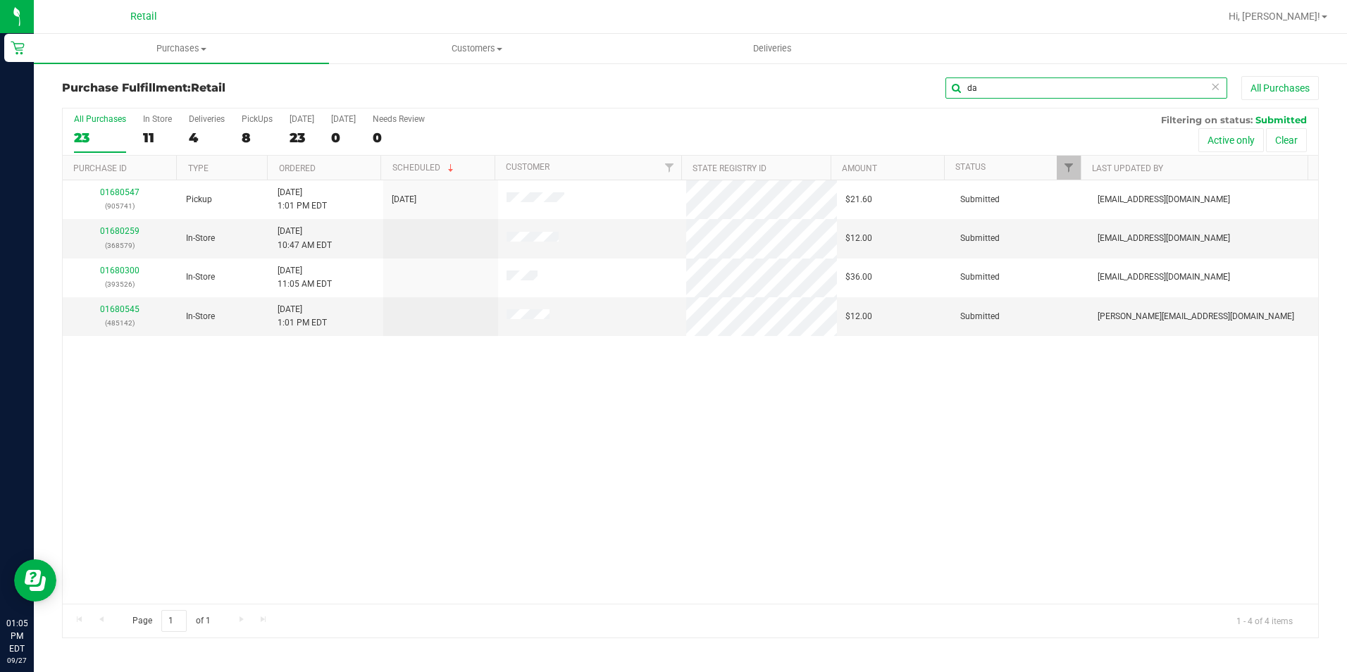
type input "da"
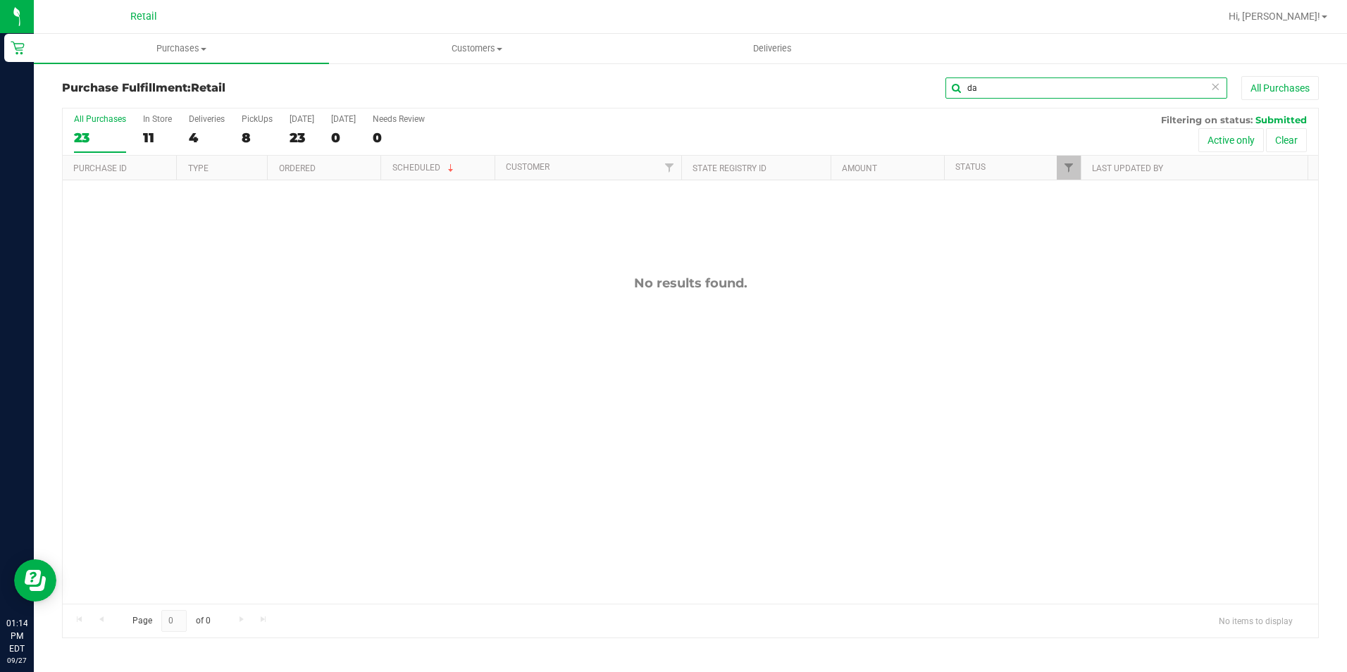
drag, startPoint x: 1061, startPoint y: 92, endPoint x: 869, endPoint y: 83, distance: 191.9
click at [1059, 92] on input "da" at bounding box center [1087, 88] width 282 height 21
click at [896, 87] on div "da All Purchases" at bounding box center [900, 88] width 838 height 24
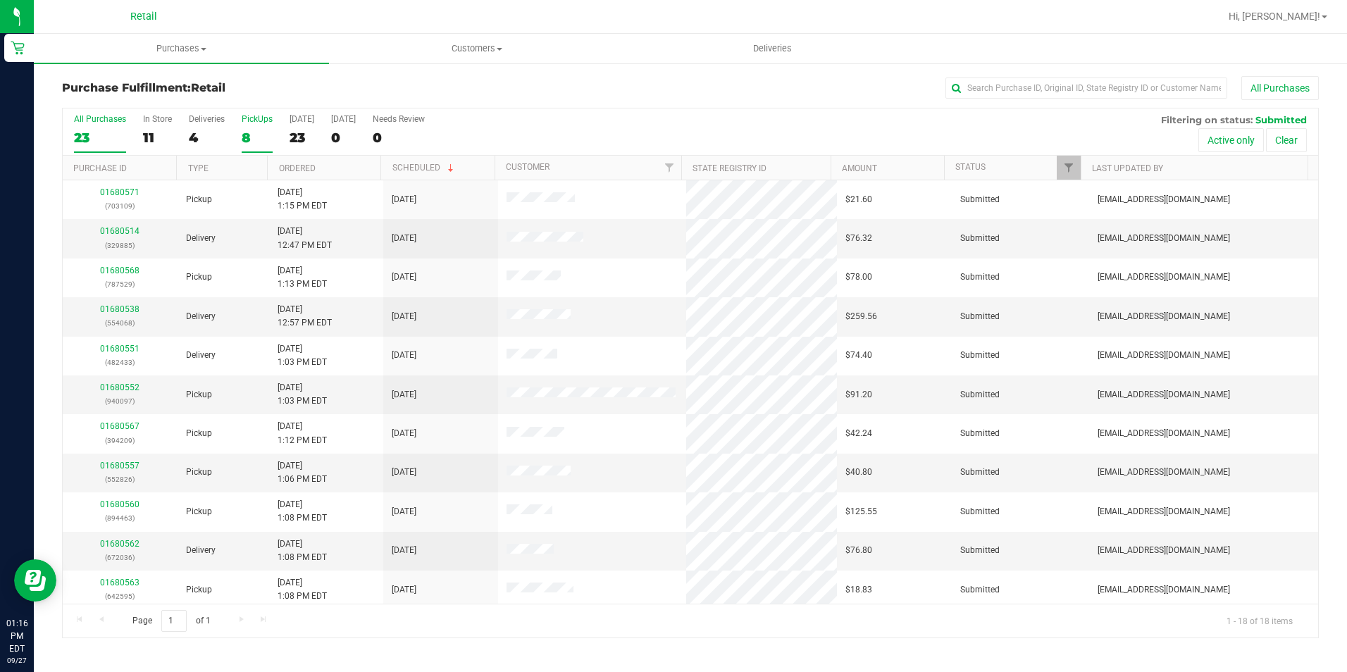
click at [253, 130] on div "8" at bounding box center [257, 138] width 31 height 16
click at [0, 0] on input "PickUps 8" at bounding box center [0, 0] width 0 height 0
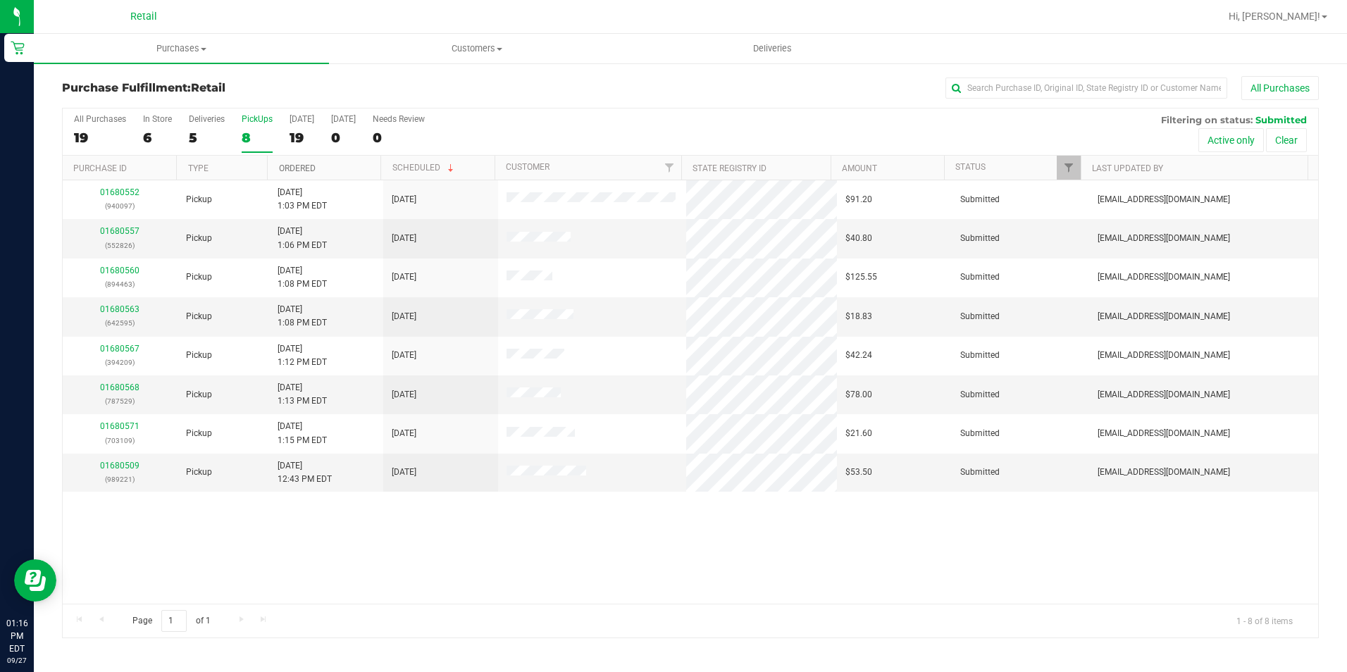
click at [297, 164] on link "Ordered" at bounding box center [297, 168] width 37 height 10
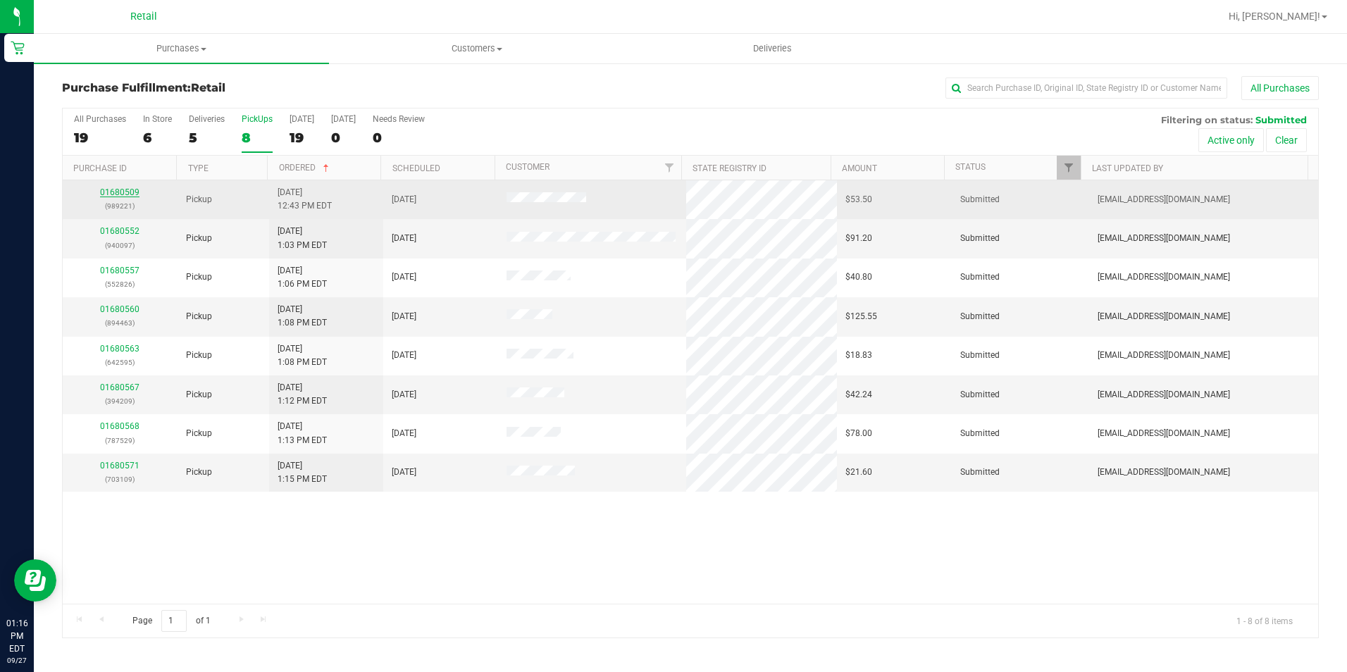
click at [126, 192] on link "01680509" at bounding box center [119, 192] width 39 height 10
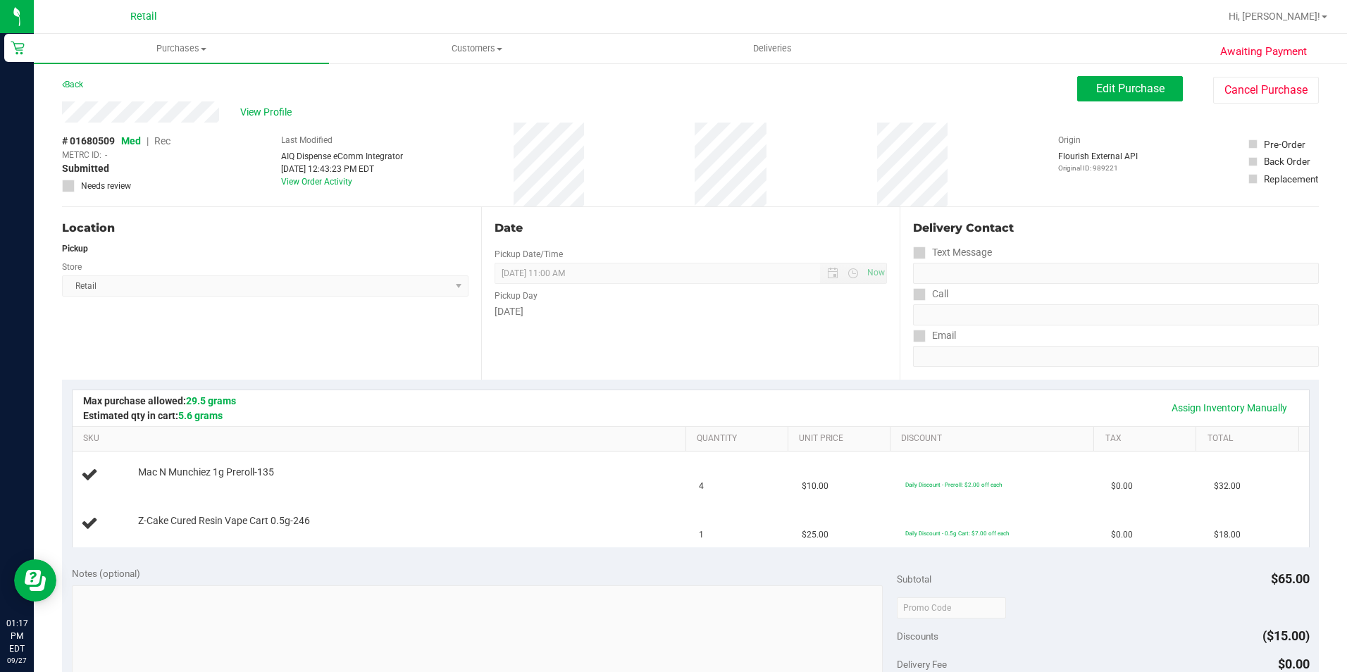
click at [590, 370] on div "Date Pickup Date/Time [DATE] Now [DATE] 11:00 AM Now Pickup Day [DATE]" at bounding box center [690, 293] width 419 height 173
click at [88, 98] on div "Back Edit Purchase Cancel Purchase" at bounding box center [690, 88] width 1257 height 25
click at [78, 86] on link "Back" at bounding box center [72, 85] width 21 height 10
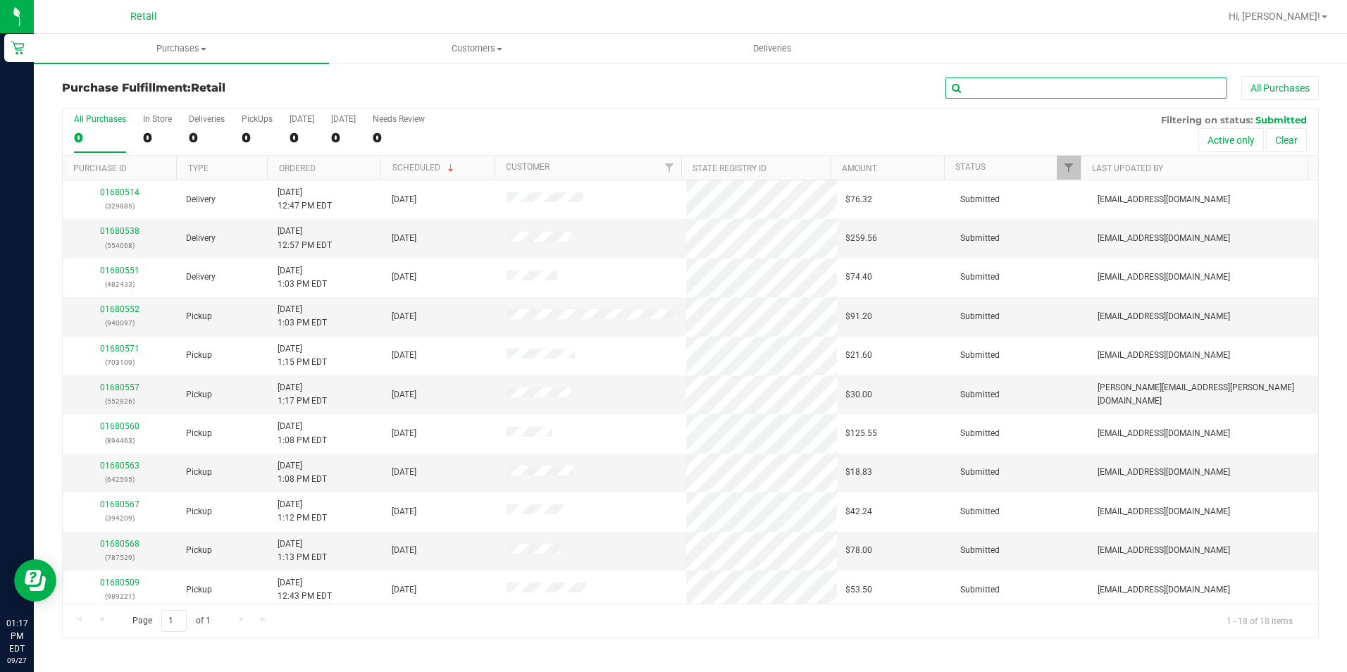
click at [991, 85] on input "text" at bounding box center [1087, 88] width 282 height 21
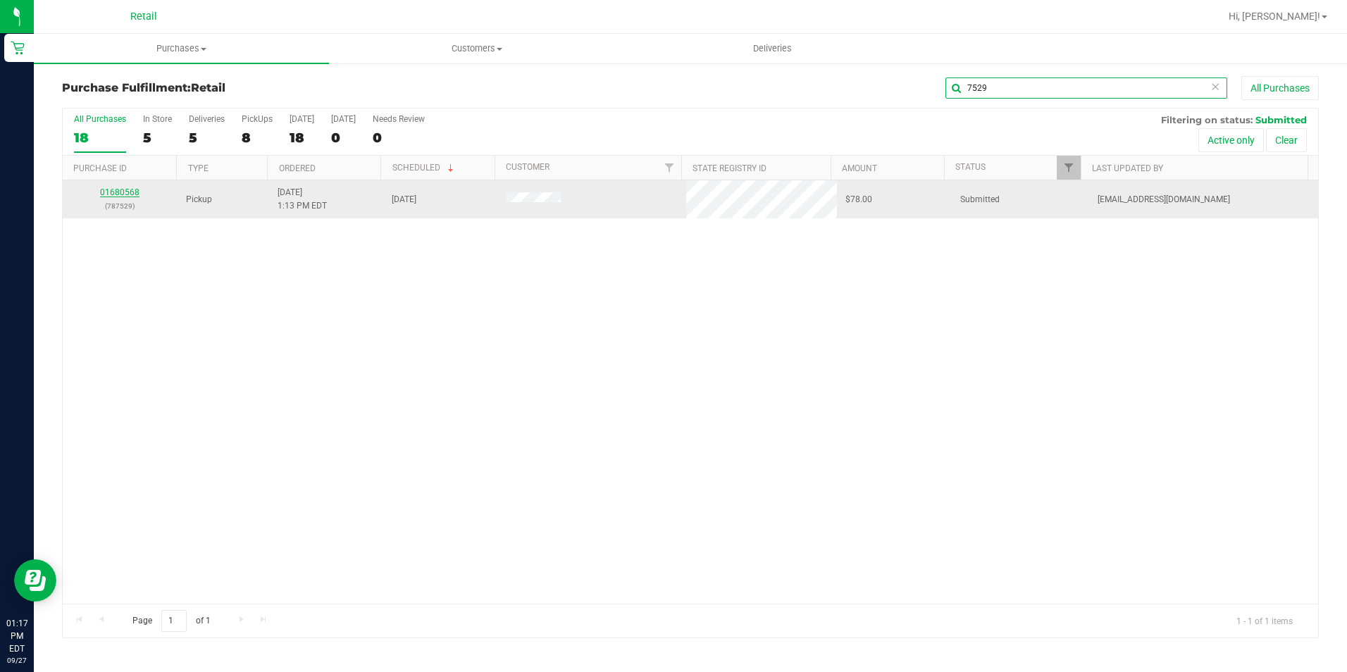
type input "7529"
click at [115, 188] on link "01680568" at bounding box center [119, 192] width 39 height 10
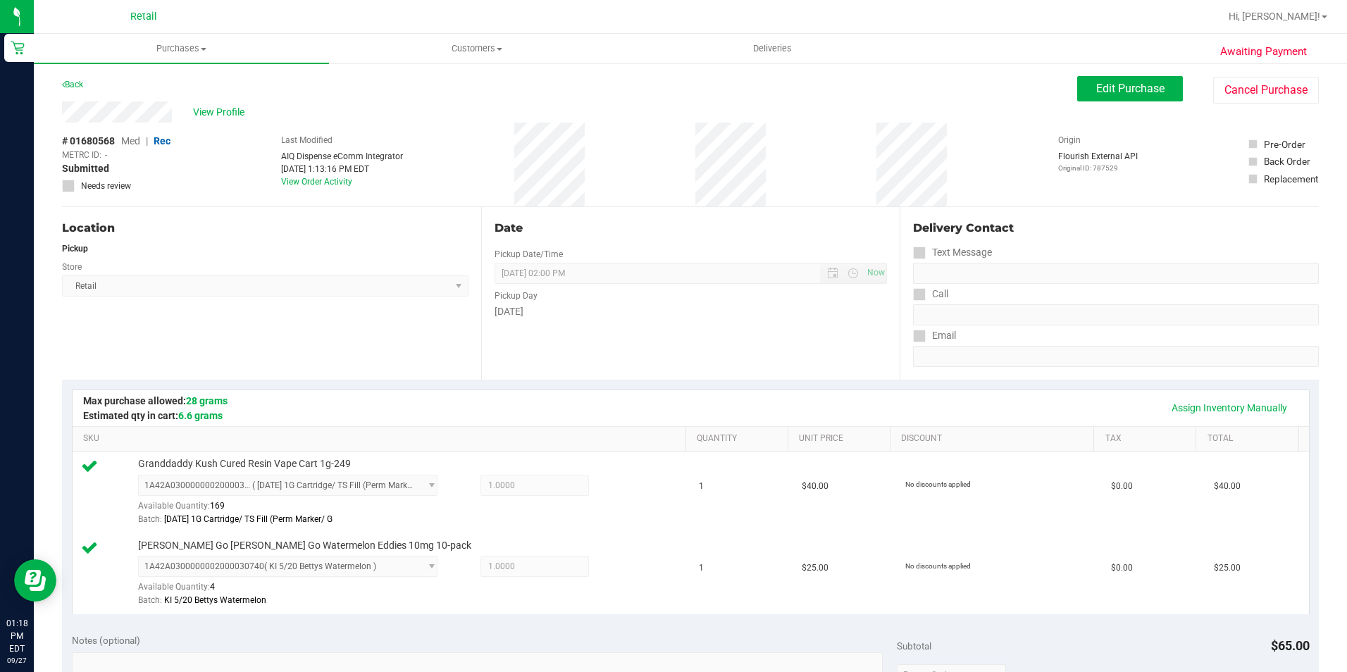
scroll to position [562, 0]
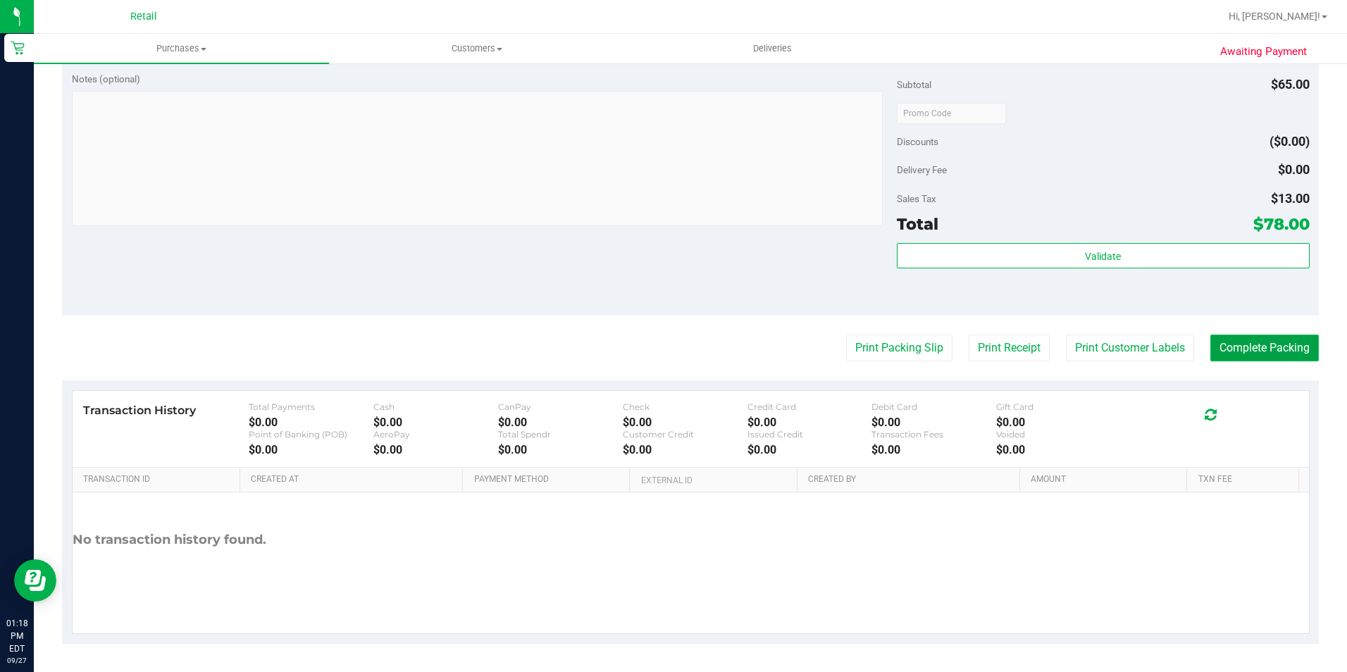
click at [1264, 357] on button "Complete Packing" at bounding box center [1265, 348] width 109 height 27
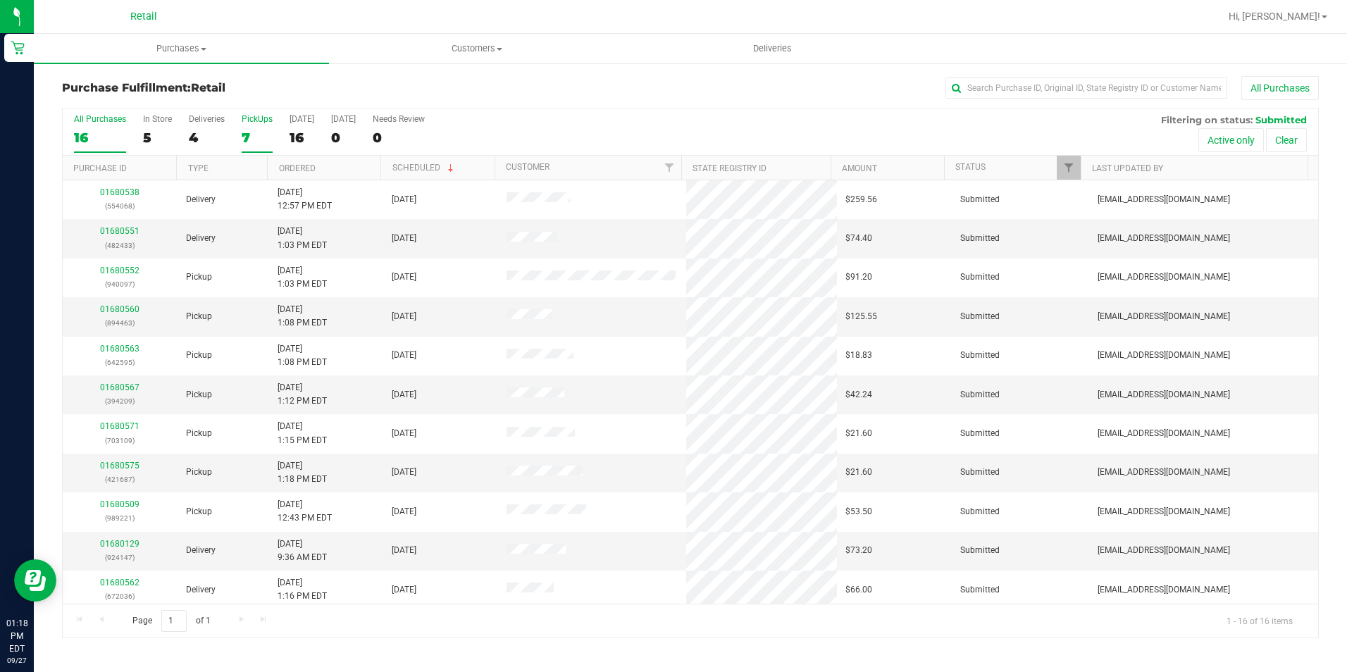
click at [249, 140] on div "7" at bounding box center [257, 138] width 31 height 16
click at [0, 0] on input "PickUps 7" at bounding box center [0, 0] width 0 height 0
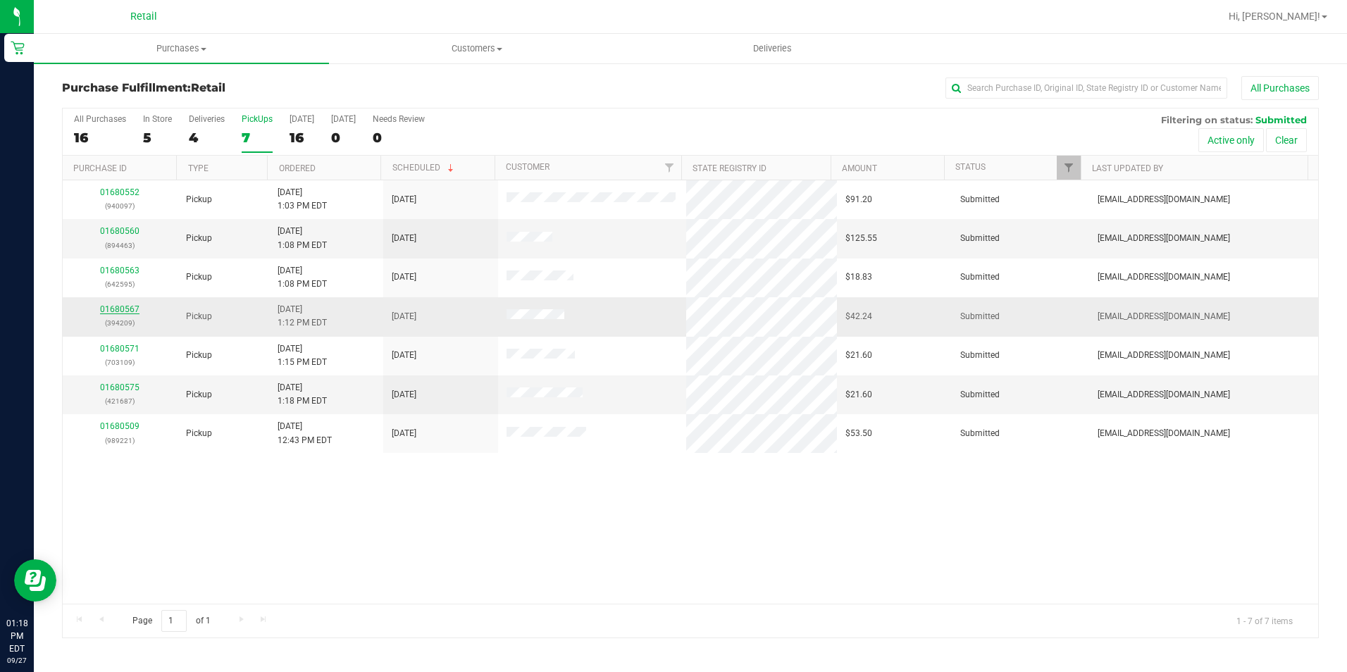
click at [115, 306] on link "01680567" at bounding box center [119, 309] width 39 height 10
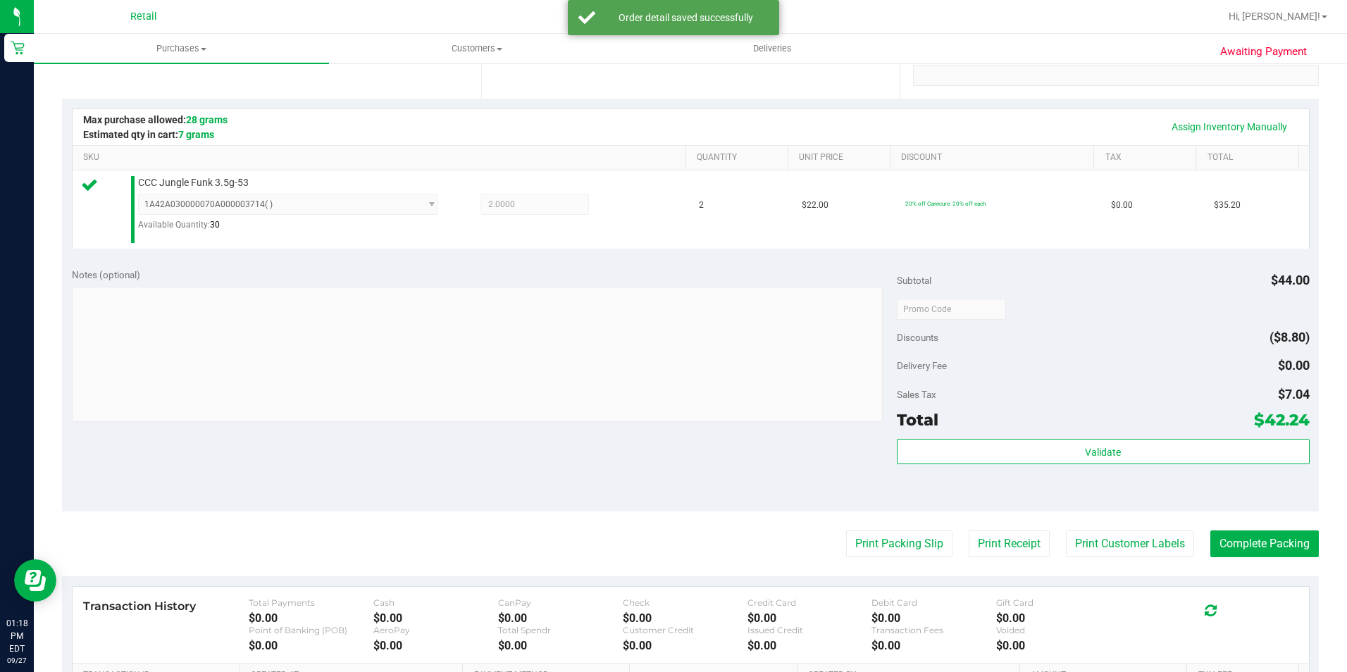
scroll to position [282, 0]
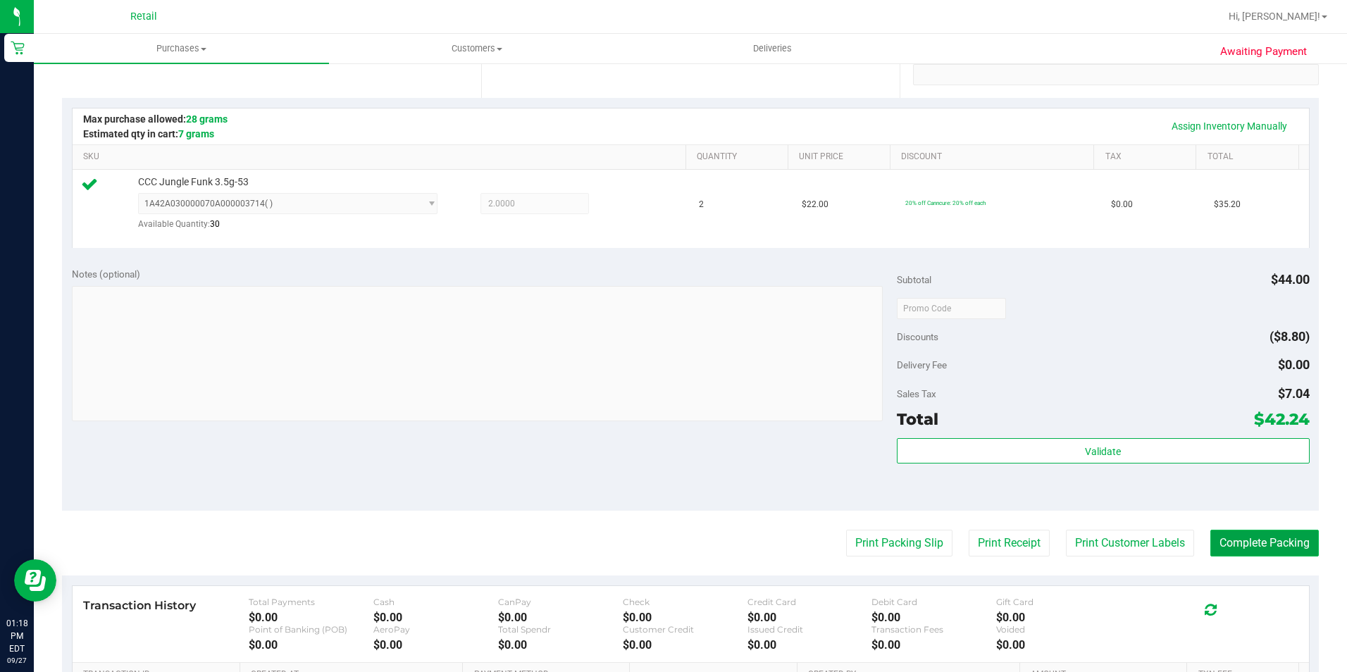
click at [1271, 536] on button "Complete Packing" at bounding box center [1265, 543] width 109 height 27
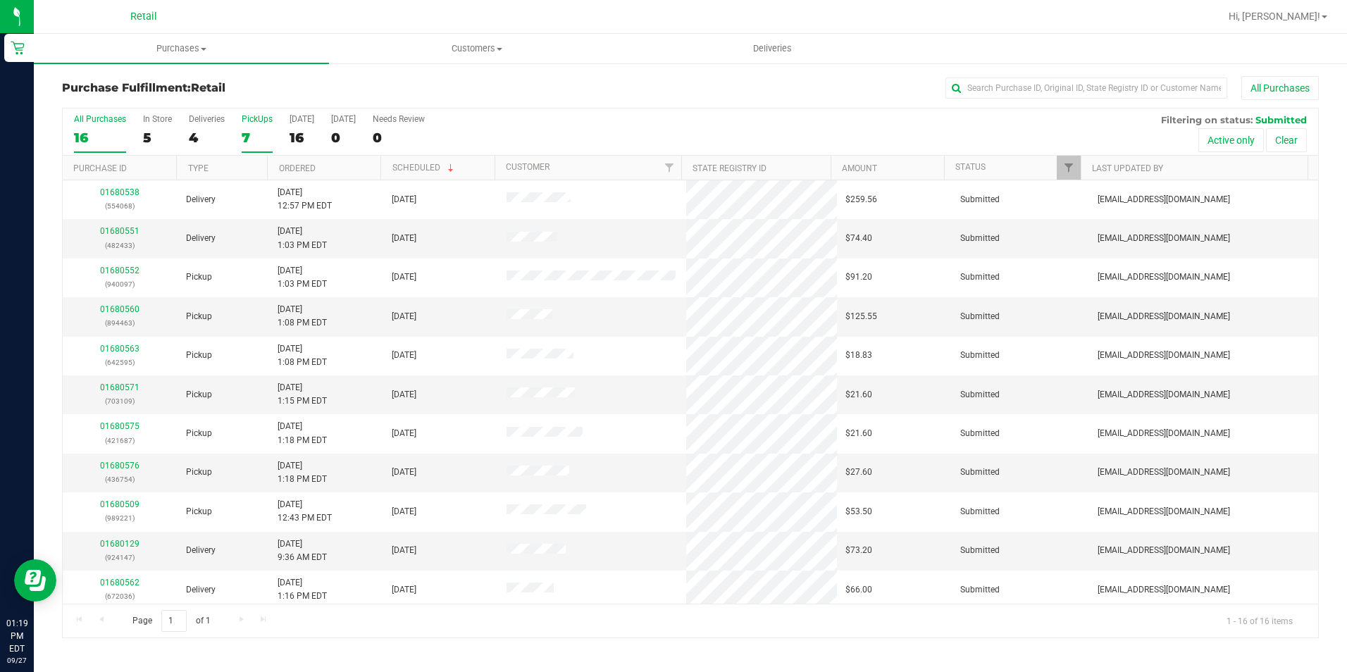
click at [250, 139] on div "7" at bounding box center [257, 138] width 31 height 16
click at [0, 0] on input "PickUps 7" at bounding box center [0, 0] width 0 height 0
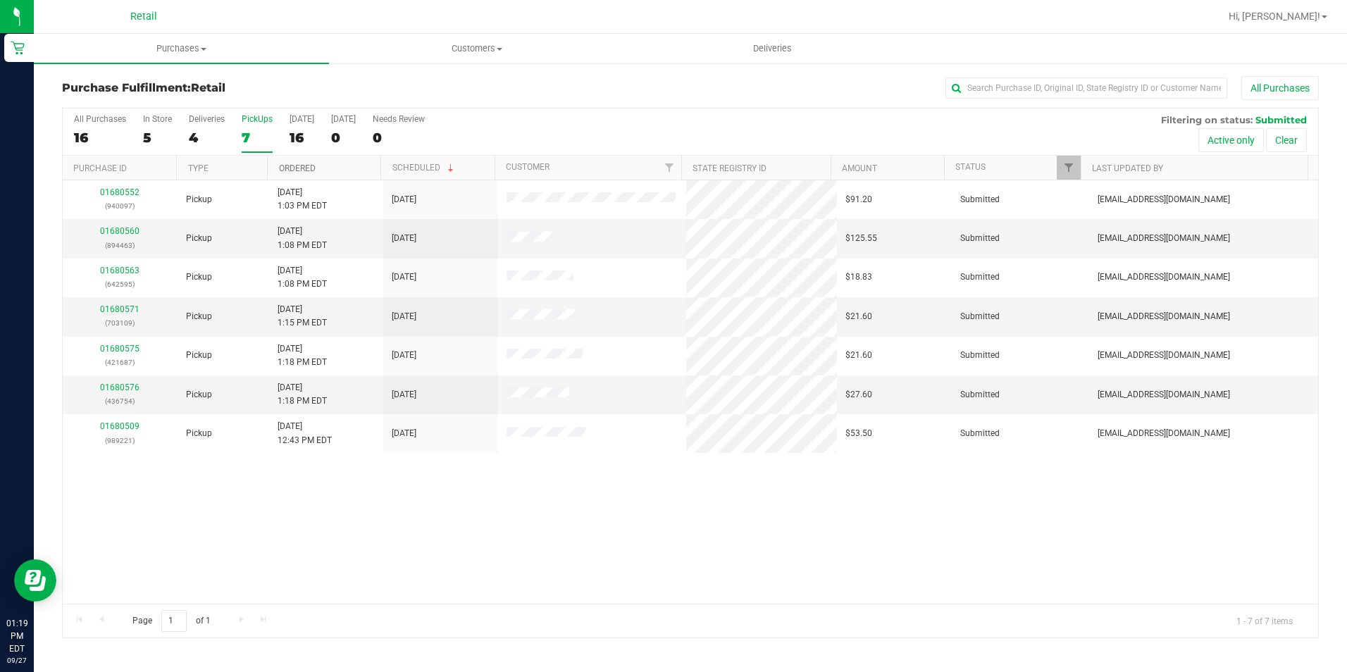
click at [310, 163] on link "Ordered" at bounding box center [297, 168] width 37 height 10
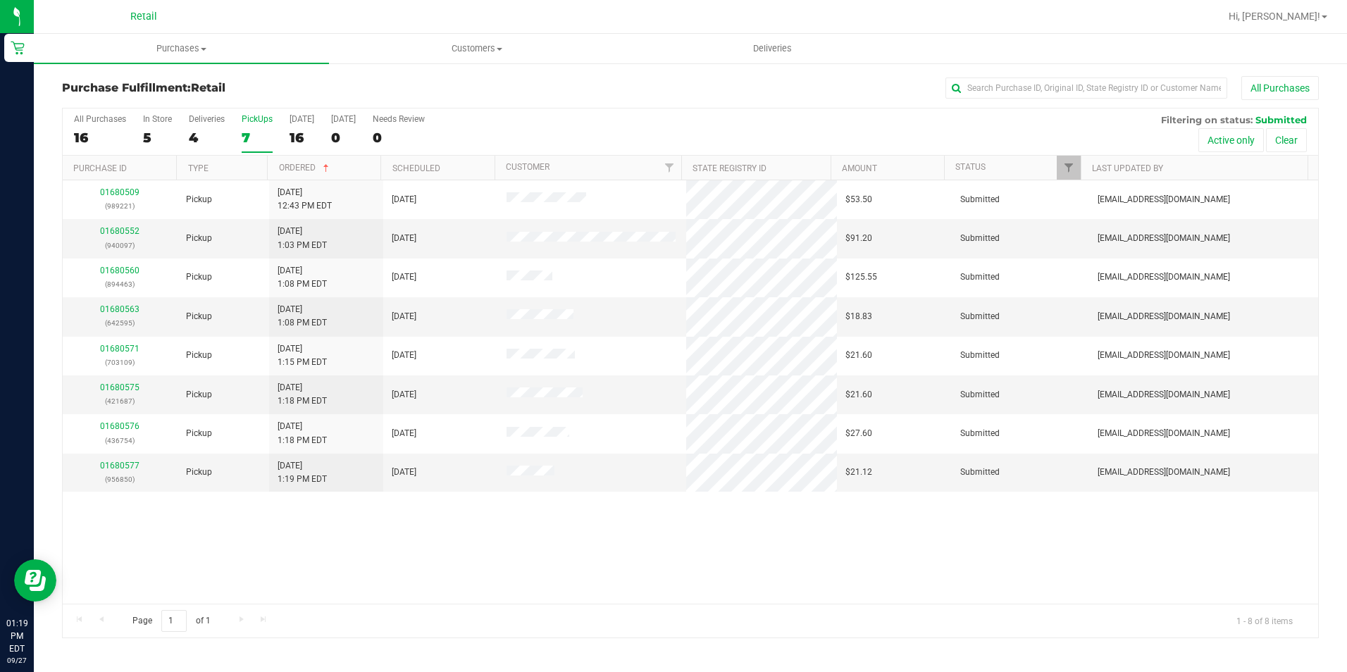
click at [1290, 121] on span "Submitted" at bounding box center [1281, 119] width 51 height 11
click at [1279, 120] on span "Submitted" at bounding box center [1281, 119] width 51 height 11
click at [1065, 166] on span "Filter" at bounding box center [1068, 167] width 11 height 11
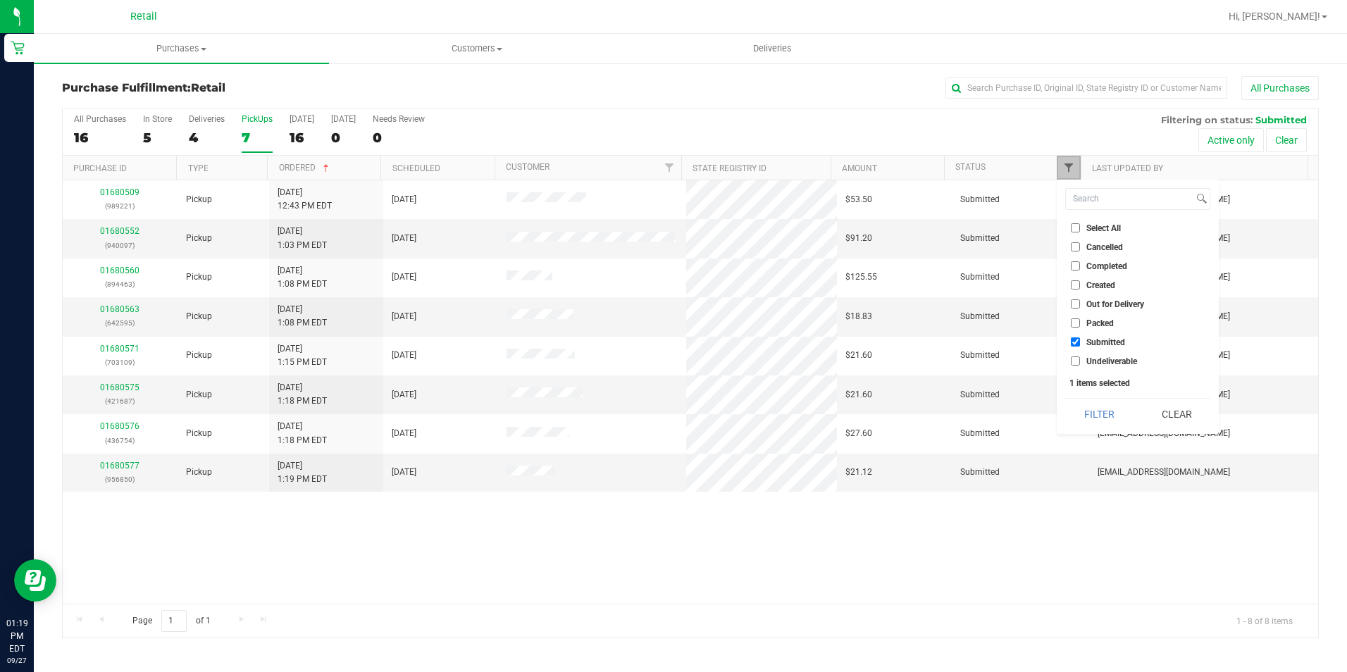
click at [1073, 166] on span "Filter" at bounding box center [1068, 167] width 11 height 11
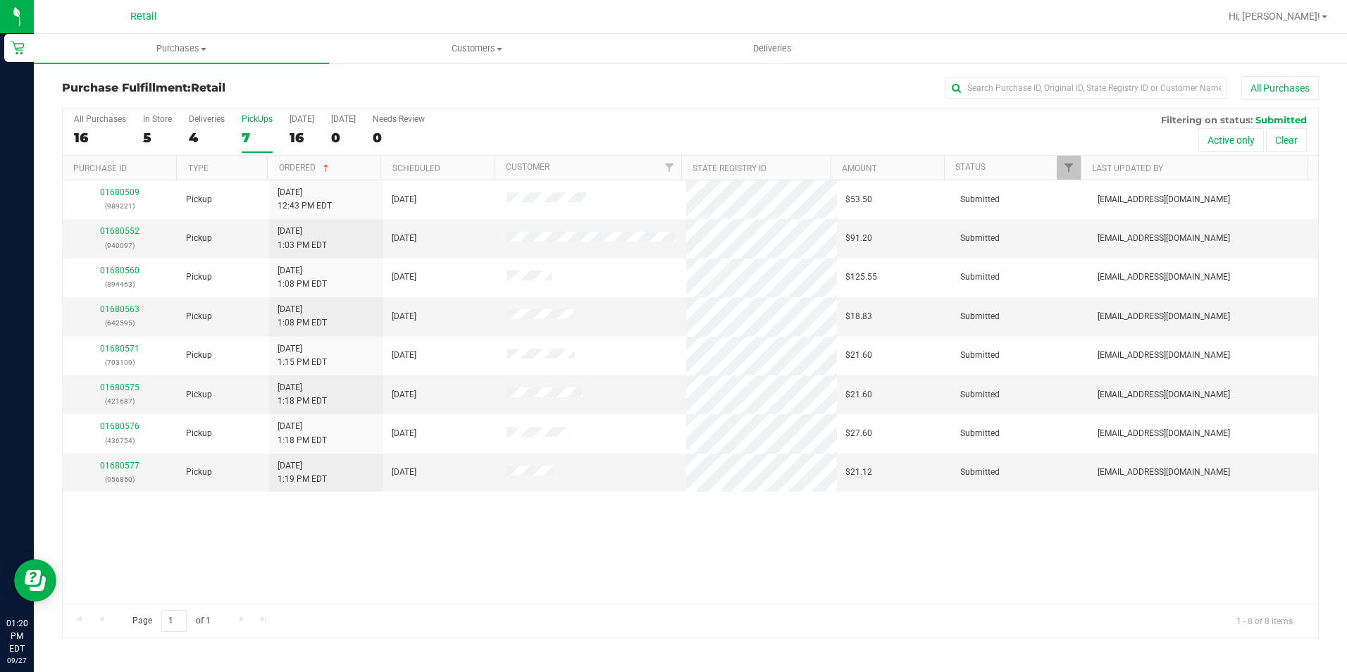
click at [257, 126] on label "PickUps 7" at bounding box center [257, 133] width 31 height 39
click at [0, 0] on input "PickUps 7" at bounding box center [0, 0] width 0 height 0
click at [257, 126] on label "PickUps 7" at bounding box center [257, 133] width 31 height 39
click at [0, 0] on input "PickUps 7" at bounding box center [0, 0] width 0 height 0
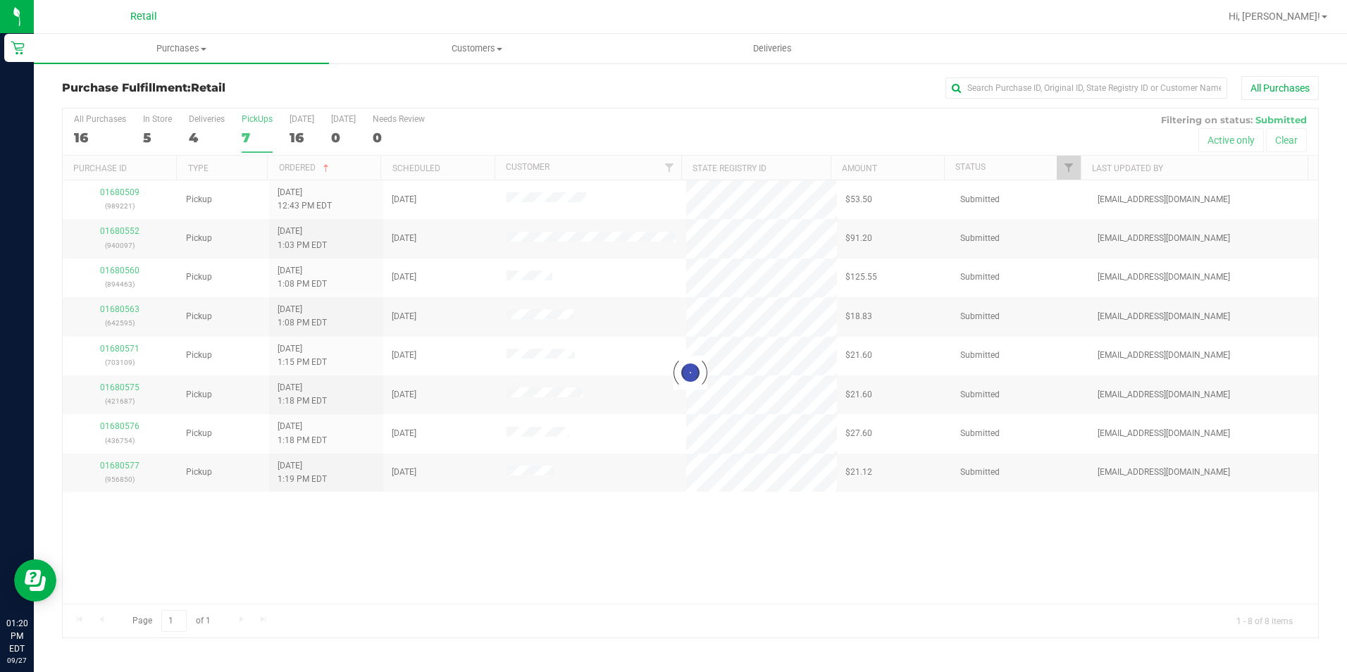
click at [257, 126] on div at bounding box center [691, 373] width 1256 height 529
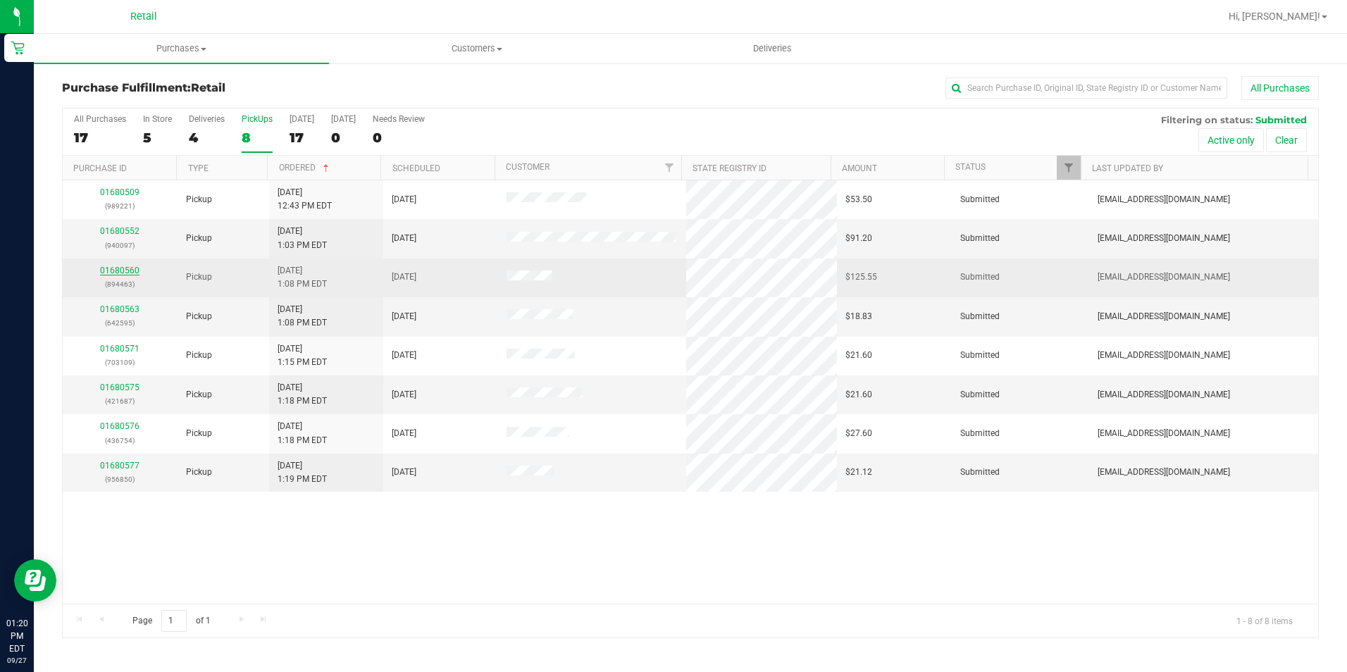
click at [116, 268] on link "01680560" at bounding box center [119, 271] width 39 height 10
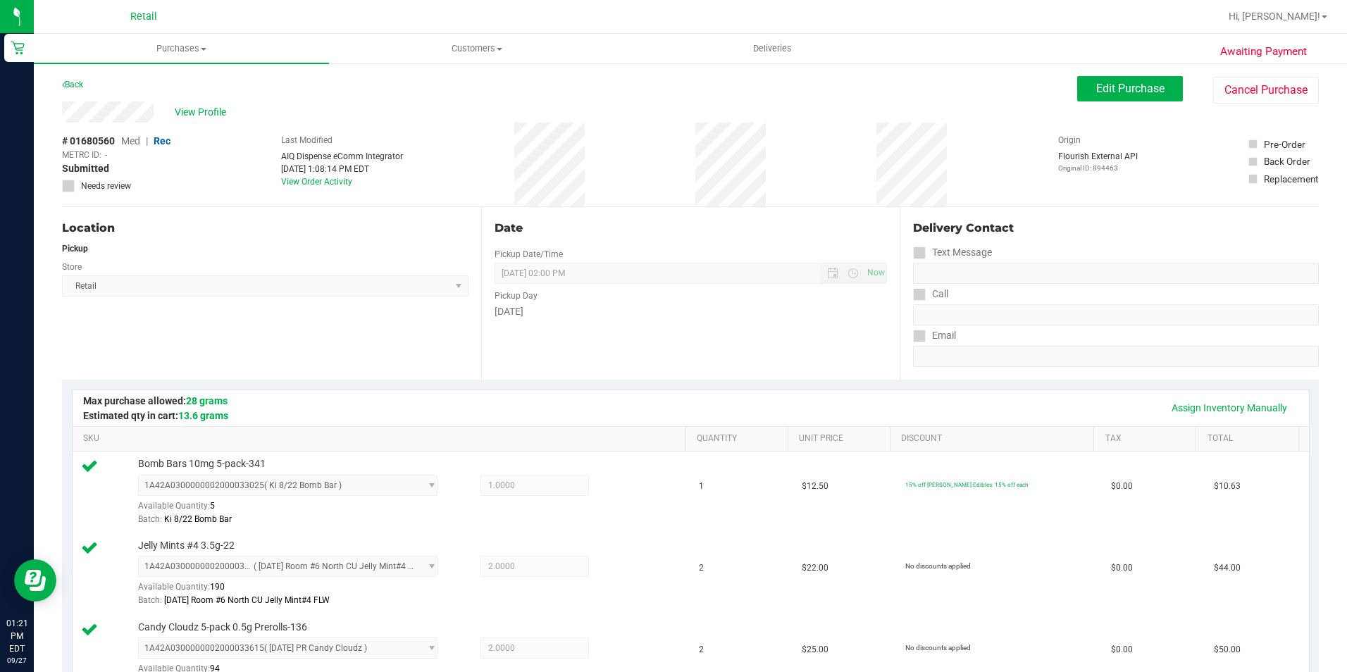
click at [724, 323] on div "Date Pickup Date/Time [DATE] Now [DATE] 02:00 PM Now Pickup Day [DATE]" at bounding box center [690, 293] width 419 height 173
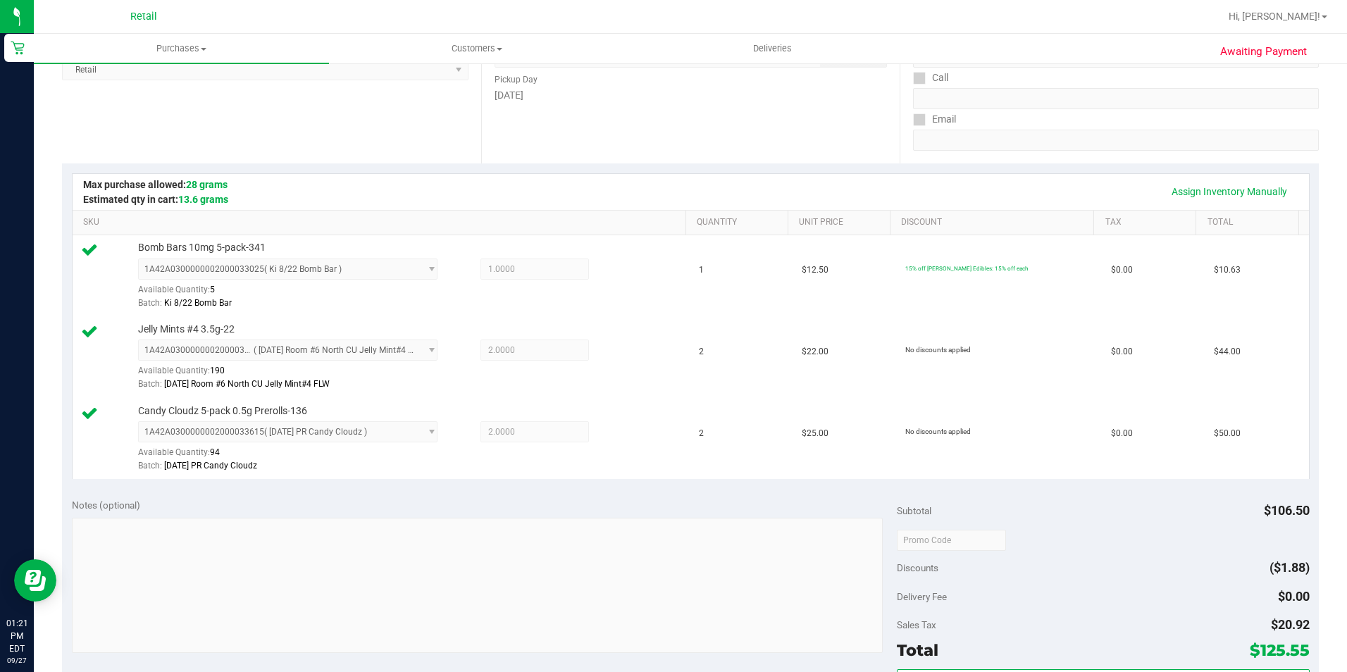
scroll to position [423, 0]
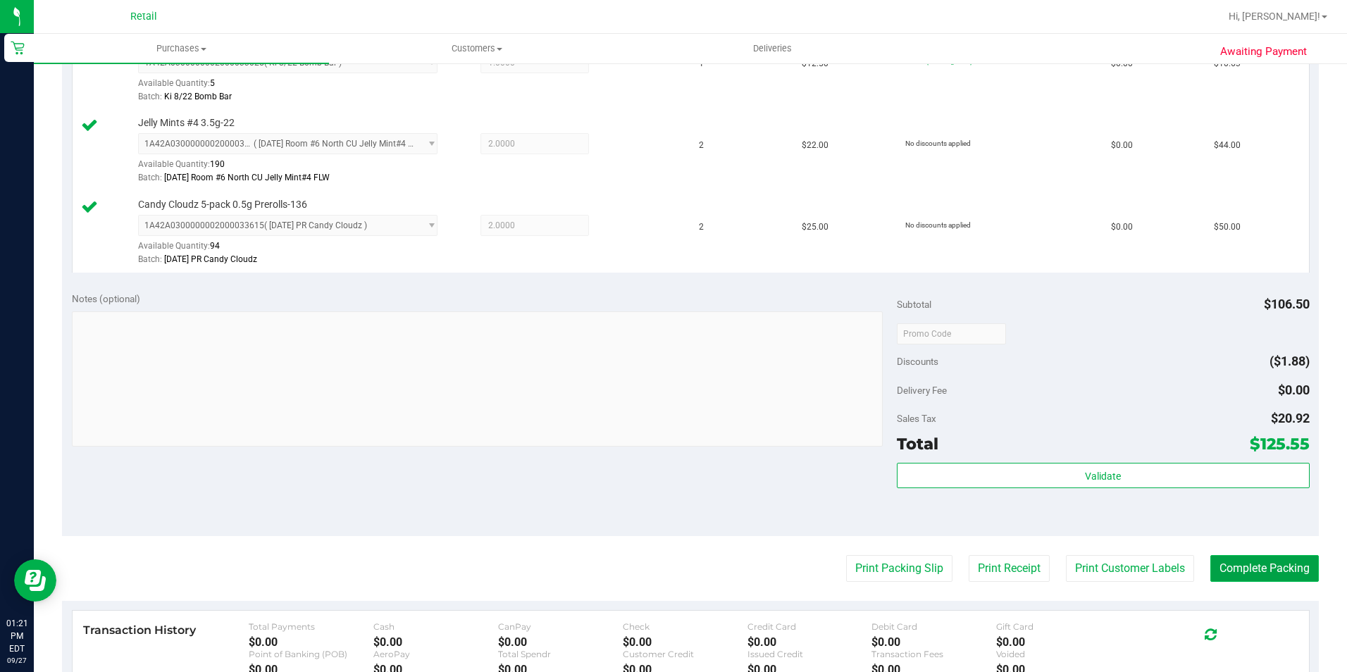
click at [1278, 563] on button "Complete Packing" at bounding box center [1265, 568] width 109 height 27
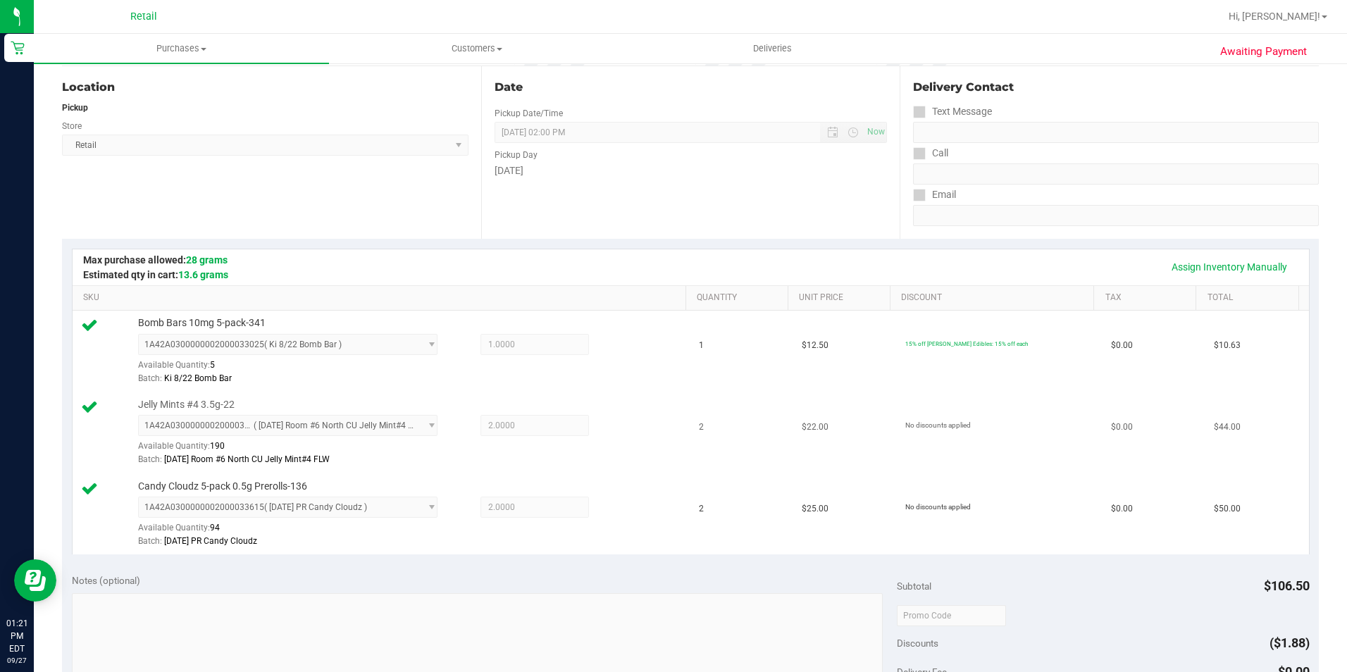
scroll to position [0, 0]
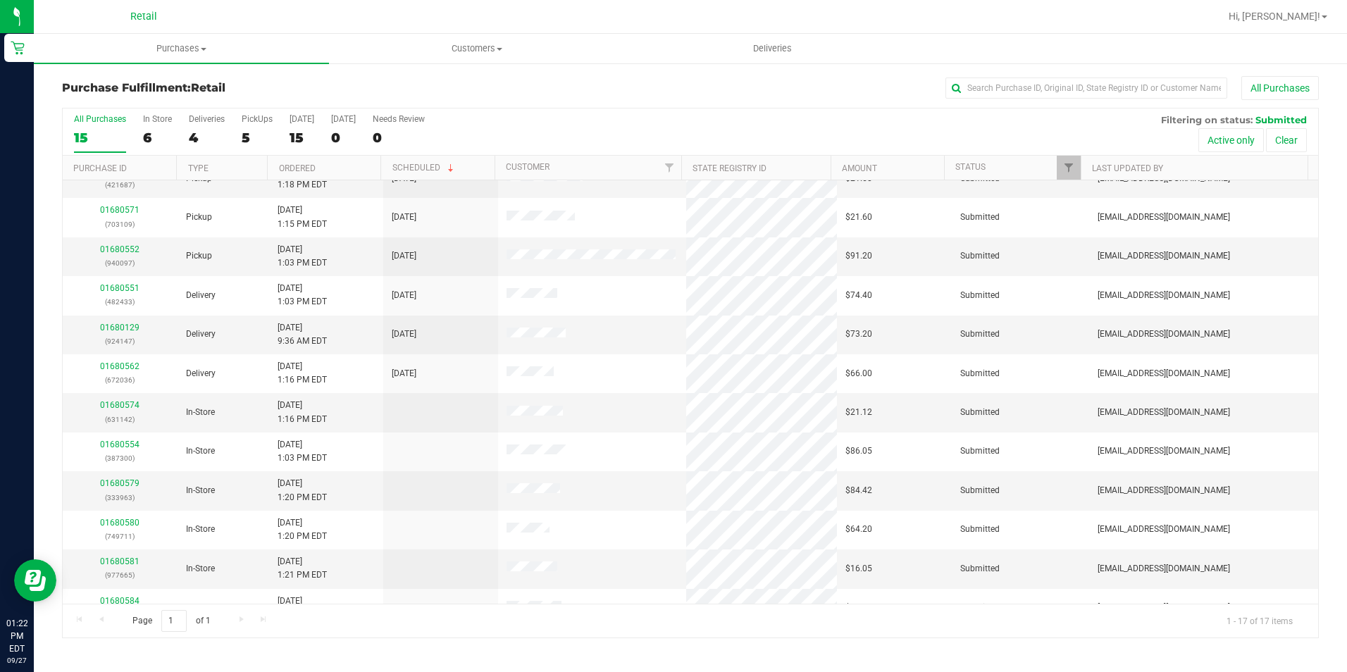
scroll to position [240, 0]
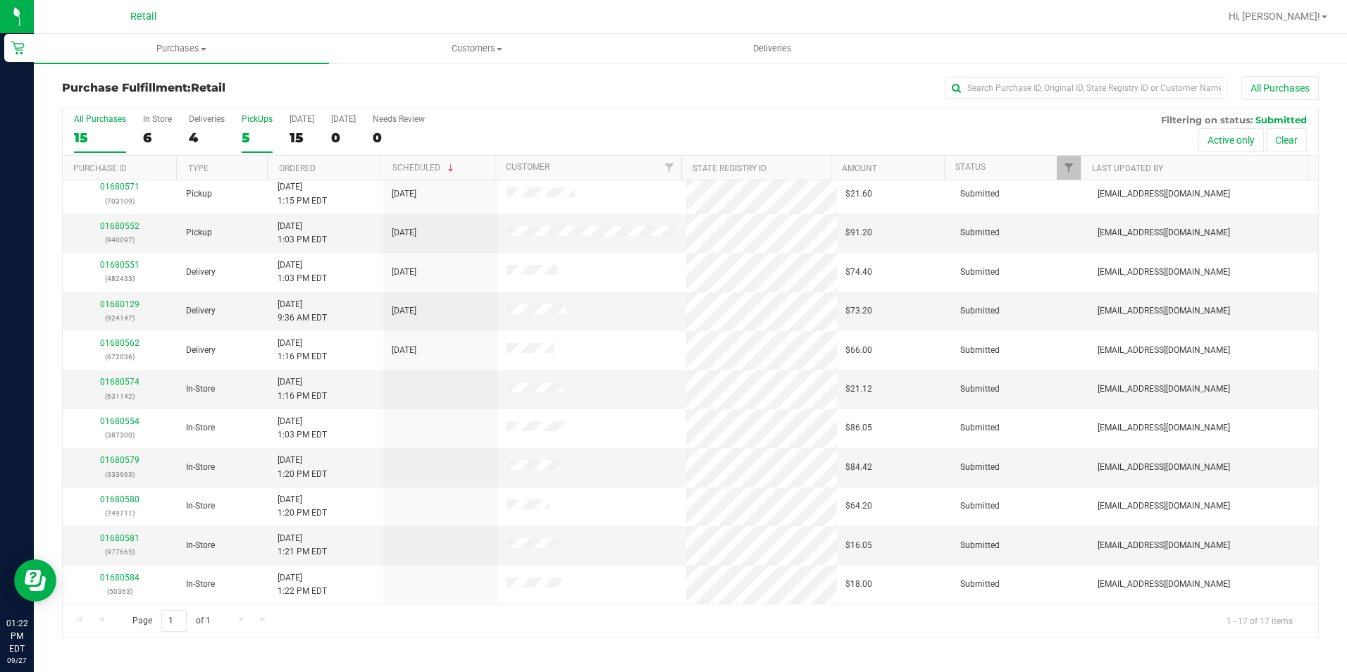
click at [247, 130] on div "5" at bounding box center [257, 138] width 31 height 16
click at [0, 0] on input "PickUps 5" at bounding box center [0, 0] width 0 height 0
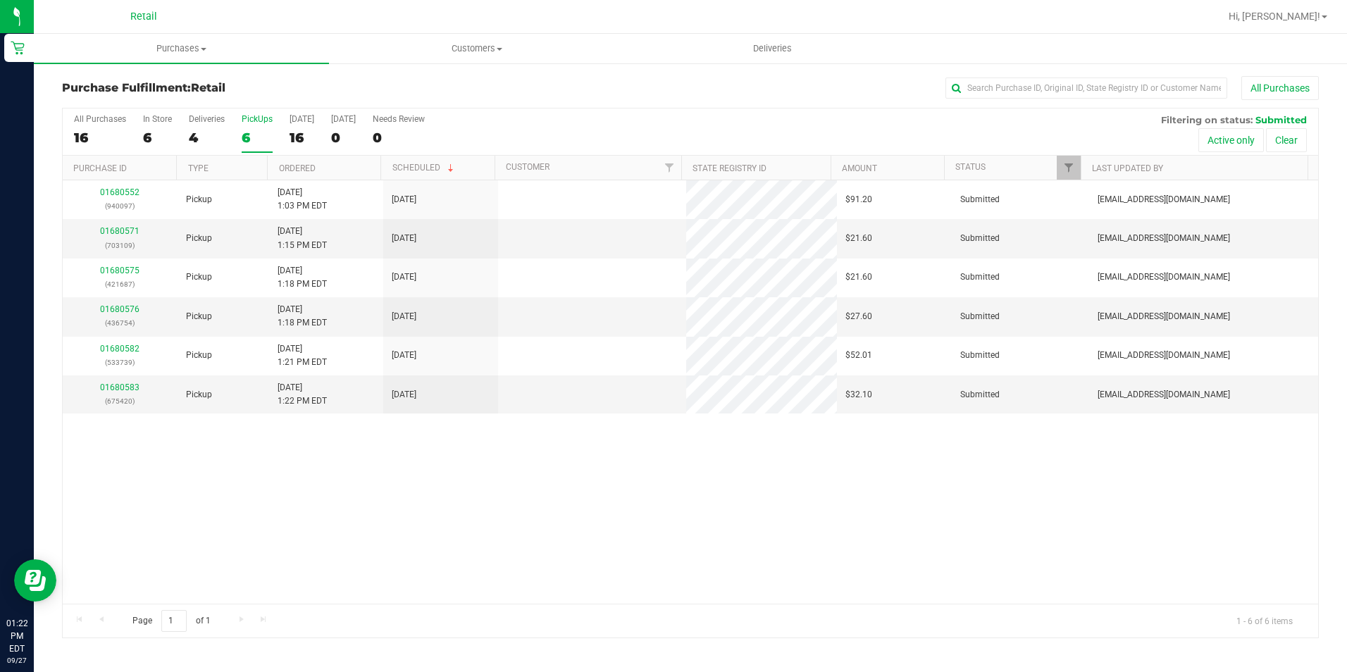
scroll to position [0, 0]
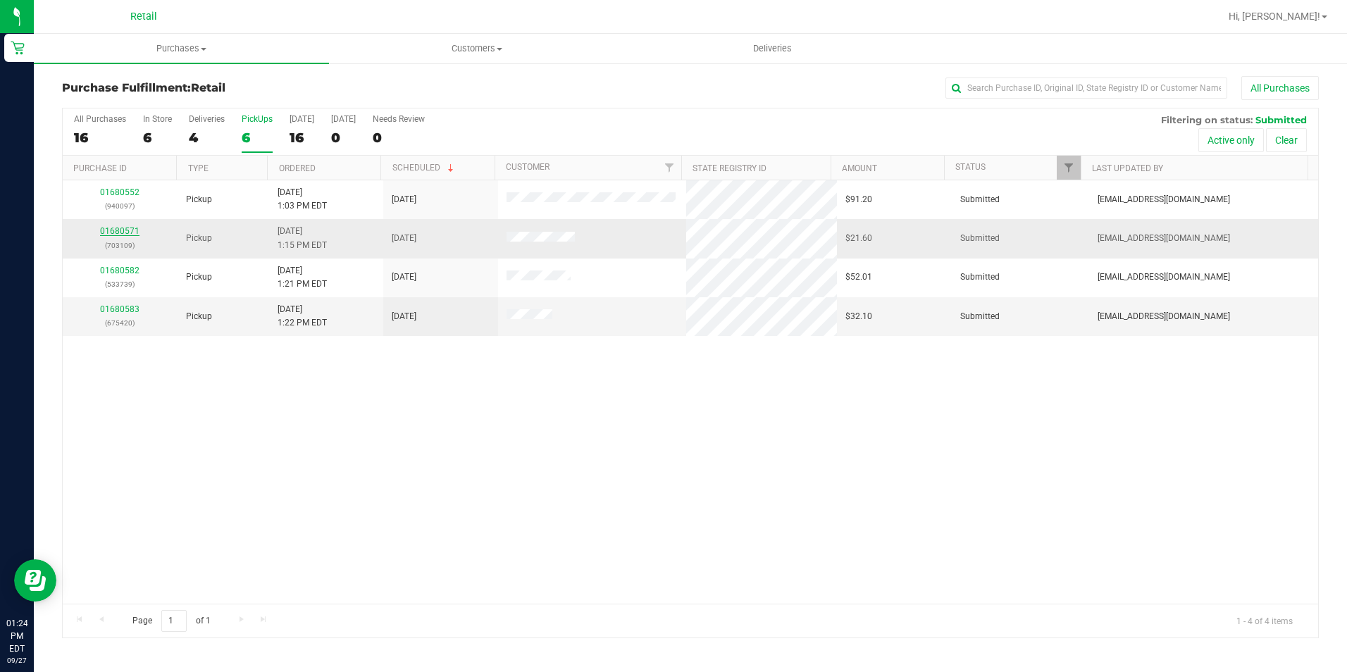
click at [110, 233] on link "01680571" at bounding box center [119, 231] width 39 height 10
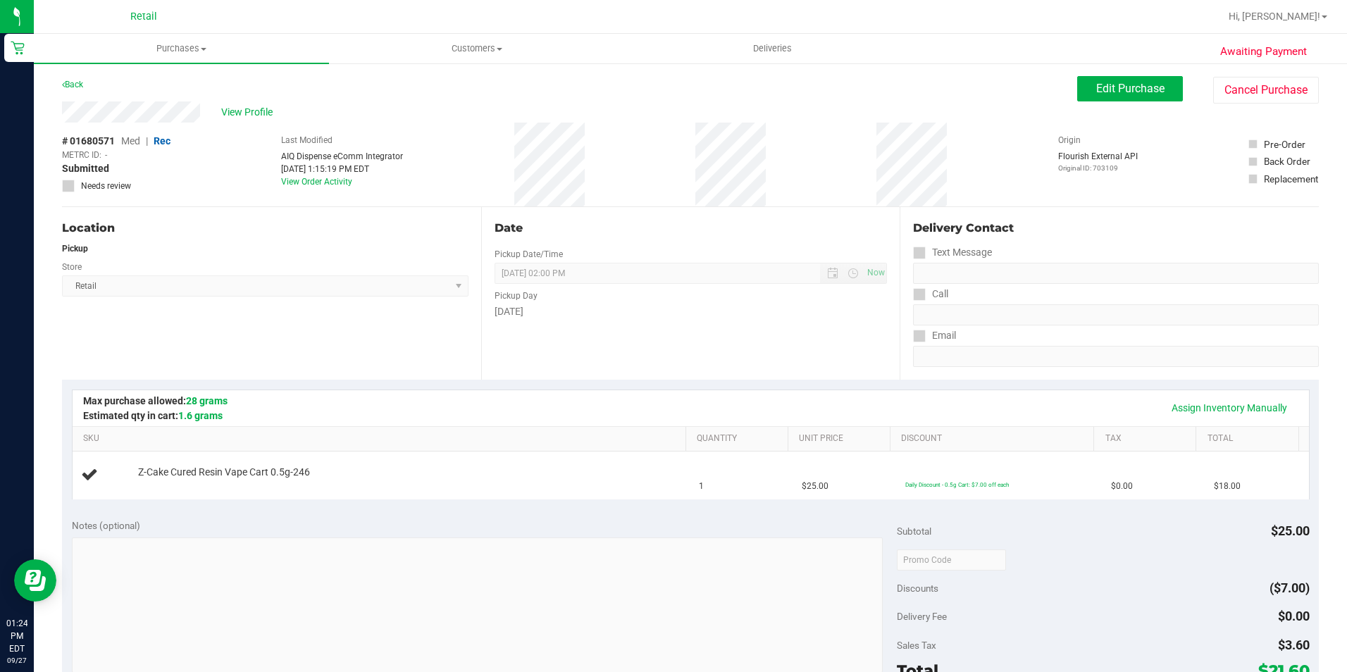
click at [681, 216] on div "Date Pickup Date/Time [DATE] Now [DATE] 02:00 PM Now Pickup Day [DATE]" at bounding box center [690, 293] width 419 height 173
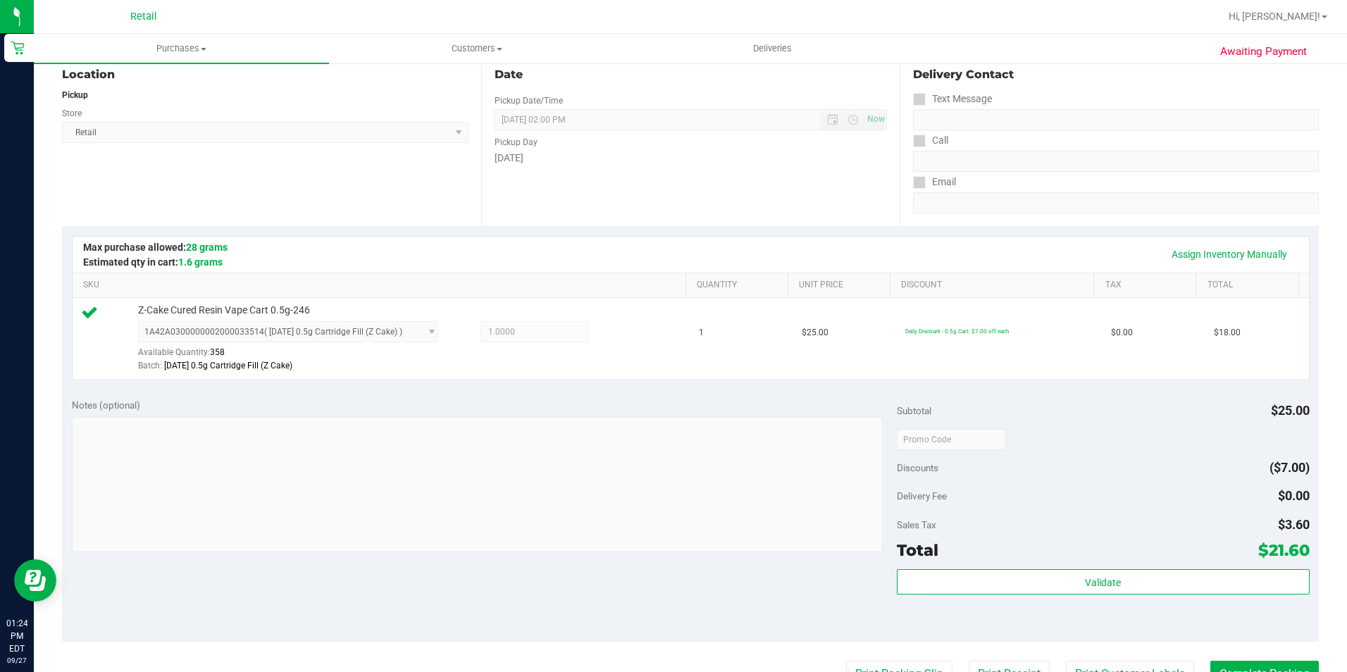
scroll to position [352, 0]
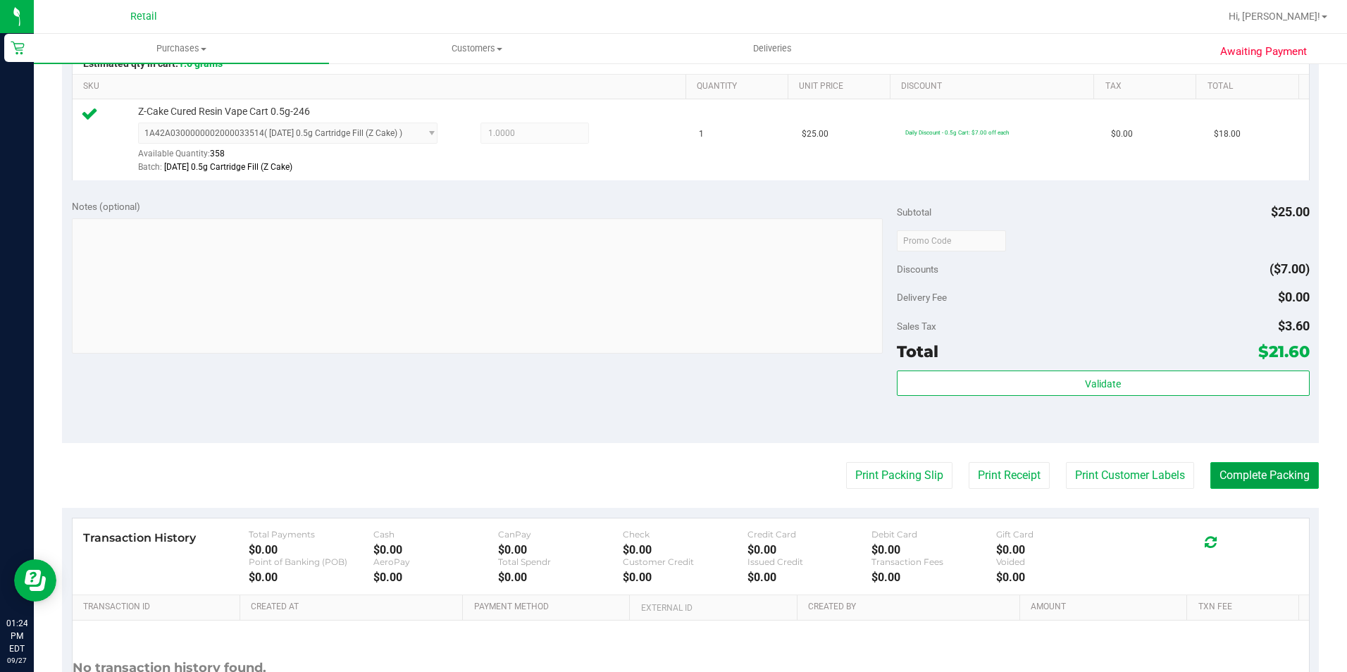
click at [1273, 486] on button "Complete Packing" at bounding box center [1265, 475] width 109 height 27
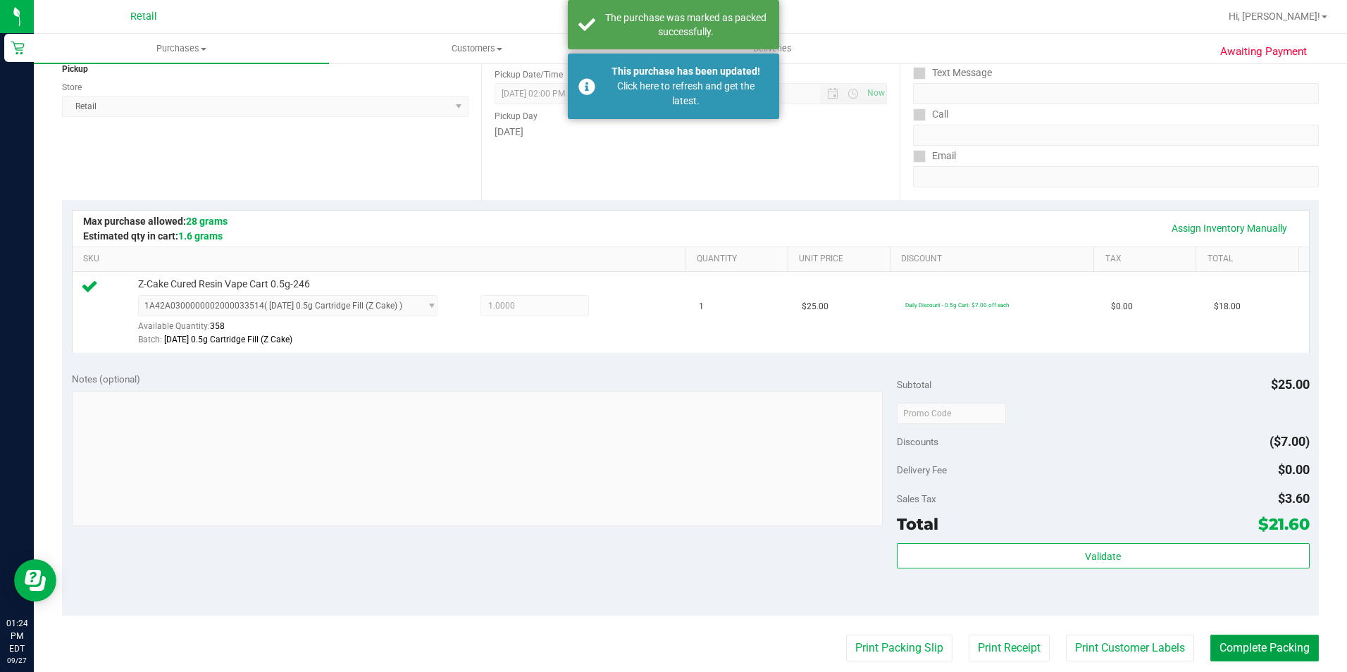
scroll to position [70, 0]
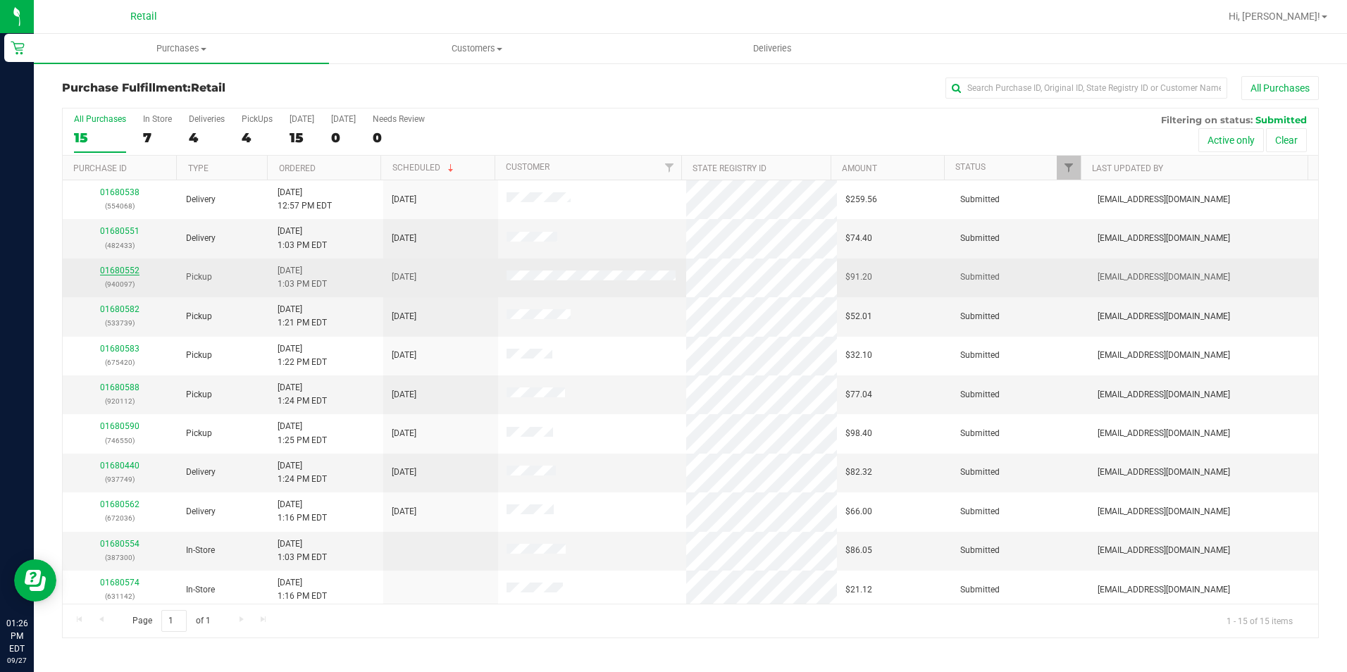
click at [116, 272] on link "01680552" at bounding box center [119, 271] width 39 height 10
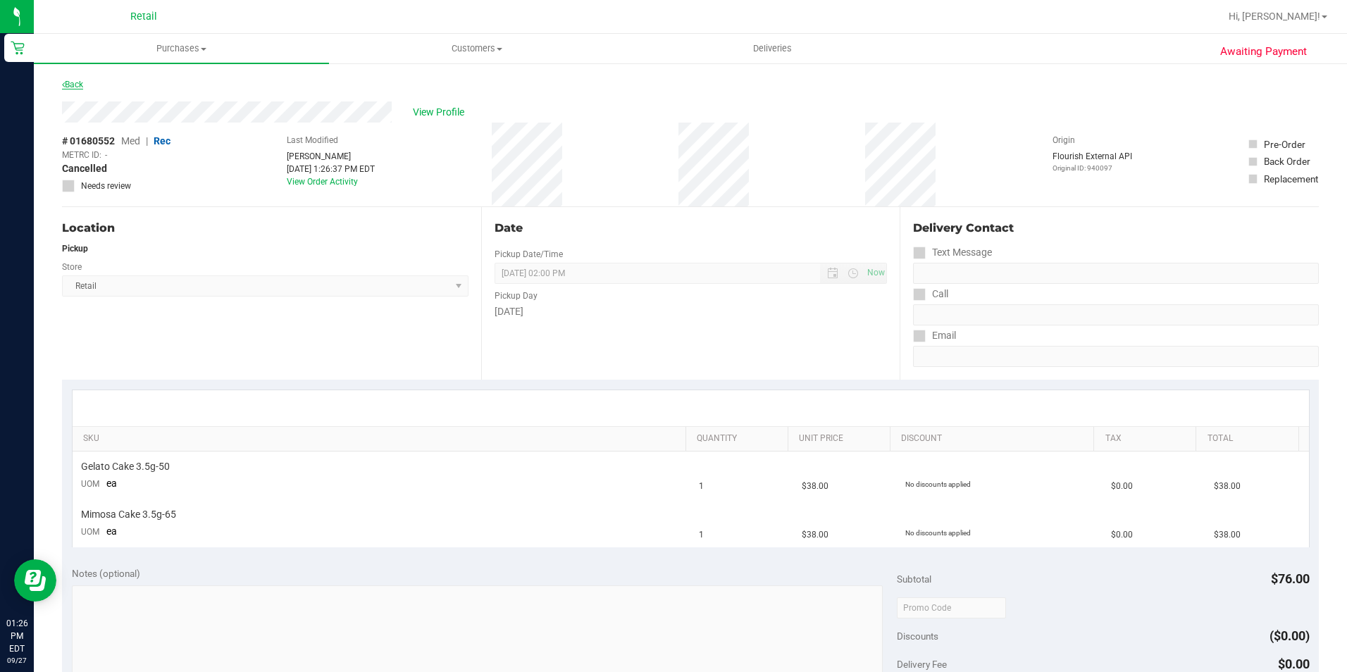
click at [74, 88] on link "Back" at bounding box center [72, 85] width 21 height 10
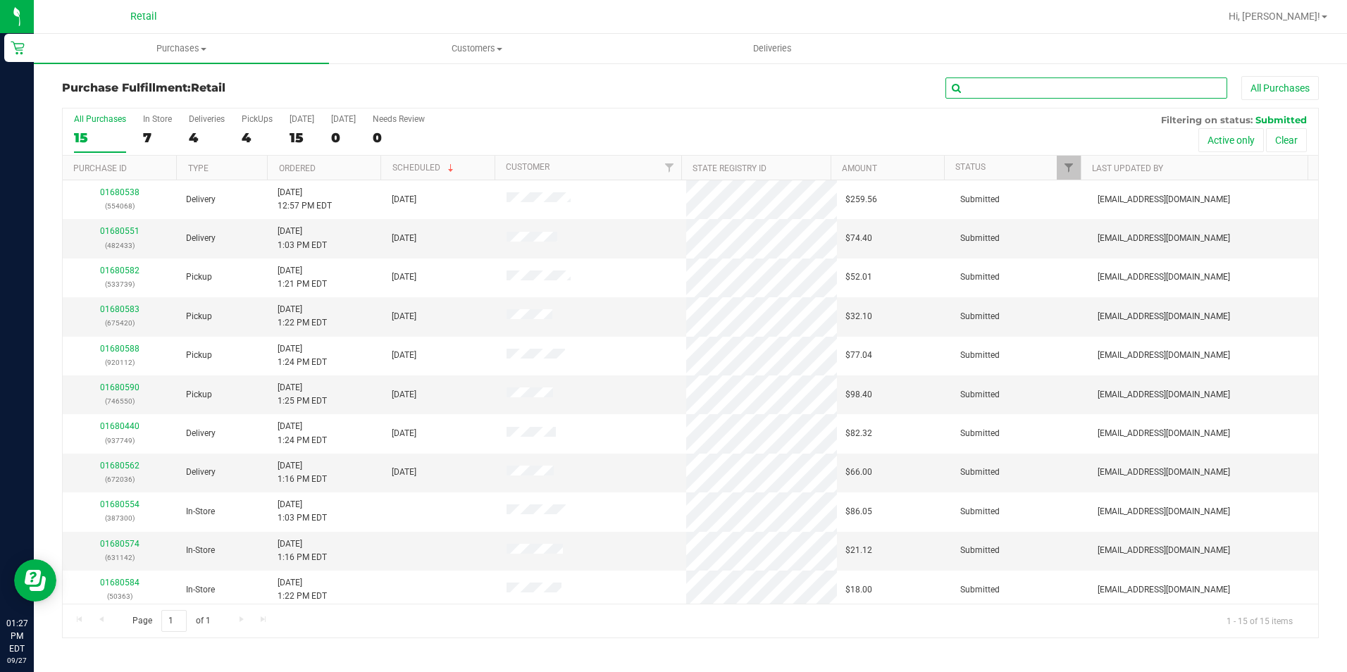
click at [1091, 80] on input "text" at bounding box center [1087, 88] width 282 height 21
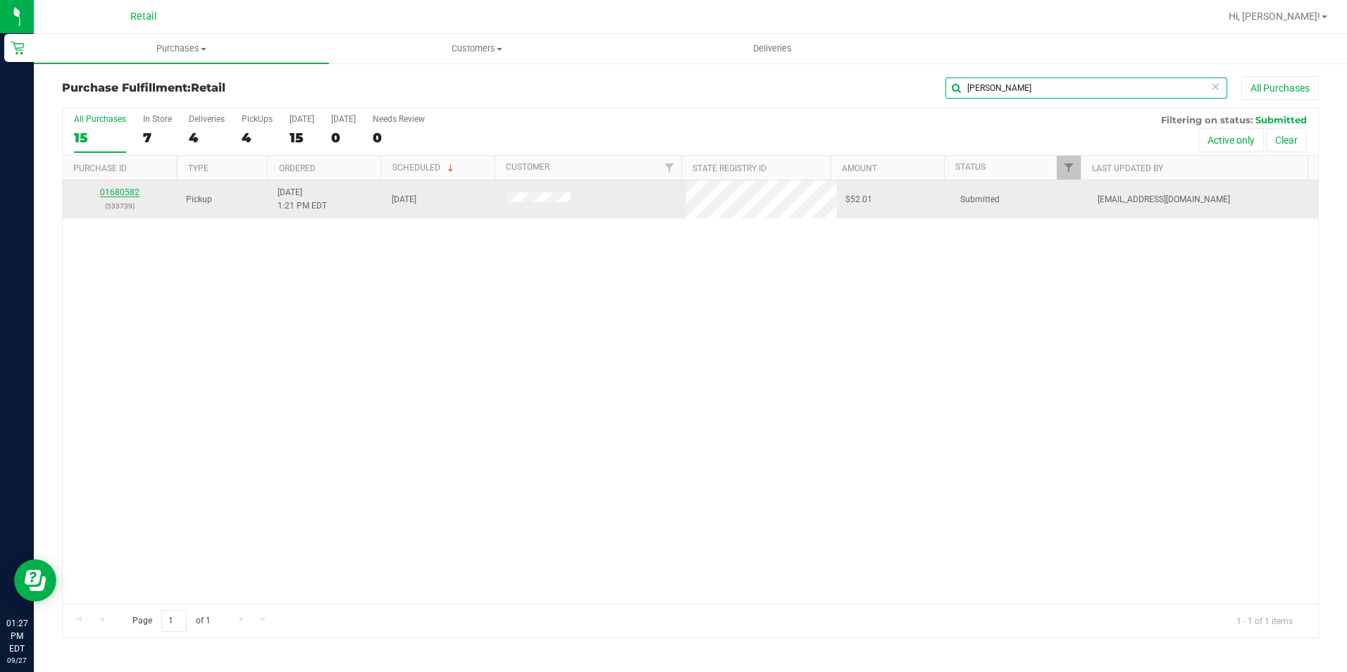
type input "[PERSON_NAME]"
click at [122, 196] on link "01680582" at bounding box center [119, 192] width 39 height 10
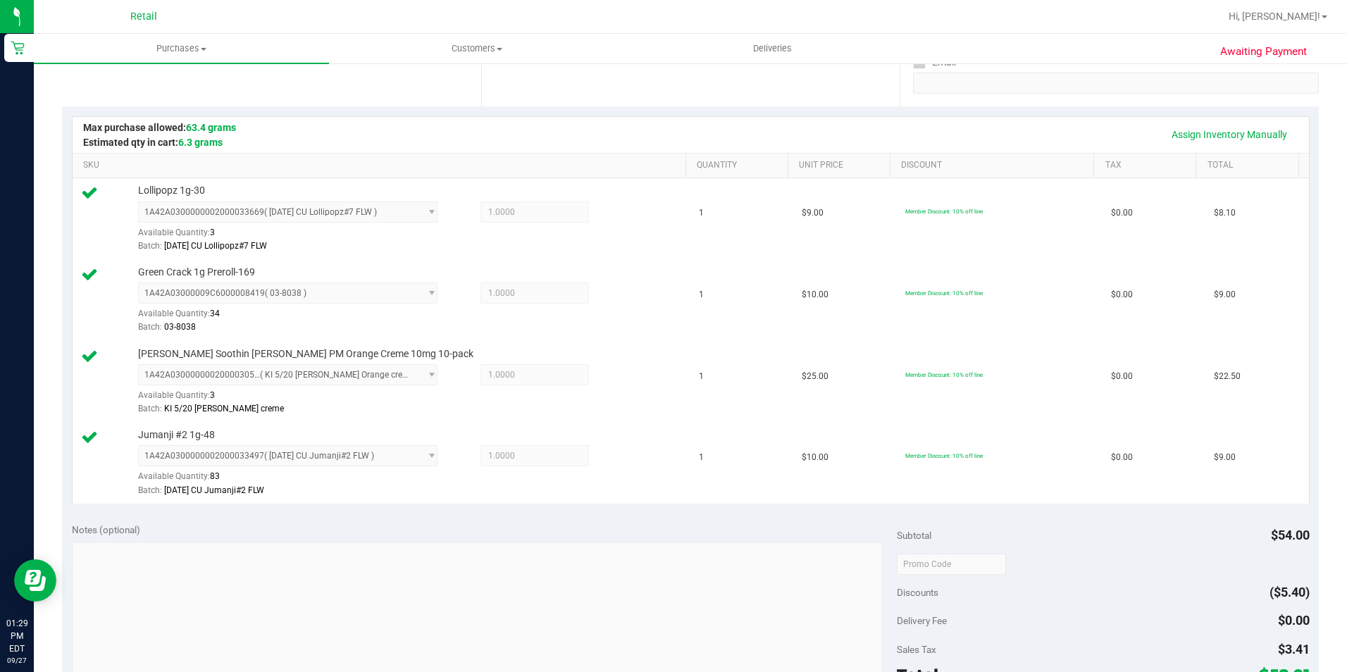
scroll to position [493, 0]
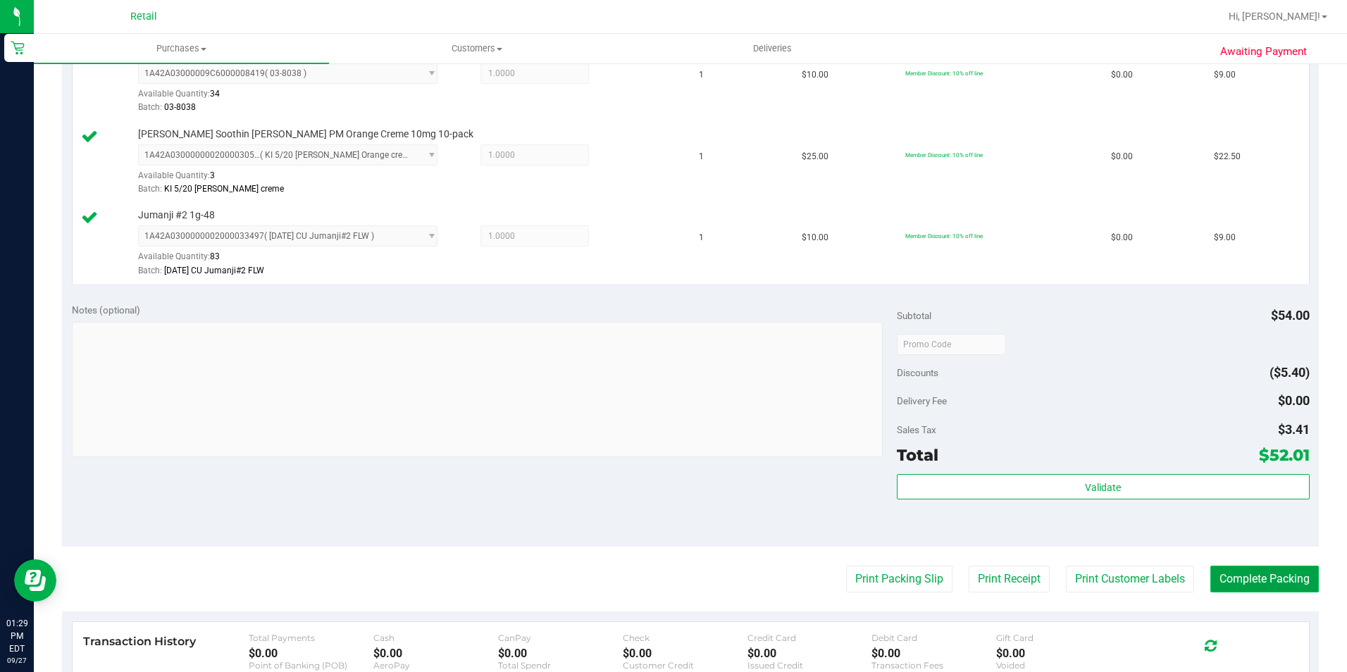
click at [1257, 586] on button "Complete Packing" at bounding box center [1265, 579] width 109 height 27
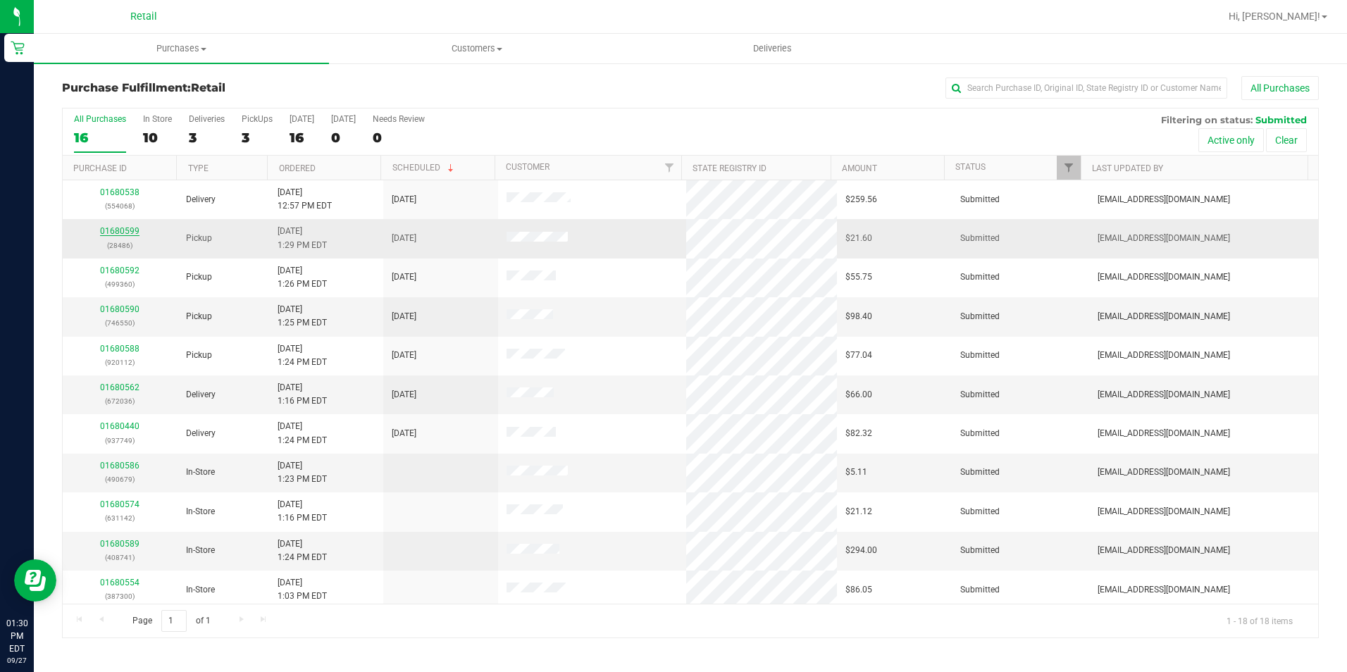
click at [122, 229] on link "01680599" at bounding box center [119, 231] width 39 height 10
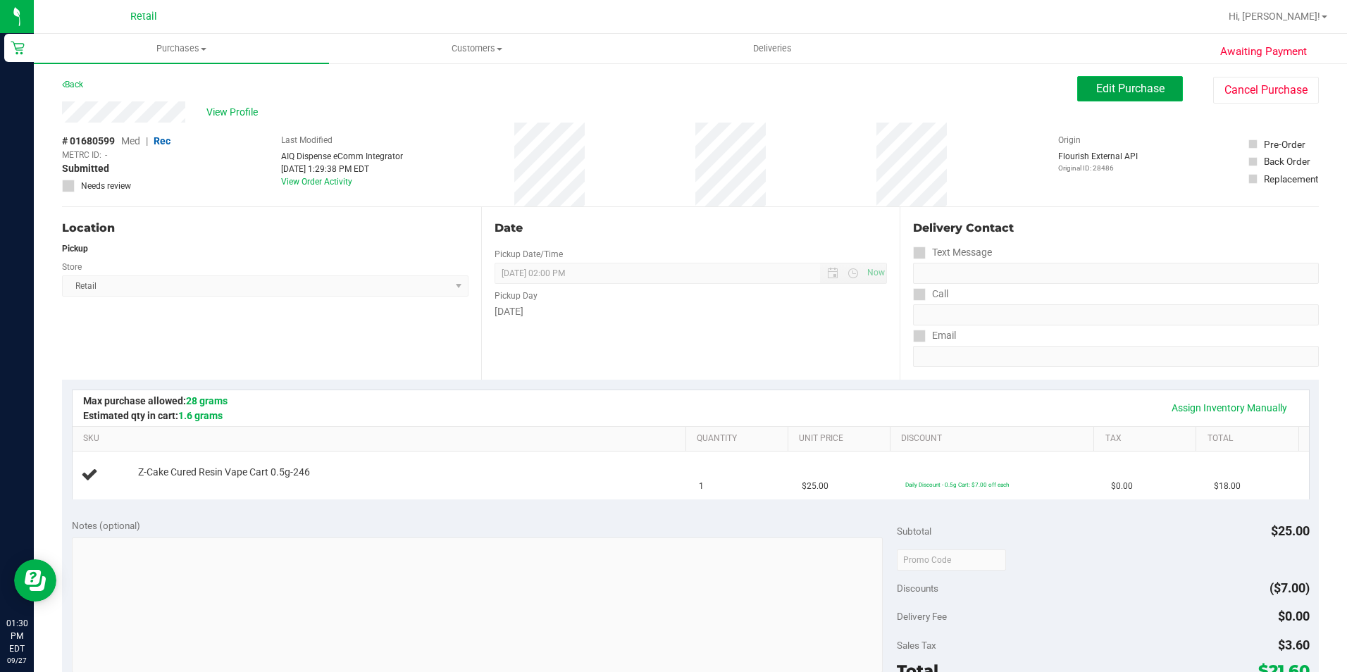
click at [1098, 97] on button "Edit Purchase" at bounding box center [1131, 88] width 106 height 25
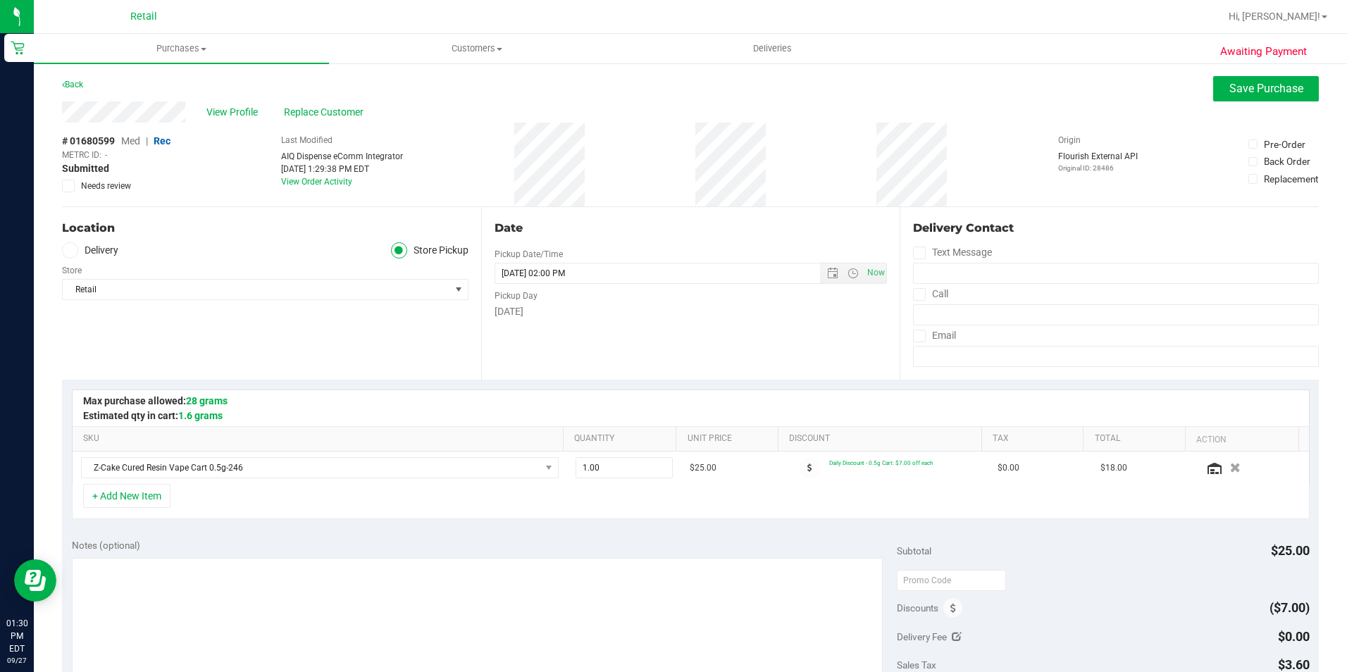
scroll to position [141, 0]
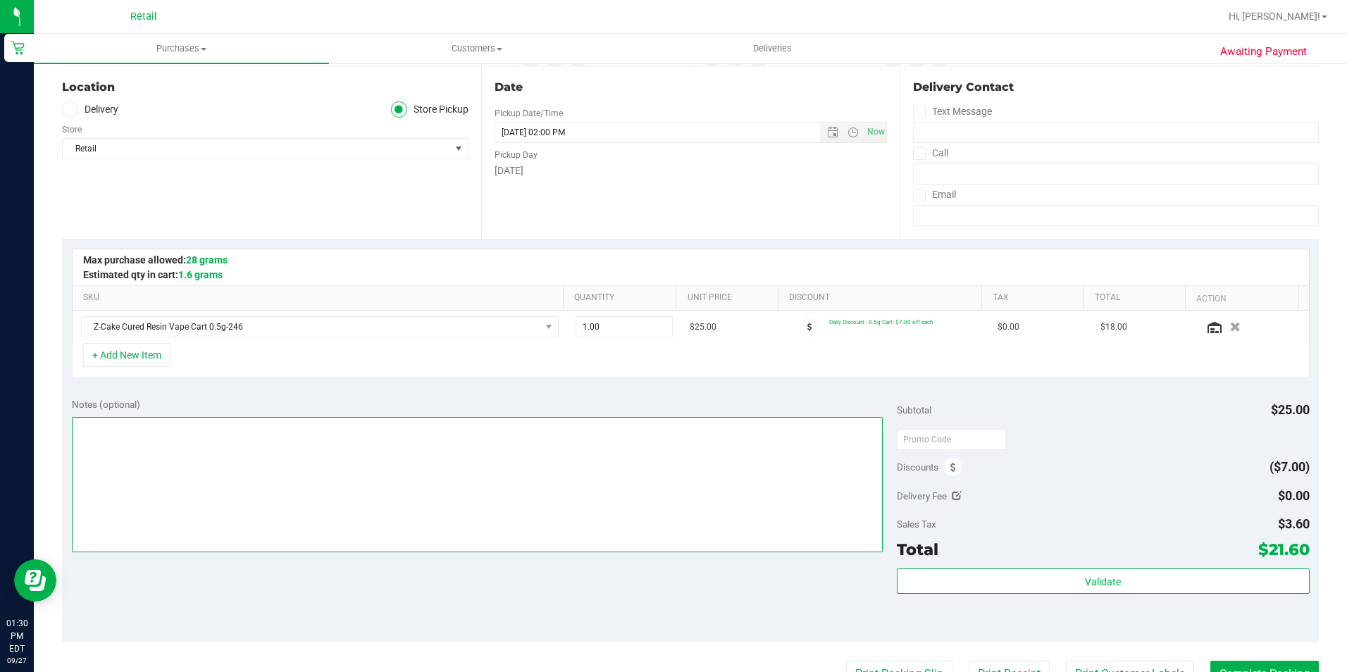
click at [194, 421] on textarea at bounding box center [477, 484] width 811 height 135
click at [191, 429] on textarea at bounding box center [477, 484] width 811 height 135
click at [116, 440] on textarea at bounding box center [477, 484] width 811 height 135
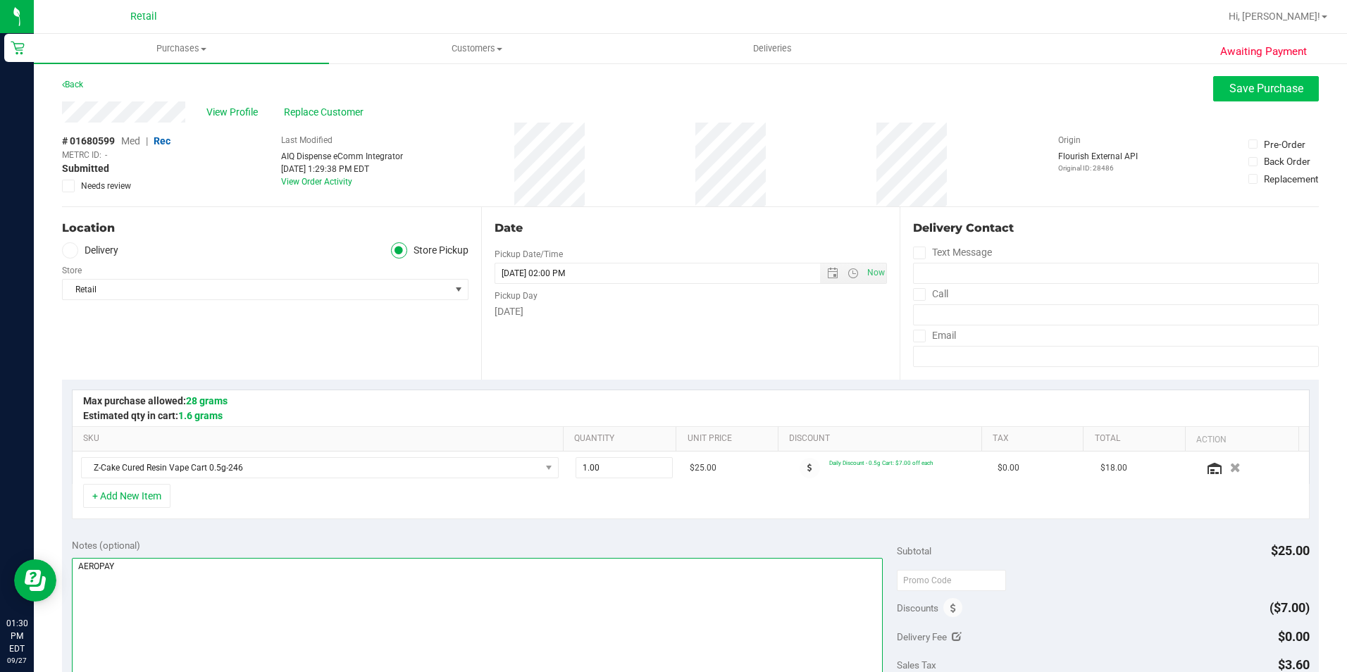
type textarea "AEROPAY"
click at [1247, 98] on button "Save Purchase" at bounding box center [1267, 88] width 106 height 25
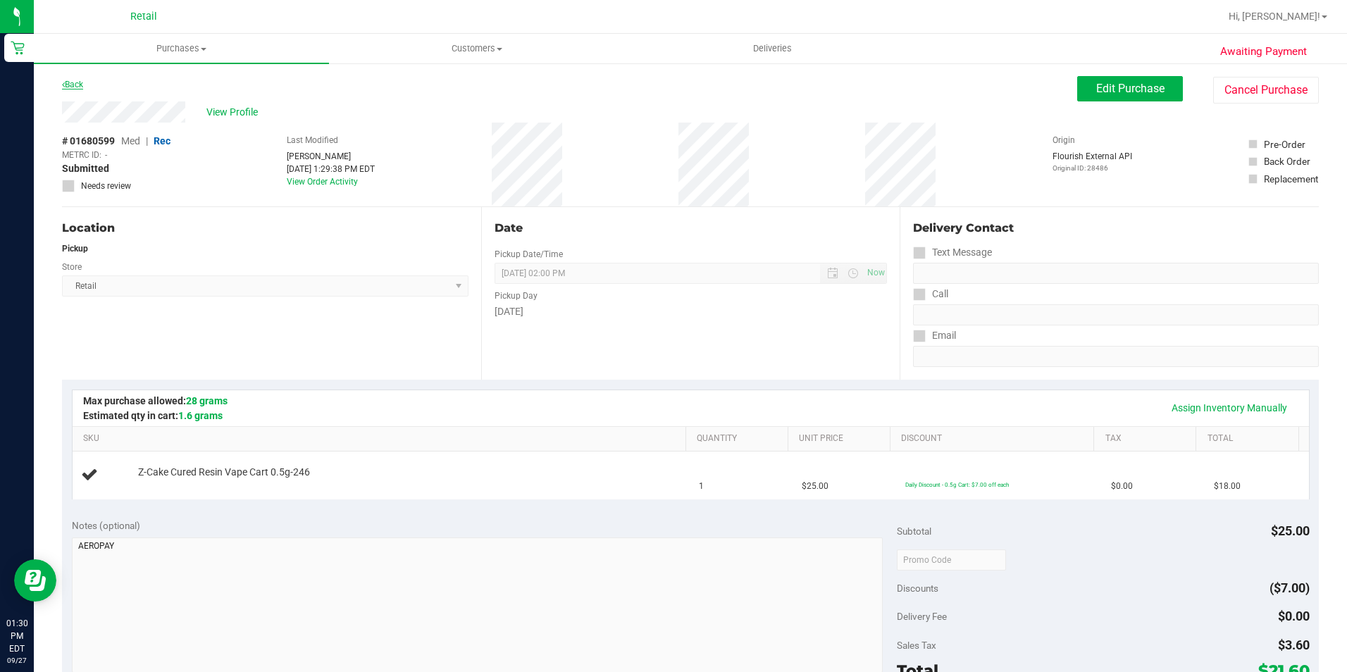
click at [75, 88] on link "Back" at bounding box center [72, 85] width 21 height 10
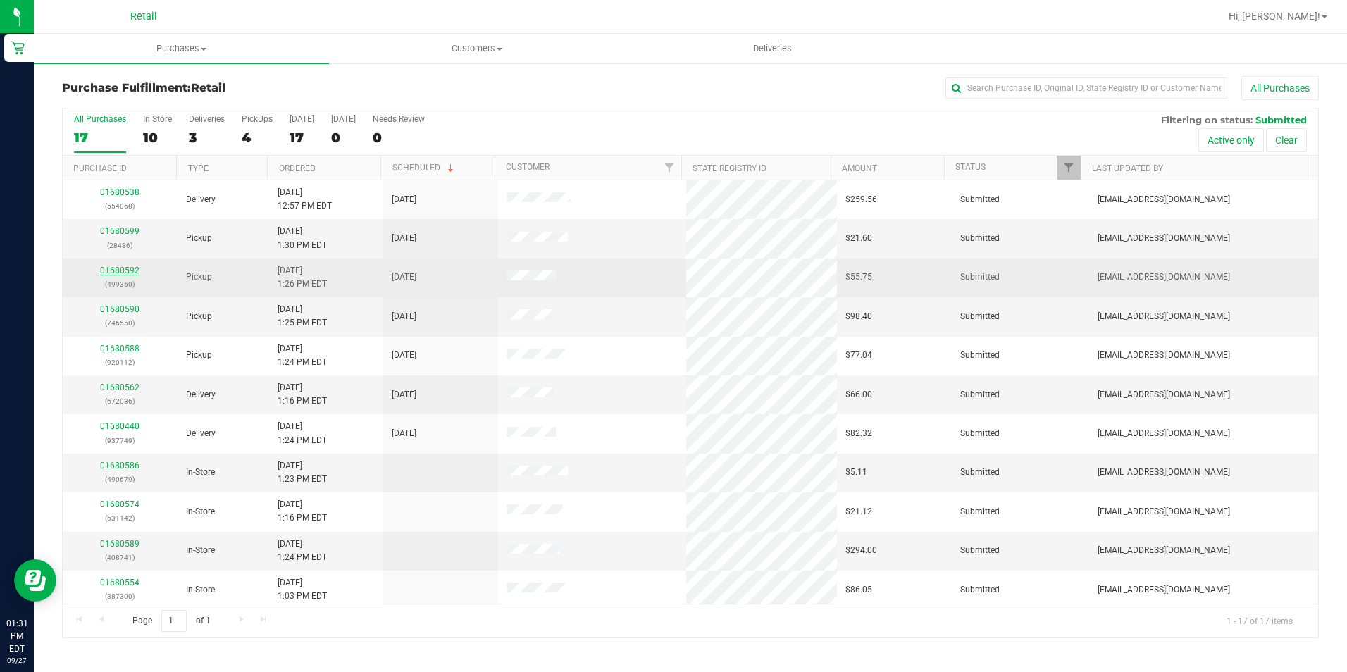
click at [118, 269] on link "01680592" at bounding box center [119, 271] width 39 height 10
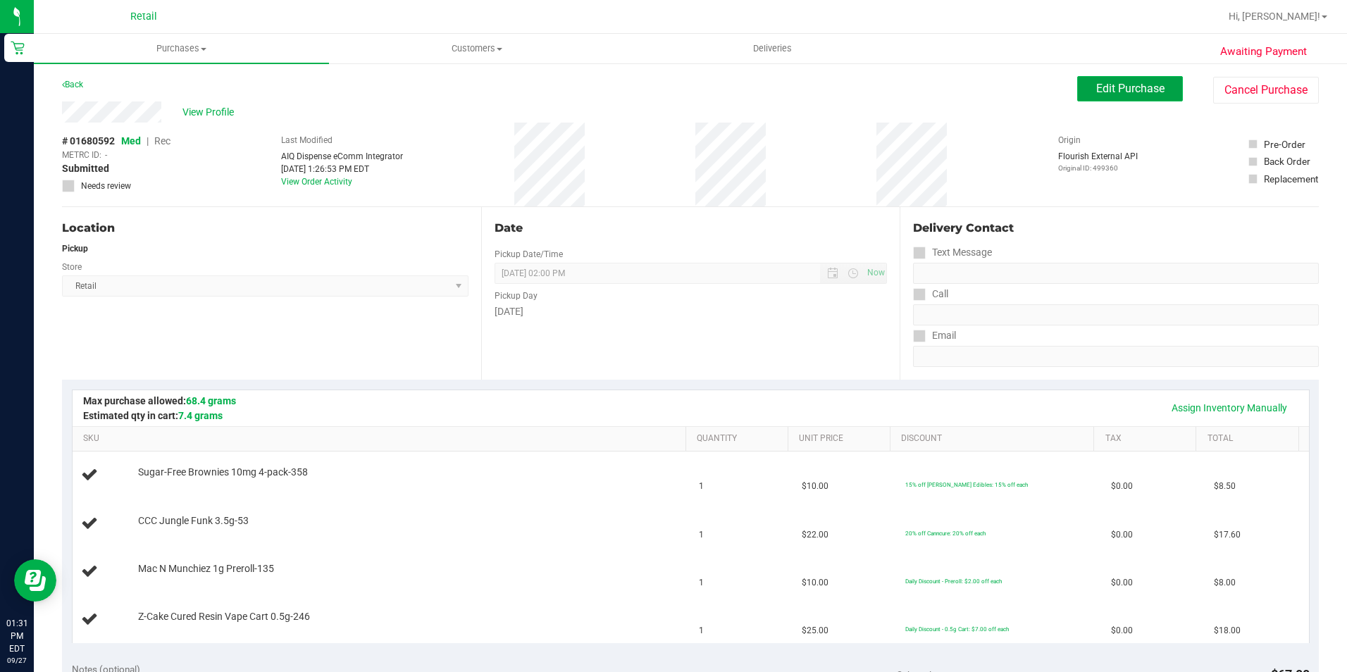
click at [1134, 81] on button "Edit Purchase" at bounding box center [1131, 88] width 106 height 25
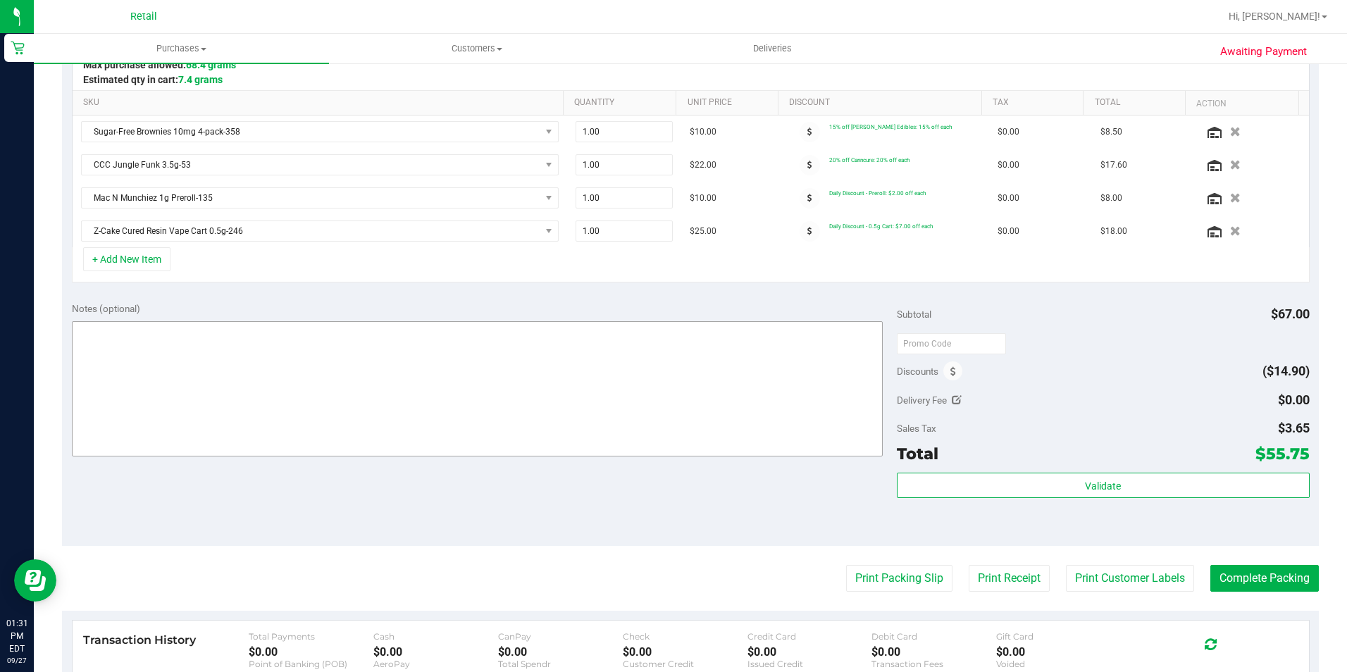
scroll to position [352, 0]
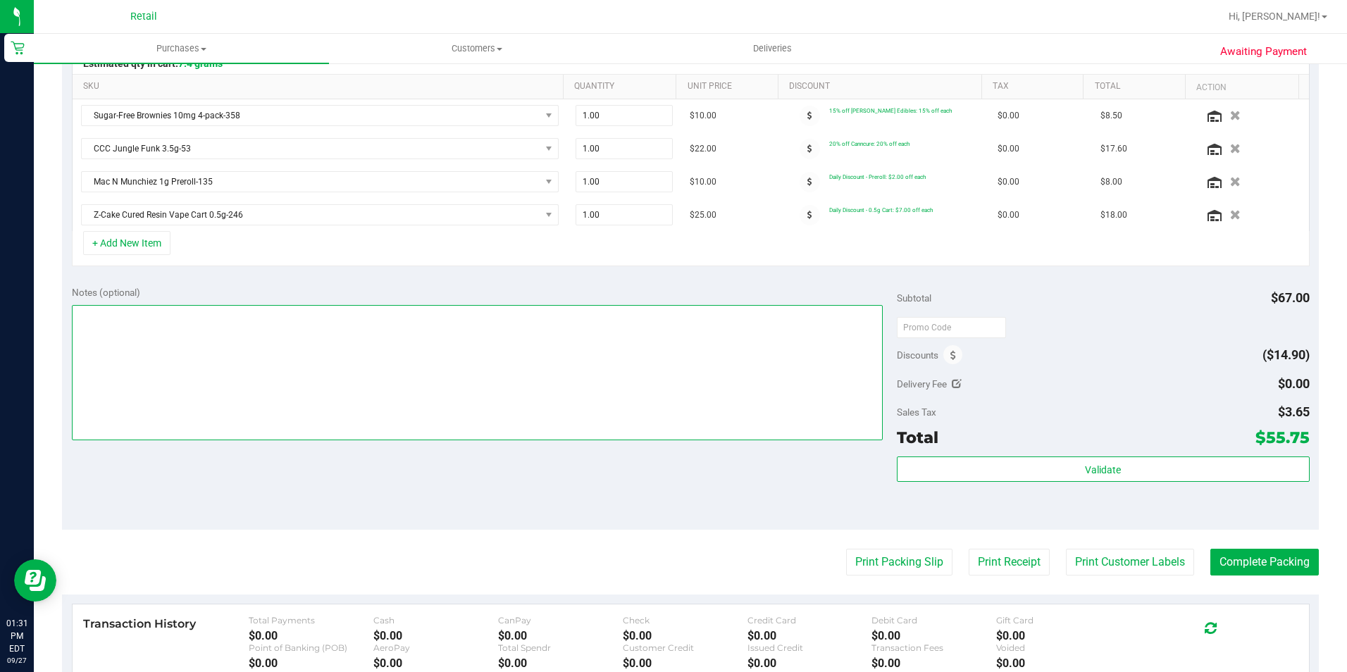
click at [132, 336] on textarea at bounding box center [477, 372] width 811 height 135
type textarea "Areopay"
drag, startPoint x: 151, startPoint y: 305, endPoint x: -16, endPoint y: 288, distance: 167.9
click at [0, 288] on html "Retail 01:31 PM EDT [DATE] 09/27 Retail Hi, [PERSON_NAME]! Purchases Summary of…" at bounding box center [673, 336] width 1347 height 672
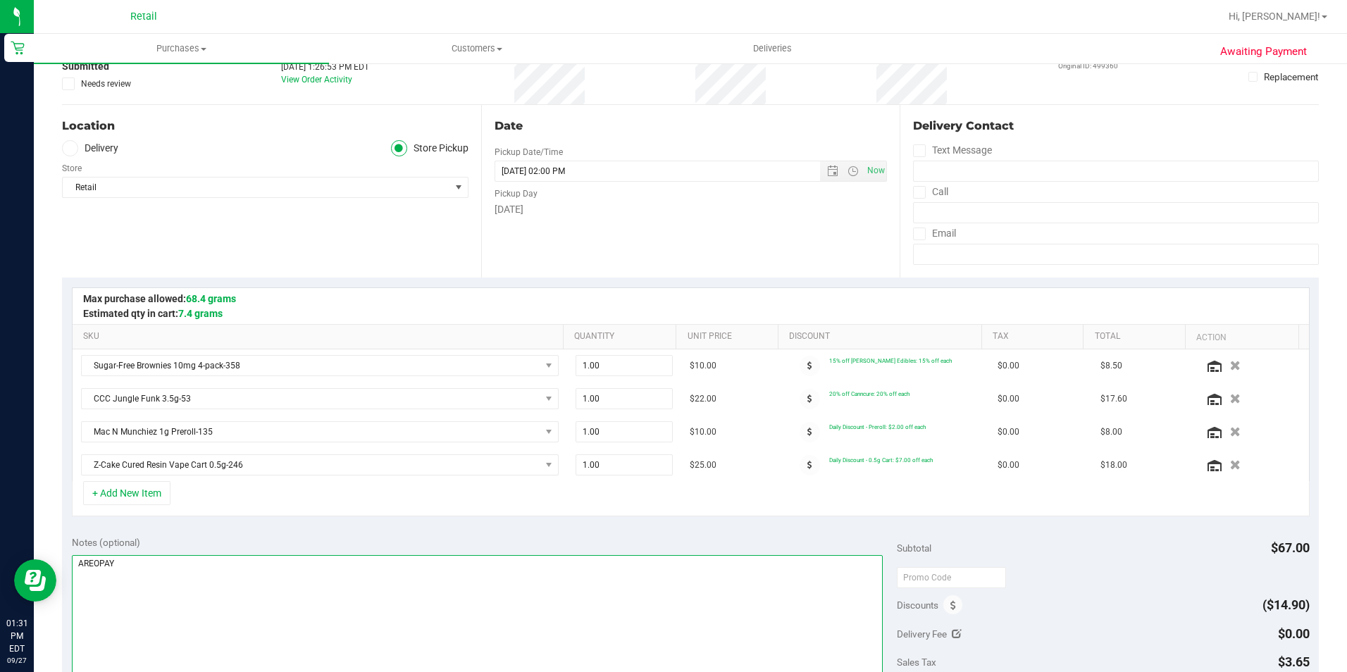
scroll to position [0, 0]
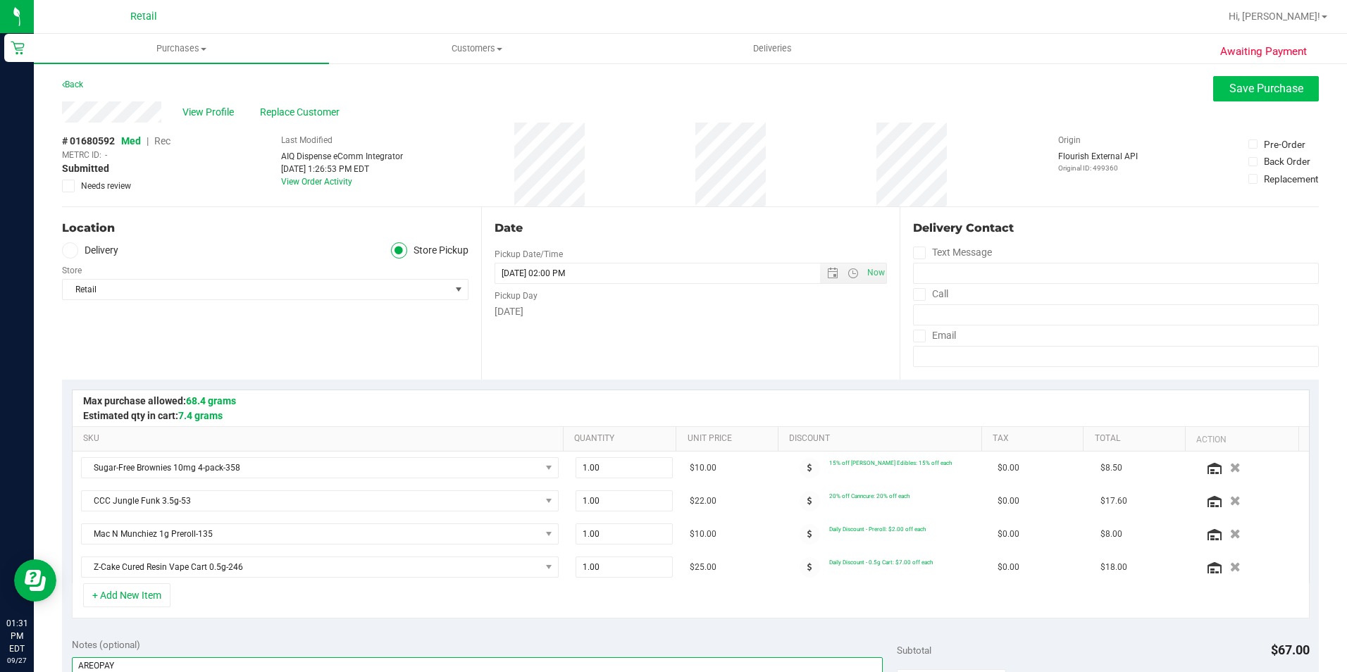
type textarea "AREOPAY"
click at [1251, 77] on button "Save Purchase" at bounding box center [1267, 88] width 106 height 25
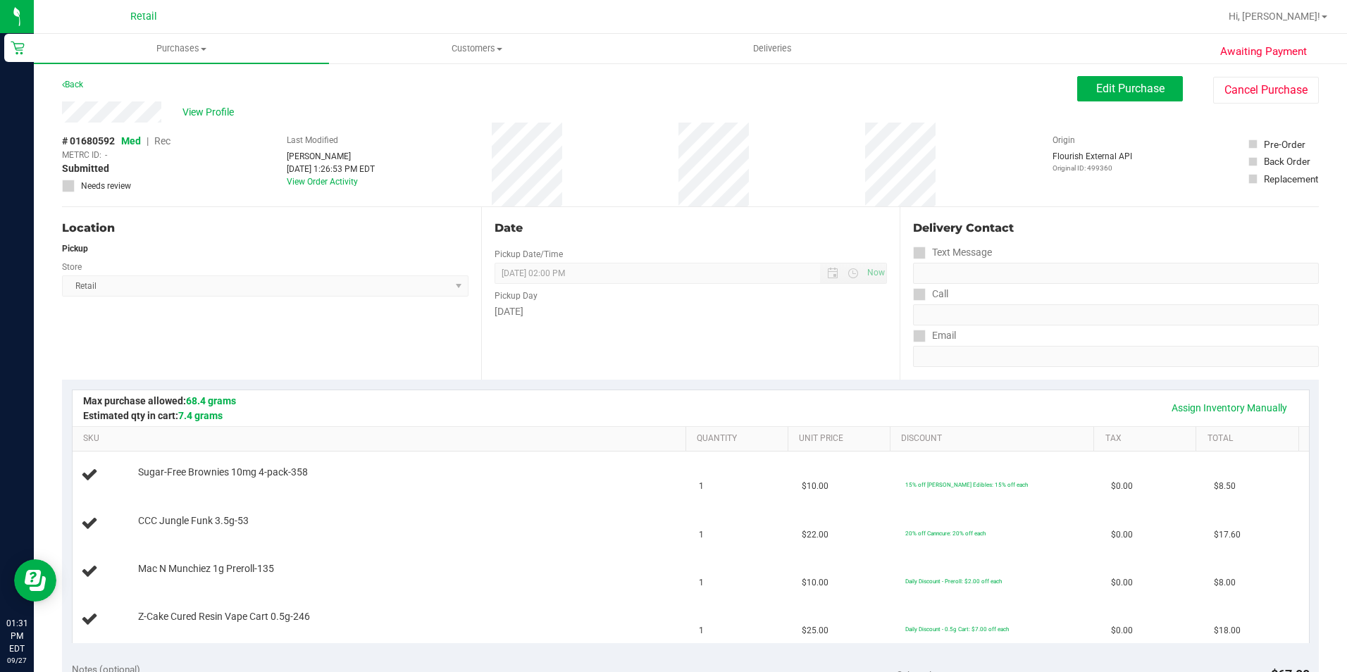
click at [66, 79] on div "Back" at bounding box center [72, 84] width 21 height 17
click at [67, 83] on link "Back" at bounding box center [72, 85] width 21 height 10
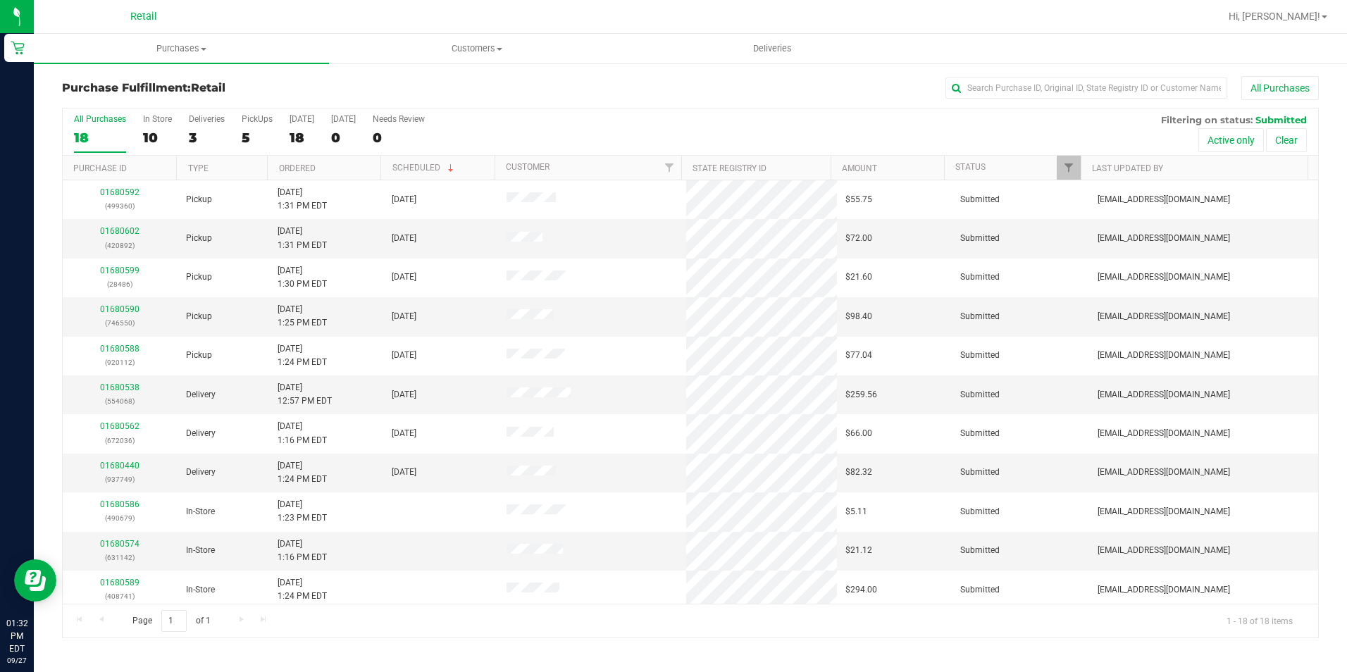
click at [79, 125] on label "All Purchases 18" at bounding box center [100, 133] width 52 height 39
click at [0, 0] on input "All Purchases 18" at bounding box center [0, 0] width 0 height 0
click at [242, 130] on div "5" at bounding box center [257, 138] width 31 height 16
click at [0, 0] on input "PickUps 5" at bounding box center [0, 0] width 0 height 0
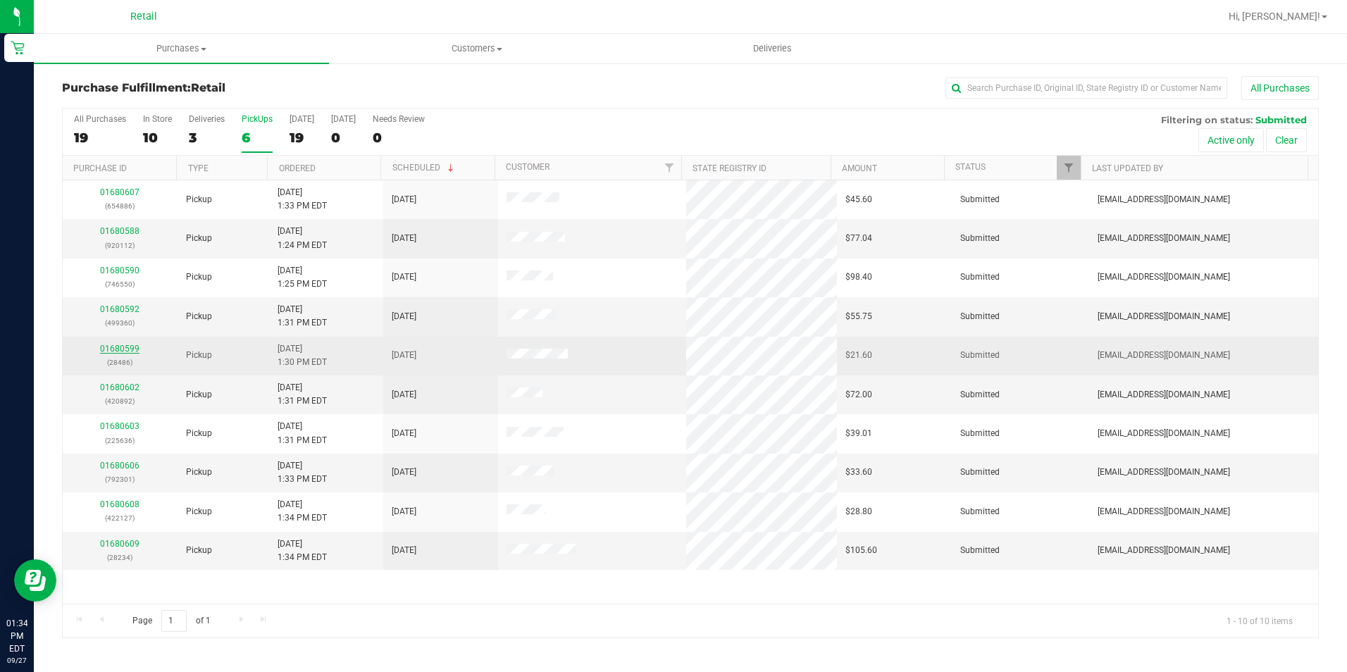
click at [116, 350] on link "01680599" at bounding box center [119, 349] width 39 height 10
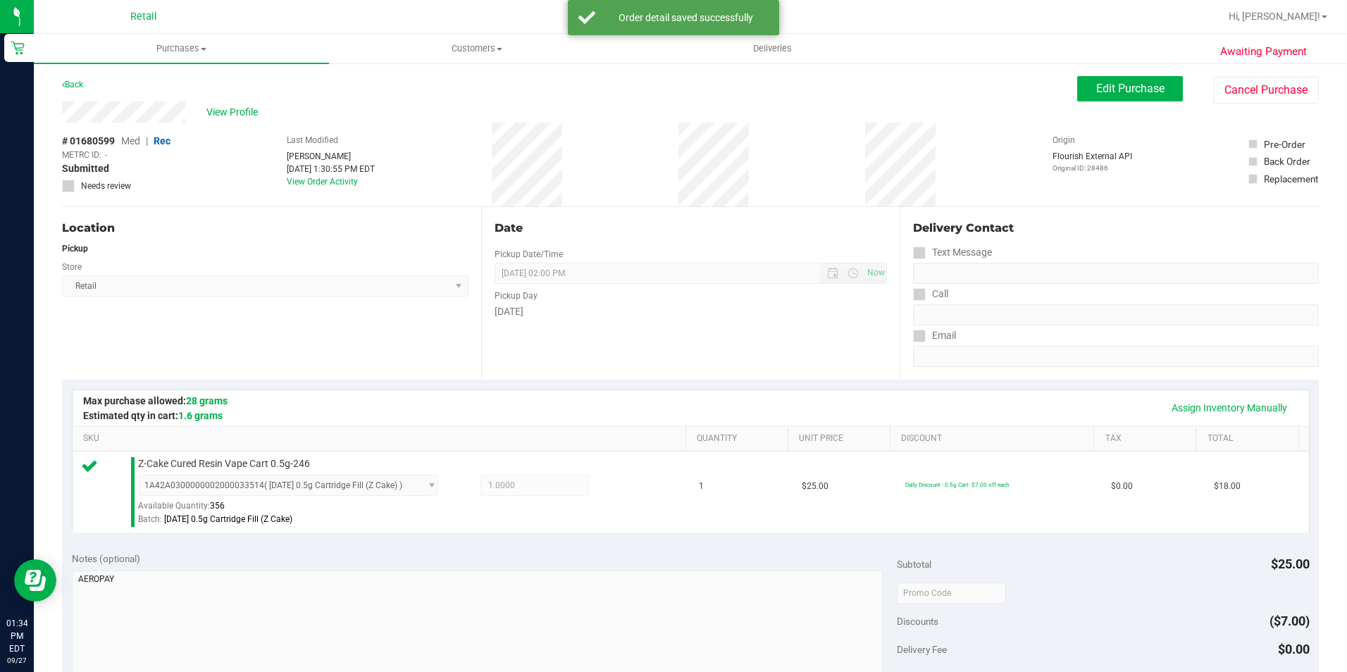
scroll to position [480, 0]
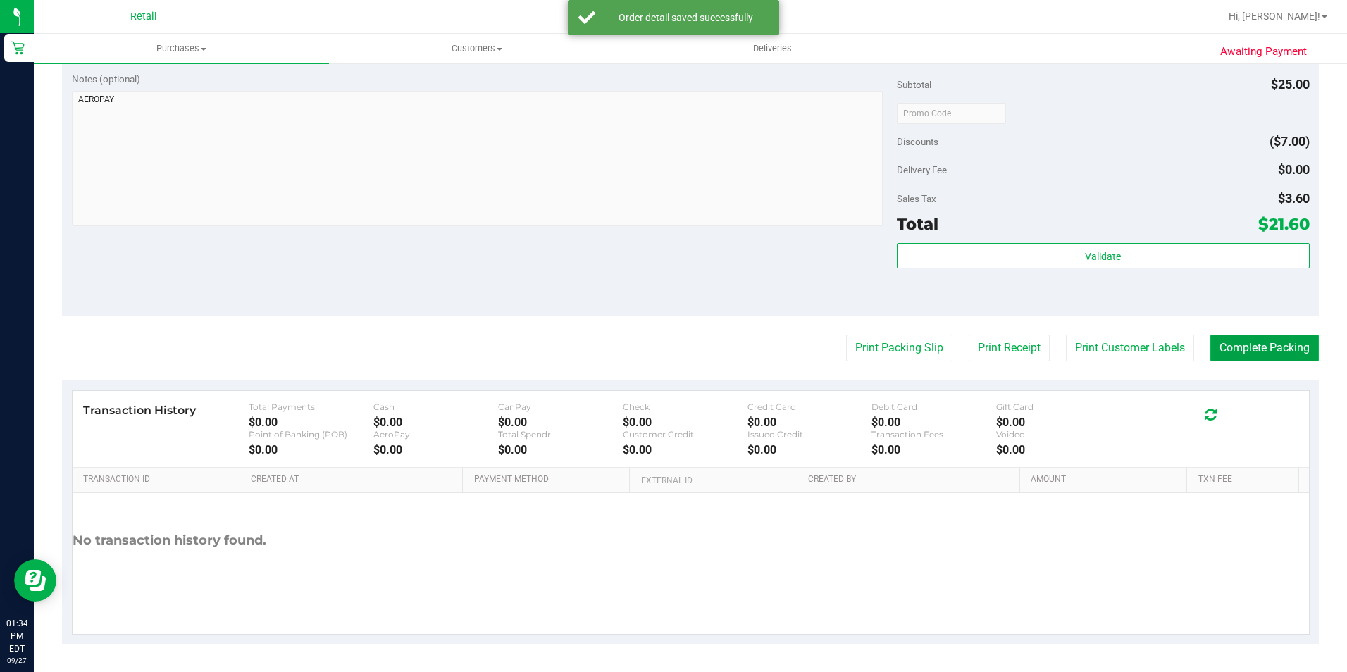
click at [1238, 348] on button "Complete Packing" at bounding box center [1265, 348] width 109 height 27
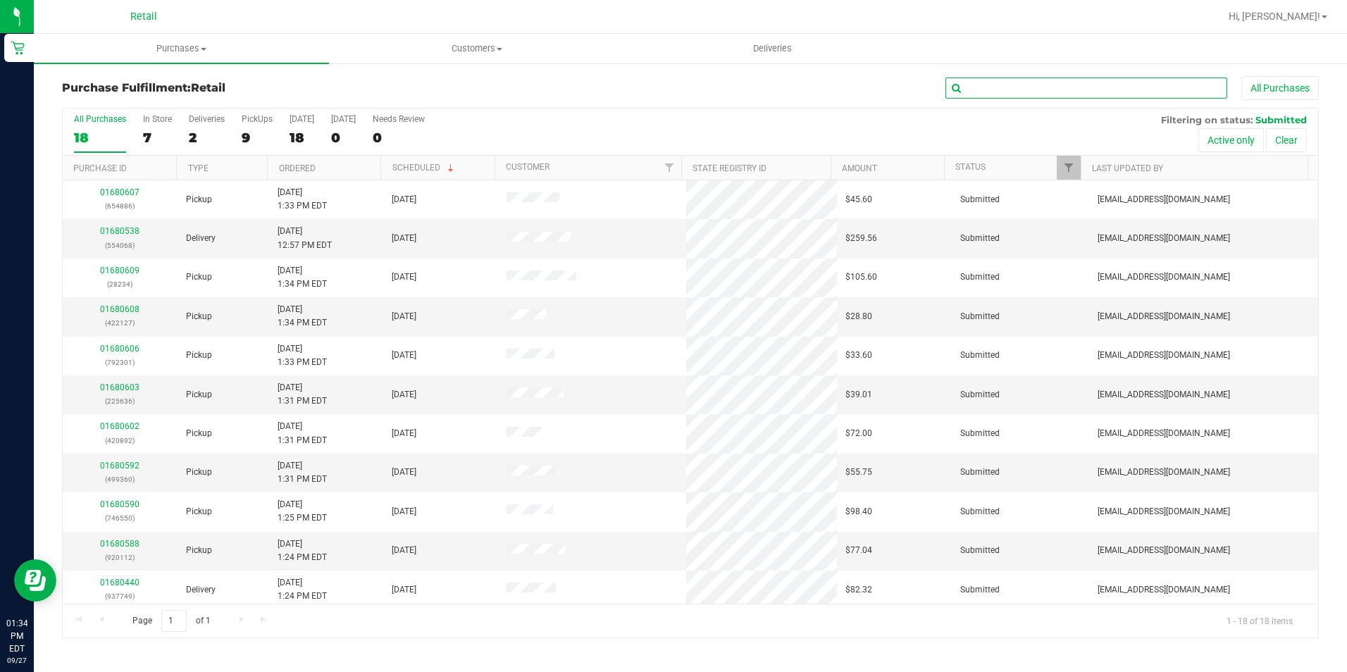
click at [1011, 92] on input "text" at bounding box center [1087, 88] width 282 height 21
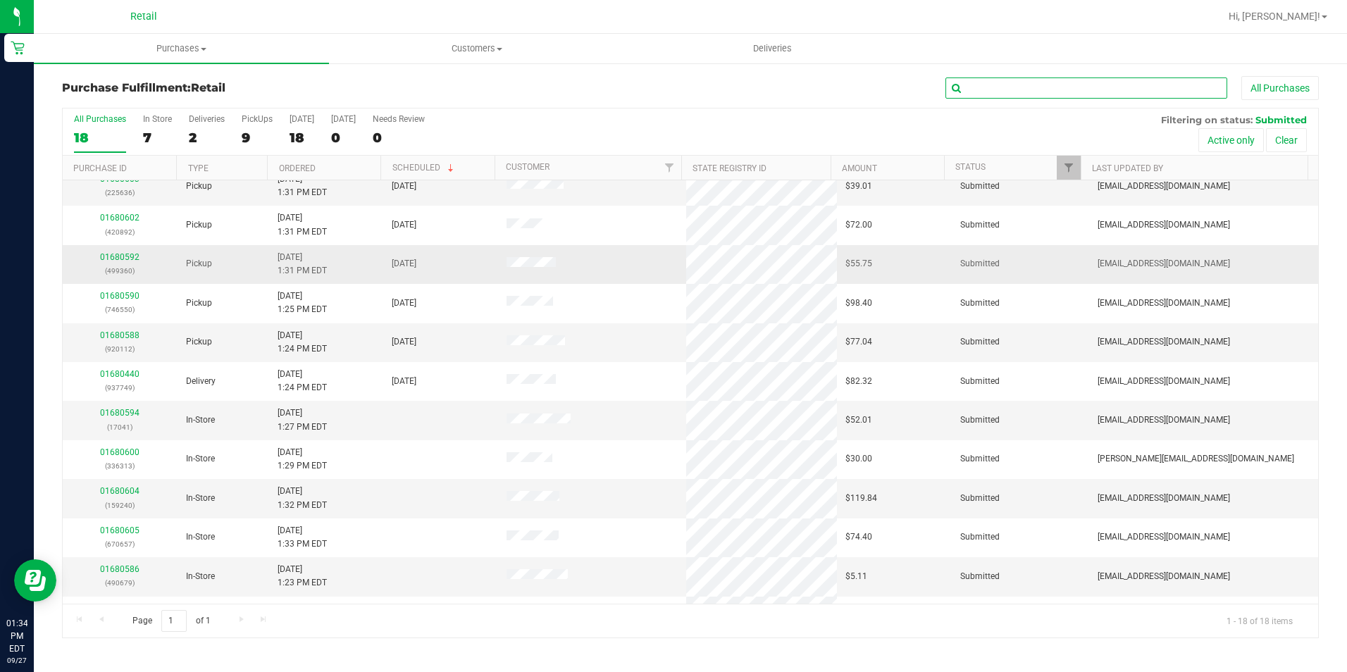
scroll to position [211, 0]
click at [125, 252] on link "01680592" at bounding box center [119, 254] width 39 height 10
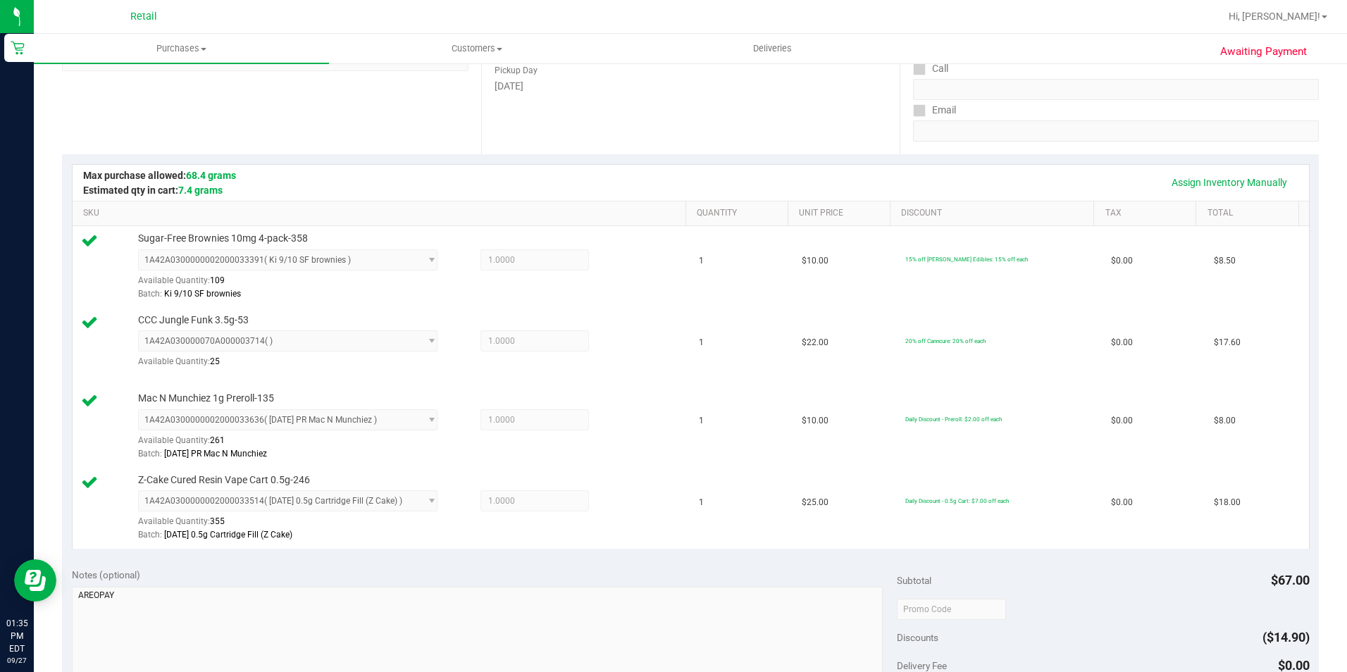
scroll to position [564, 0]
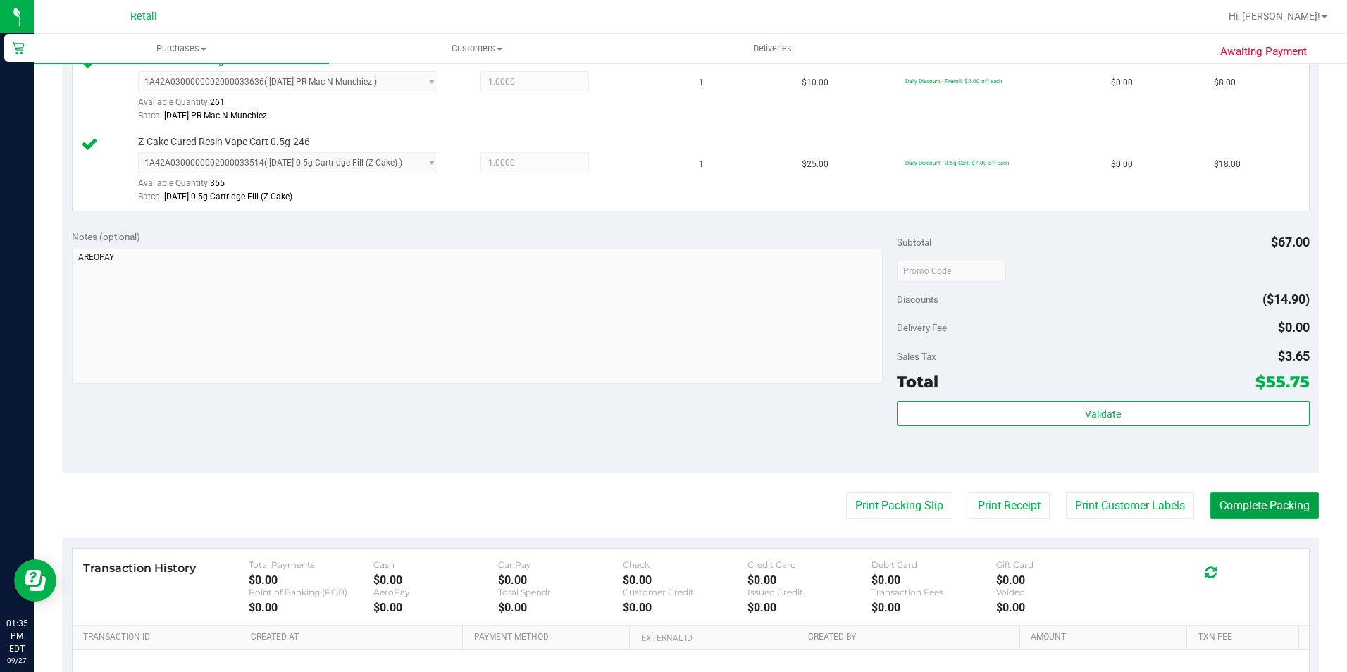
click at [1252, 500] on button "Complete Packing" at bounding box center [1265, 506] width 109 height 27
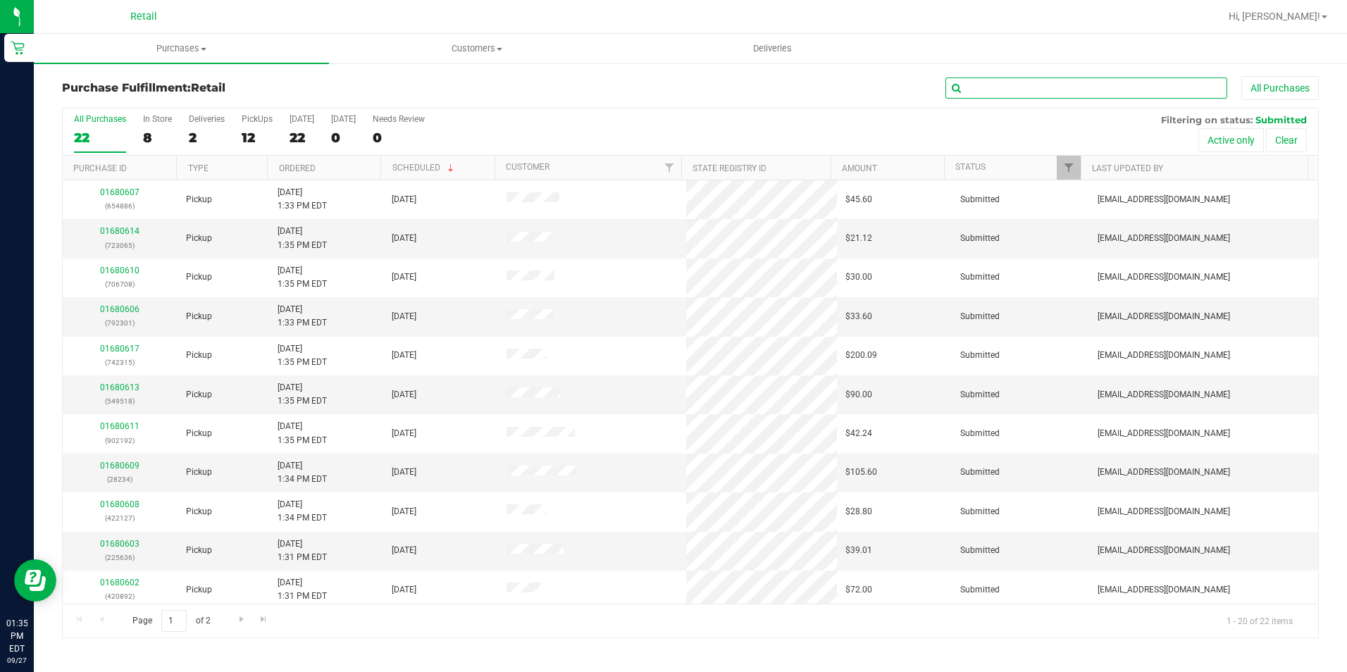
click at [1044, 84] on input "text" at bounding box center [1087, 88] width 282 height 21
click at [970, 94] on input "text" at bounding box center [1087, 88] width 282 height 21
click at [969, 94] on input "text" at bounding box center [1087, 88] width 282 height 21
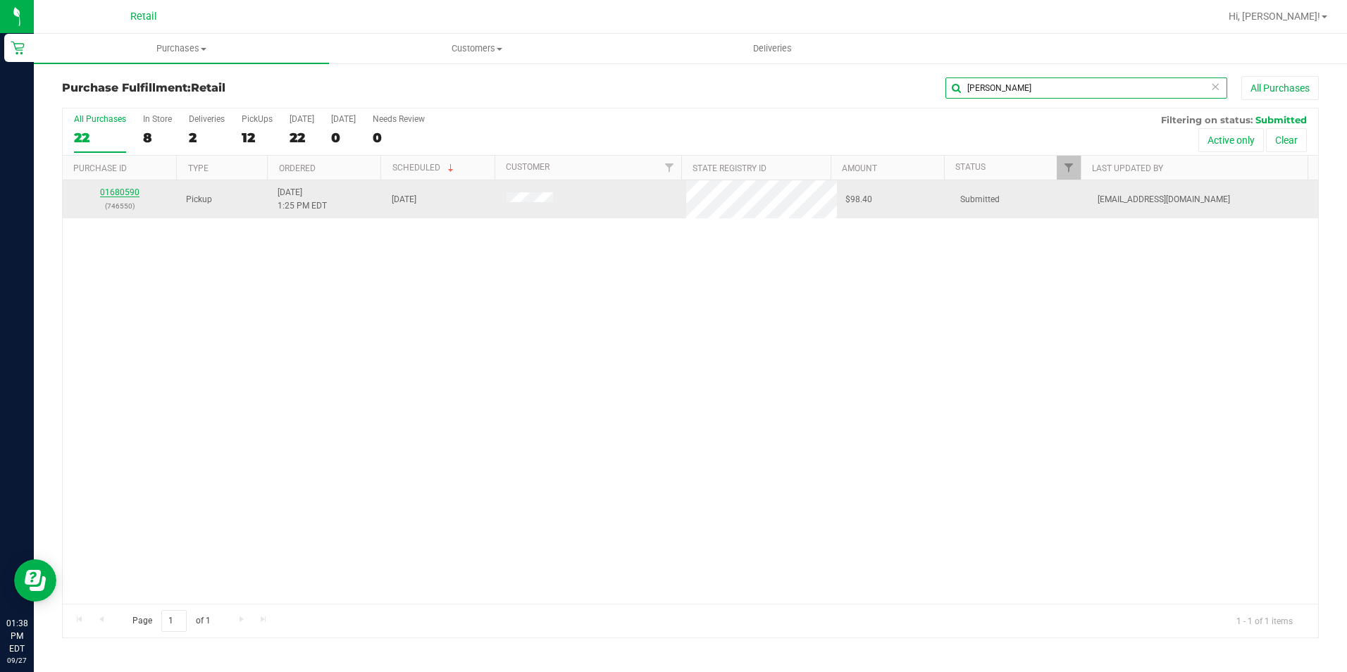
type input "[PERSON_NAME]"
click at [122, 191] on link "01680590" at bounding box center [119, 192] width 39 height 10
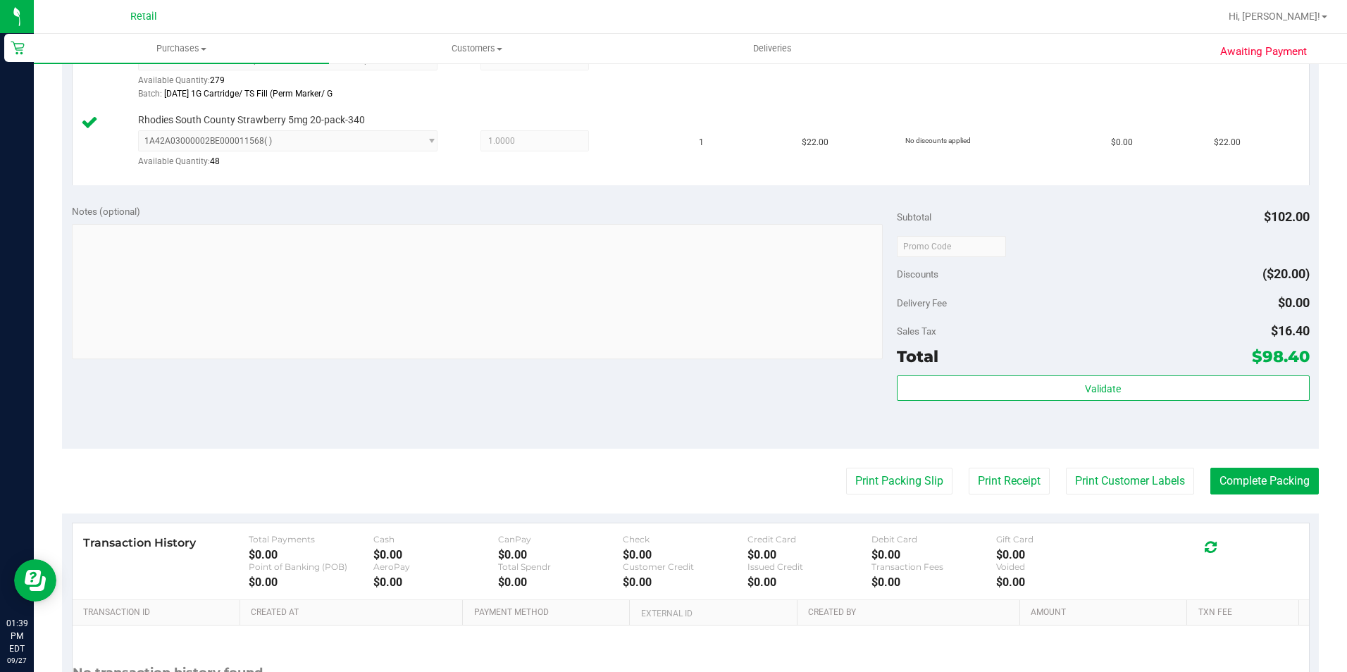
scroll to position [559, 0]
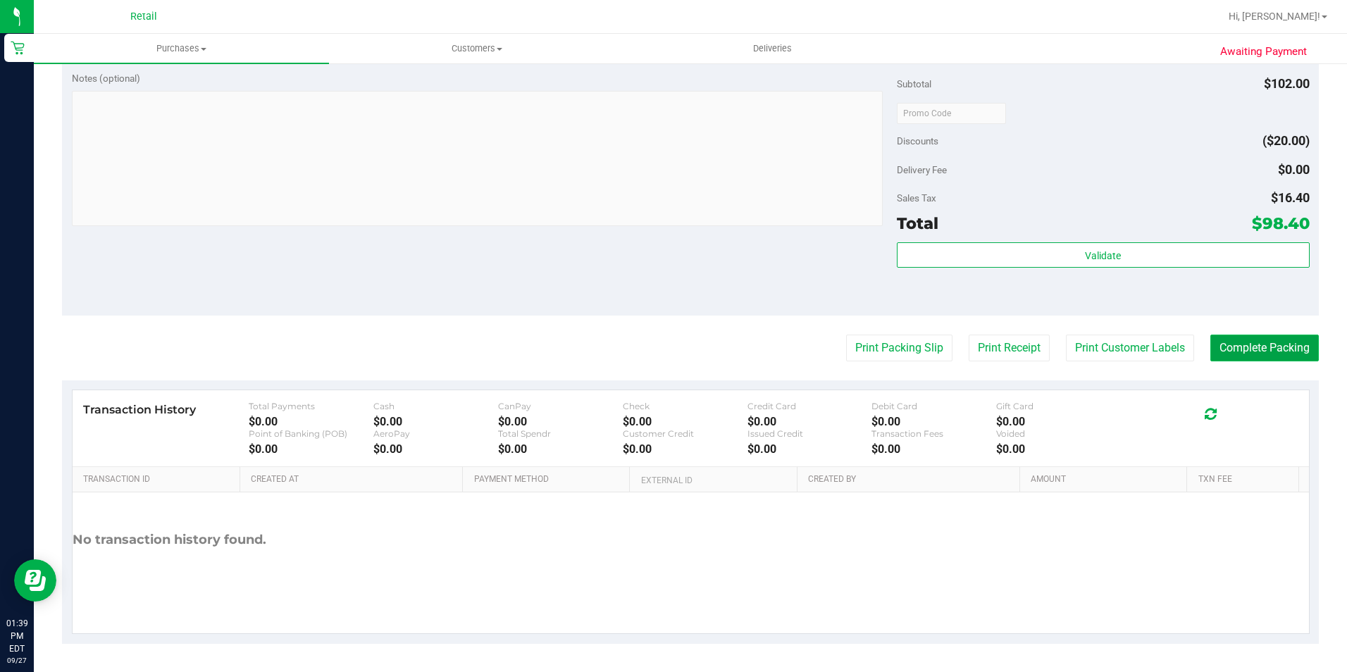
click at [1257, 359] on button "Complete Packing" at bounding box center [1265, 348] width 109 height 27
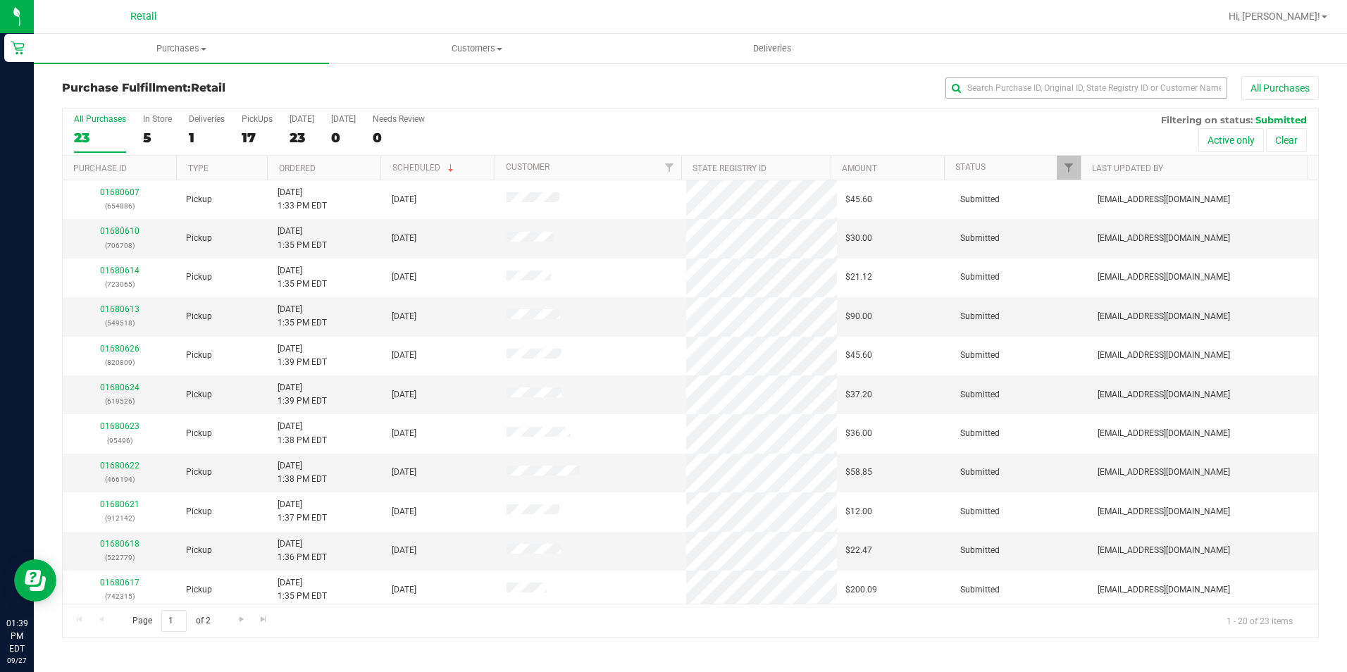
drag, startPoint x: 1195, startPoint y: 104, endPoint x: 1163, endPoint y: 89, distance: 35.3
click at [1185, 101] on div "Purchase Fulfillment: Retail All Purchases" at bounding box center [690, 91] width 1257 height 31
click at [1163, 89] on input "text" at bounding box center [1087, 88] width 282 height 21
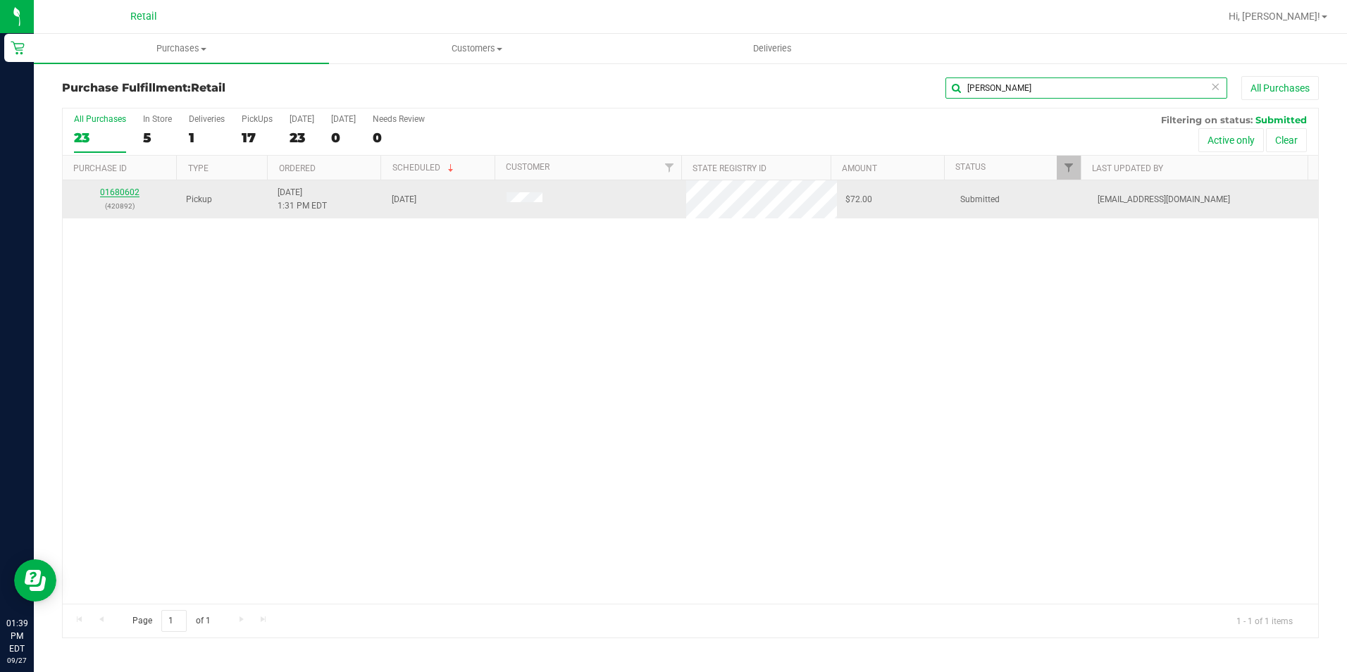
type input "[PERSON_NAME]"
click at [125, 192] on link "01680602" at bounding box center [119, 192] width 39 height 10
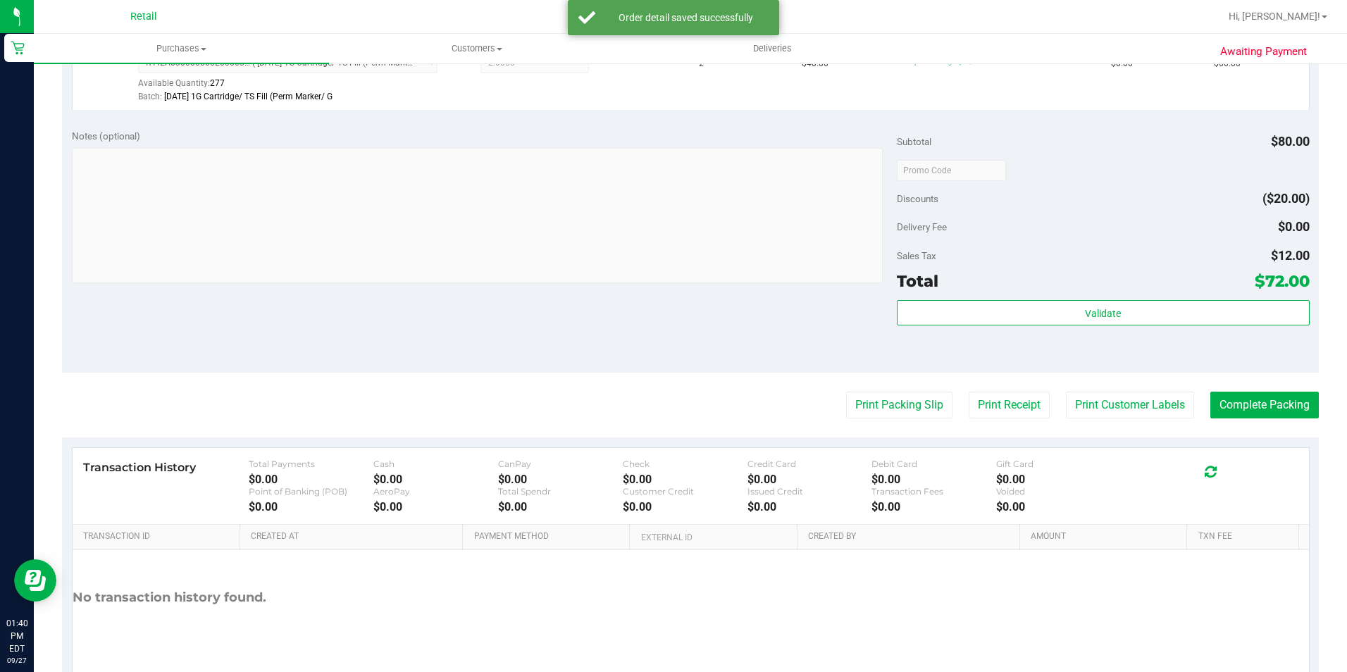
scroll to position [480, 0]
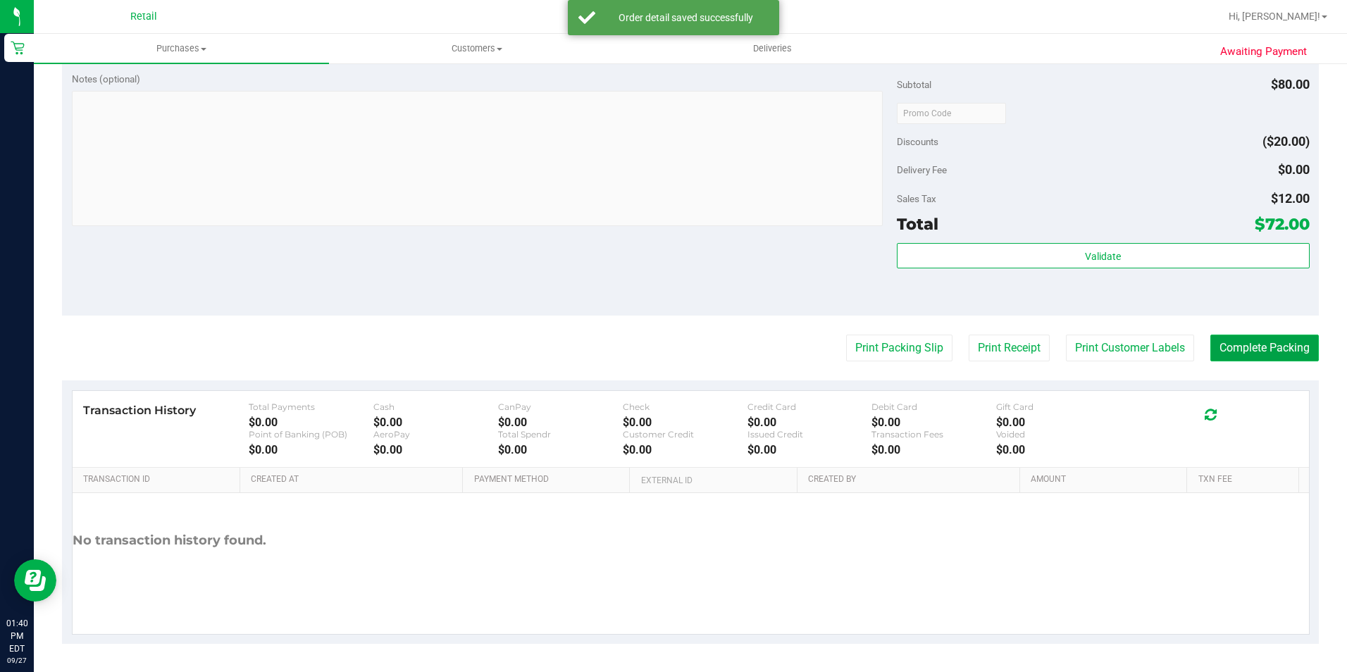
click at [1280, 353] on button "Complete Packing" at bounding box center [1265, 348] width 109 height 27
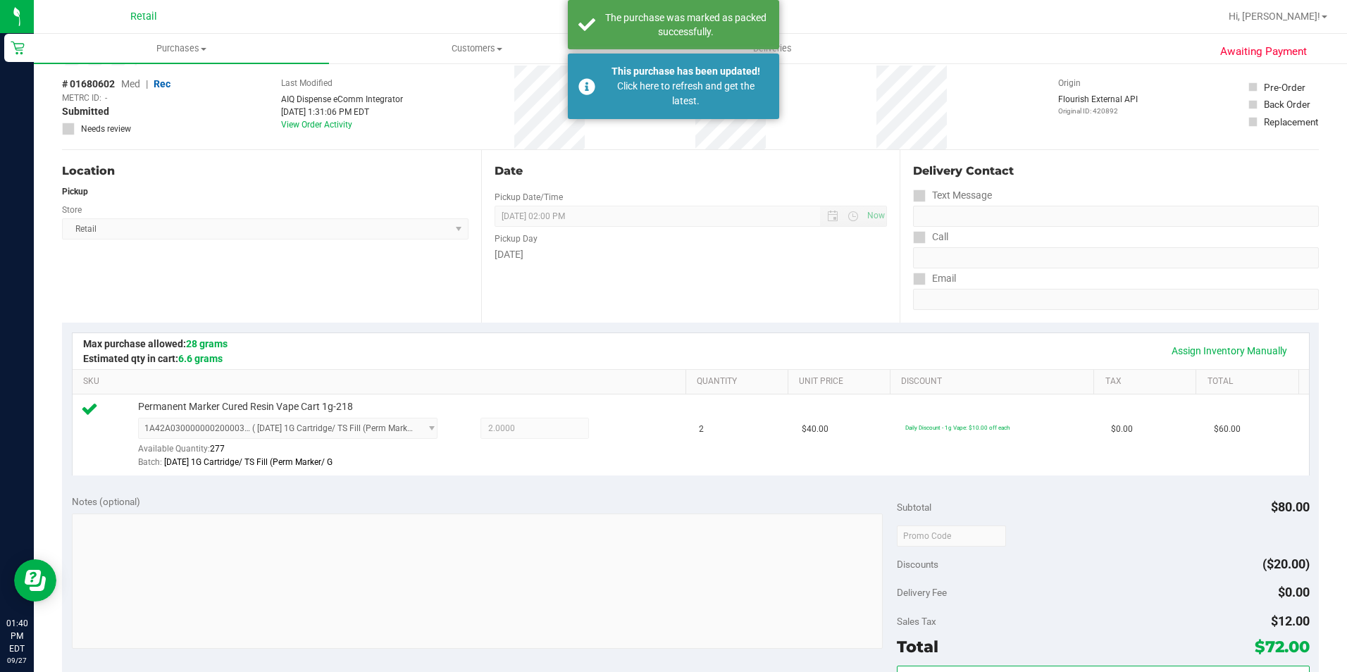
scroll to position [0, 0]
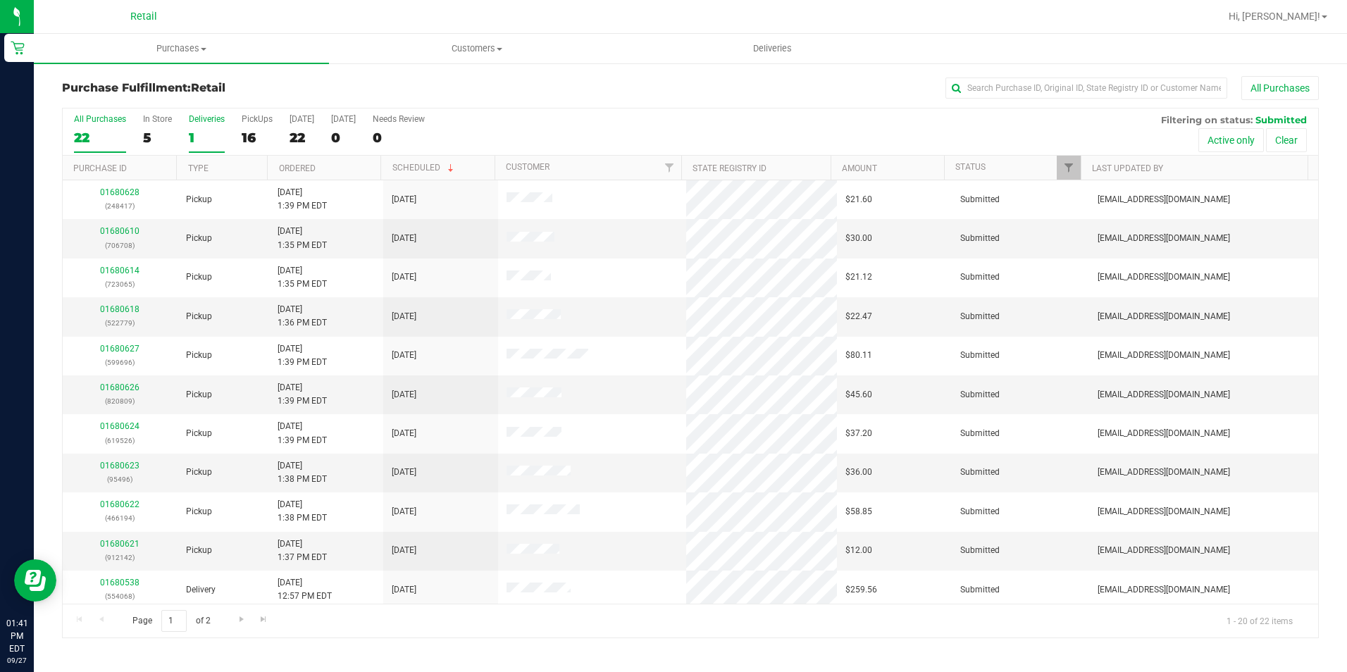
click at [204, 132] on div "1" at bounding box center [207, 138] width 36 height 16
click at [0, 0] on input "Deliveries 1" at bounding box center [0, 0] width 0 height 0
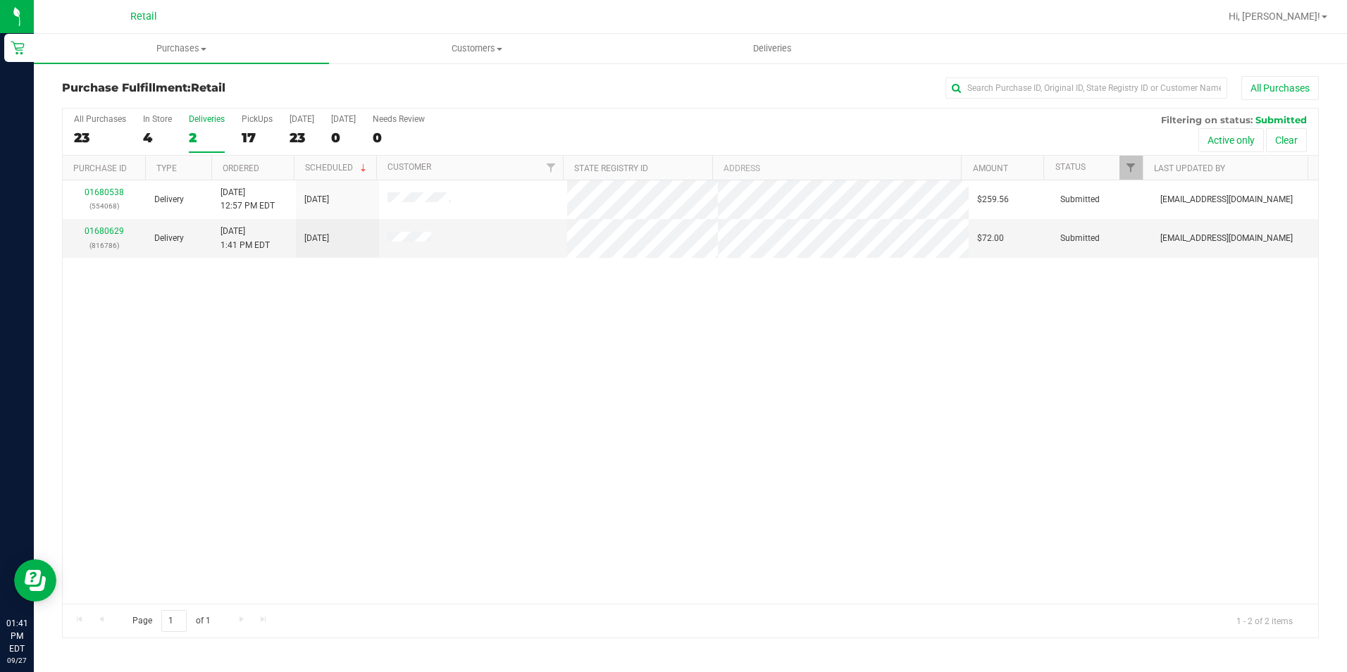
click at [240, 123] on div "All Purchases 23 In Store 4 Deliveries 2 PickUps 17 [DATE] 23 [DATE] 0 Needs Re…" at bounding box center [691, 132] width 1256 height 47
click at [271, 123] on div "PickUps" at bounding box center [257, 119] width 31 height 10
click at [0, 0] on input "PickUps 17" at bounding box center [0, 0] width 0 height 0
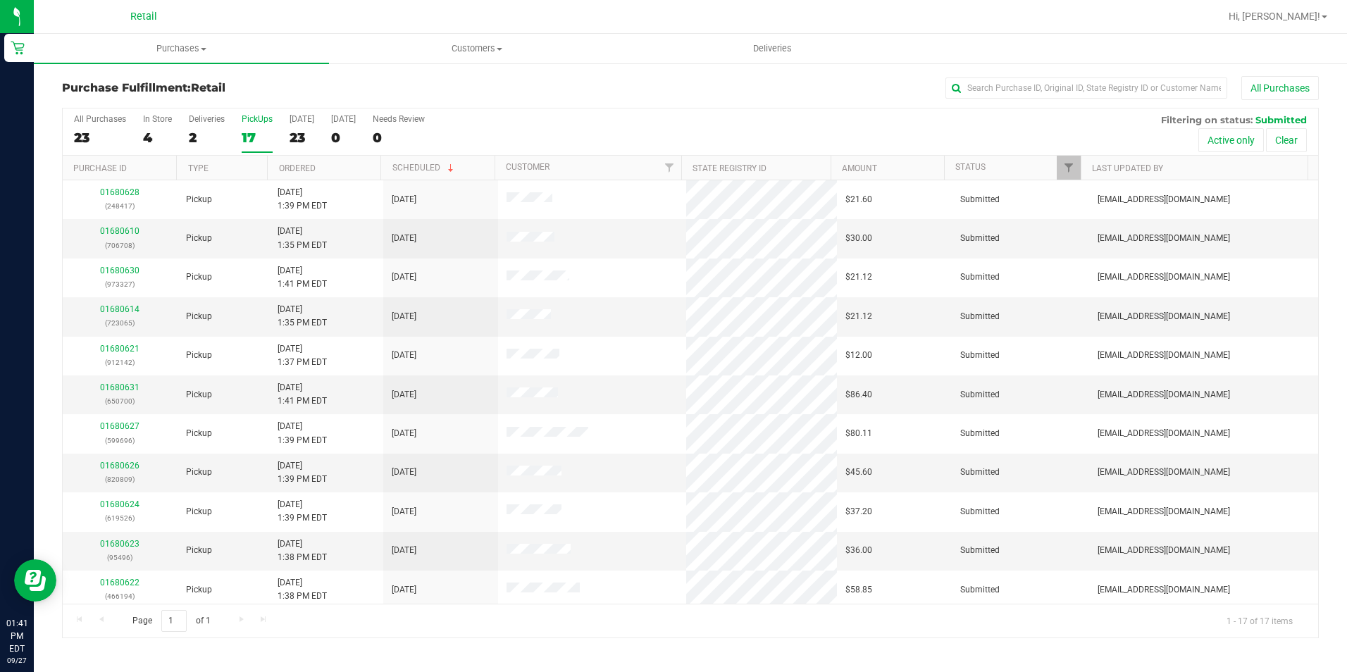
click at [305, 162] on th "Ordered" at bounding box center [323, 168] width 113 height 25
click at [194, 130] on div "2" at bounding box center [207, 138] width 36 height 16
click at [0, 0] on input "Deliveries 2" at bounding box center [0, 0] width 0 height 0
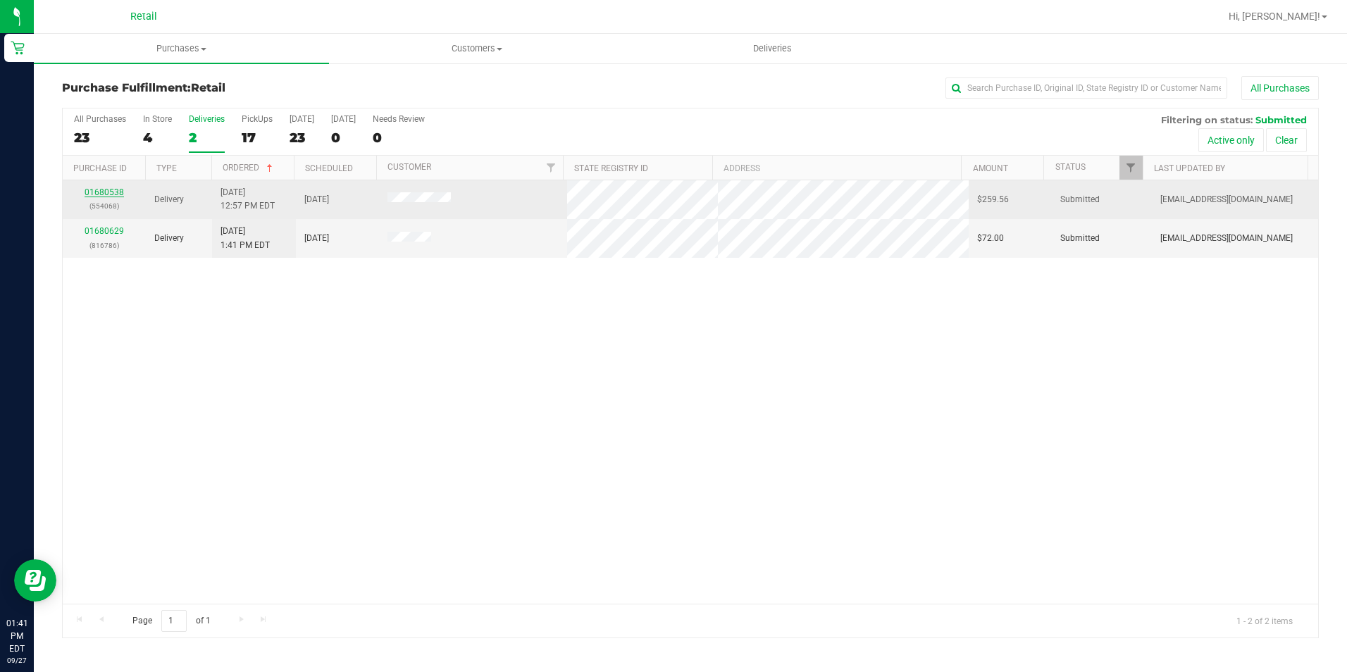
click at [110, 191] on link "01680538" at bounding box center [104, 192] width 39 height 10
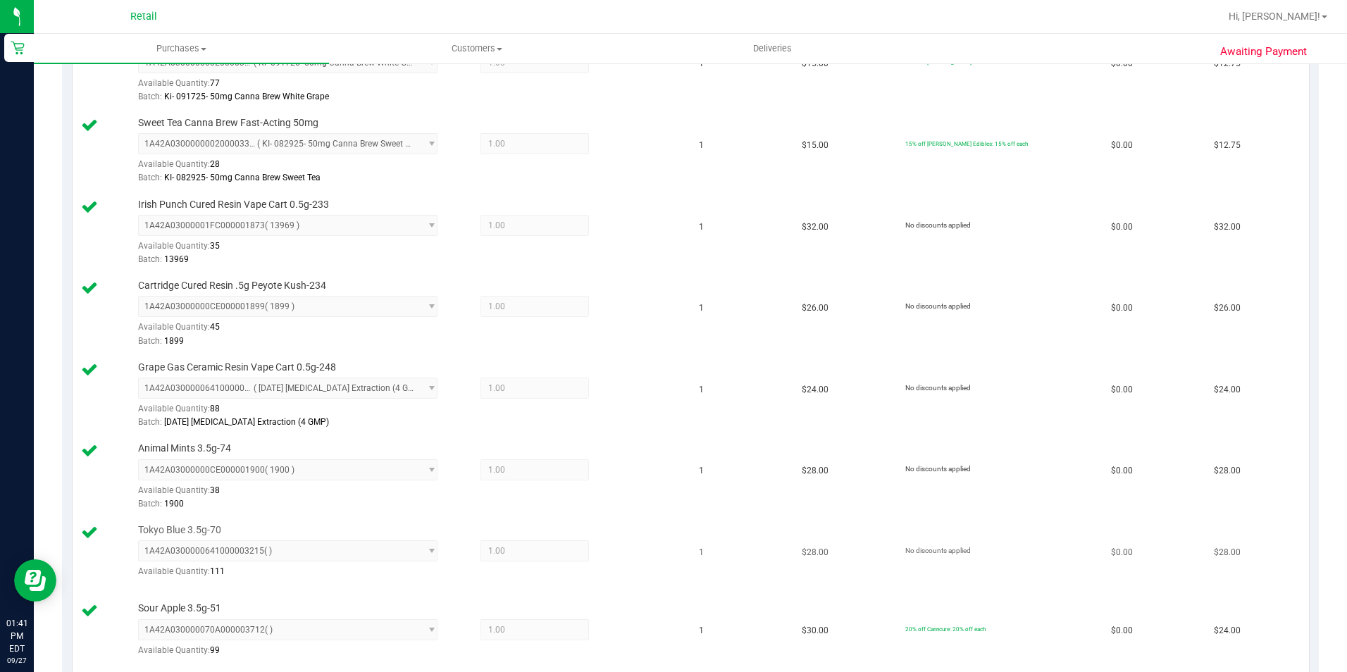
scroll to position [916, 0]
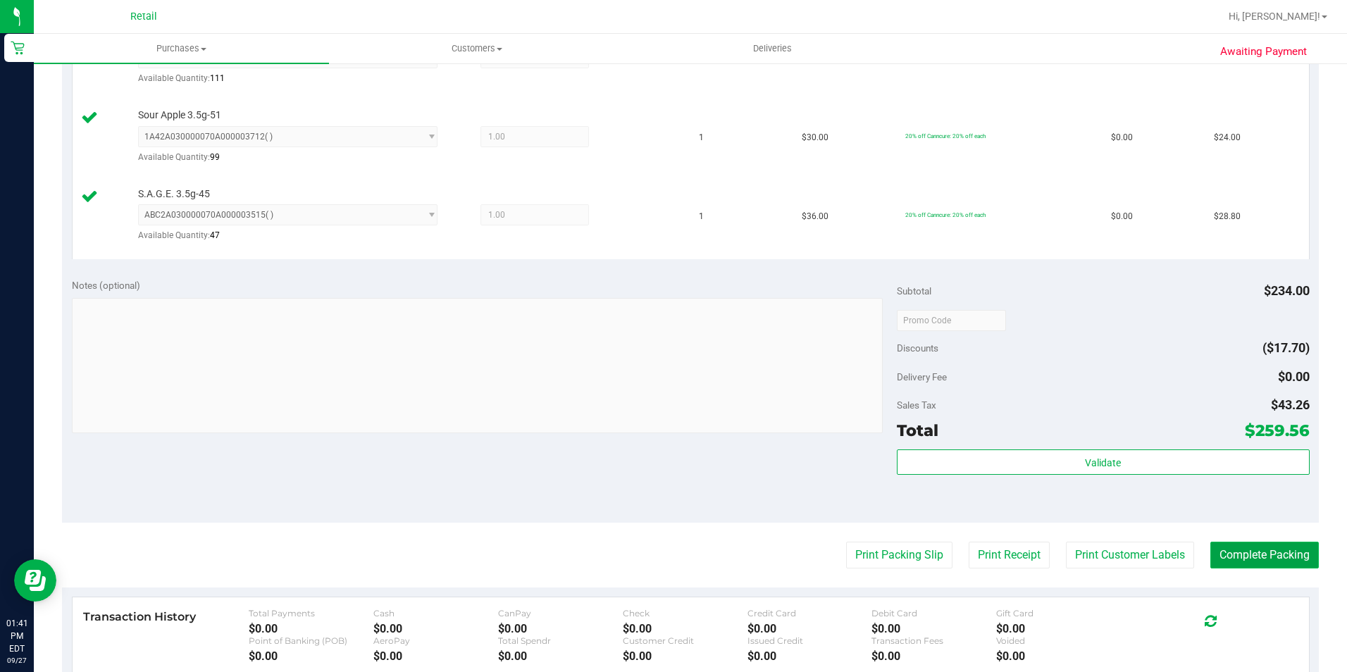
click at [1245, 550] on button "Complete Packing" at bounding box center [1265, 555] width 109 height 27
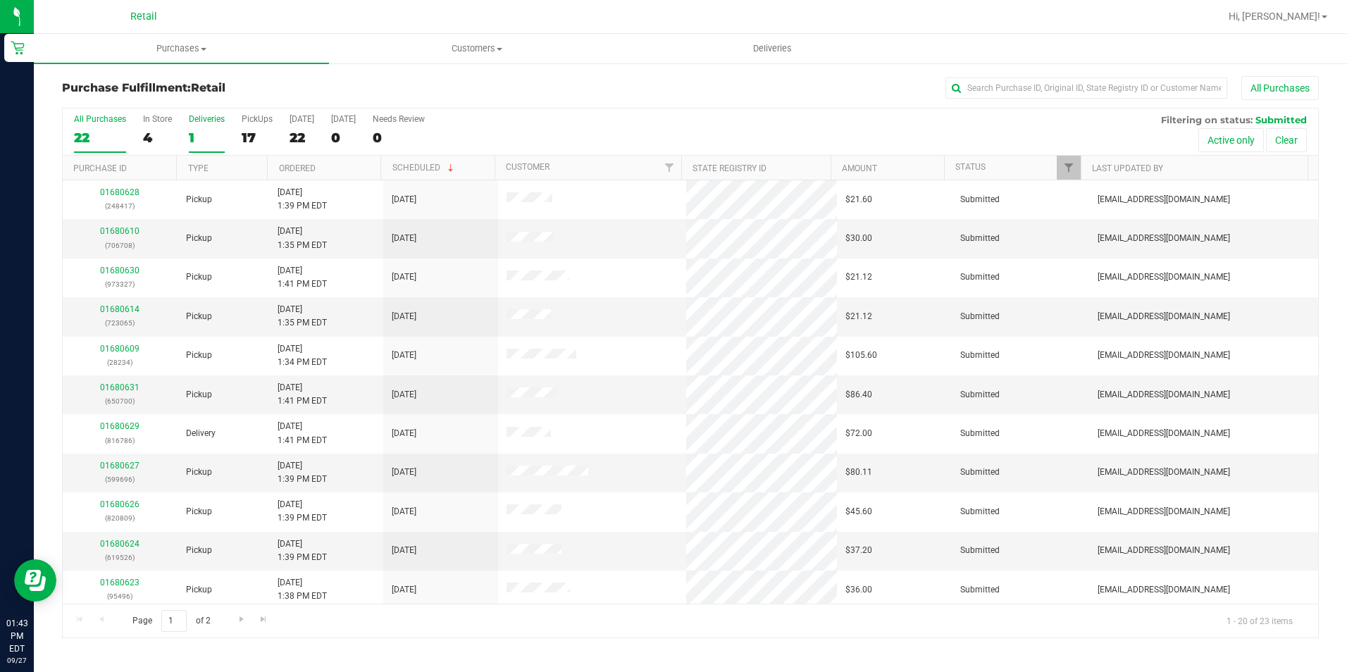
click at [204, 130] on div "1" at bounding box center [207, 138] width 36 height 16
click at [0, 0] on input "Deliveries 1" at bounding box center [0, 0] width 0 height 0
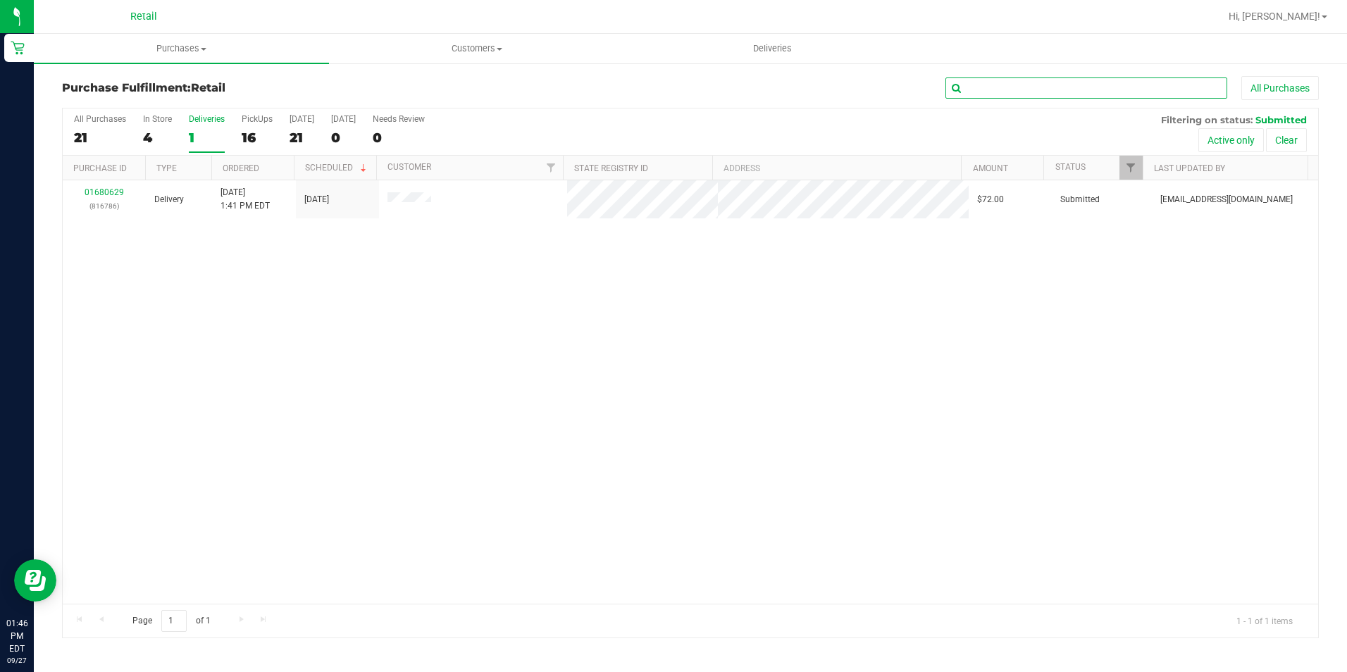
click at [963, 84] on input "text" at bounding box center [1087, 88] width 282 height 21
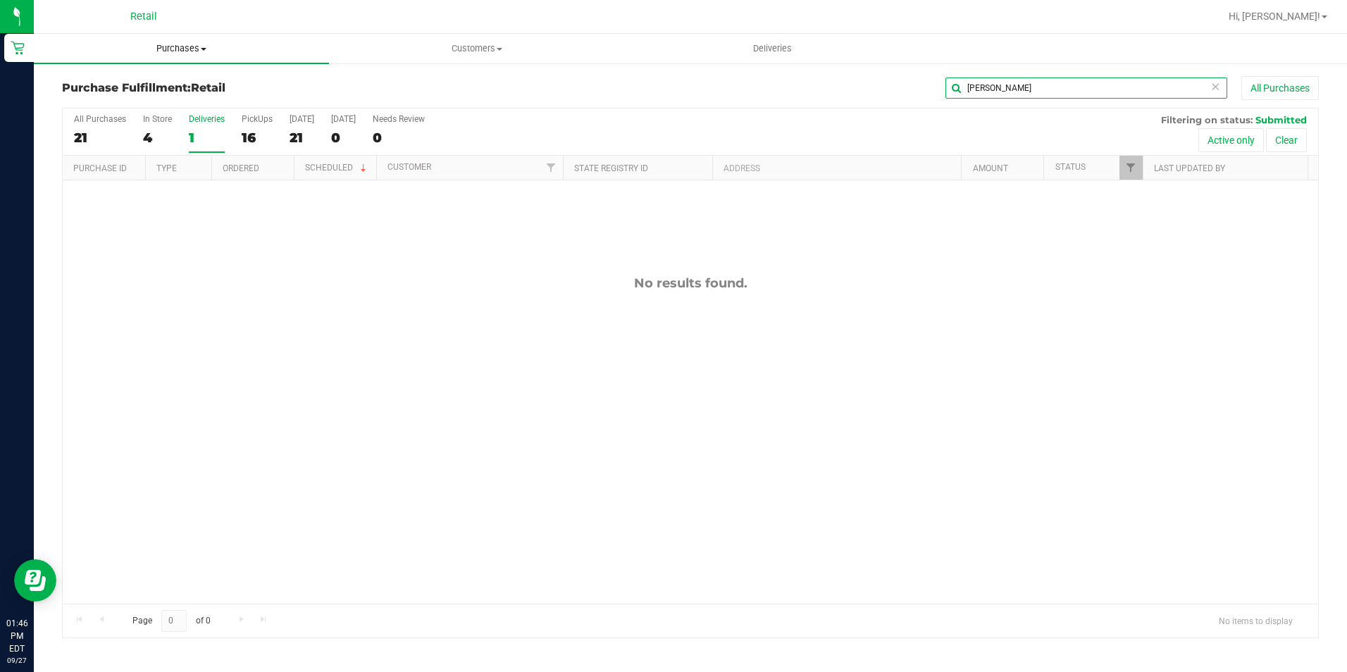
type input "[PERSON_NAME]"
click at [168, 51] on span "Purchases" at bounding box center [181, 48] width 295 height 13
click at [123, 104] on li "Fulfillment" at bounding box center [181, 102] width 295 height 17
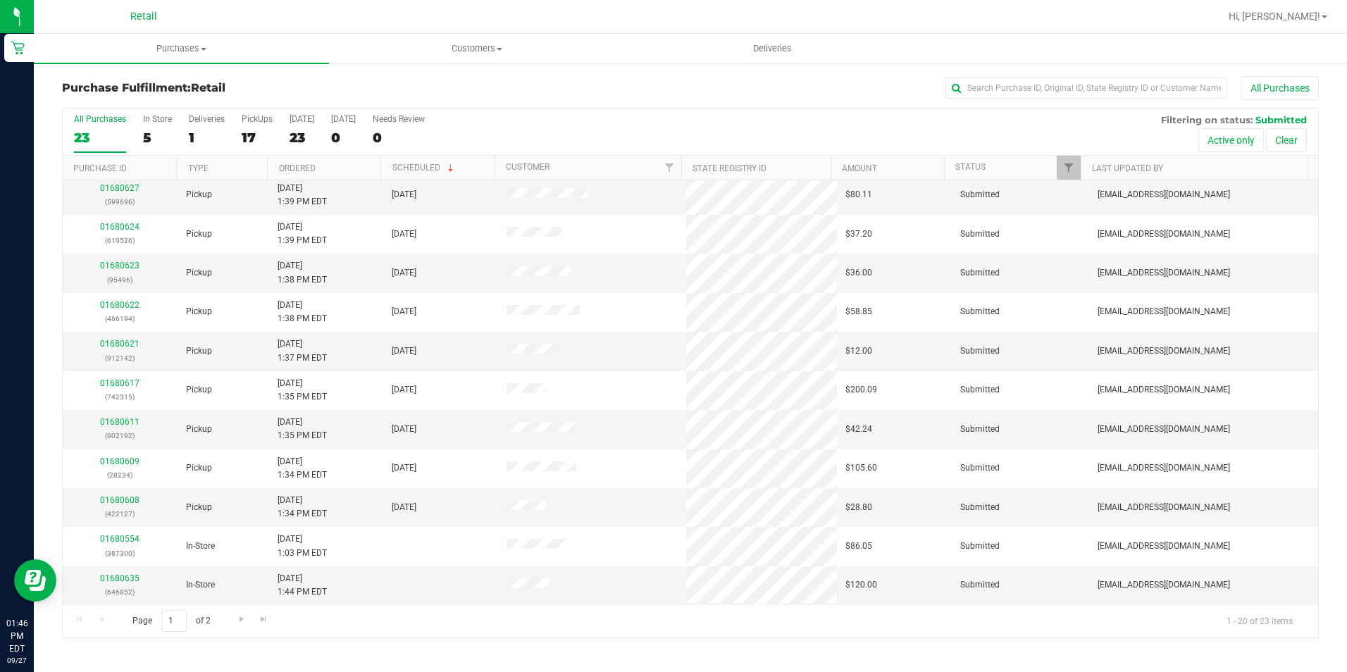
scroll to position [357, 0]
click at [123, 495] on link "01680608" at bounding box center [119, 500] width 39 height 10
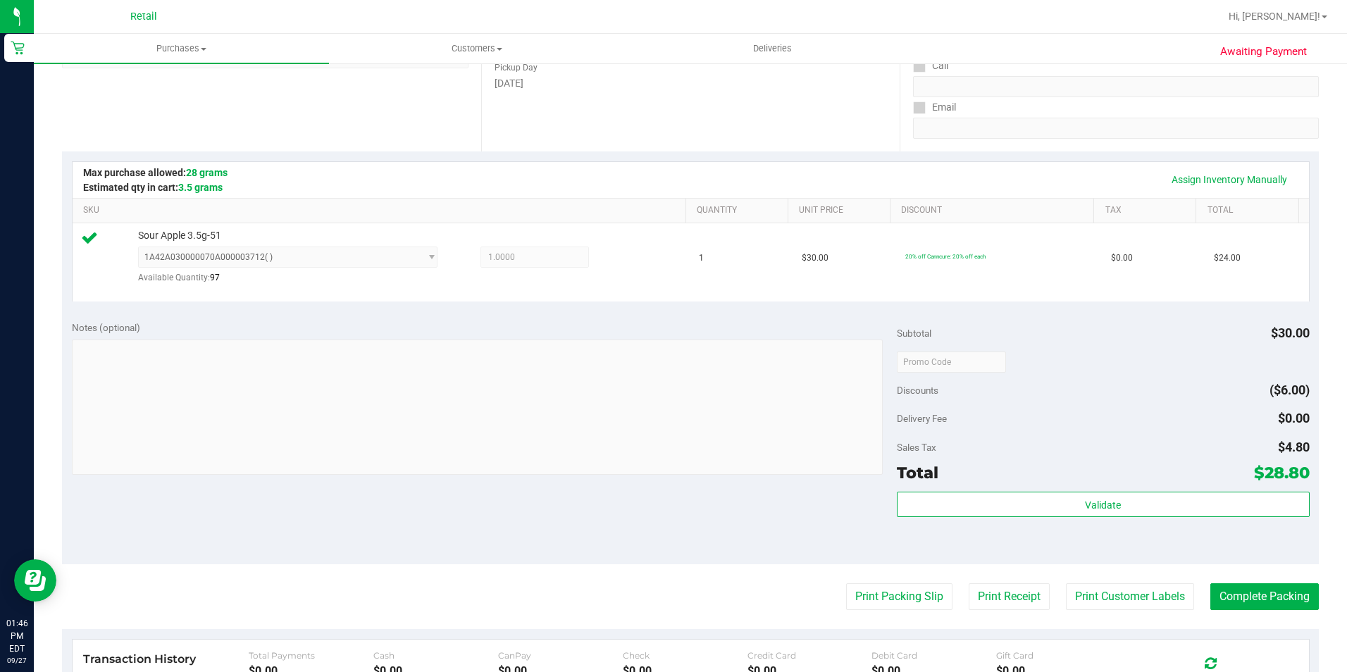
scroll to position [352, 0]
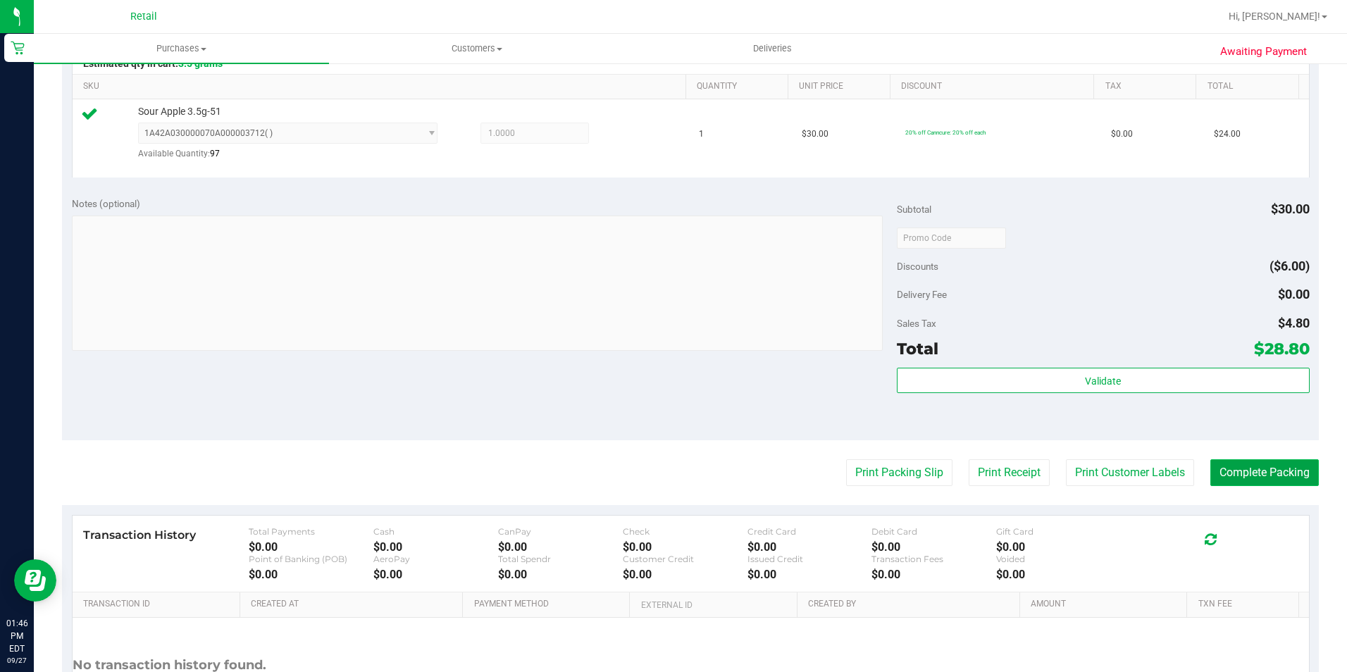
click at [1211, 462] on button "Complete Packing" at bounding box center [1265, 472] width 109 height 27
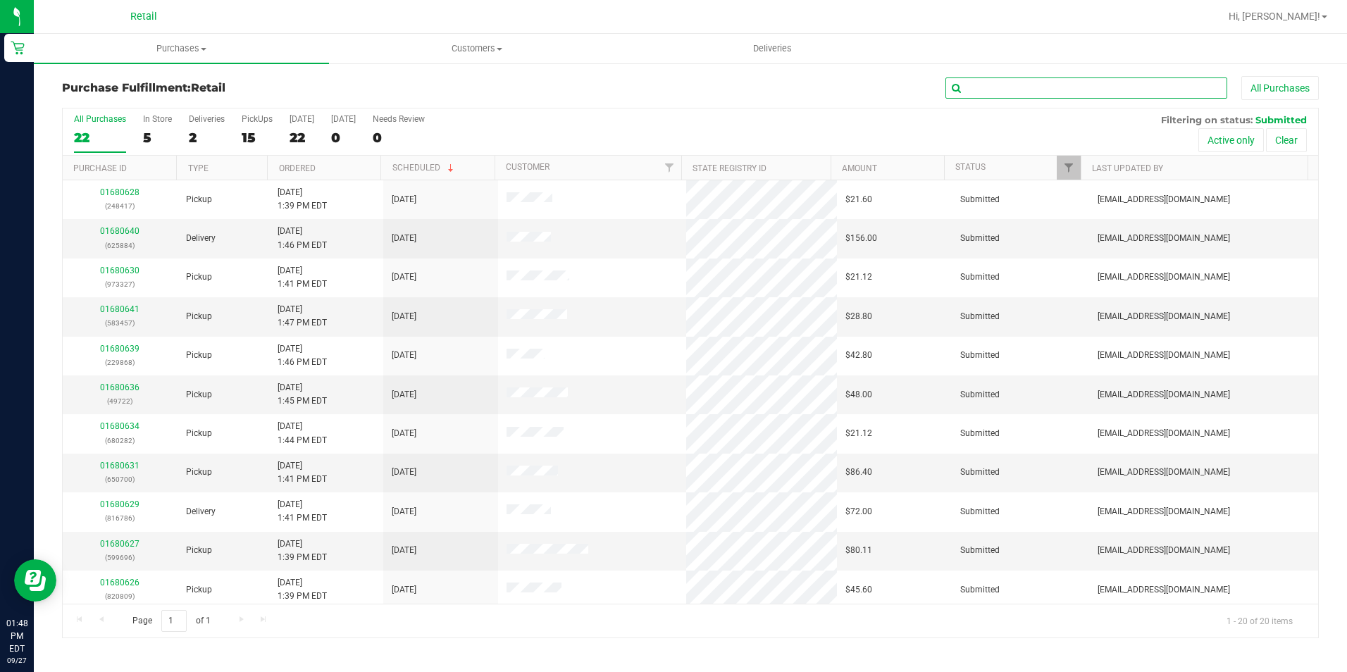
click at [1016, 88] on input "text" at bounding box center [1087, 88] width 282 height 21
click at [982, 91] on input "text" at bounding box center [1087, 88] width 282 height 21
click at [1073, 80] on input "text" at bounding box center [1087, 88] width 282 height 21
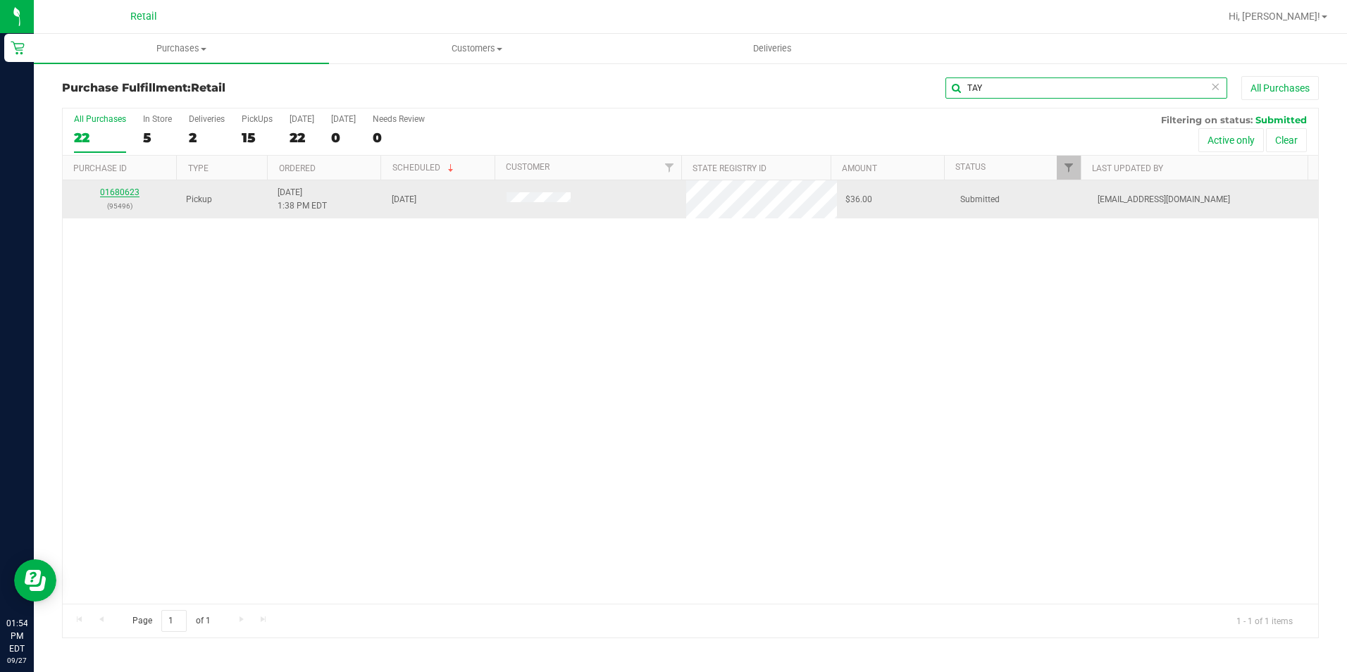
type input "TAY"
click at [130, 194] on link "01680623" at bounding box center [119, 192] width 39 height 10
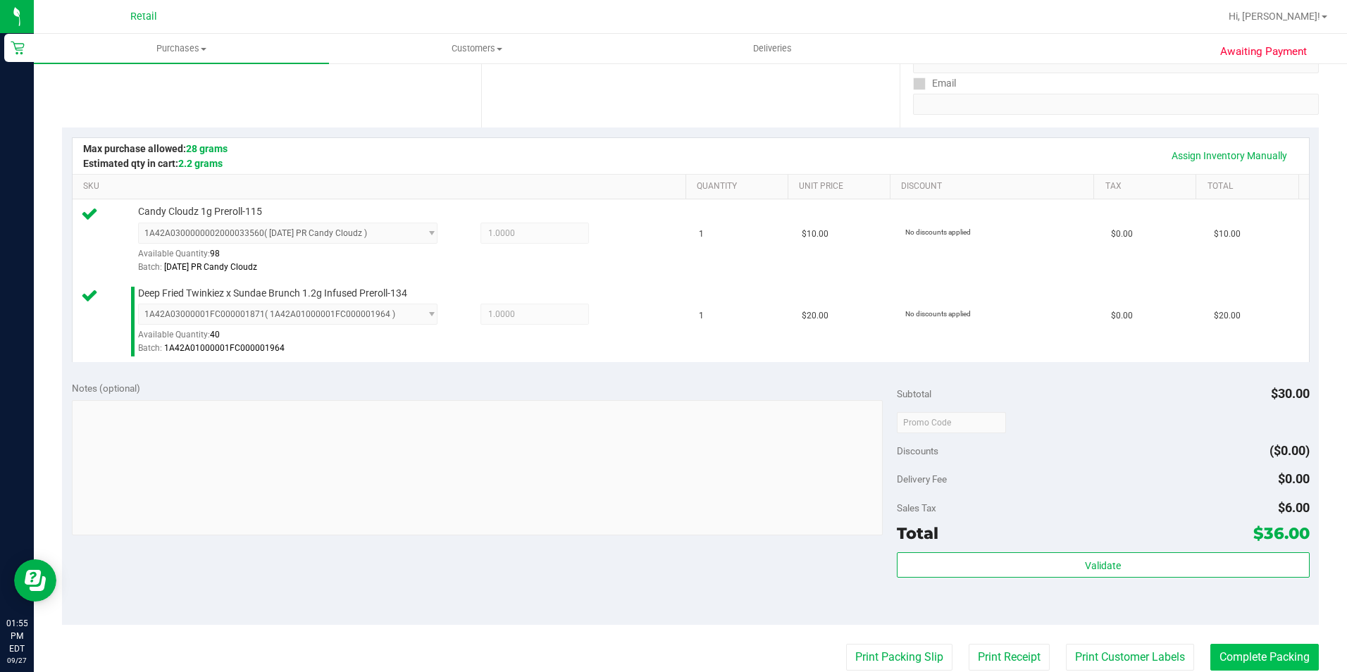
scroll to position [282, 0]
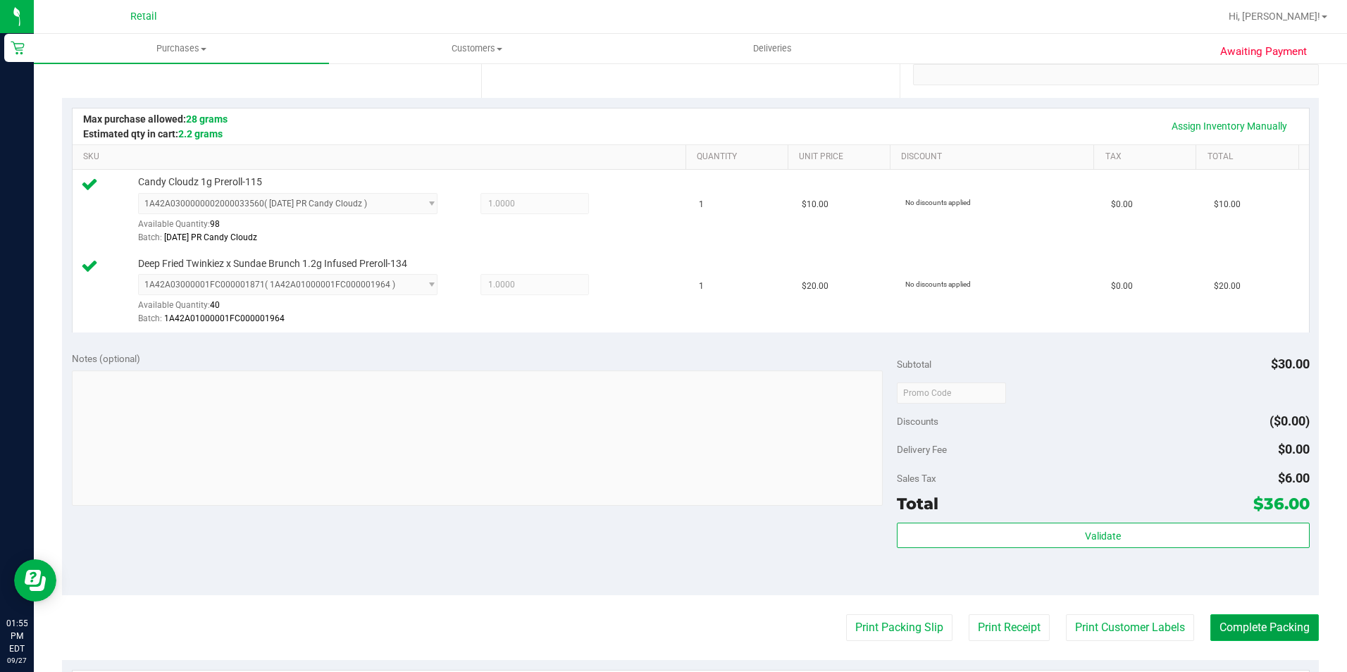
click at [1218, 619] on button "Complete Packing" at bounding box center [1265, 628] width 109 height 27
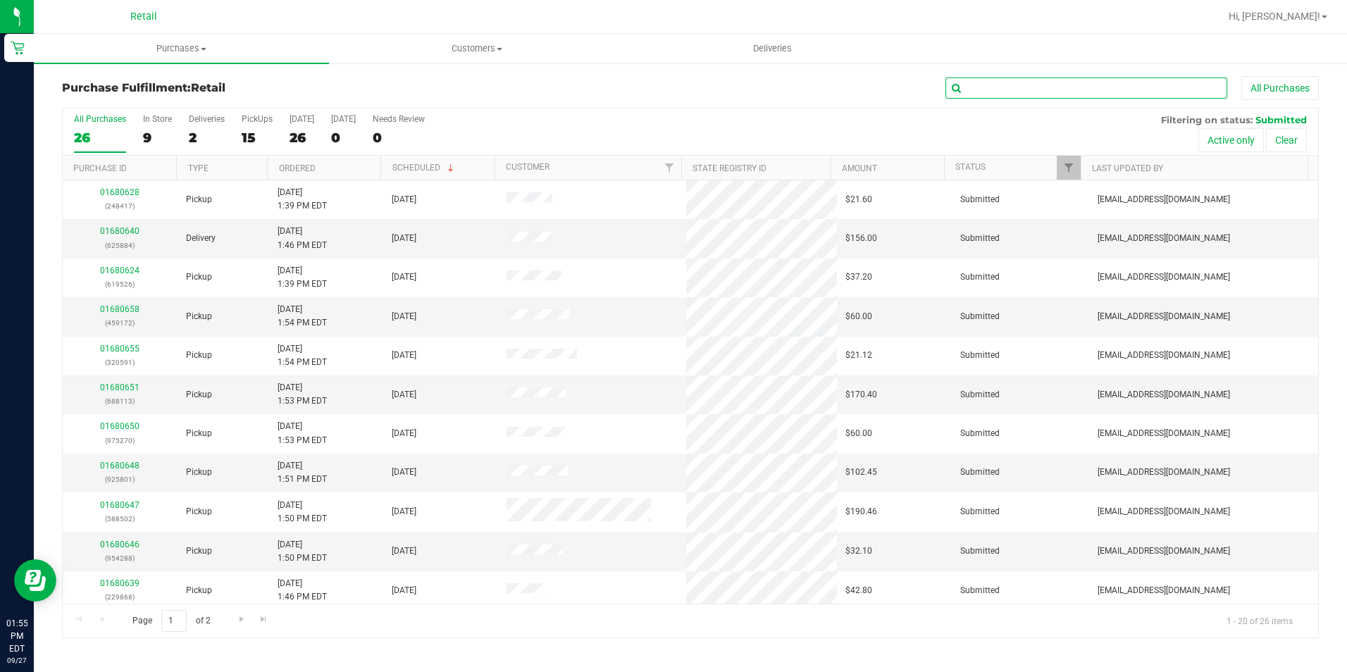
click at [1011, 85] on input "text" at bounding box center [1087, 88] width 282 height 21
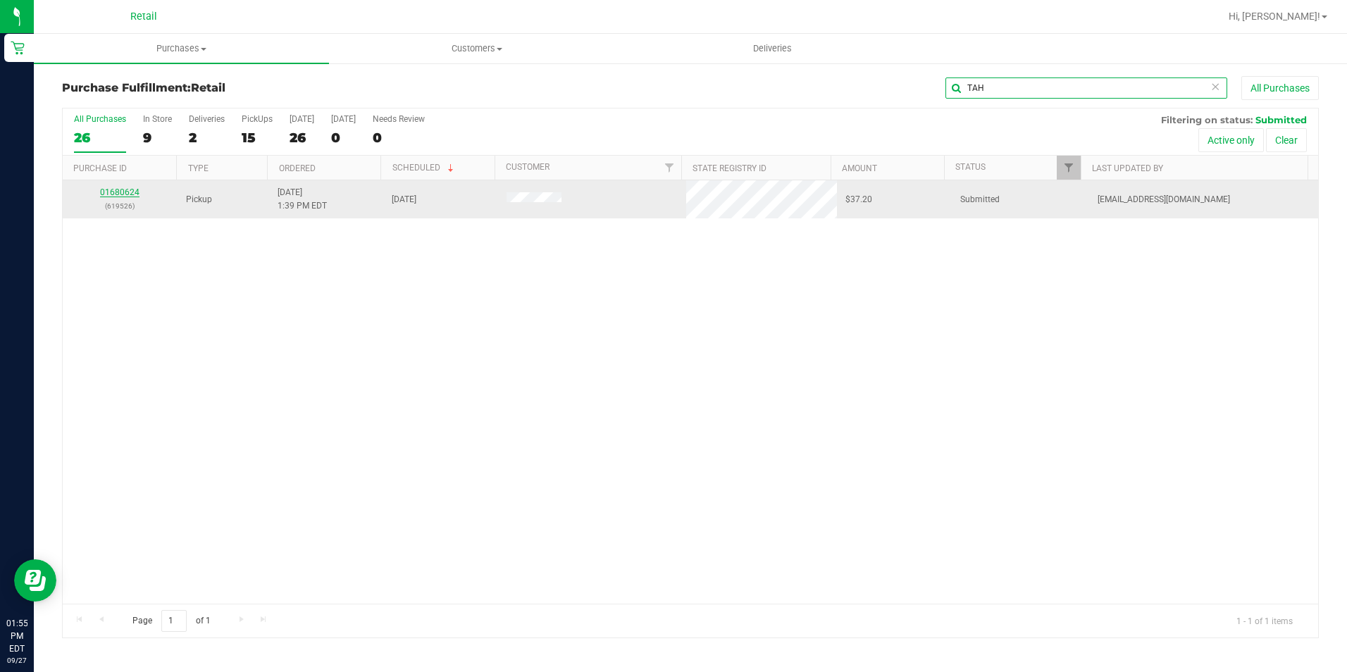
type input "TAH"
click at [131, 195] on link "01680624" at bounding box center [119, 192] width 39 height 10
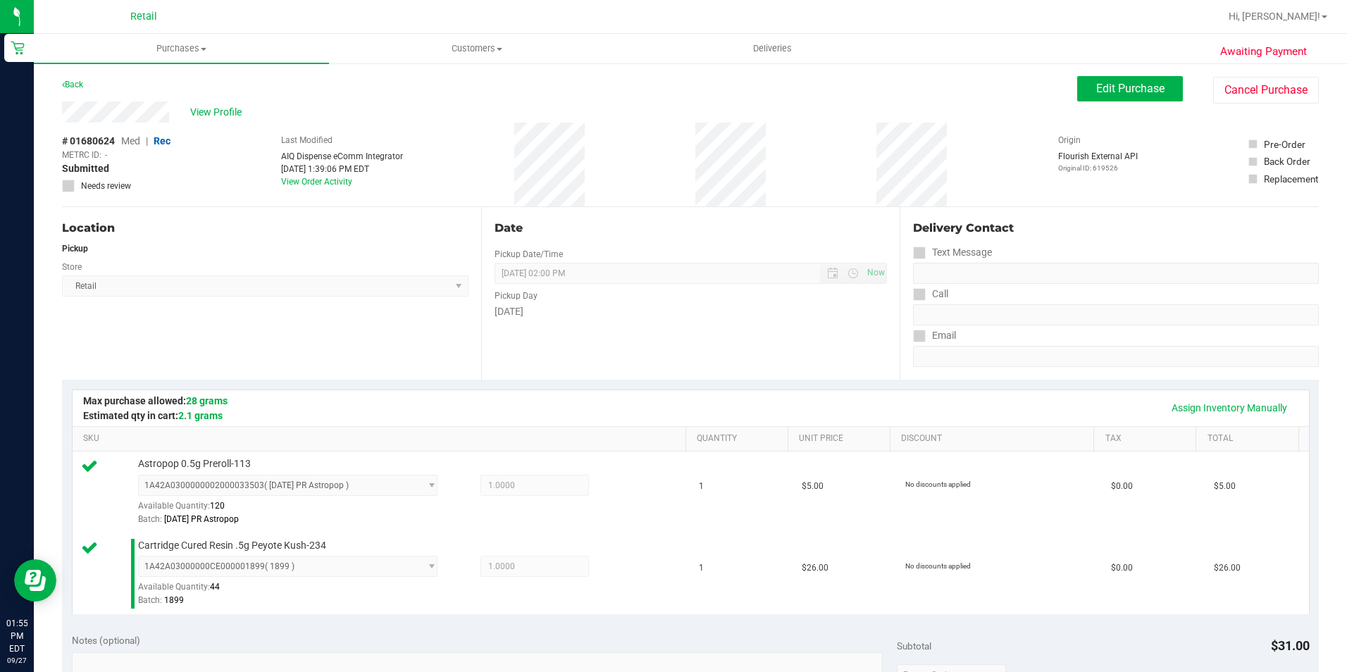
scroll to position [352, 0]
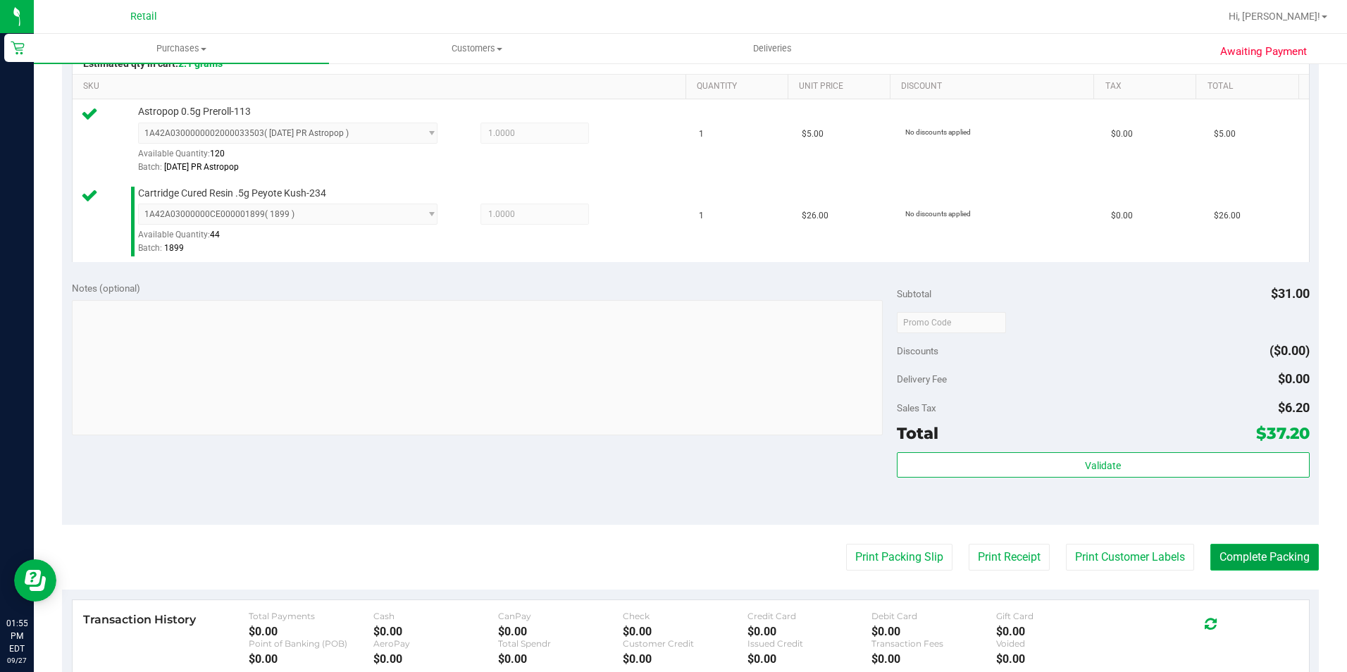
click at [1245, 551] on button "Complete Packing" at bounding box center [1265, 557] width 109 height 27
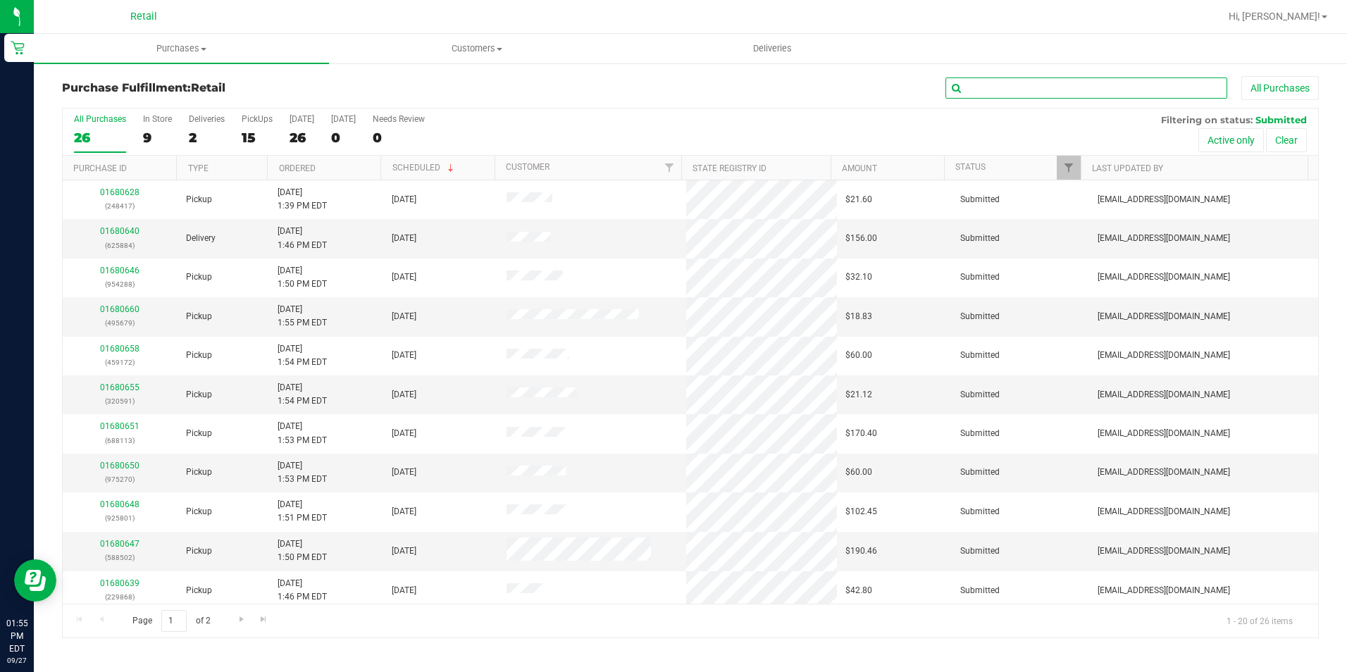
click at [1017, 92] on input "text" at bounding box center [1087, 88] width 282 height 21
type input "TAY"
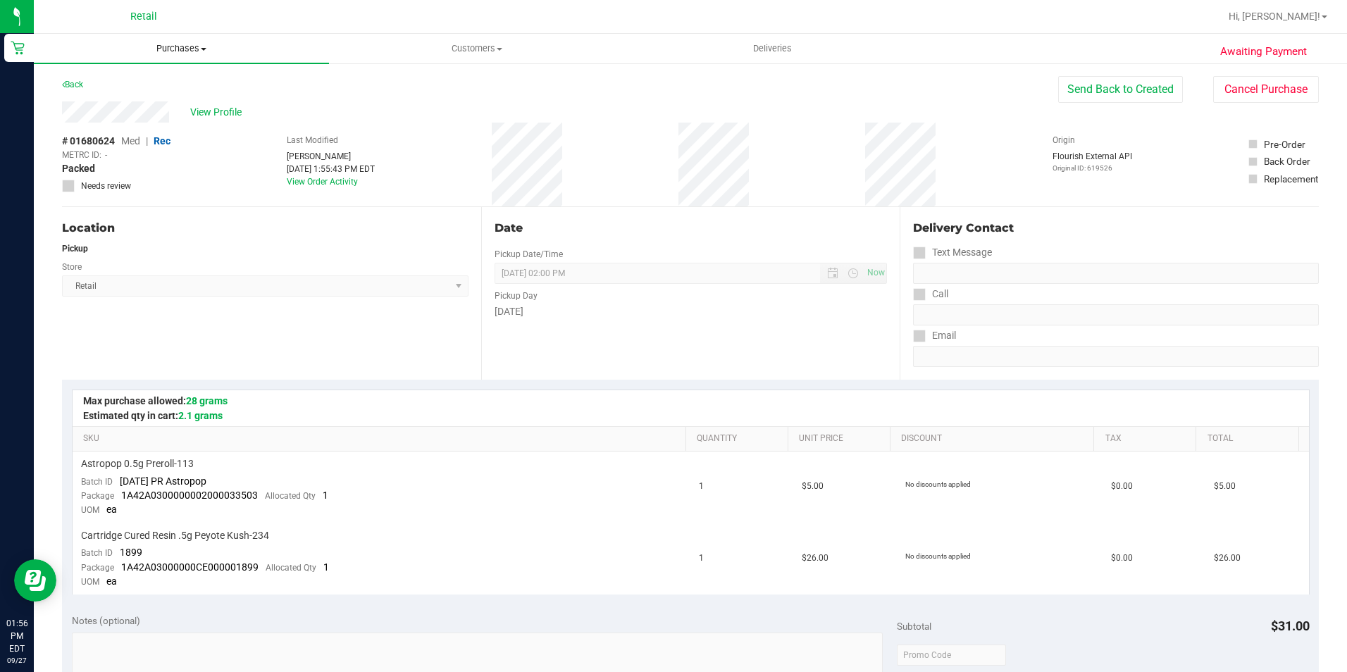
click at [183, 48] on span "Purchases" at bounding box center [181, 48] width 295 height 13
click at [152, 106] on li "Fulfillment" at bounding box center [181, 102] width 295 height 17
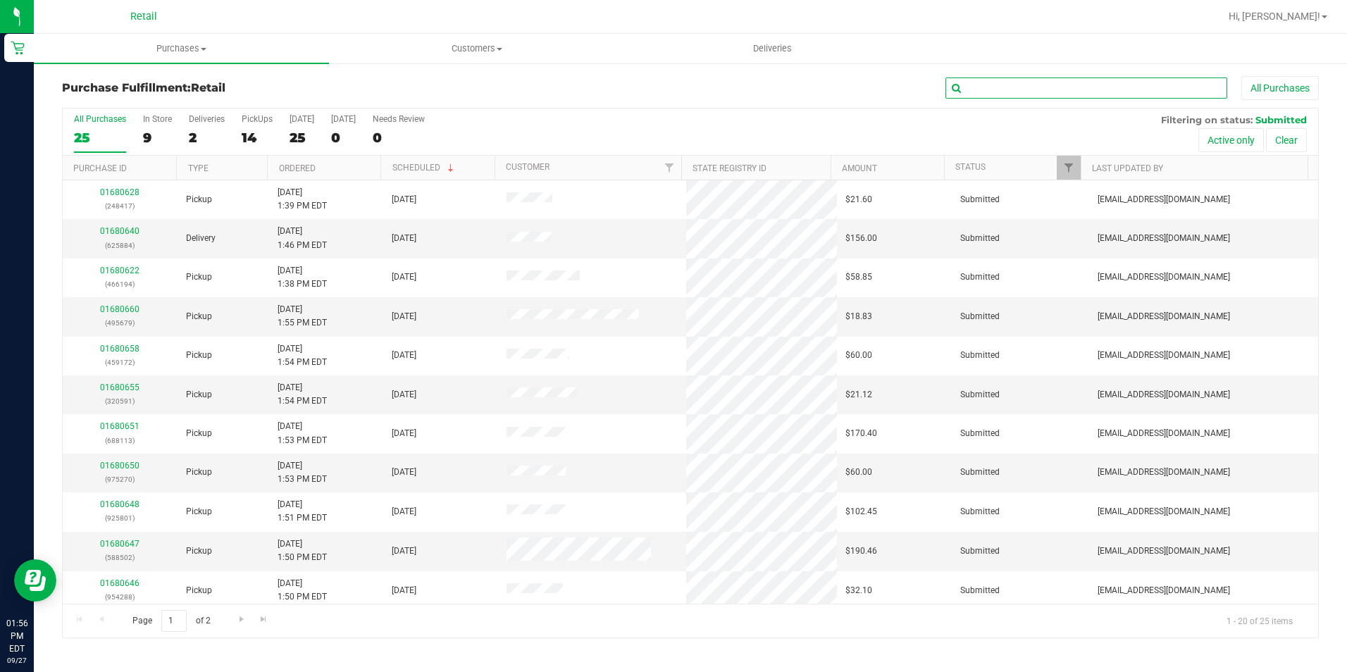
click at [983, 82] on input "text" at bounding box center [1087, 88] width 282 height 21
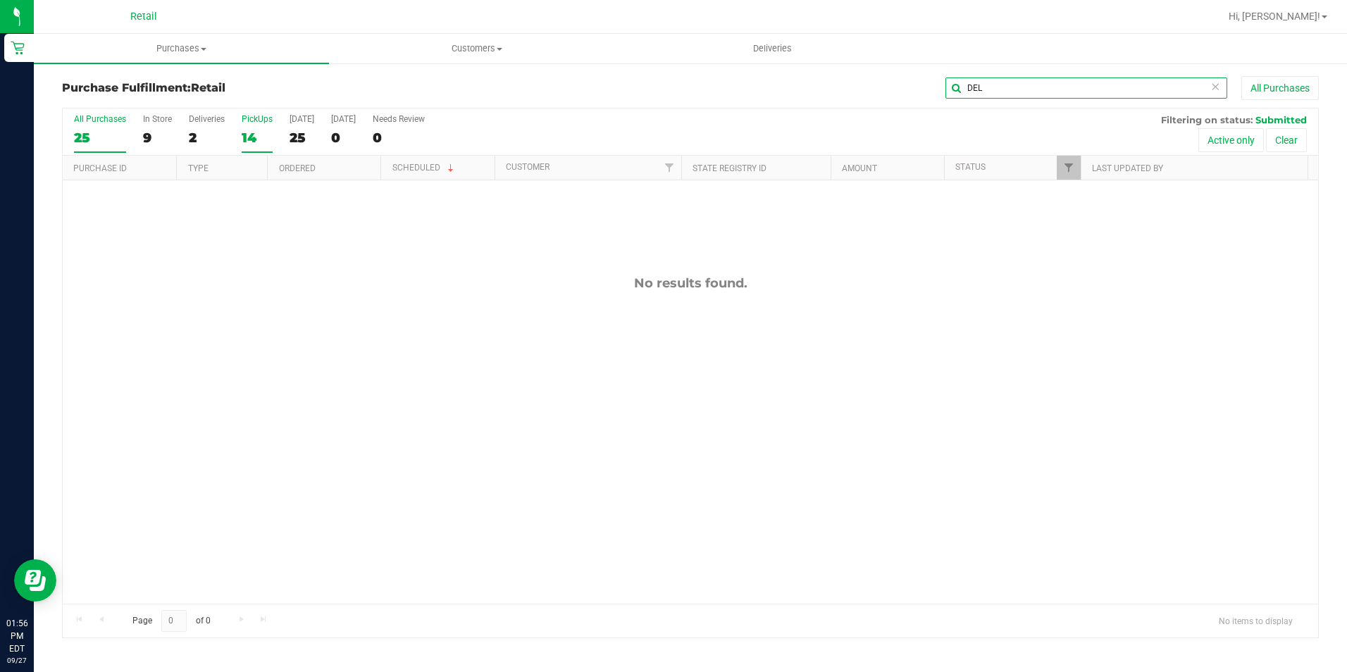
type input "DEL"
click at [257, 135] on div "14" at bounding box center [257, 138] width 31 height 16
click at [0, 0] on input "PickUps 14" at bounding box center [0, 0] width 0 height 0
drag, startPoint x: 1003, startPoint y: 87, endPoint x: 904, endPoint y: 89, distance: 98.7
click at [904, 89] on div "DEL All Purchases" at bounding box center [900, 88] width 838 height 24
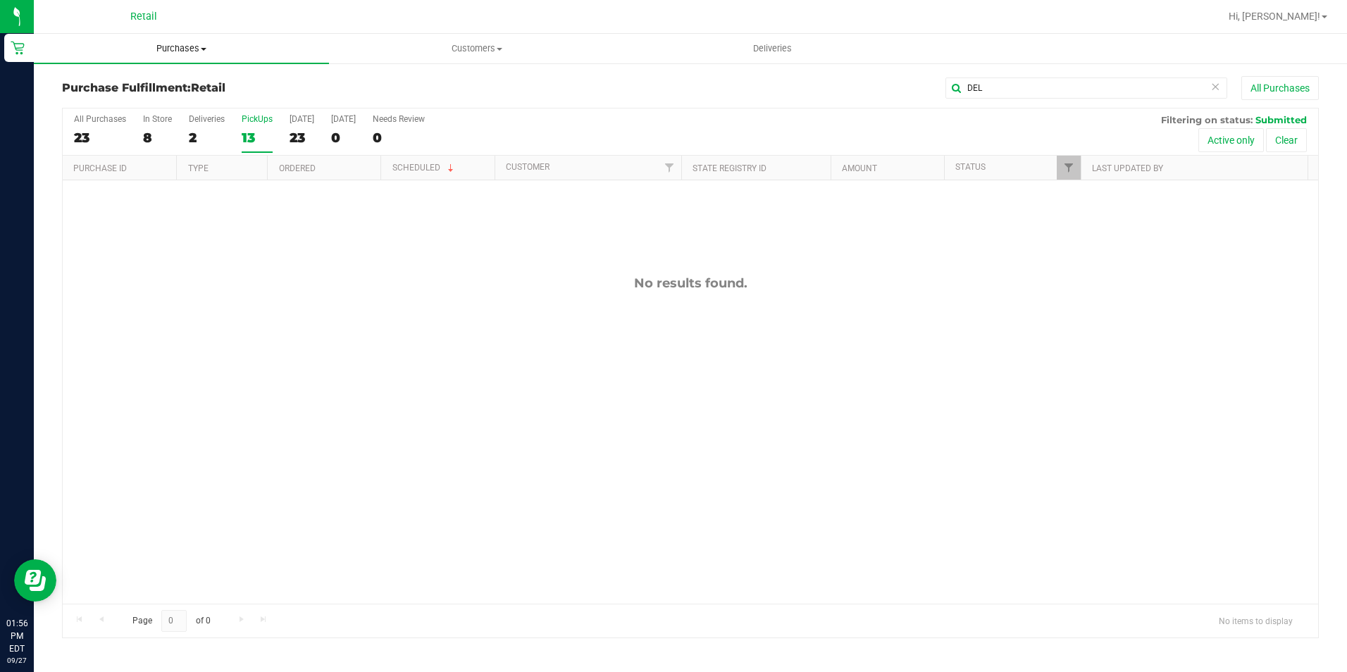
click at [168, 47] on span "Purchases" at bounding box center [181, 48] width 295 height 13
click at [118, 109] on li "Fulfillment" at bounding box center [181, 102] width 295 height 17
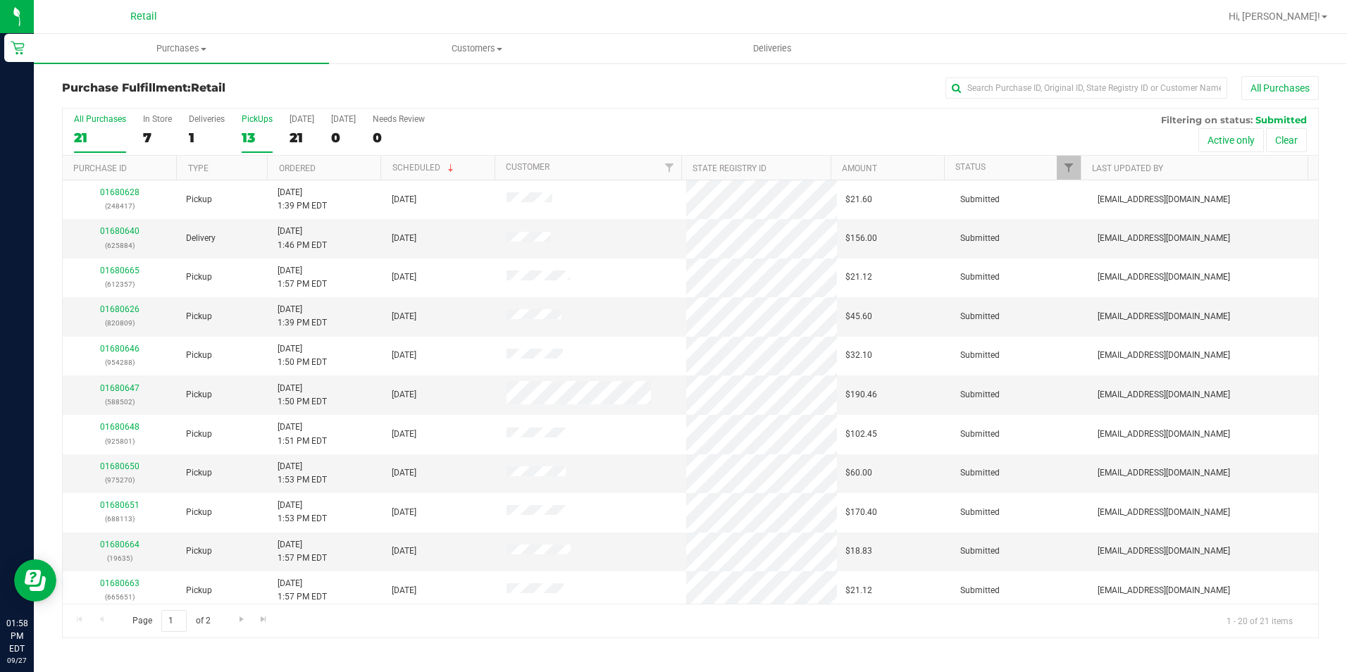
click at [246, 137] on div "13" at bounding box center [257, 138] width 31 height 16
click at [0, 0] on input "PickUps 13" at bounding box center [0, 0] width 0 height 0
click at [106, 228] on link "01680626" at bounding box center [119, 231] width 39 height 10
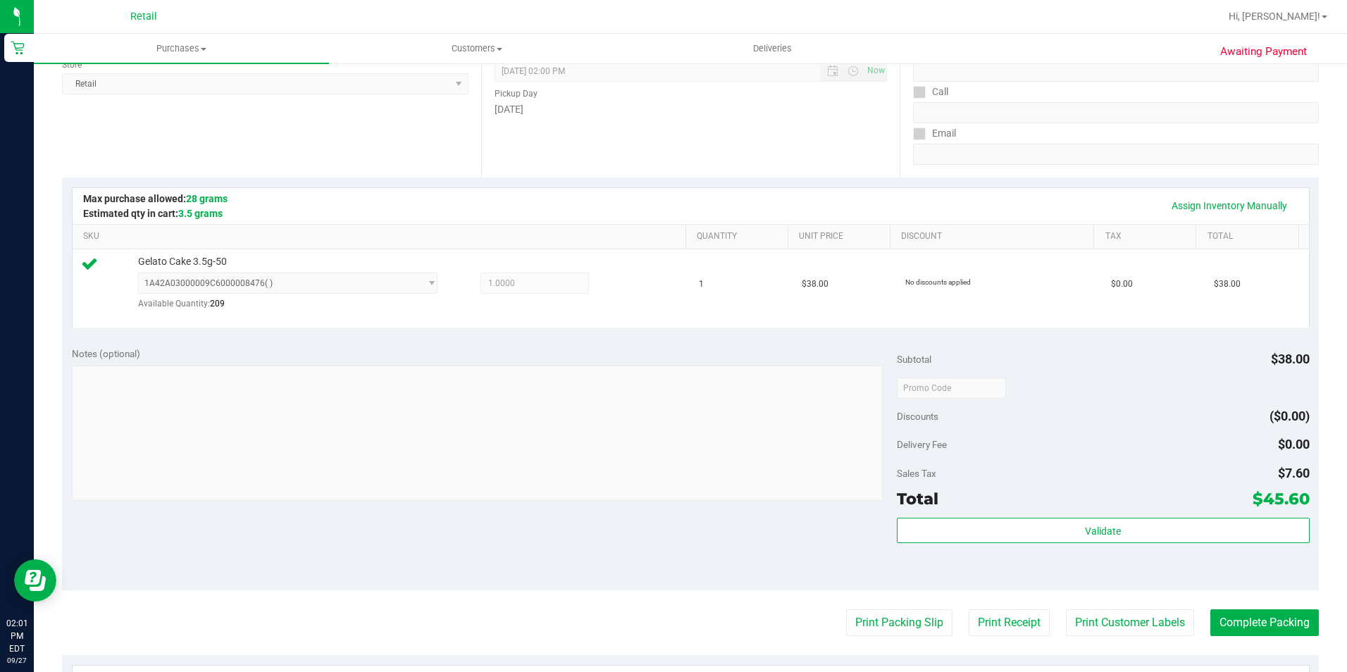
scroll to position [282, 0]
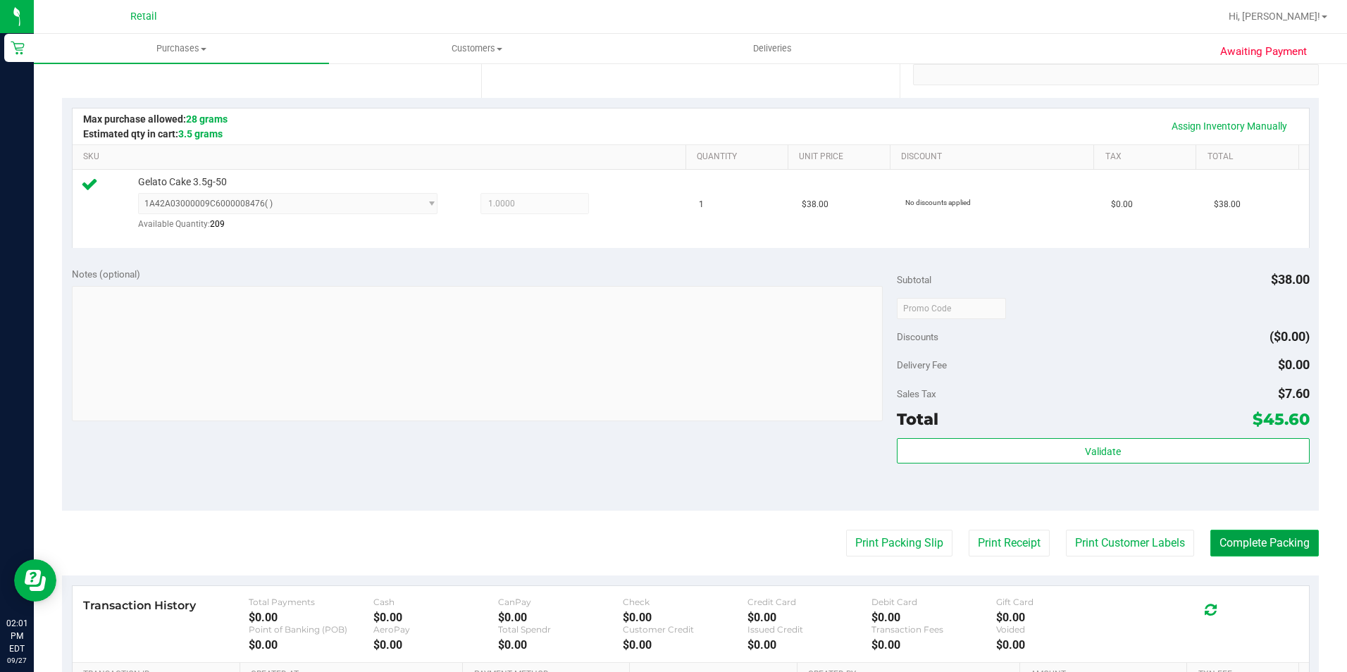
click at [1213, 536] on button "Complete Packing" at bounding box center [1265, 543] width 109 height 27
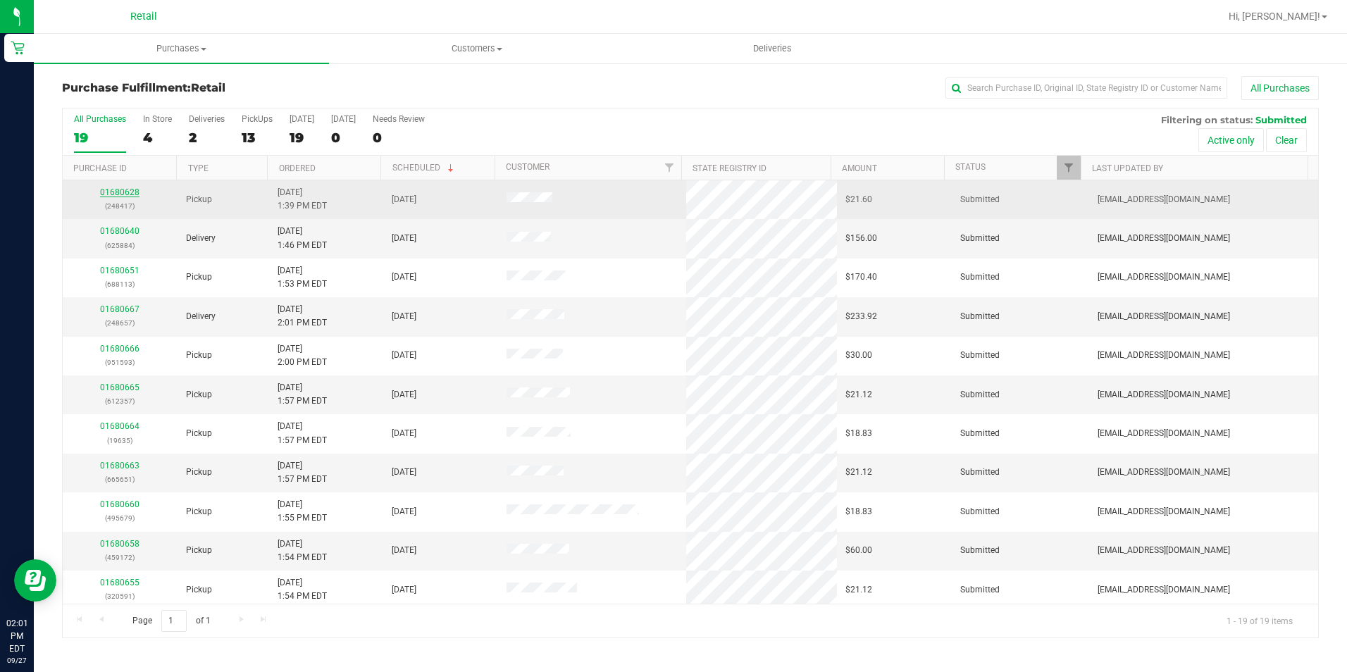
click at [122, 196] on link "01680628" at bounding box center [119, 192] width 39 height 10
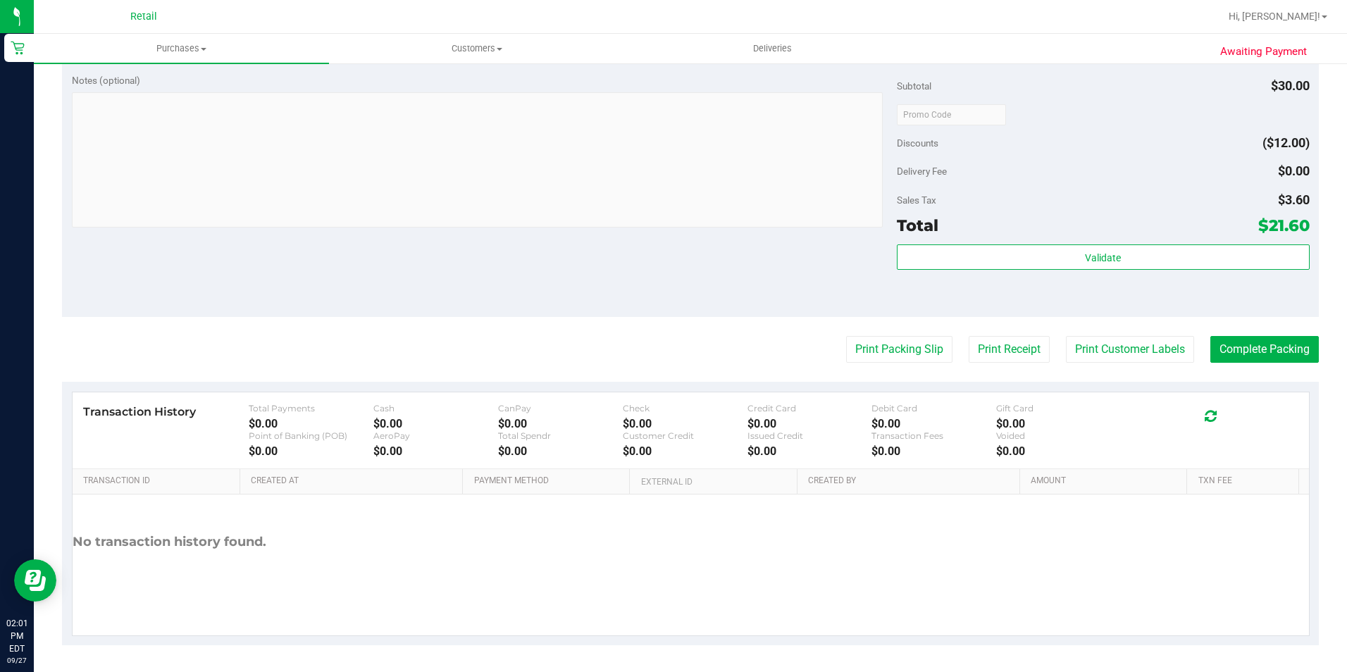
scroll to position [477, 0]
click at [1254, 362] on purchase-details "Back Edit Purchase Cancel Purchase View Profile # 01680628 Med | Rec METRC ID: …" at bounding box center [690, 121] width 1257 height 1045
drag, startPoint x: 1254, startPoint y: 362, endPoint x: 1256, endPoint y: 352, distance: 10.1
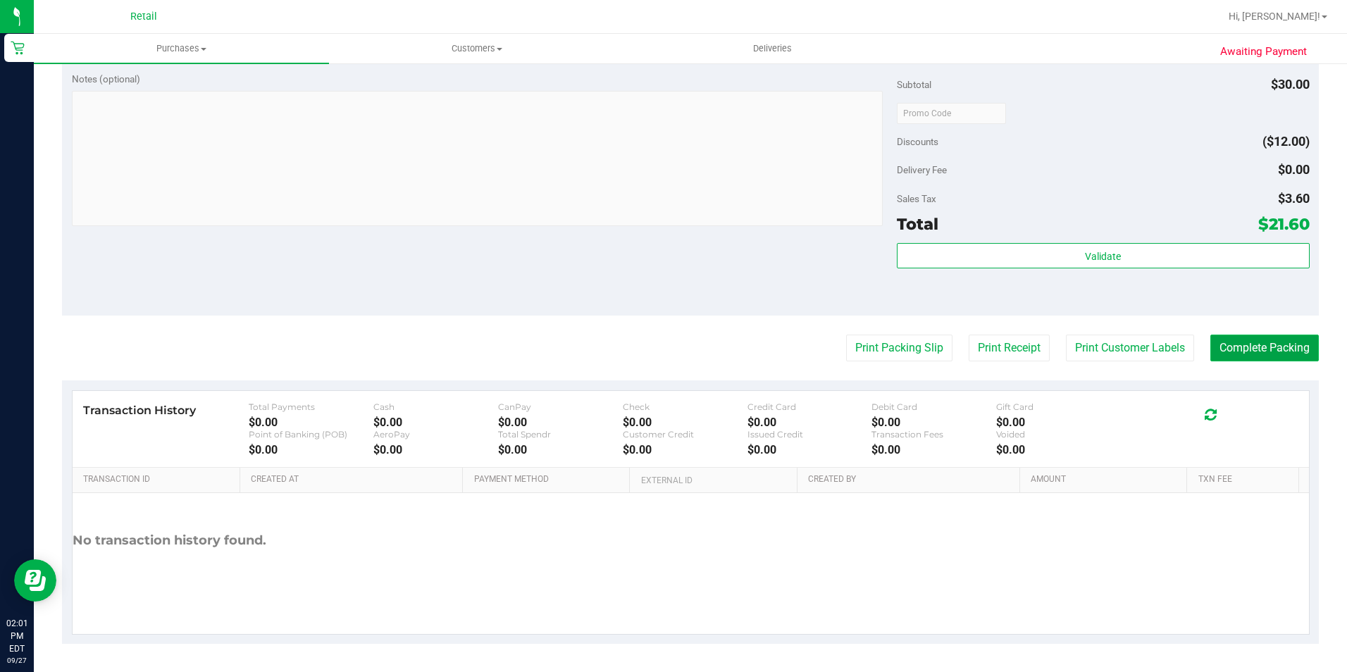
click at [1256, 352] on button "Complete Packing" at bounding box center [1265, 348] width 109 height 27
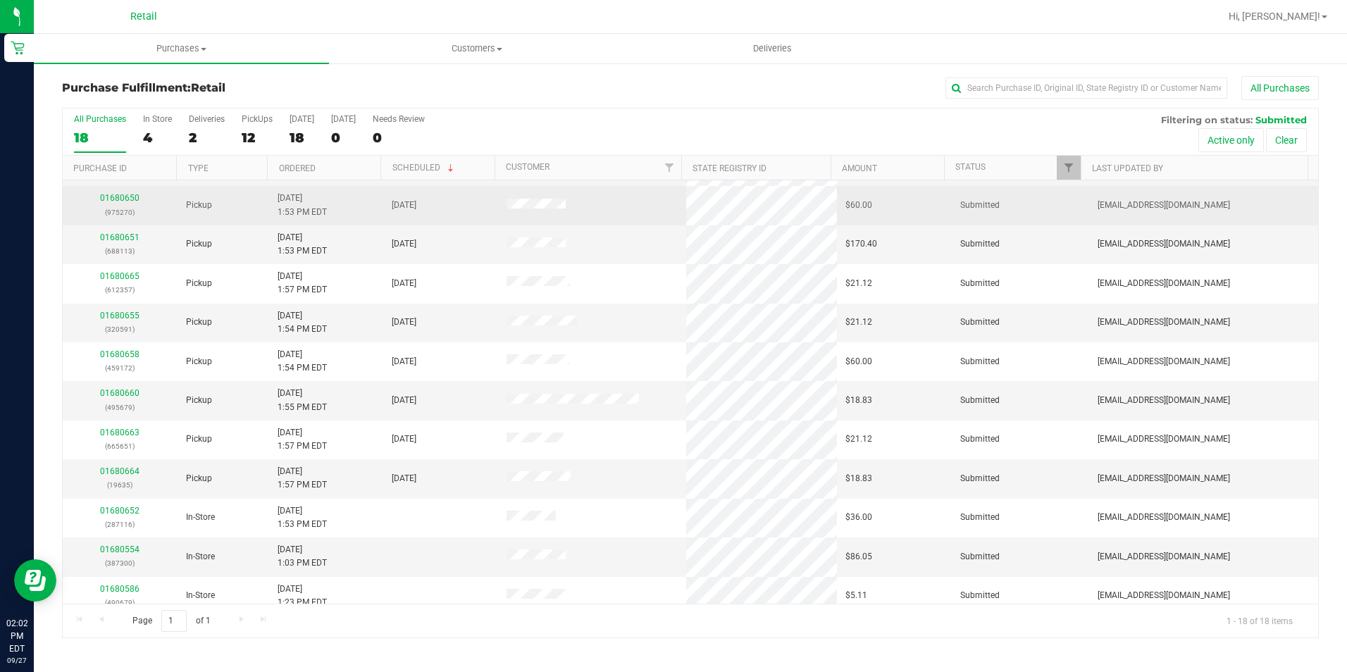
scroll to position [278, 0]
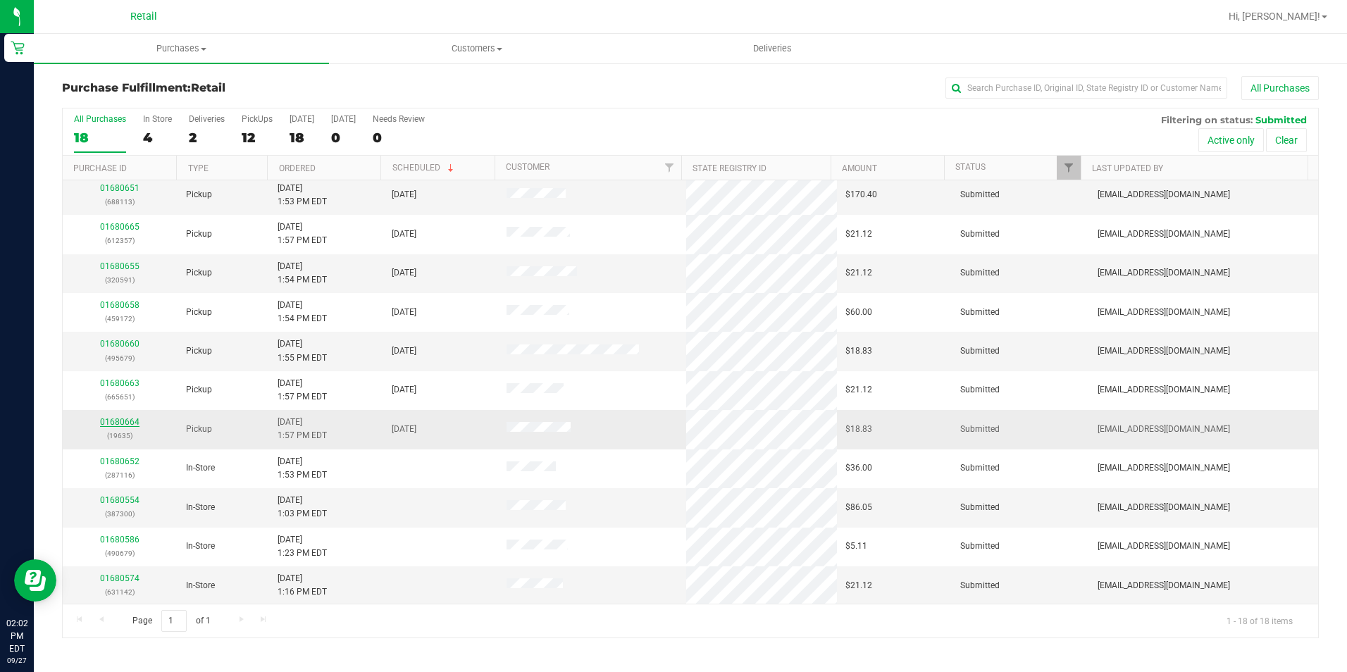
click at [107, 420] on link "01680664" at bounding box center [119, 422] width 39 height 10
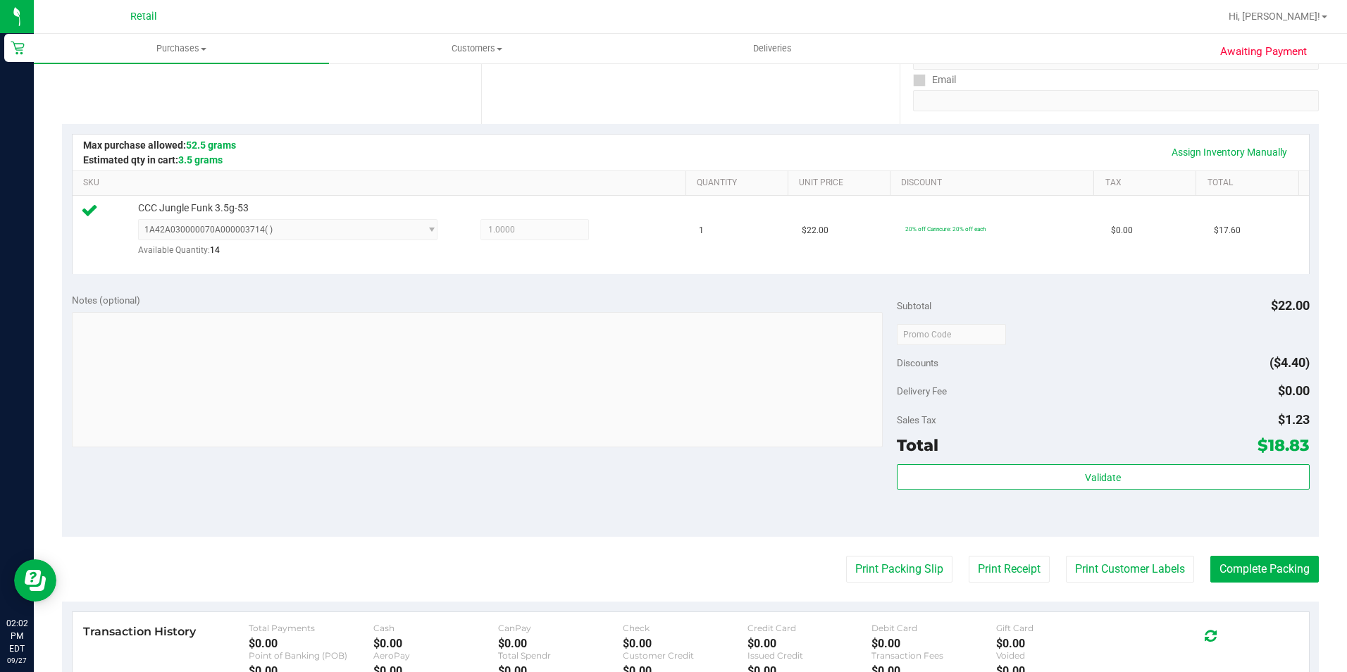
scroll to position [282, 0]
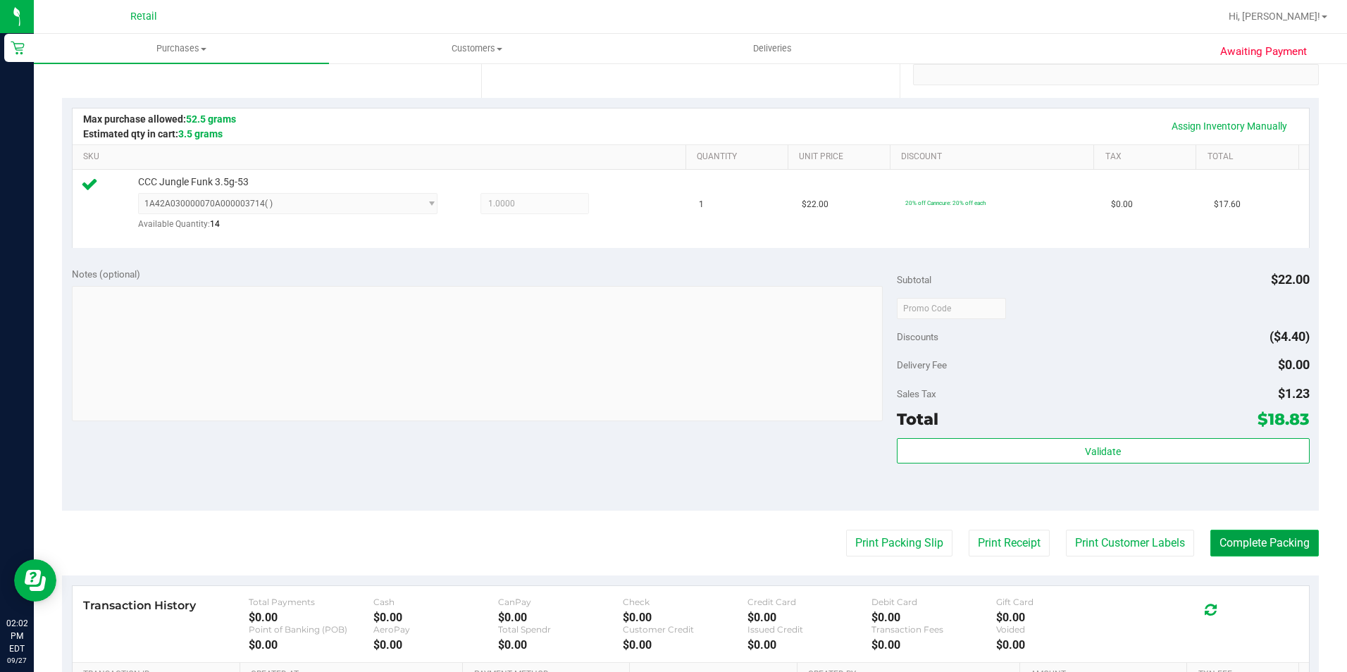
click at [1222, 541] on button "Complete Packing" at bounding box center [1265, 543] width 109 height 27
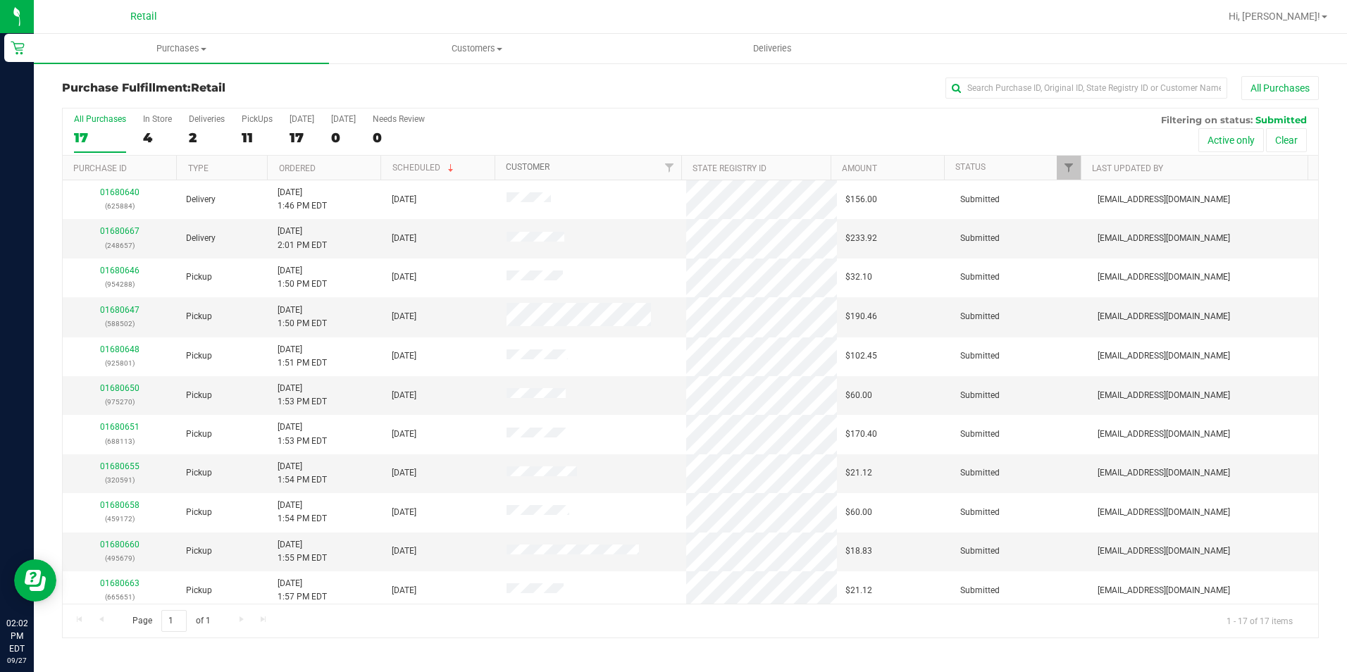
click at [526, 169] on link "Customer" at bounding box center [528, 167] width 44 height 10
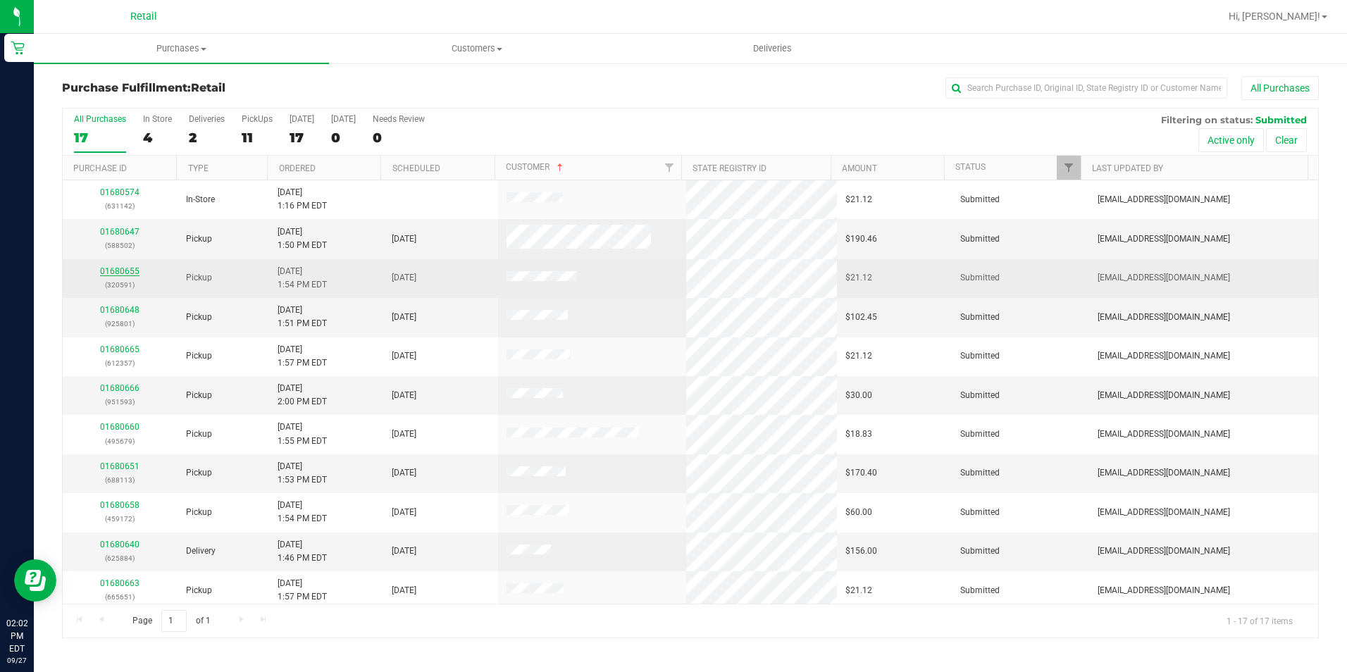
click at [127, 273] on link "01680655" at bounding box center [119, 271] width 39 height 10
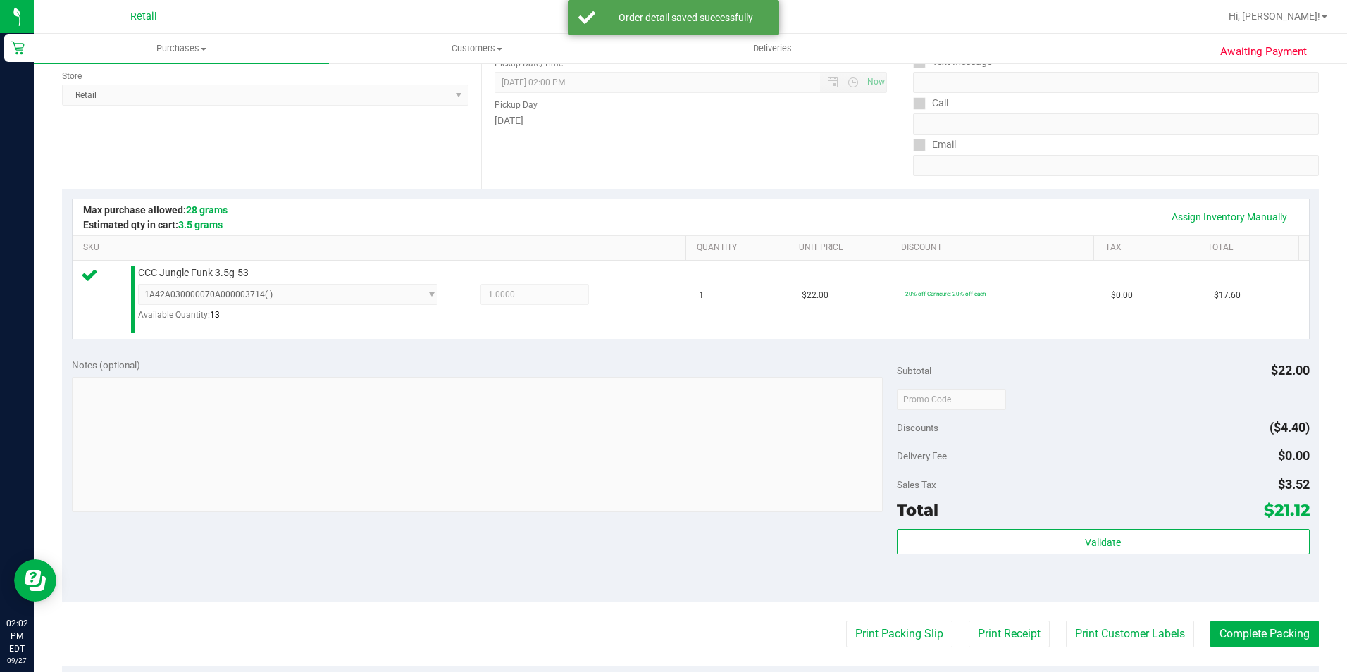
scroll to position [211, 0]
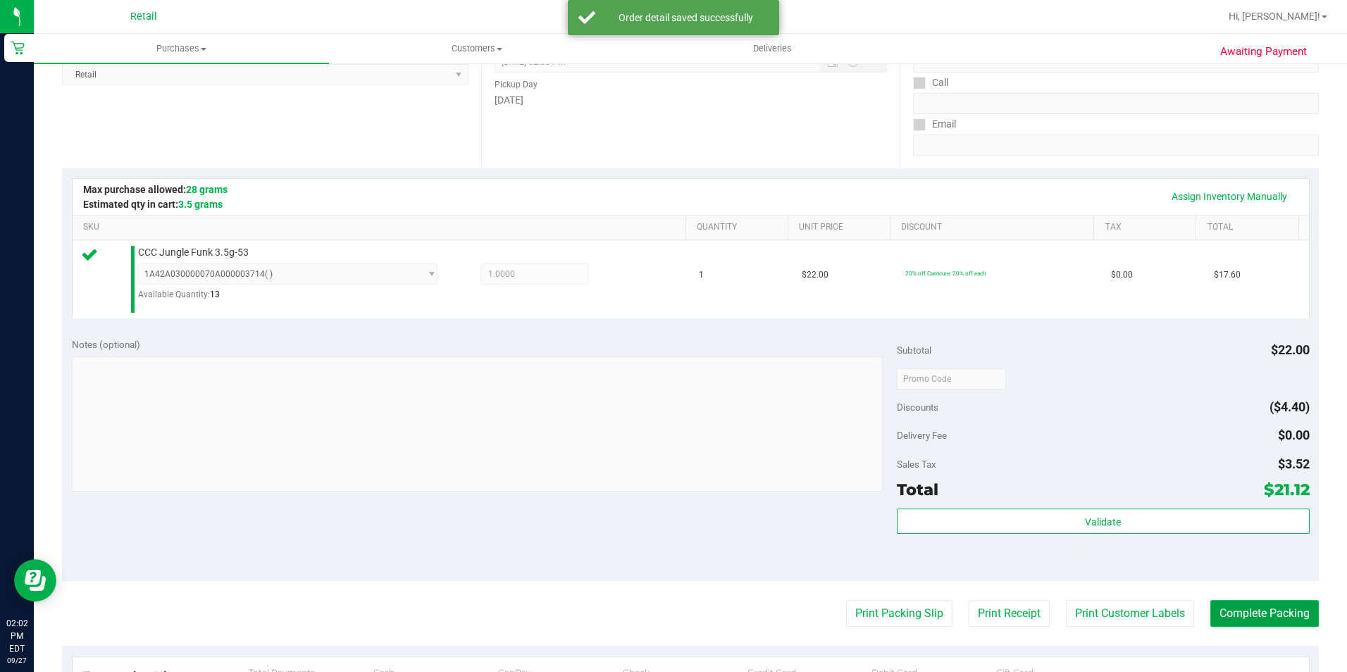
click at [1245, 624] on button "Complete Packing" at bounding box center [1265, 613] width 109 height 27
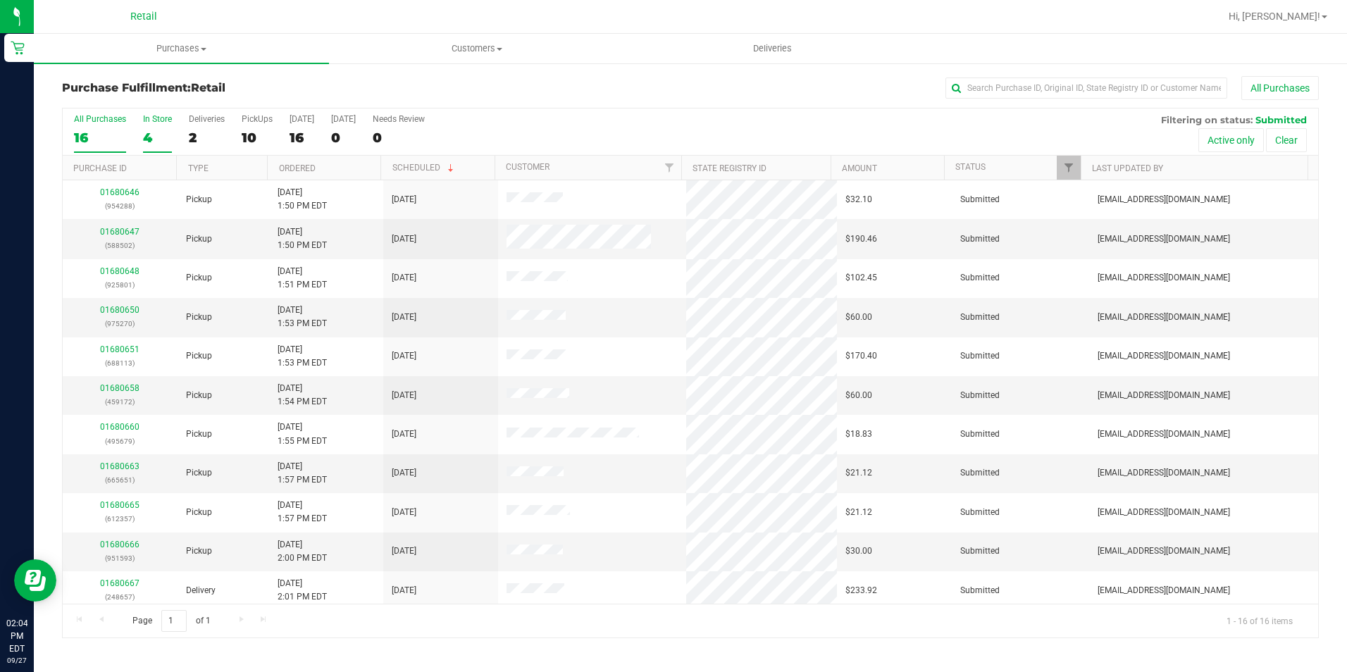
click at [147, 125] on label "In Store 4" at bounding box center [157, 133] width 29 height 39
click at [0, 0] on input "In Store 4" at bounding box center [0, 0] width 0 height 0
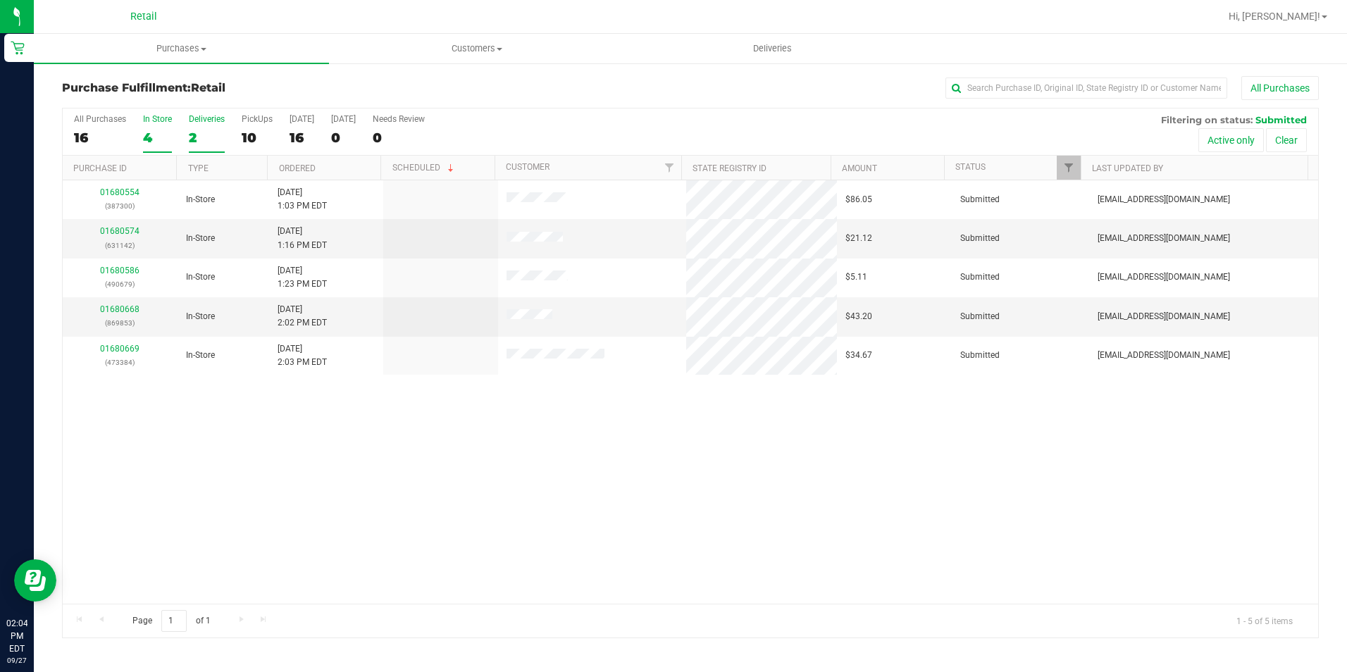
click at [197, 125] on label "Deliveries 2" at bounding box center [207, 133] width 36 height 39
click at [0, 0] on input "Deliveries 2" at bounding box center [0, 0] width 0 height 0
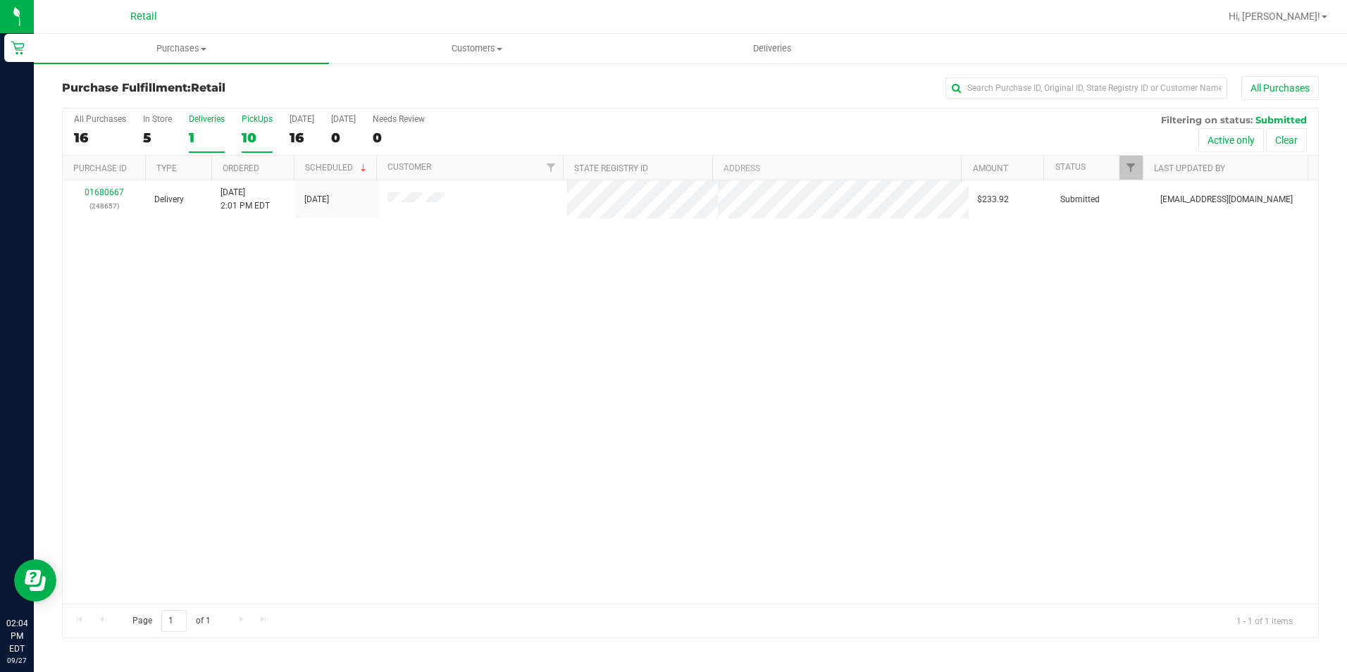
click at [262, 126] on label "PickUps 10" at bounding box center [257, 133] width 31 height 39
click at [0, 0] on input "PickUps 10" at bounding box center [0, 0] width 0 height 0
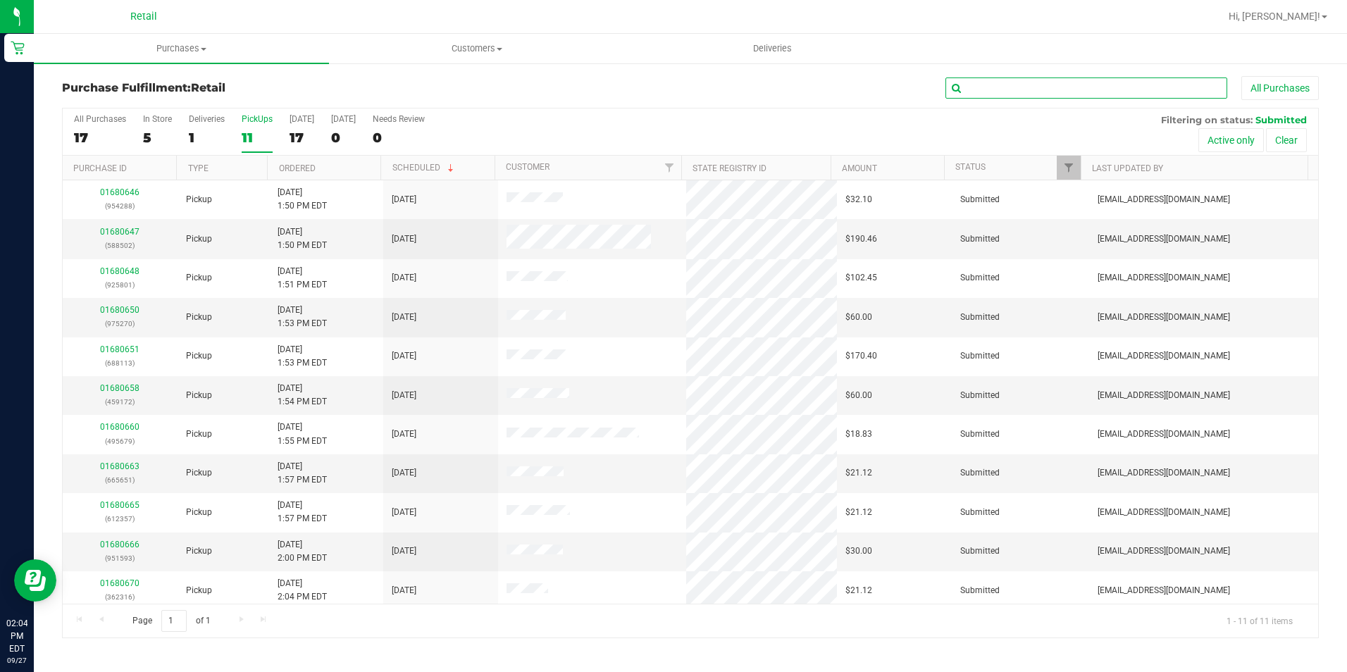
click at [1025, 86] on input "text" at bounding box center [1087, 88] width 282 height 21
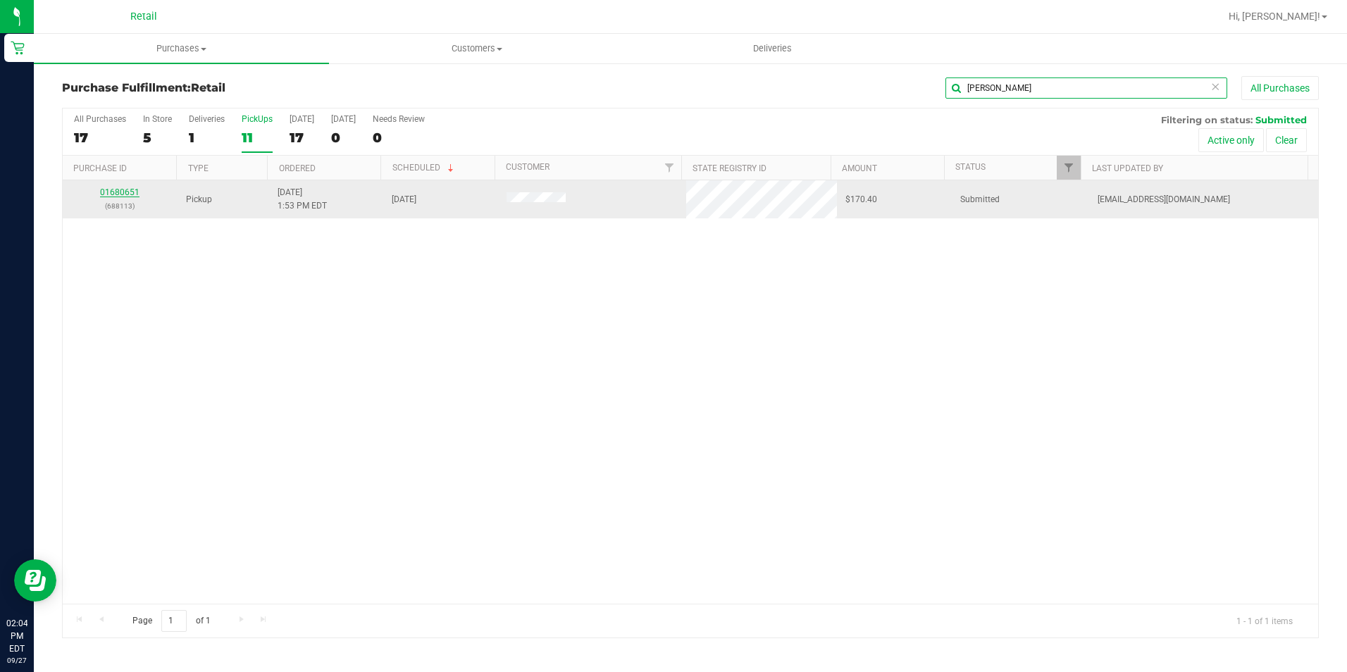
type input "[PERSON_NAME]"
click at [120, 192] on link "01680651" at bounding box center [119, 192] width 39 height 10
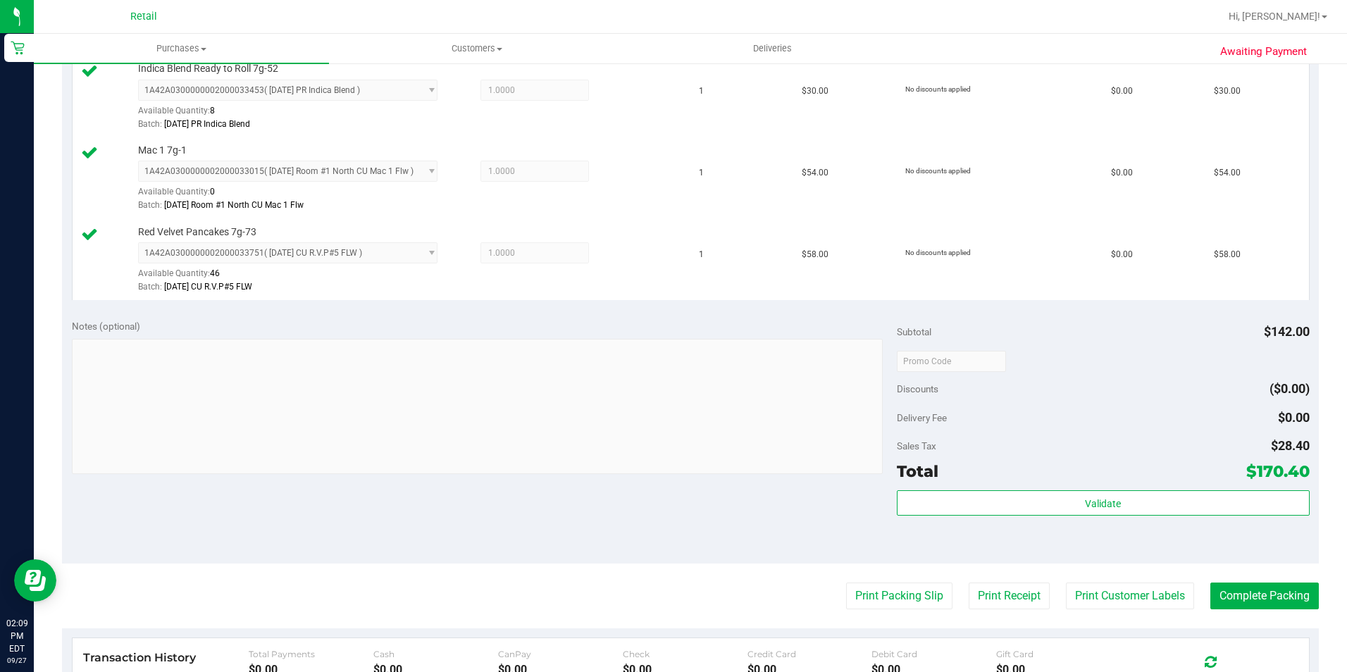
scroll to position [493, 0]
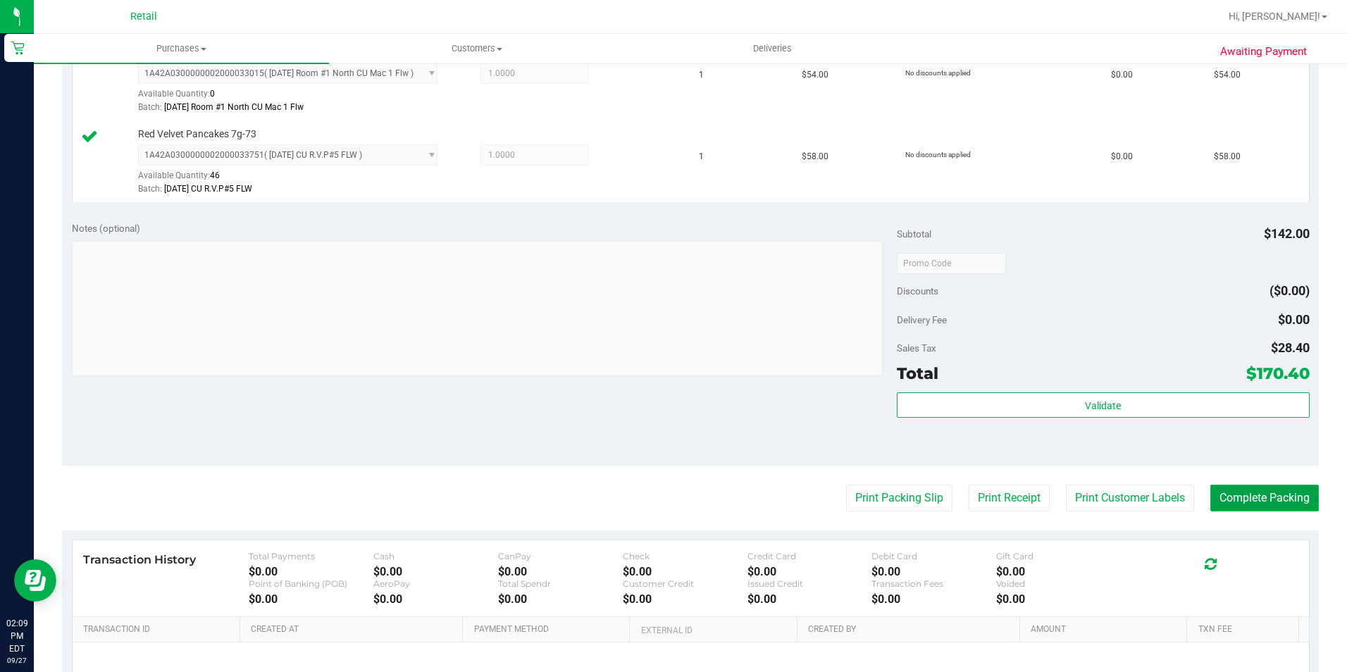
click at [1288, 492] on button "Complete Packing" at bounding box center [1265, 498] width 109 height 27
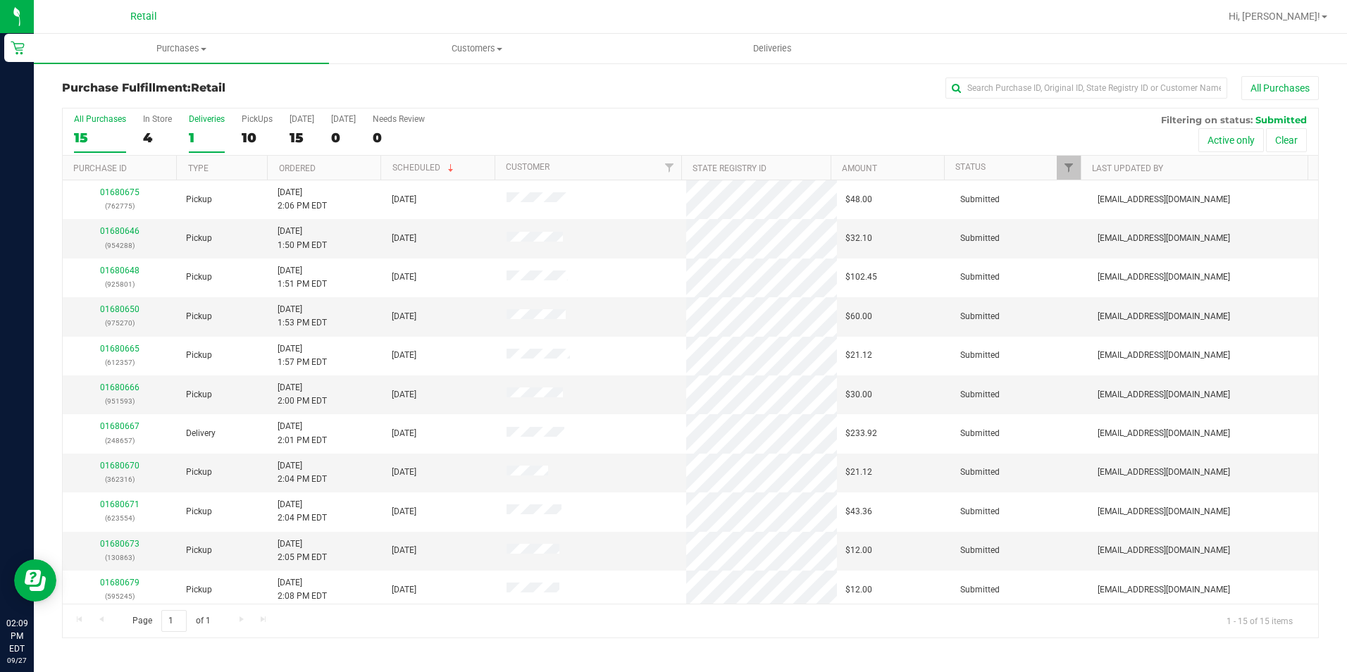
click at [197, 125] on label "Deliveries 1" at bounding box center [207, 133] width 36 height 39
click at [0, 0] on input "Deliveries 1" at bounding box center [0, 0] width 0 height 0
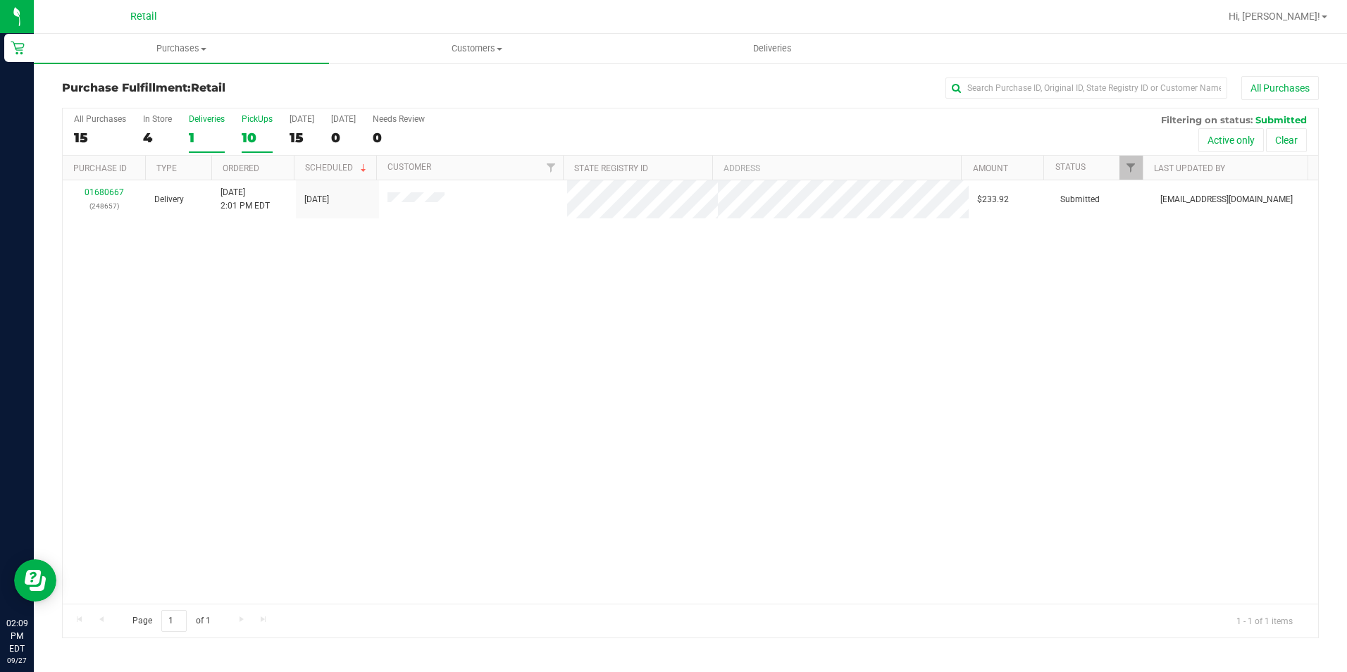
click at [255, 149] on label "PickUps 10" at bounding box center [257, 133] width 31 height 39
click at [0, 0] on input "PickUps 10" at bounding box center [0, 0] width 0 height 0
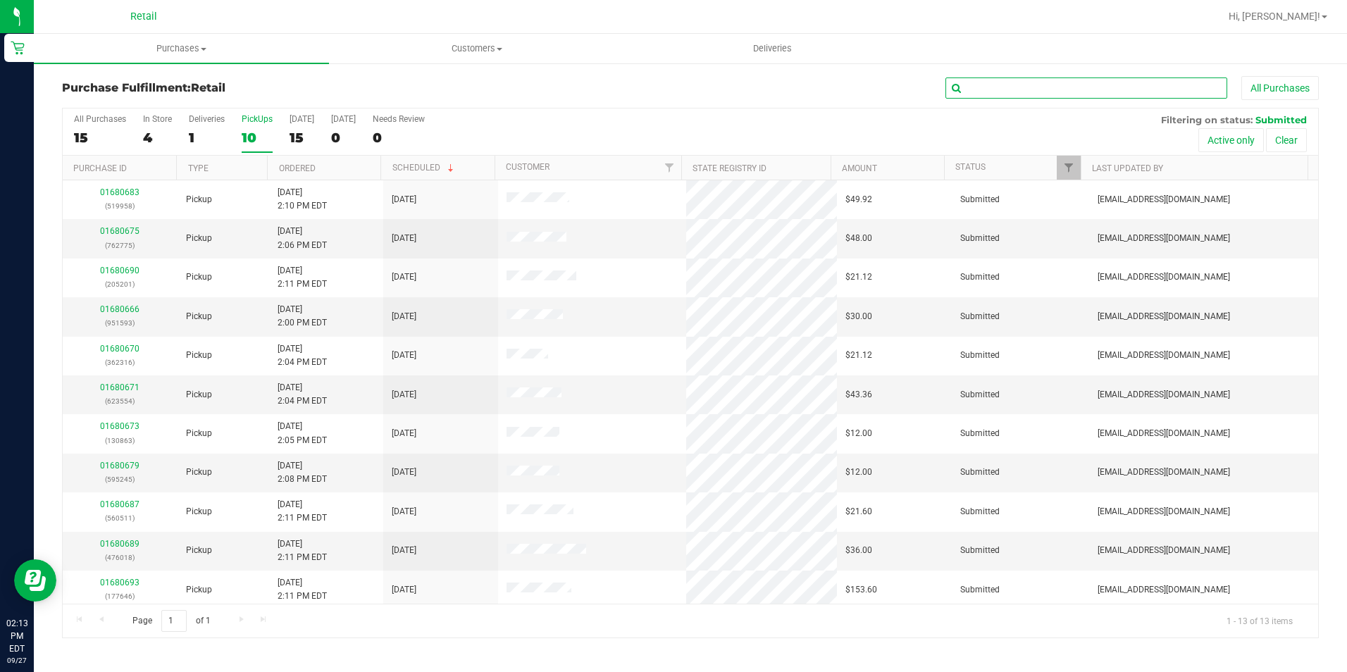
click at [1035, 97] on input "text" at bounding box center [1087, 88] width 282 height 21
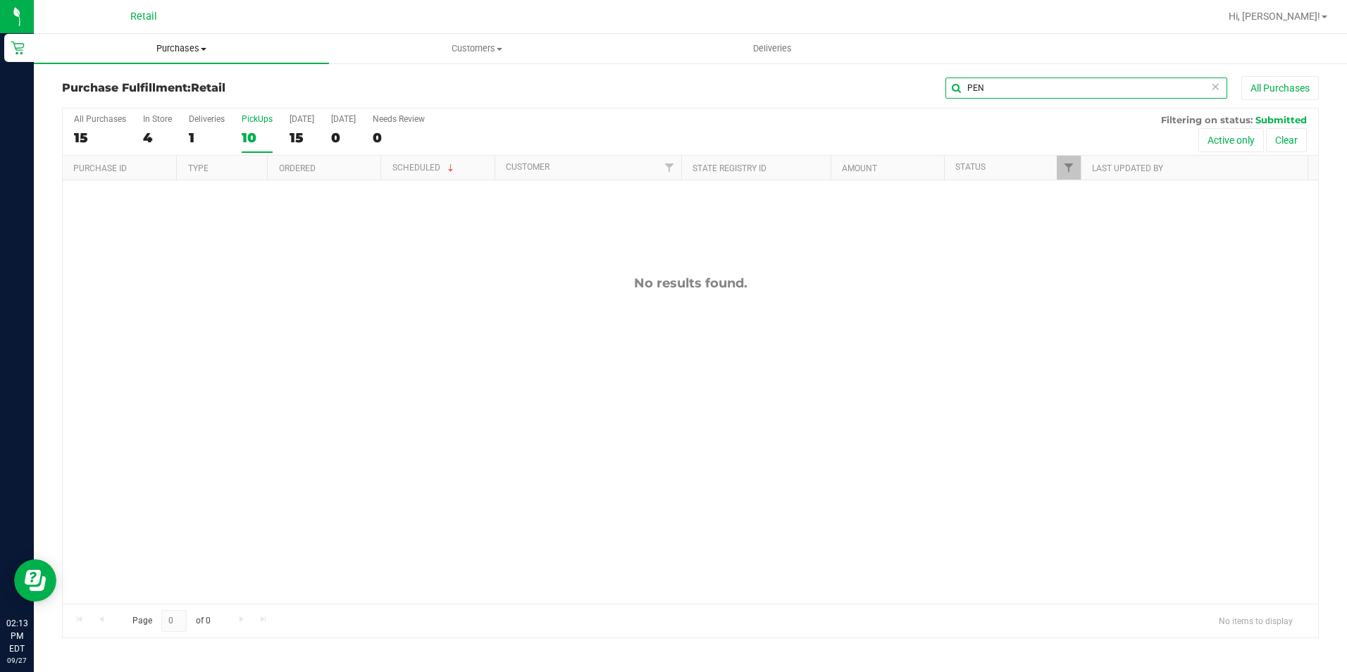
type input "PEN"
click at [171, 57] on uib-tab-heading "Purchases Summary of purchases Fulfillment All purchases" at bounding box center [181, 49] width 295 height 30
click at [99, 87] on span "Summary of purchases" at bounding box center [106, 85] width 144 height 12
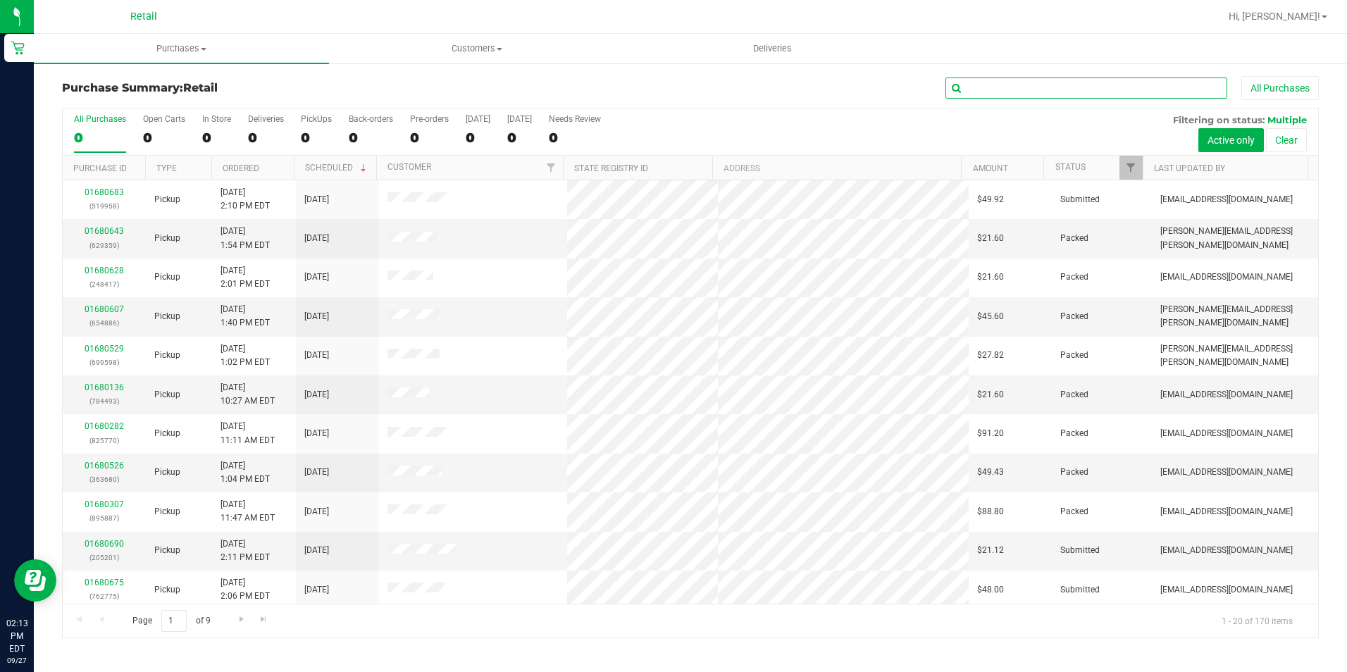
click at [1017, 90] on input "text" at bounding box center [1087, 88] width 282 height 21
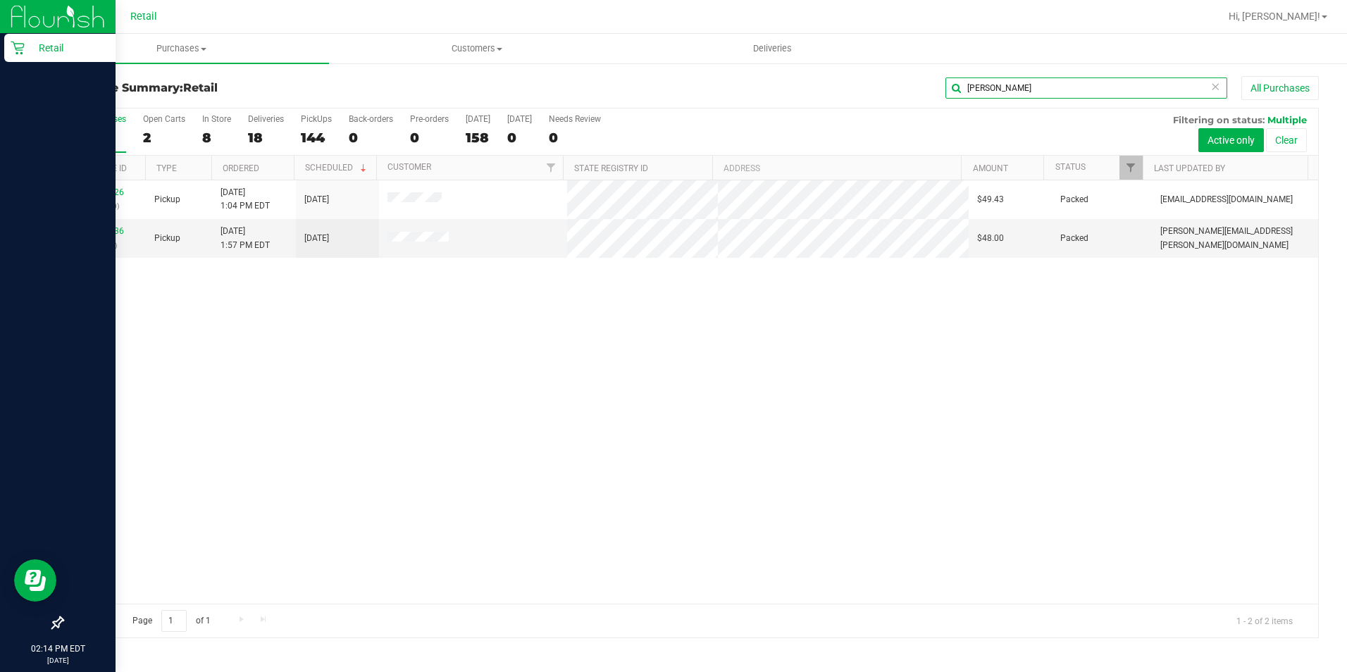
type input "[PERSON_NAME]"
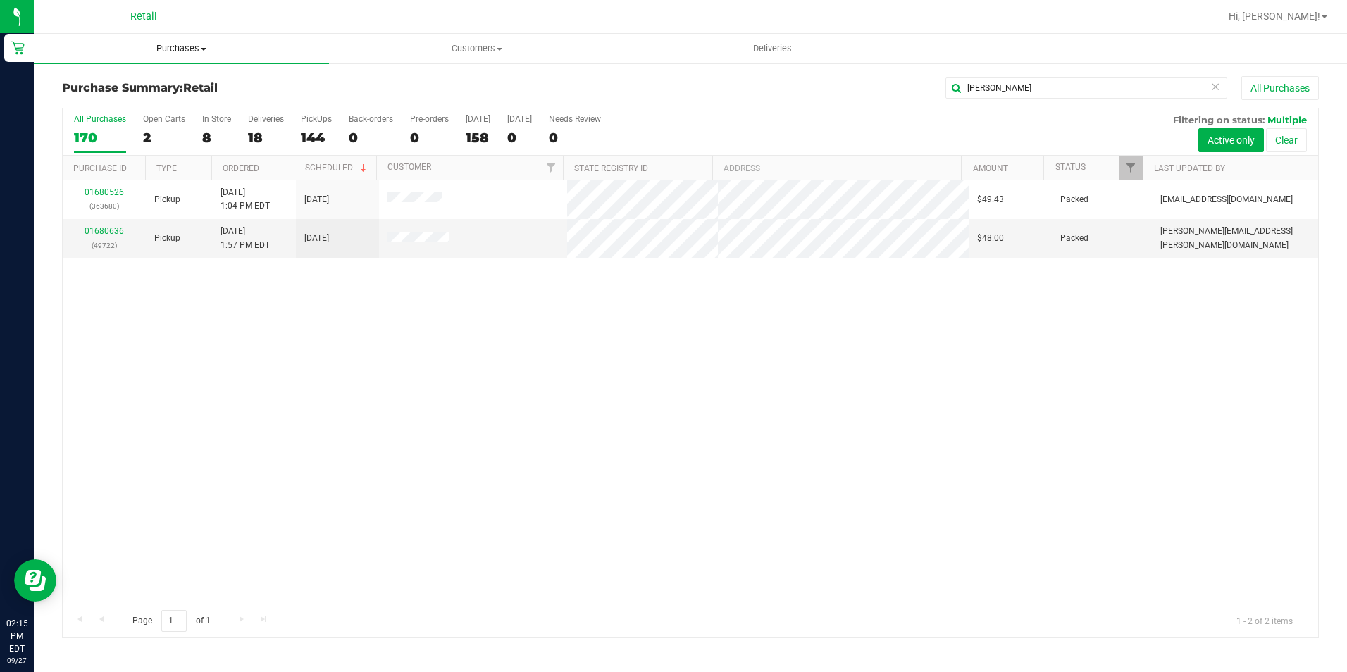
click at [185, 47] on span "Purchases" at bounding box center [181, 48] width 295 height 13
click at [161, 87] on span "Summary of purchases" at bounding box center [106, 85] width 144 height 12
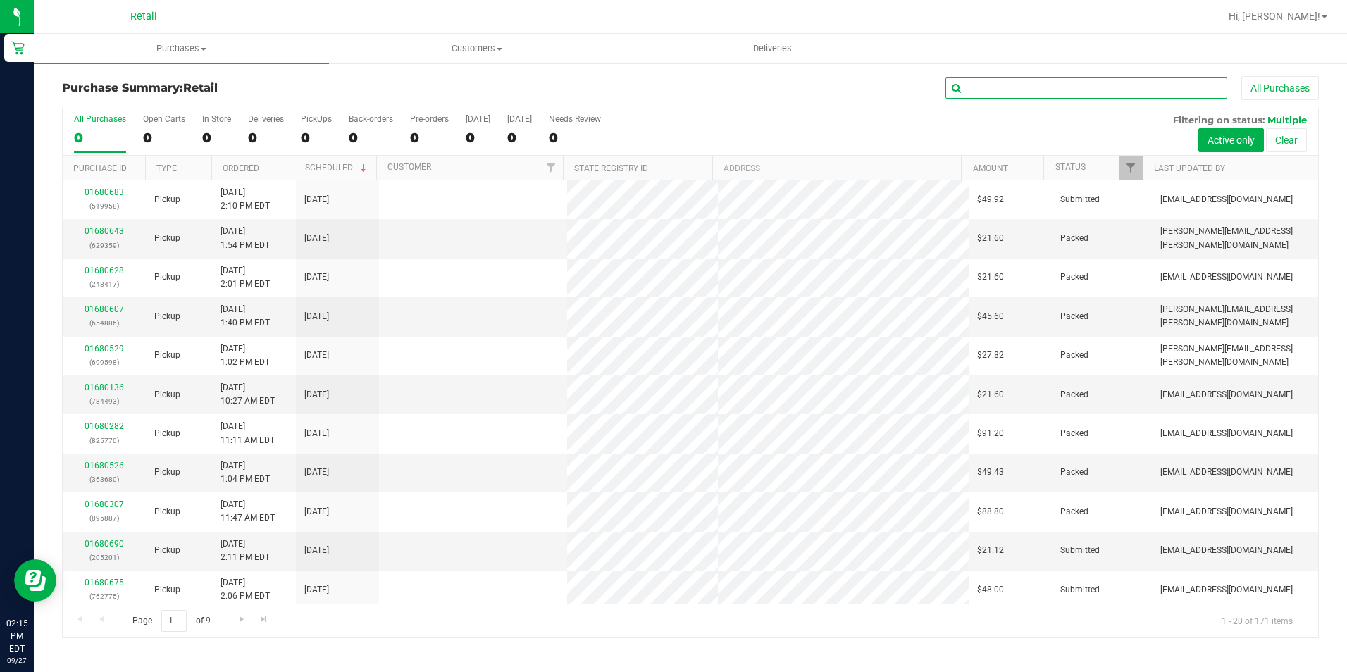
click at [994, 90] on input "text" at bounding box center [1087, 88] width 282 height 21
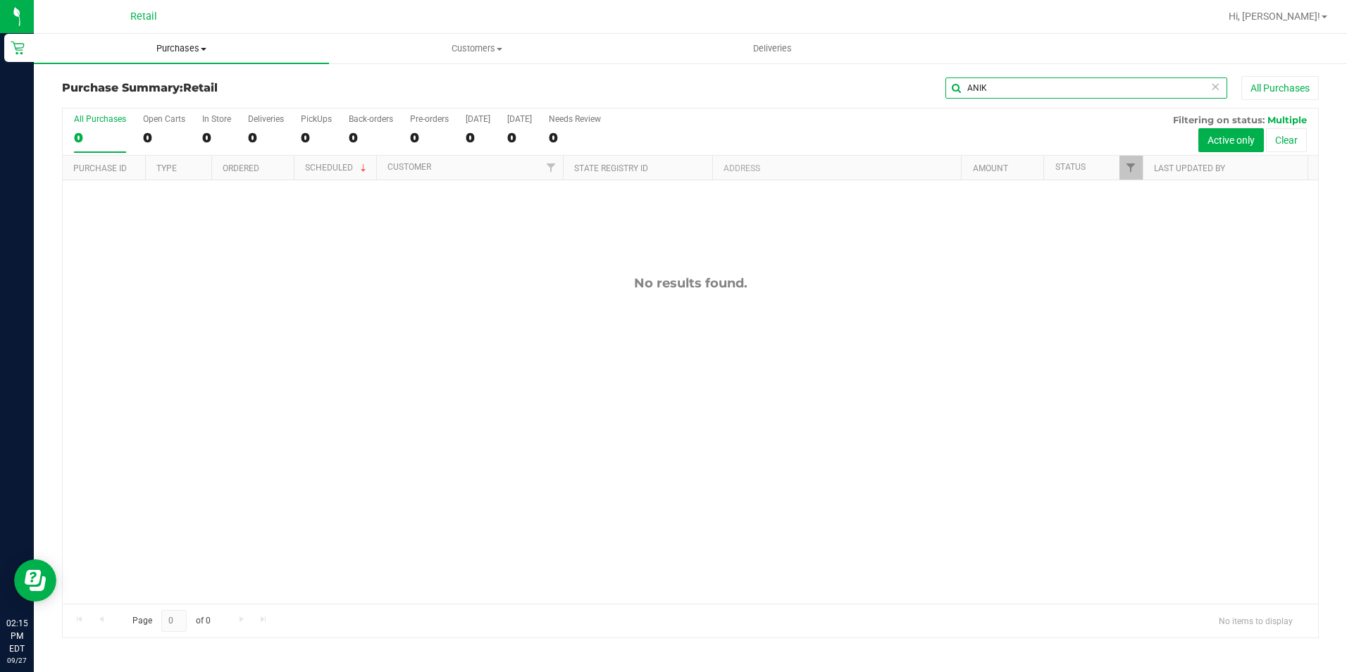
type input "ANIK"
drag, startPoint x: 175, startPoint y: 44, endPoint x: 160, endPoint y: 53, distance: 18.0
click at [174, 44] on span "Purchases" at bounding box center [181, 48] width 295 height 13
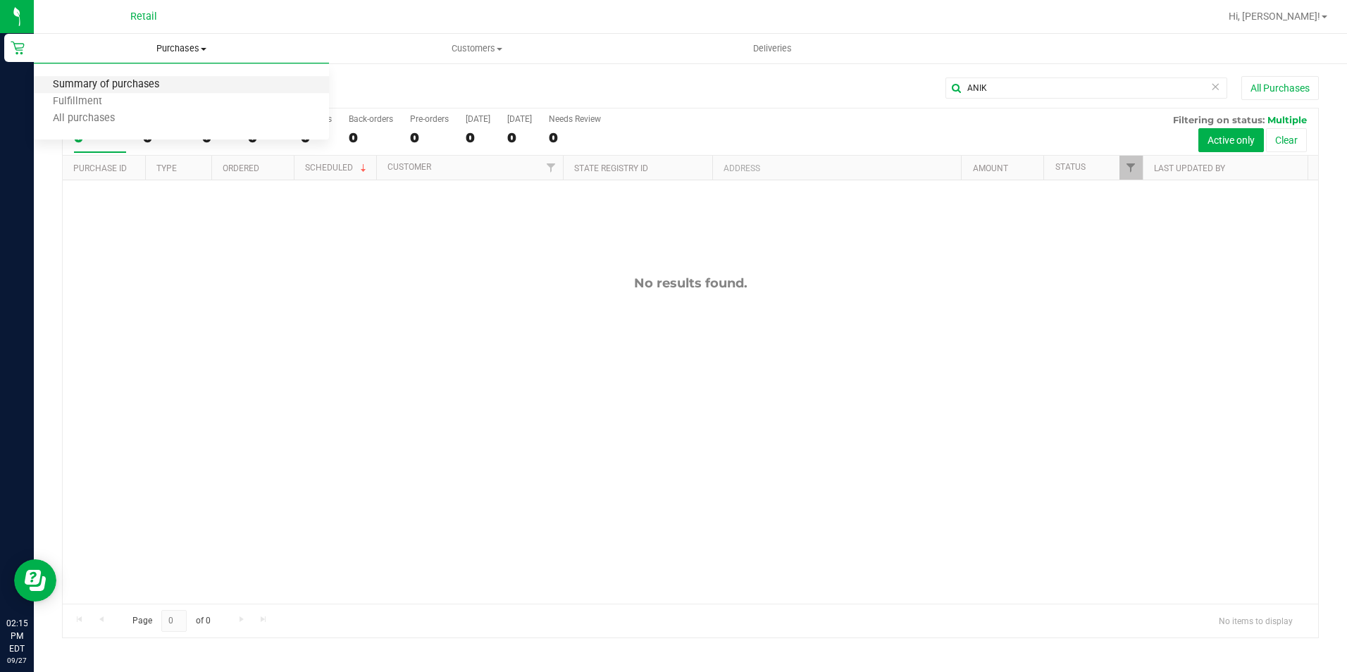
click at [105, 82] on span "Summary of purchases" at bounding box center [106, 85] width 144 height 12
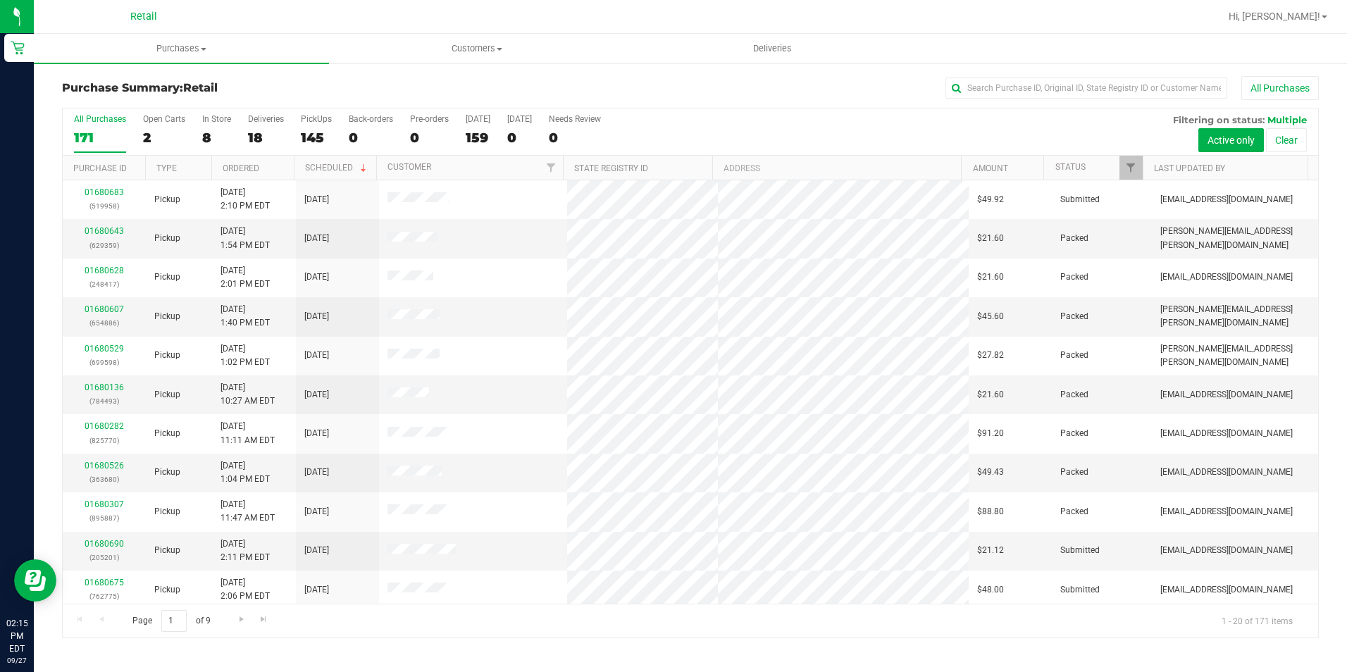
click at [399, 173] on th "Customer" at bounding box center [469, 168] width 187 height 25
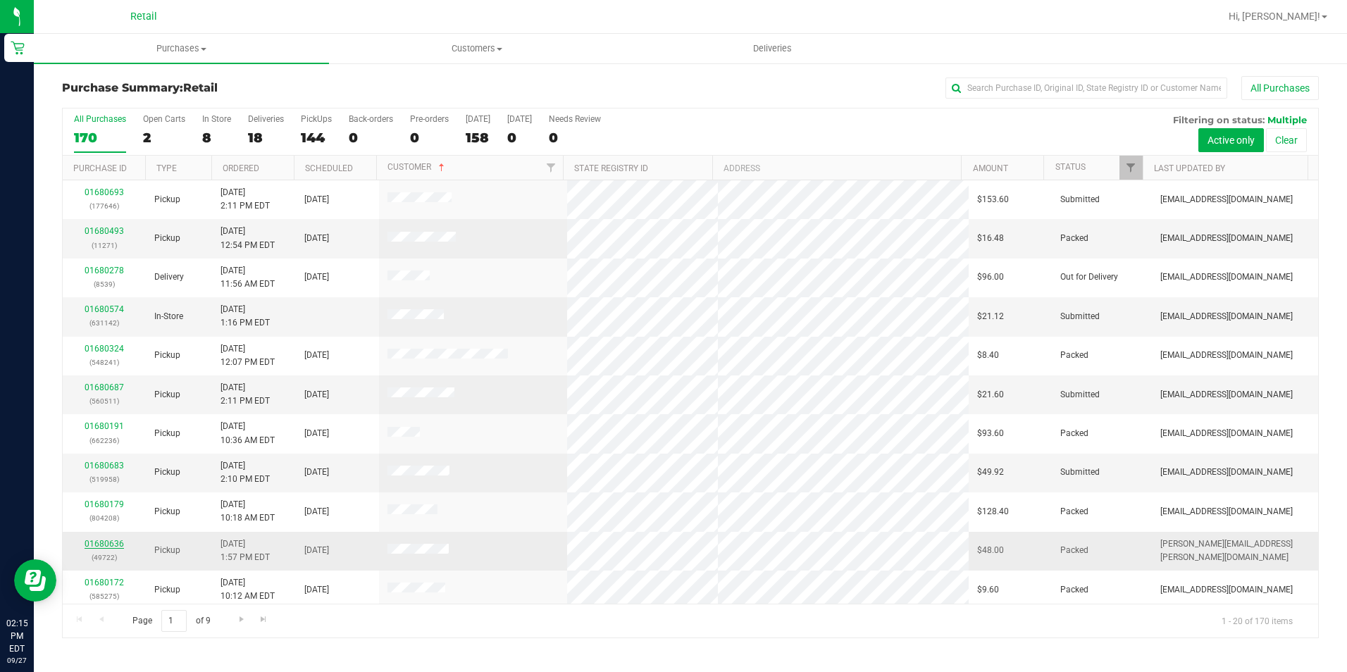
click at [97, 544] on link "01680636" at bounding box center [104, 544] width 39 height 10
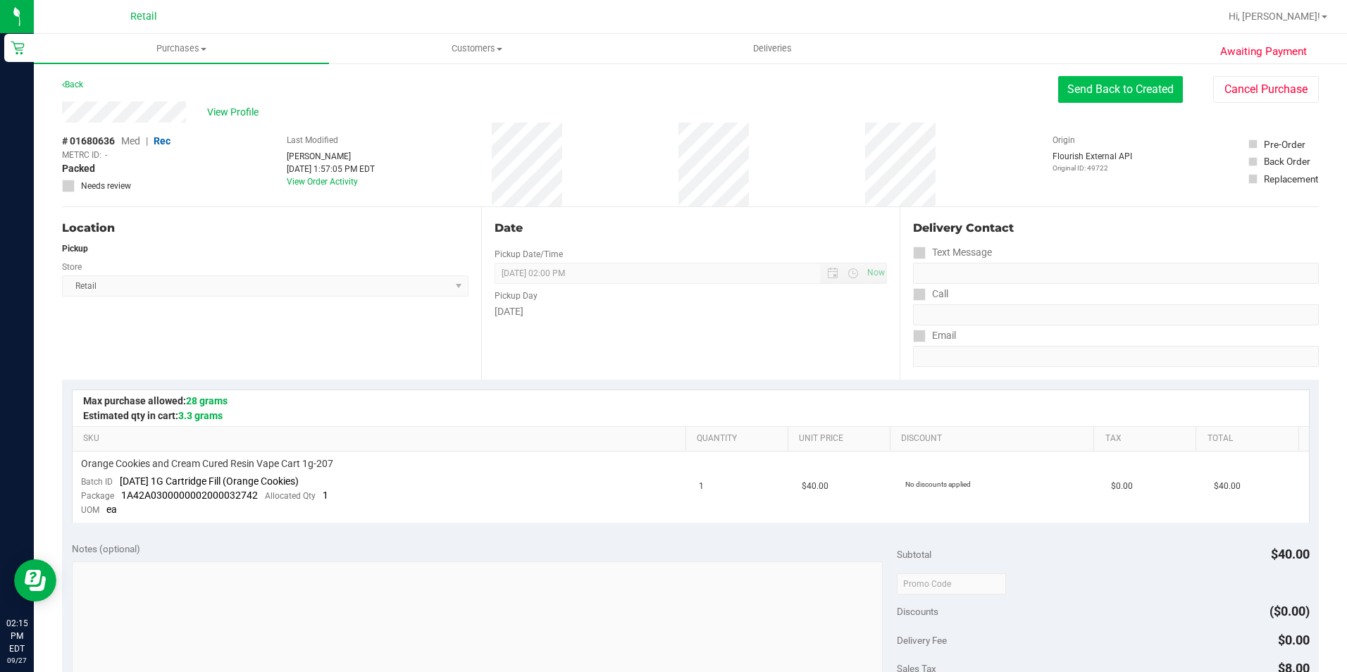
click at [1102, 86] on button "Send Back to Created" at bounding box center [1121, 89] width 125 height 27
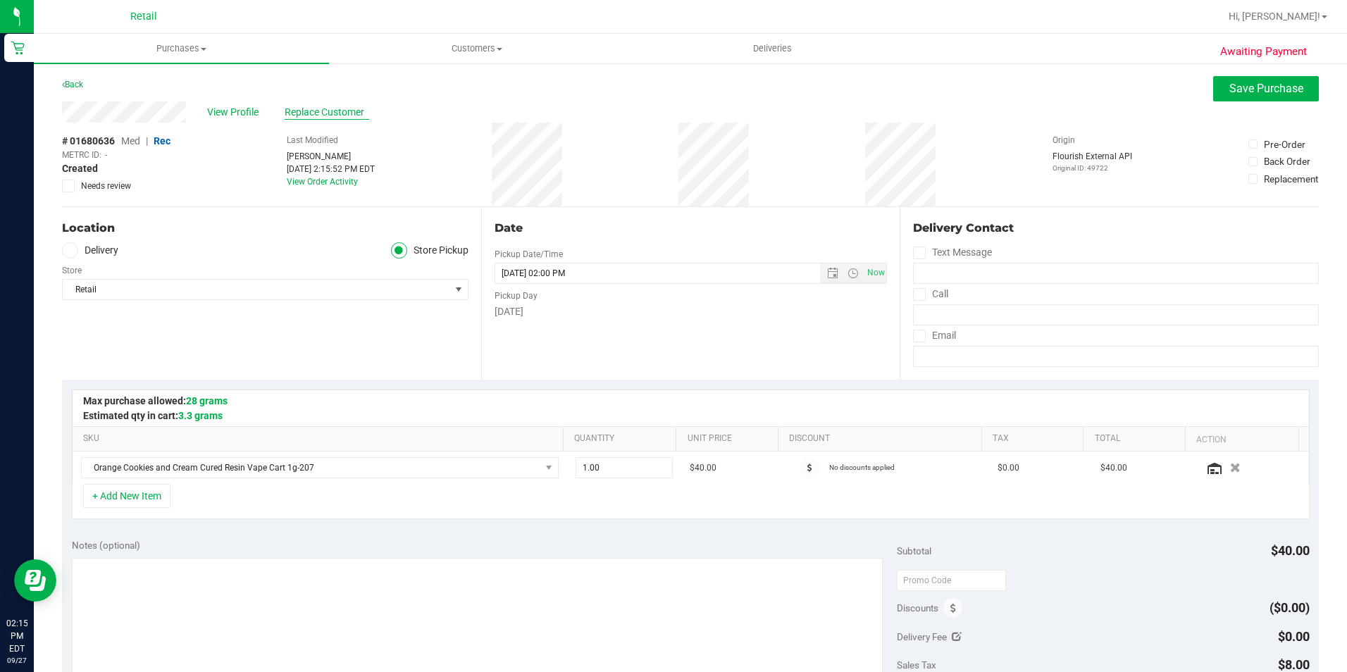
click at [322, 113] on span "Replace Customer" at bounding box center [327, 112] width 85 height 15
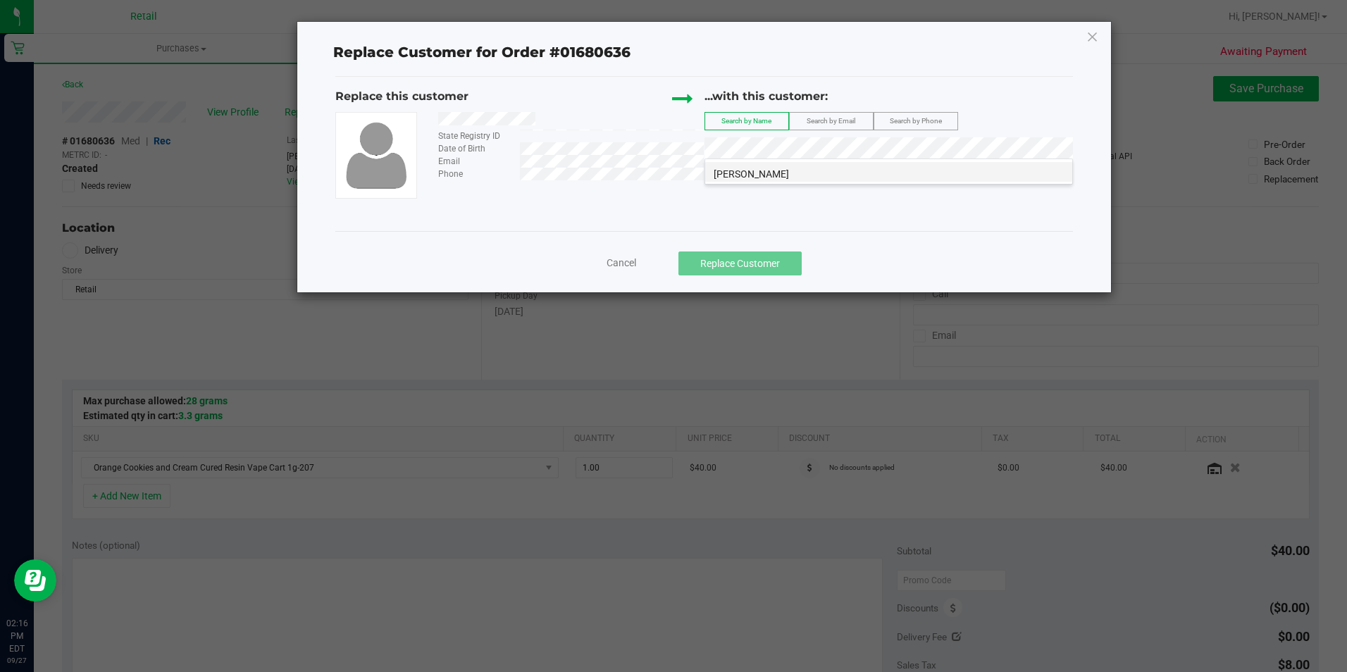
click at [775, 163] on li "[PERSON_NAME]" at bounding box center [888, 172] width 367 height 20
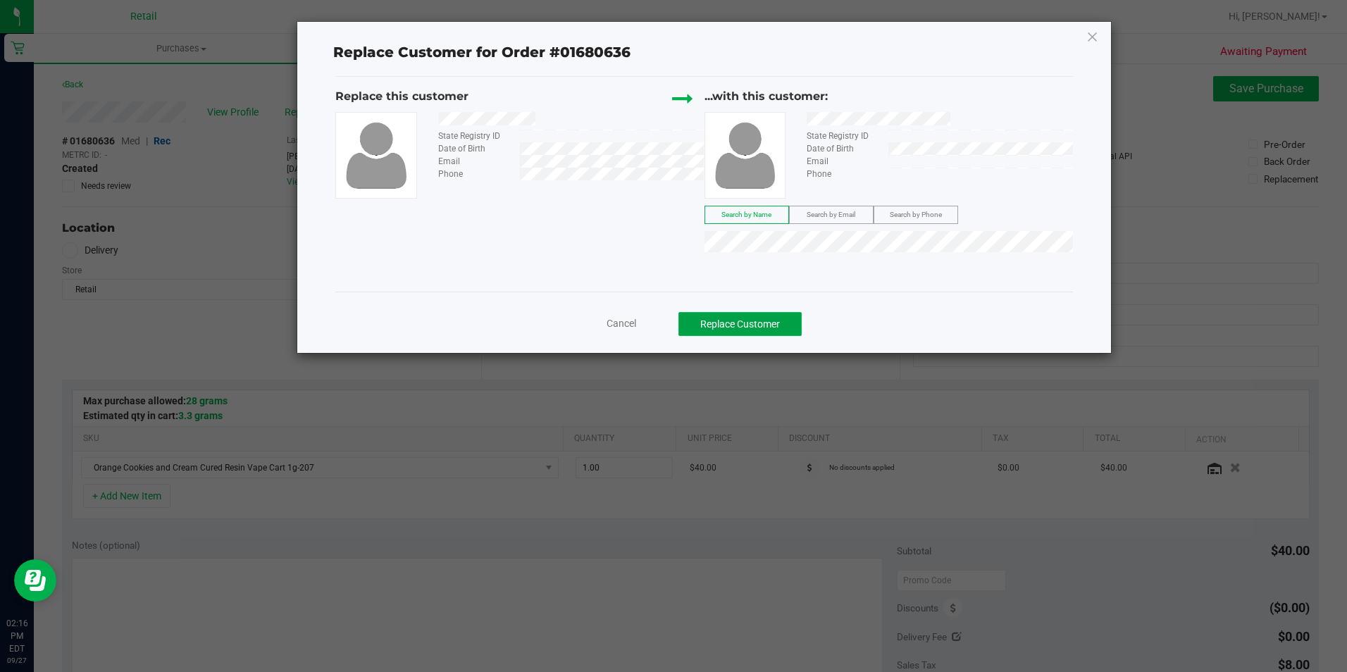
click at [726, 326] on button "Replace Customer" at bounding box center [740, 324] width 123 height 24
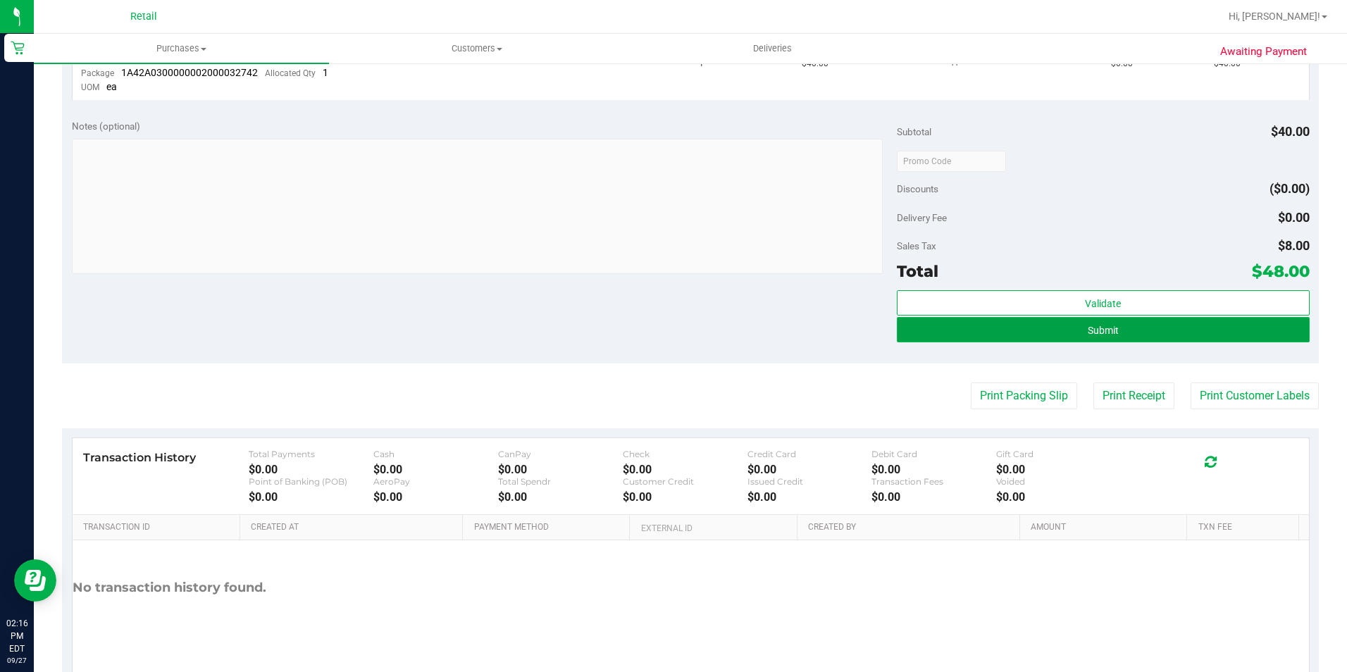
click at [1220, 330] on button "Submit" at bounding box center [1103, 329] width 413 height 25
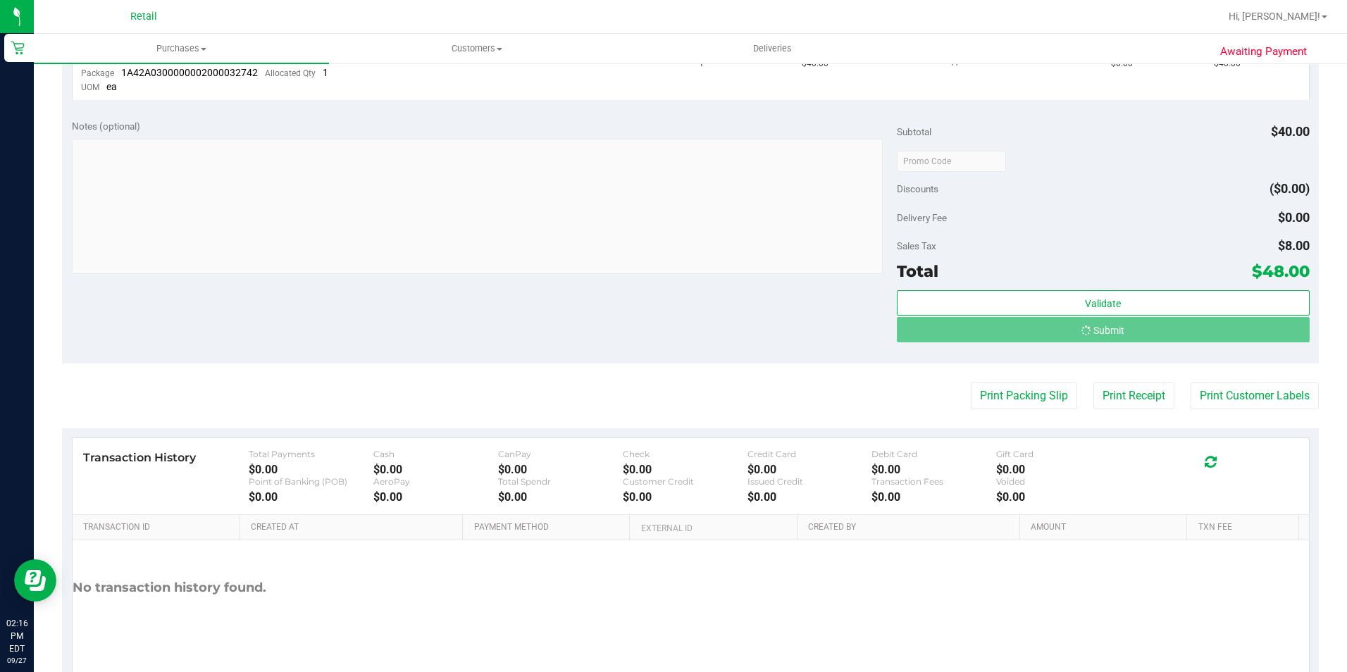
scroll to position [401, 0]
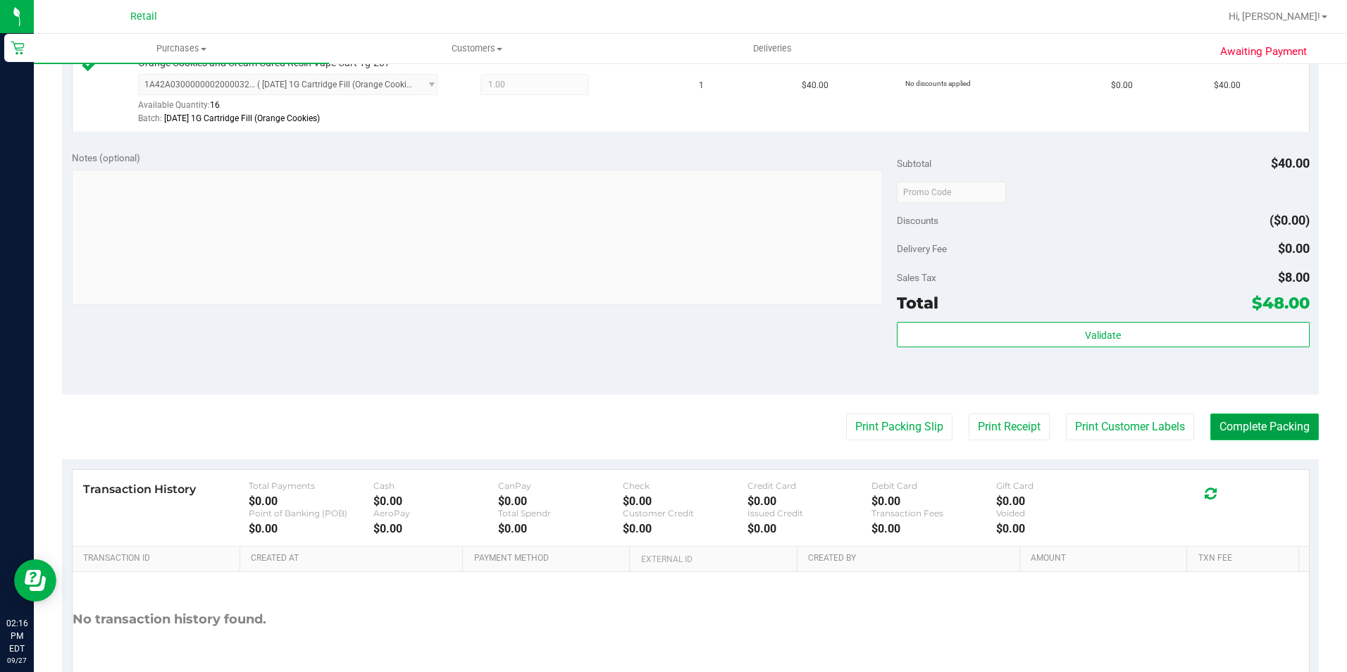
click at [1254, 426] on button "Complete Packing" at bounding box center [1265, 427] width 109 height 27
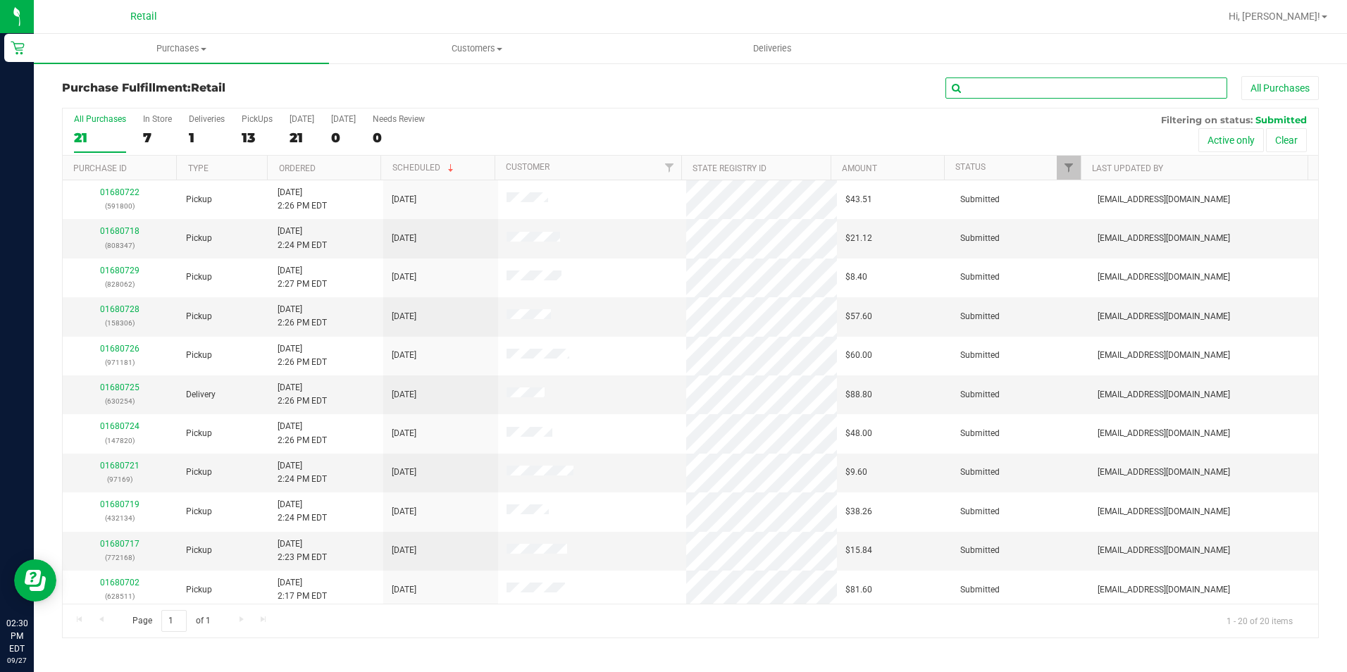
click at [1039, 87] on input "text" at bounding box center [1087, 88] width 282 height 21
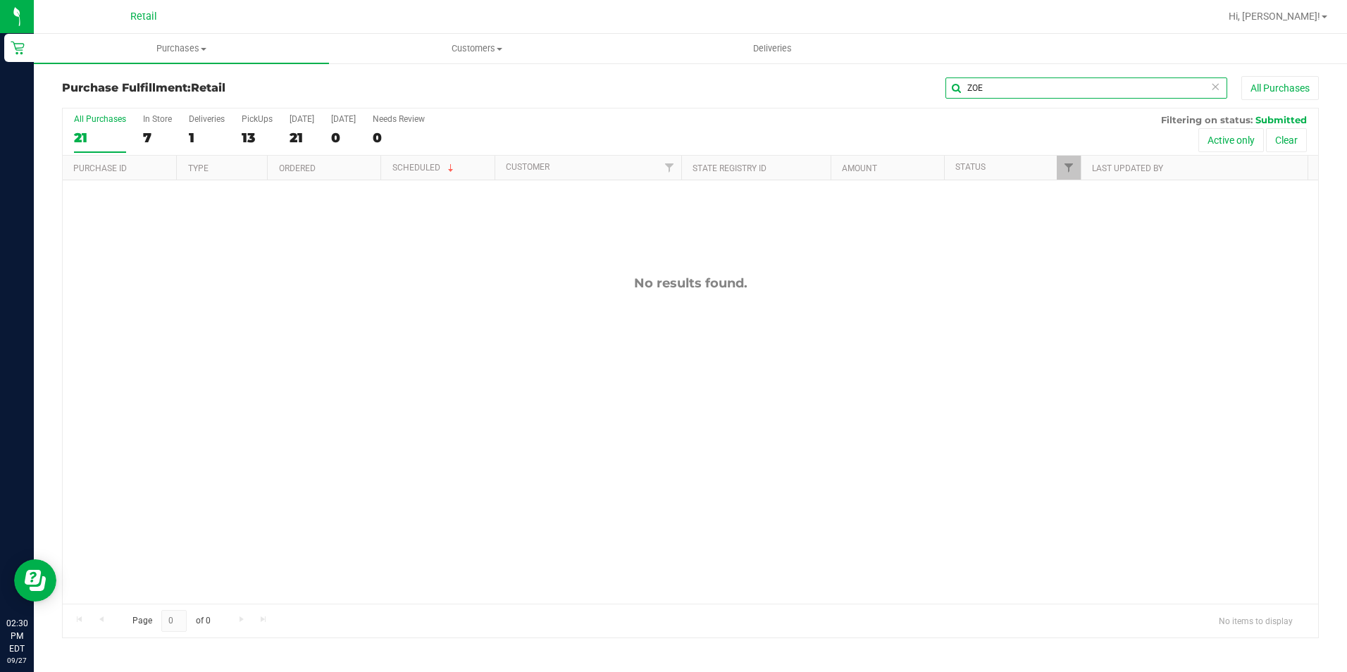
type input "ZOE"
click at [767, 46] on span "Deliveries" at bounding box center [772, 48] width 77 height 13
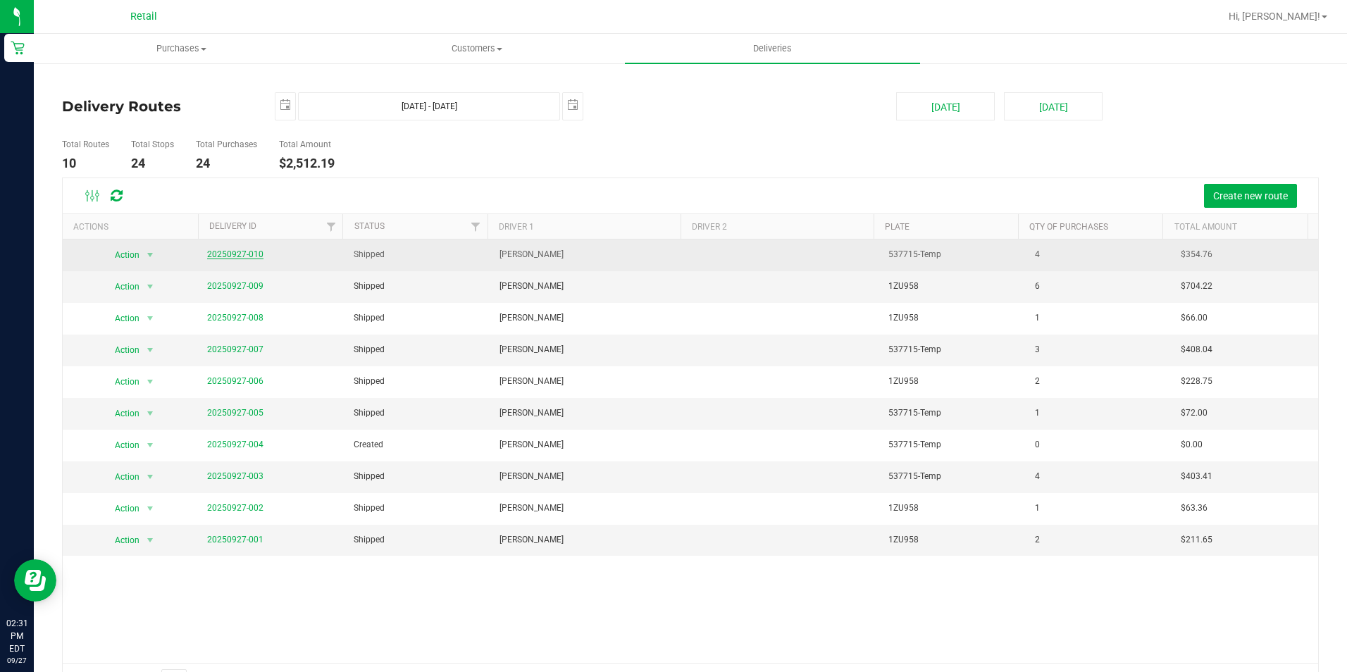
click at [224, 254] on link "20250927-010" at bounding box center [235, 254] width 56 height 10
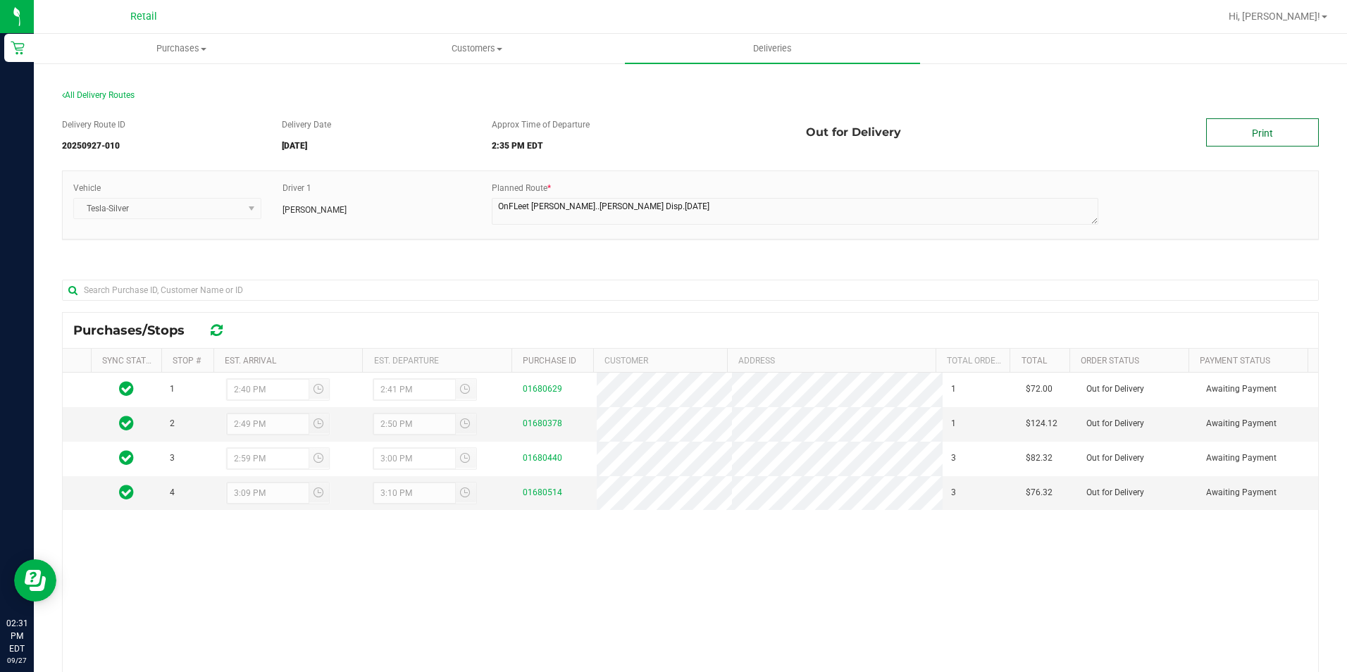
click at [1246, 139] on link "Print" at bounding box center [1263, 132] width 113 height 28
click at [1245, 128] on link "Print" at bounding box center [1263, 132] width 113 height 28
click at [1307, 18] on span "Hi, [PERSON_NAME]!" at bounding box center [1275, 16] width 92 height 11
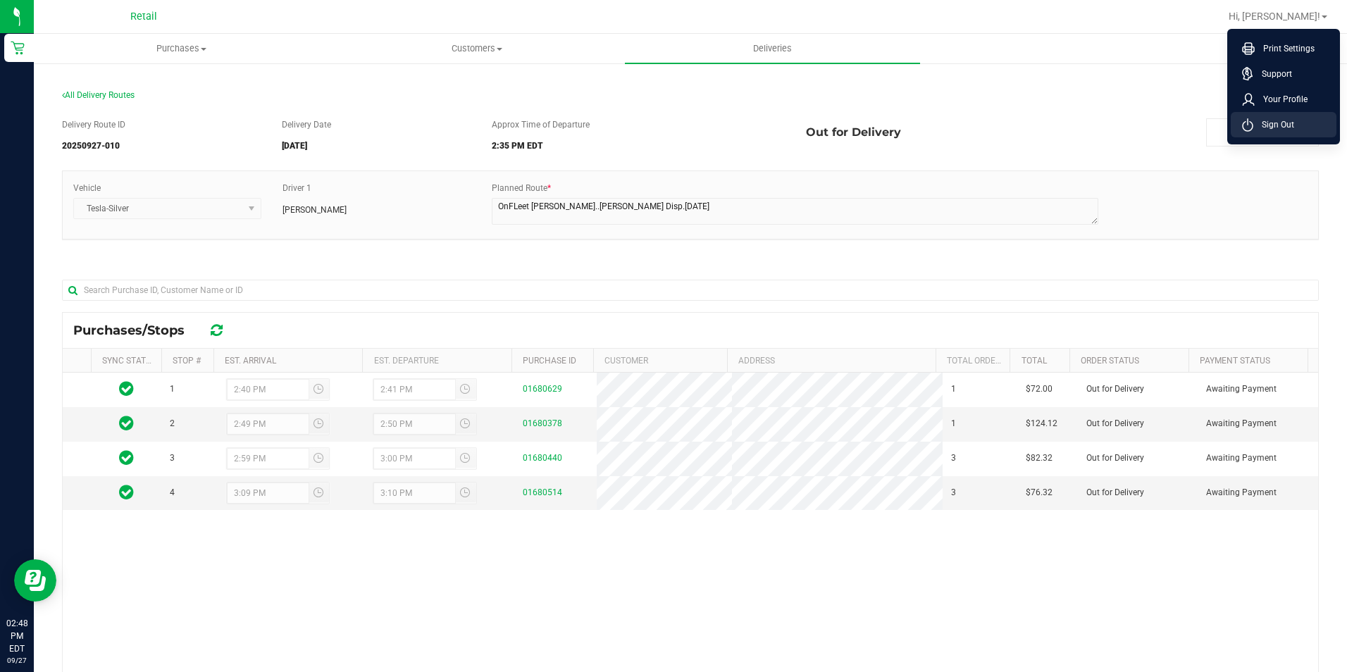
click at [1266, 131] on span "Sign Out" at bounding box center [1274, 125] width 41 height 14
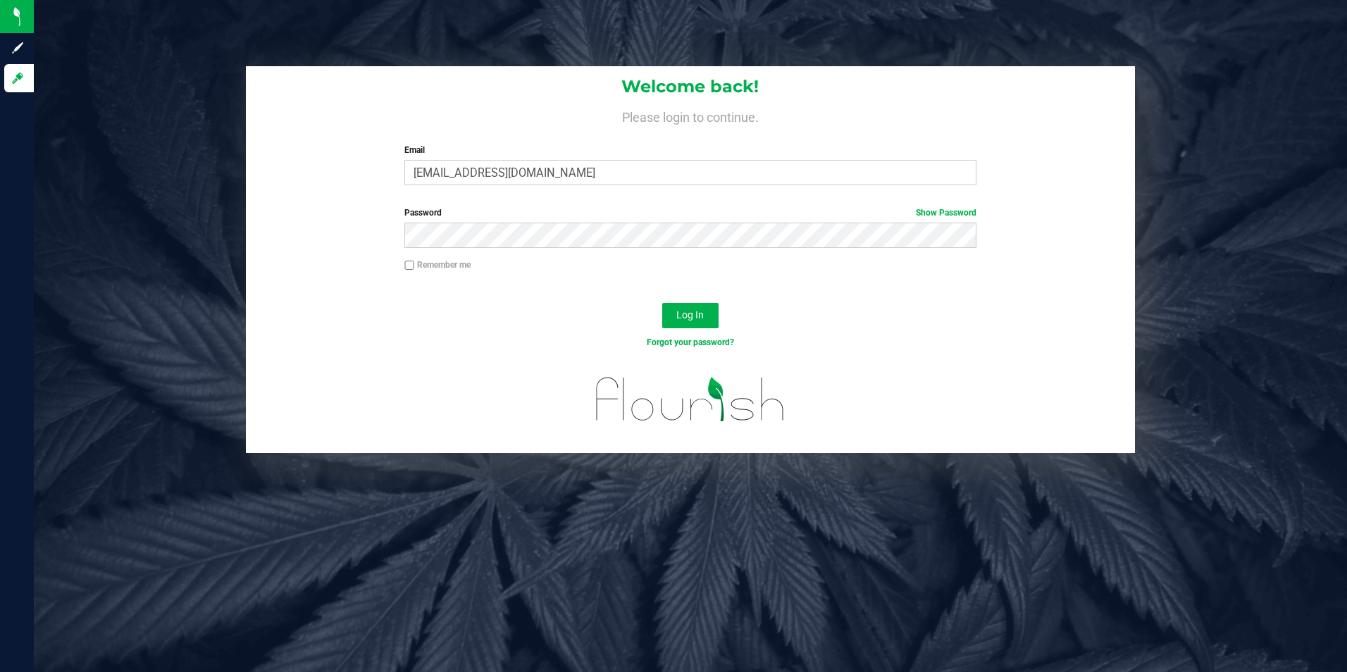
click at [723, 189] on div "Welcome back! Please login to continue. Email [EMAIL_ADDRESS][DOMAIN_NAME] Requ…" at bounding box center [691, 131] width 890 height 130
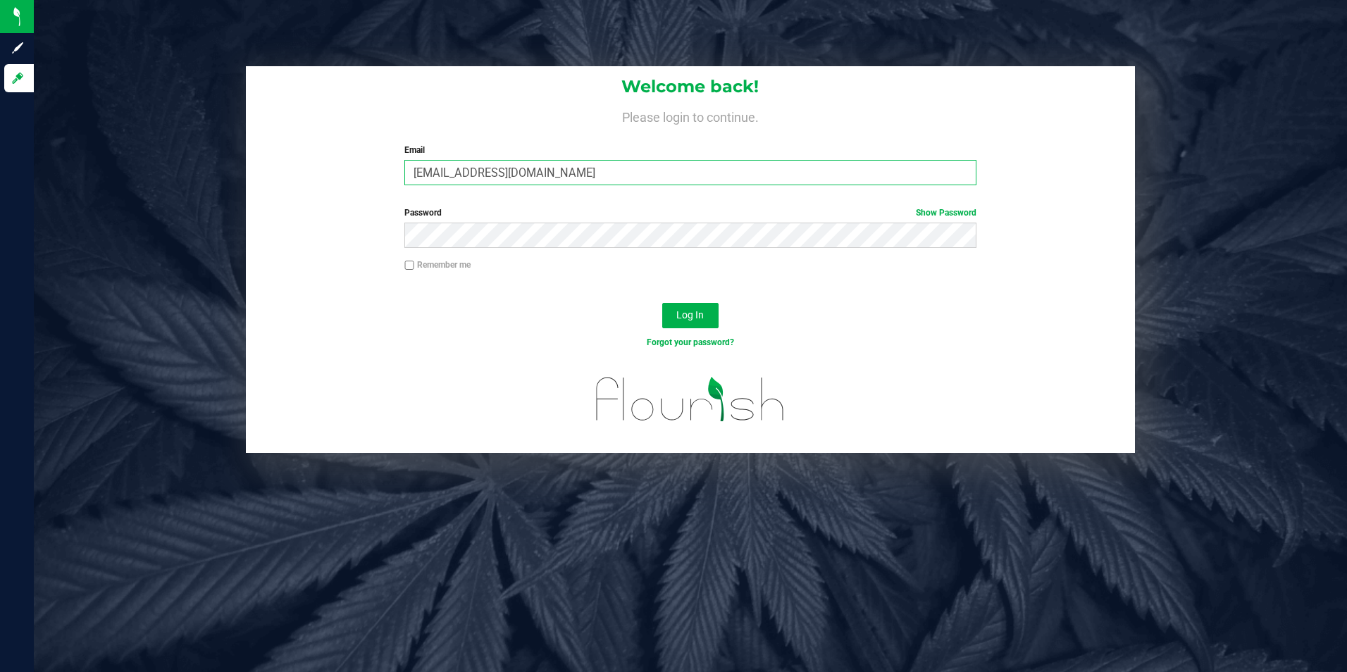
click at [716, 178] on input "[EMAIL_ADDRESS][DOMAIN_NAME]" at bounding box center [691, 172] width 572 height 25
click at [715, 178] on input "[EMAIL_ADDRESS][DOMAIN_NAME]" at bounding box center [691, 172] width 572 height 25
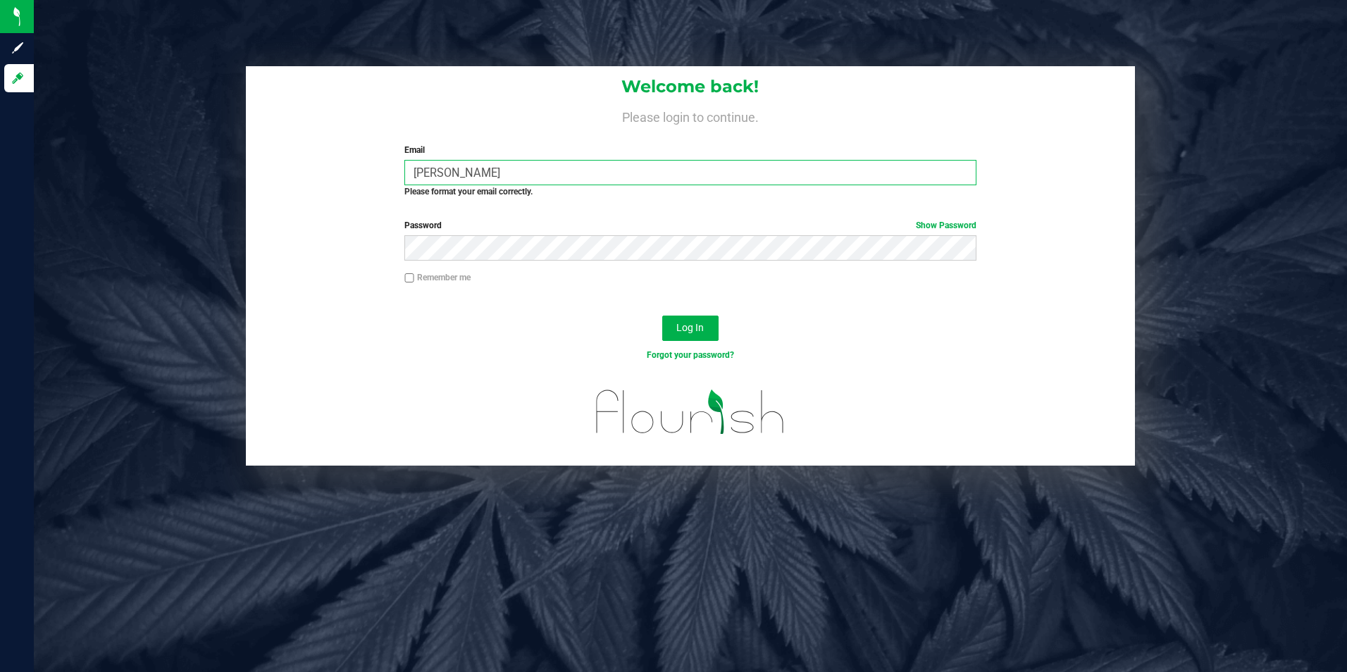
type input "[EMAIL_ADDRESS][DOMAIN_NAME]"
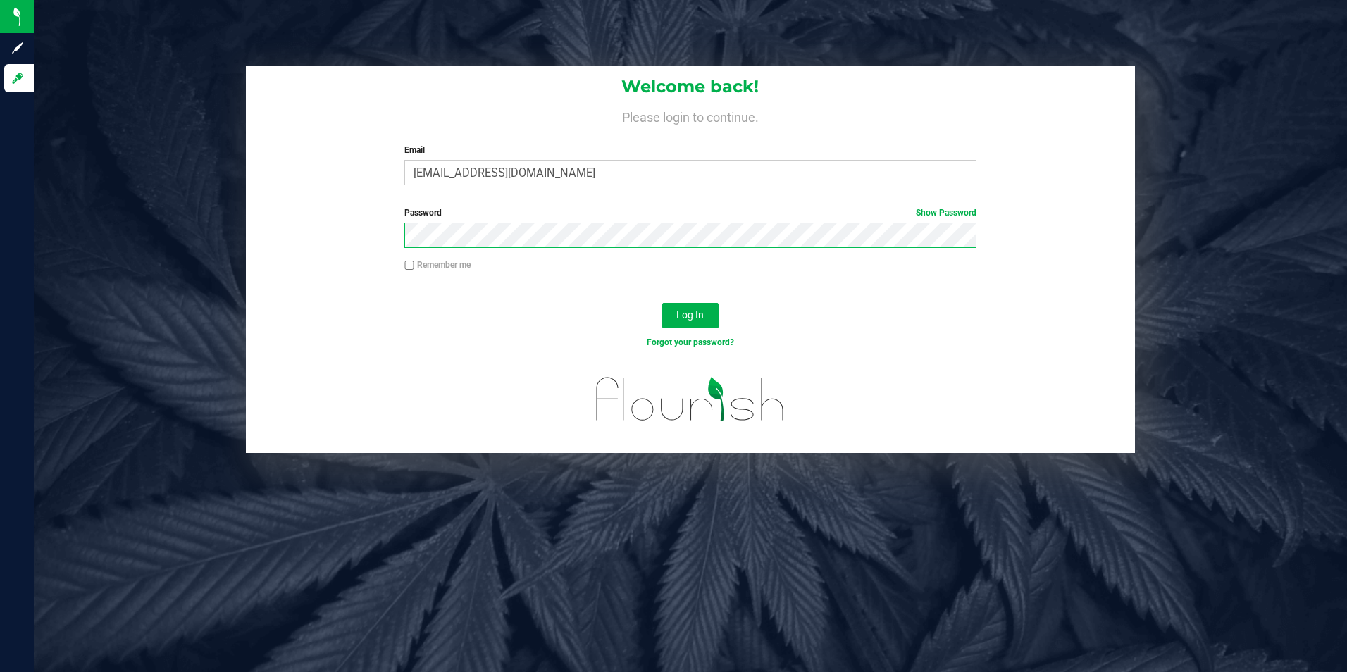
click at [662, 303] on button "Log In" at bounding box center [690, 315] width 56 height 25
